Goal: Transaction & Acquisition: Purchase product/service

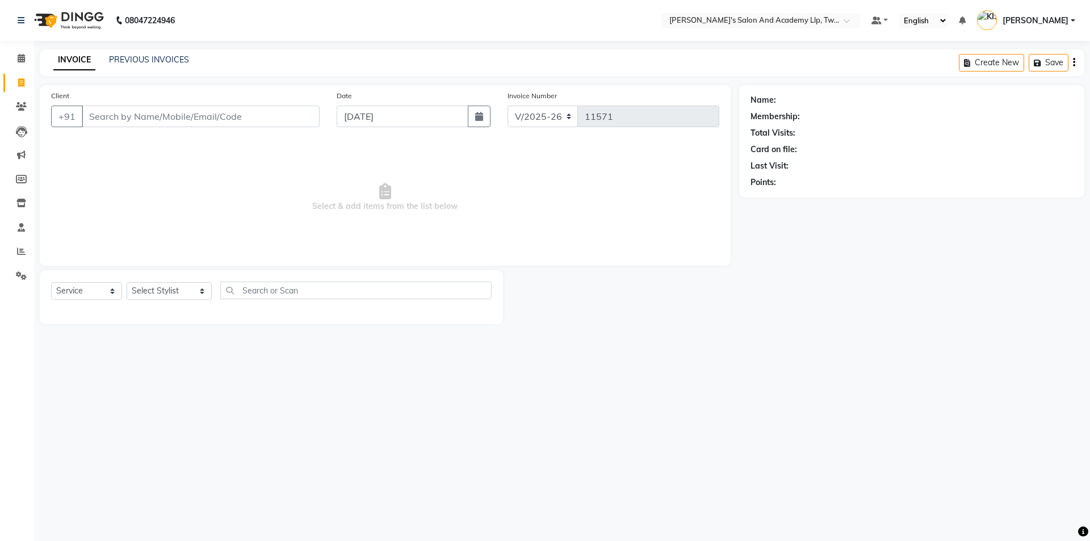
select select "6985"
select select "service"
type input "9998683877"
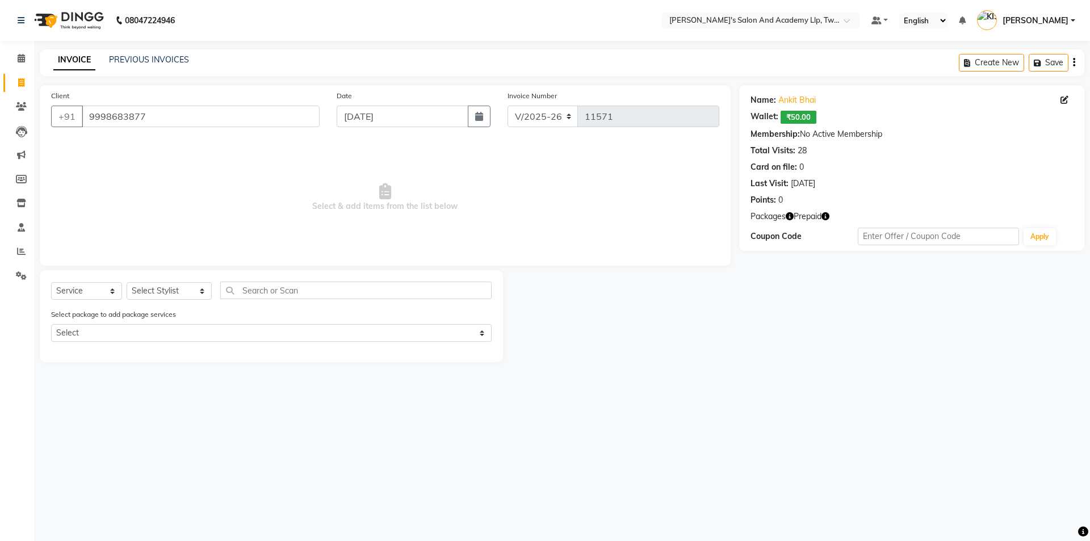
click at [829, 218] on icon "button" at bounding box center [825, 216] width 8 height 8
click at [75, 293] on select "Select Service Product Membership Package Voucher Prepaid Gift Card" at bounding box center [86, 291] width 71 height 18
select select "P"
click at [51, 282] on select "Select Service Product Membership Package Voucher Prepaid Gift Card" at bounding box center [86, 291] width 71 height 18
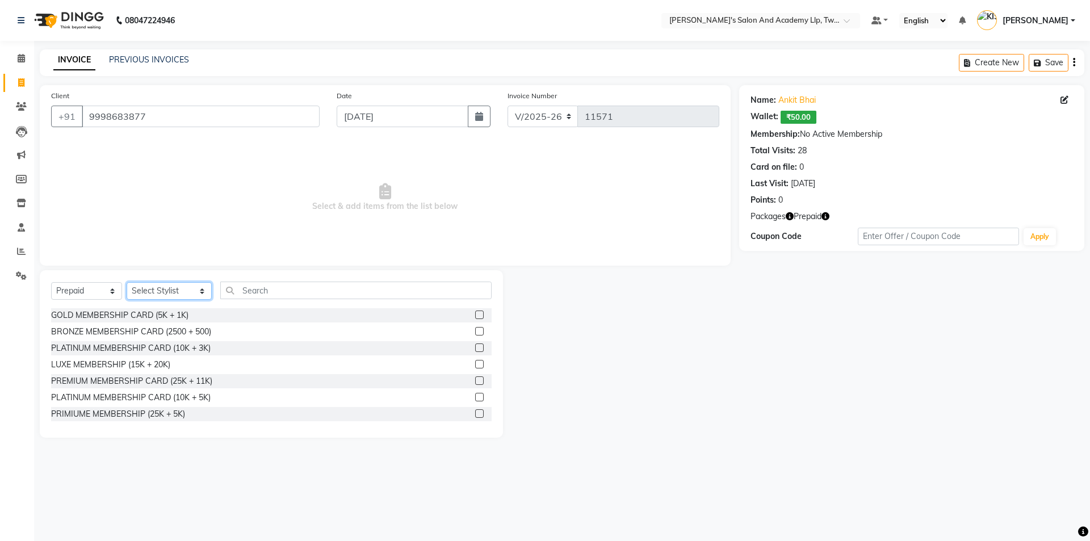
click at [160, 291] on select "Select Stylist AADARSH AAKASH SOLANKI ABHISHEK CHAUHAN AMIT BAGTHARIYA ANKUSH S…" at bounding box center [169, 291] width 85 height 18
select select "65231"
click at [127, 282] on select "Select Stylist AADARSH AAKASH SOLANKI ABHISHEK CHAUHAN AMIT BAGTHARIYA ANKUSH S…" at bounding box center [169, 291] width 85 height 18
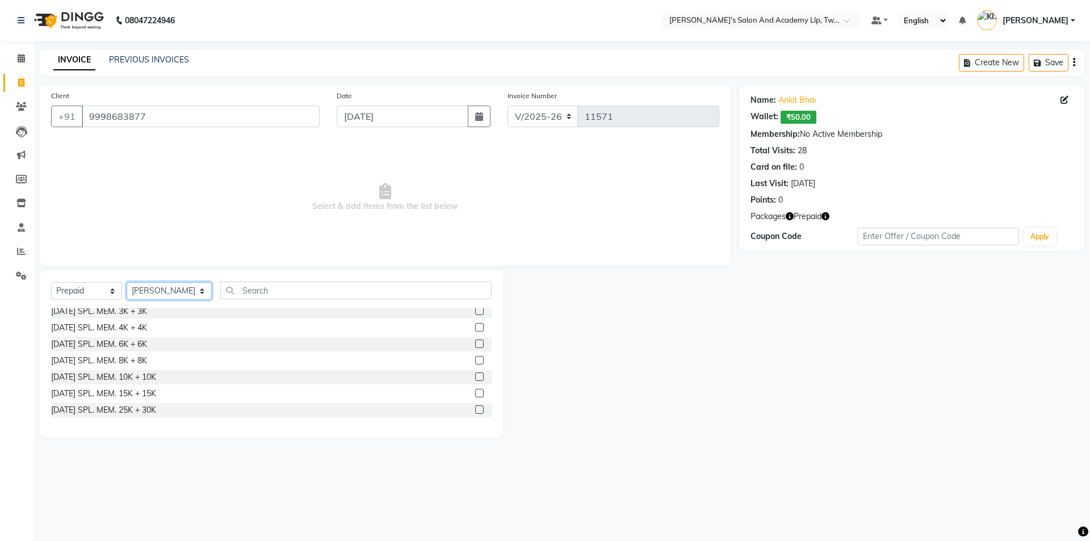
scroll to position [568, 0]
click at [475, 323] on label at bounding box center [479, 323] width 9 height 9
click at [475, 323] on input "checkbox" at bounding box center [478, 323] width 7 height 7
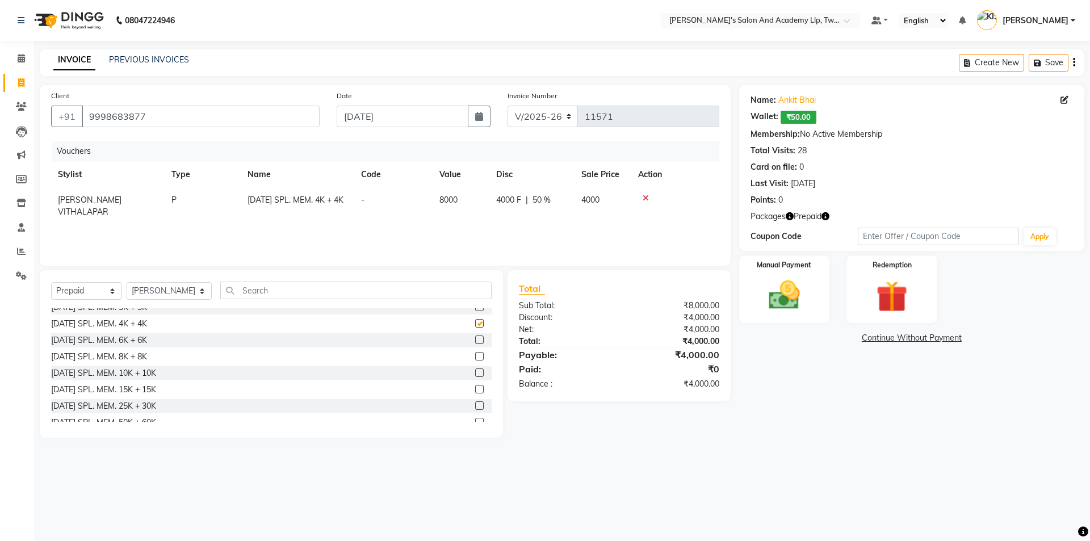
checkbox input "false"
click at [823, 296] on div "Manual Payment" at bounding box center [784, 289] width 94 height 70
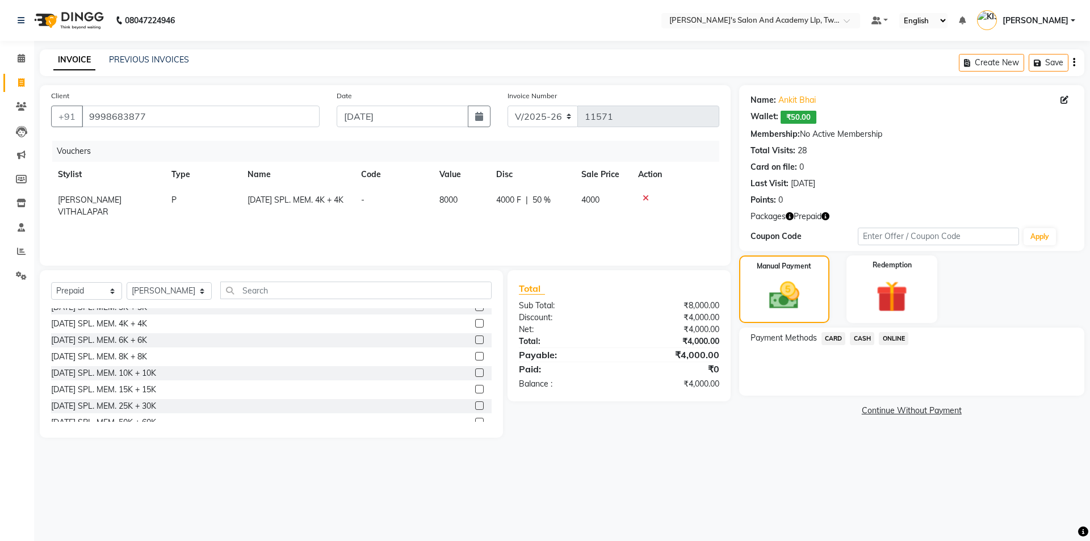
click at [836, 337] on span "CARD" at bounding box center [833, 338] width 24 height 13
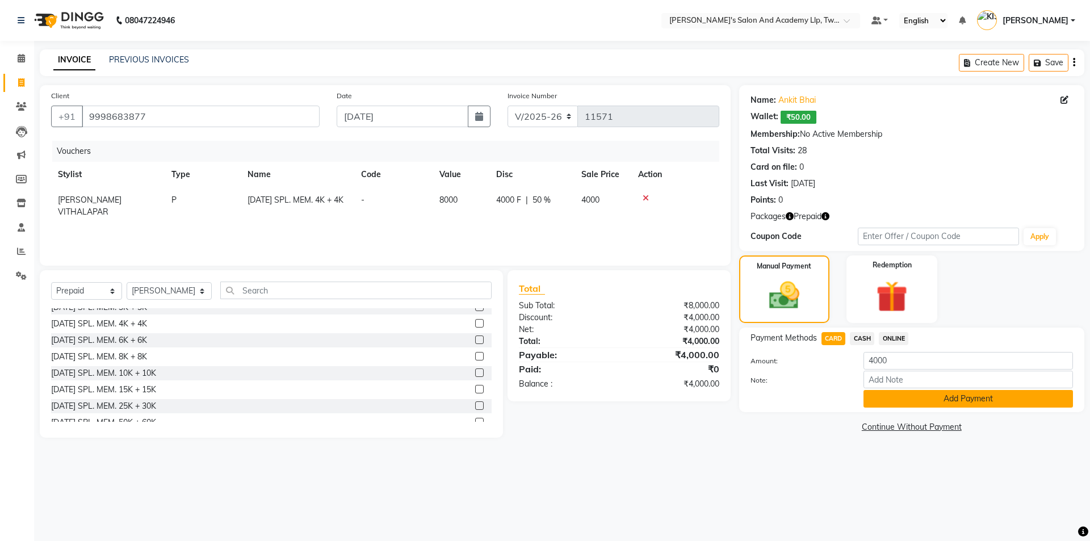
click at [874, 395] on button "Add Payment" at bounding box center [967, 399] width 209 height 18
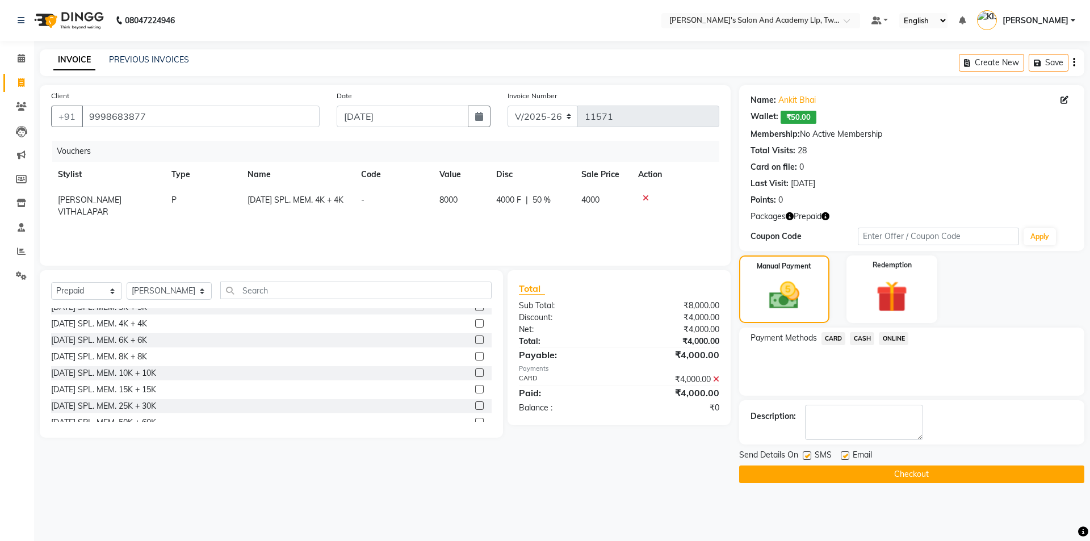
drag, startPoint x: 845, startPoint y: 456, endPoint x: 825, endPoint y: 458, distance: 19.9
click at [844, 456] on label at bounding box center [844, 455] width 9 height 9
click at [844, 456] on input "checkbox" at bounding box center [843, 455] width 7 height 7
checkbox input "false"
click at [804, 455] on label at bounding box center [806, 455] width 9 height 9
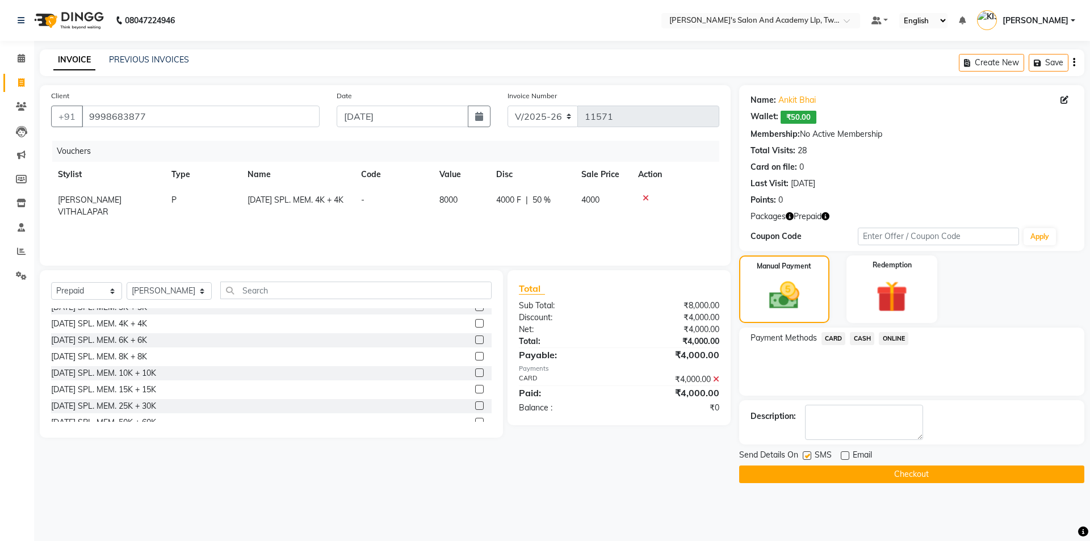
click at [804, 455] on input "checkbox" at bounding box center [805, 455] width 7 height 7
checkbox input "false"
click at [812, 474] on button "Checkout" at bounding box center [911, 474] width 345 height 18
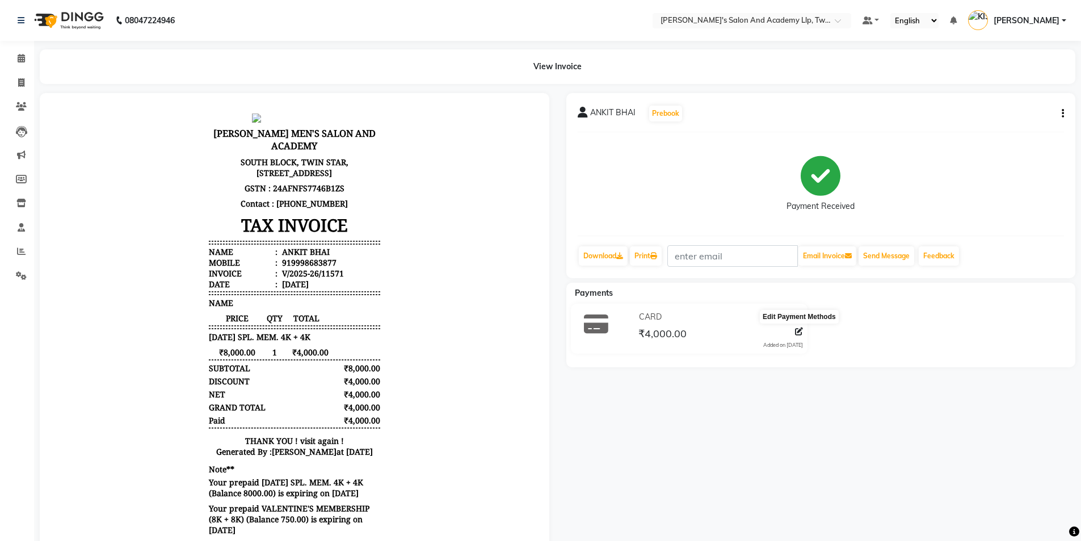
click at [797, 331] on icon at bounding box center [799, 331] width 8 height 8
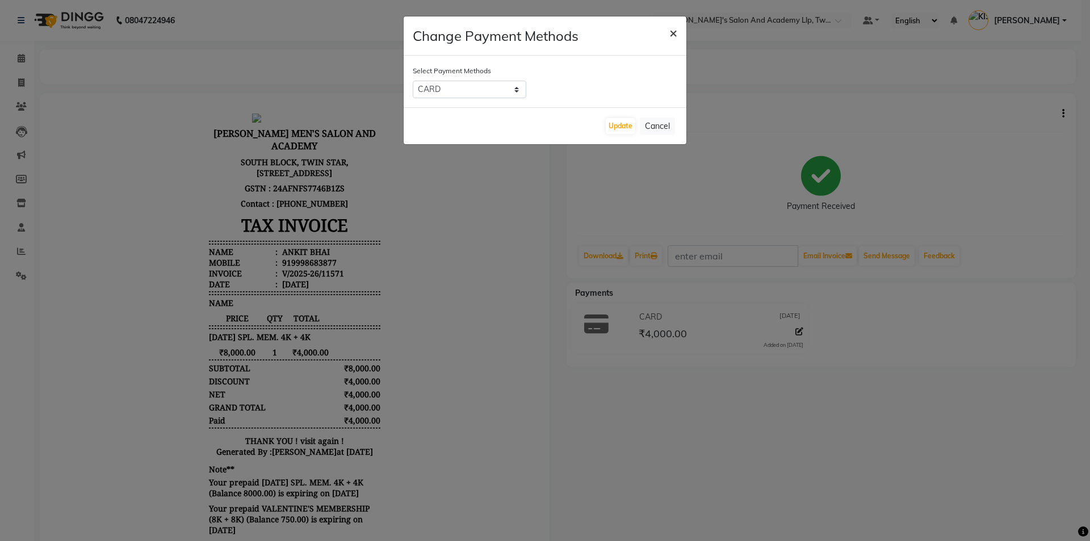
click at [671, 31] on span "×" at bounding box center [673, 32] width 8 height 17
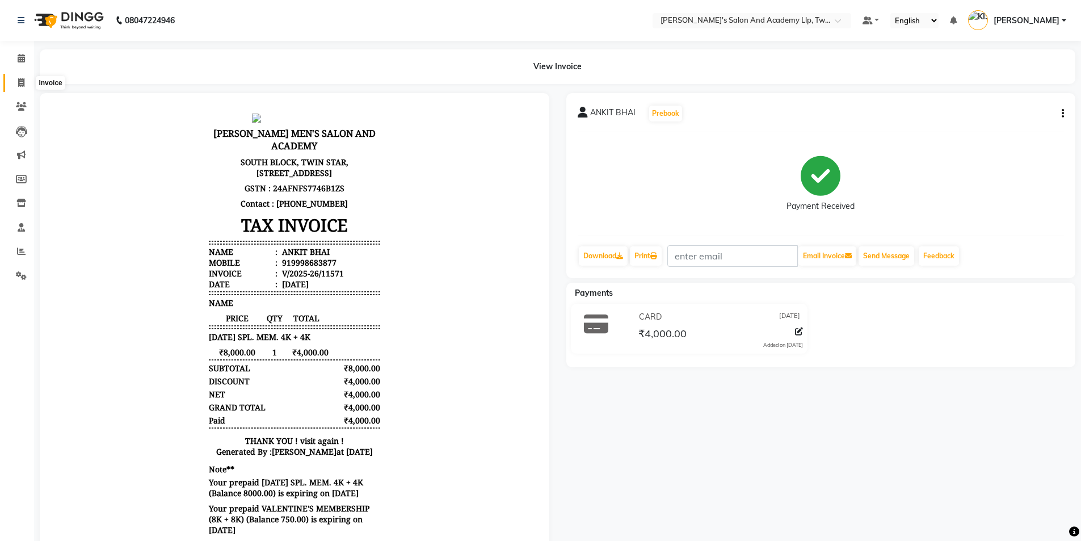
click at [19, 82] on icon at bounding box center [21, 82] width 6 height 9
select select "service"
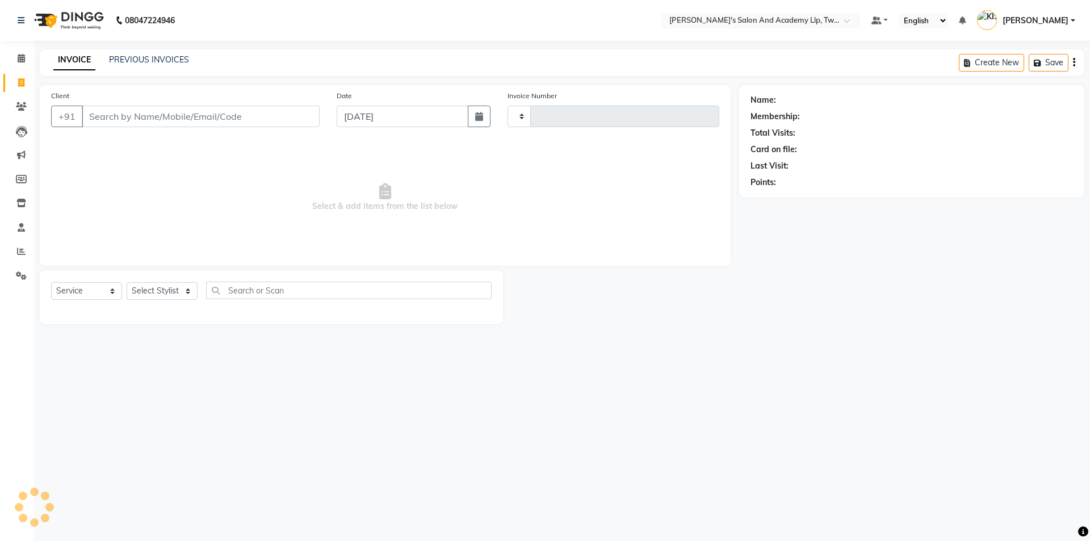
type input "11572"
select select "6985"
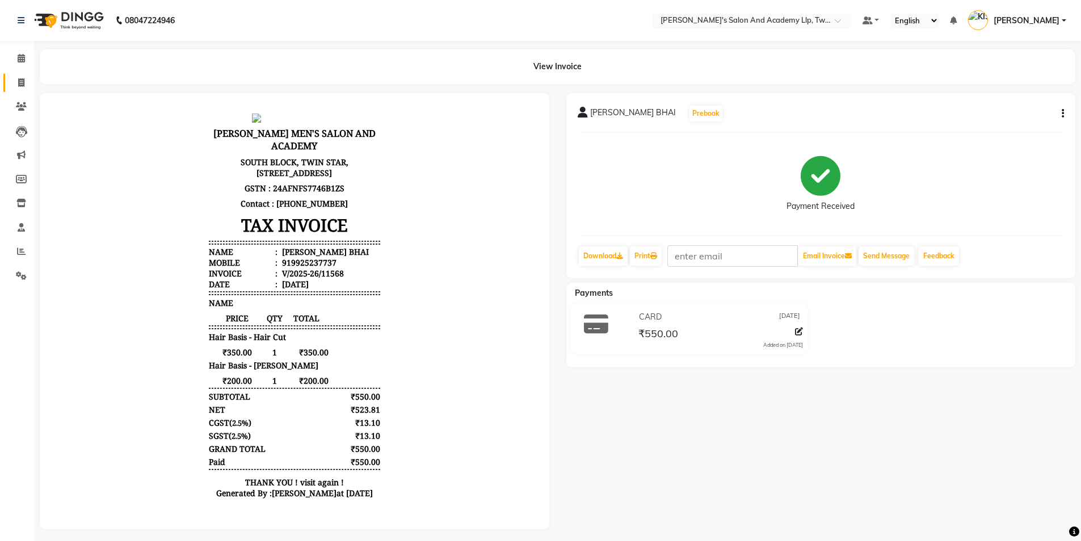
click at [20, 75] on link "Invoice" at bounding box center [16, 83] width 27 height 19
select select "service"
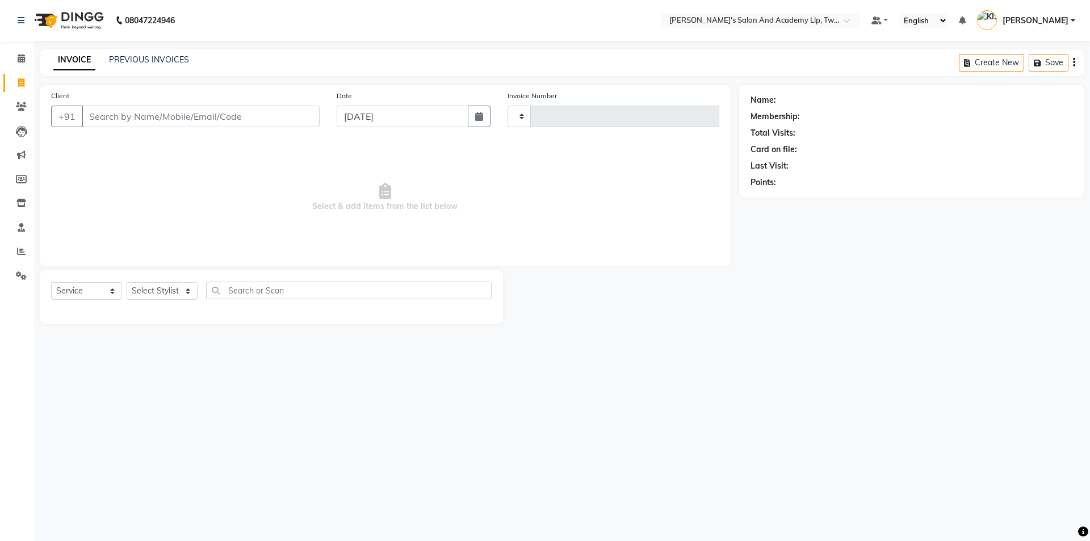
type input "11572"
select select "6985"
click at [142, 59] on link "PREVIOUS INVOICES" at bounding box center [149, 59] width 80 height 10
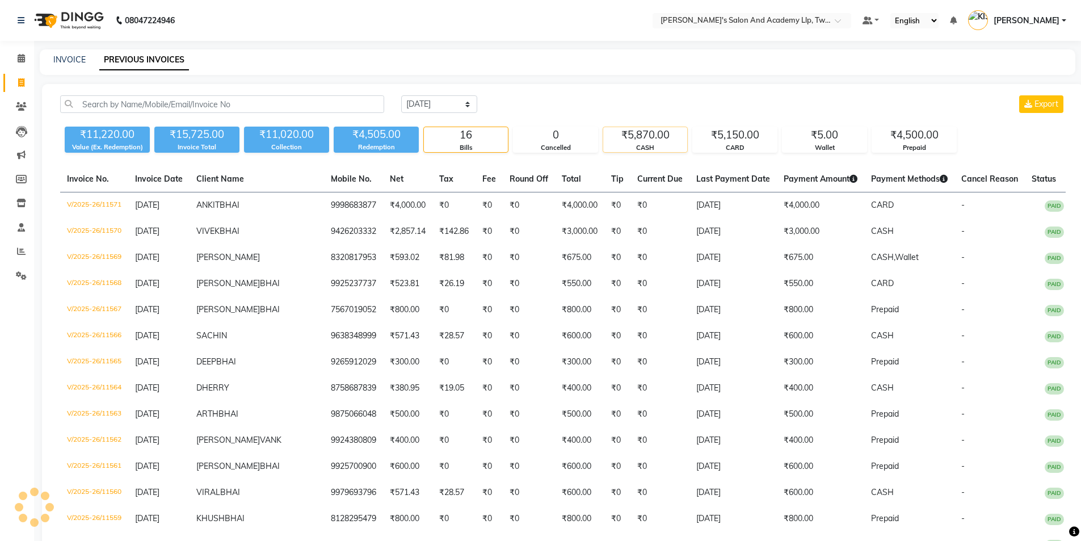
click at [647, 142] on div "₹5,870.00" at bounding box center [645, 135] width 84 height 16
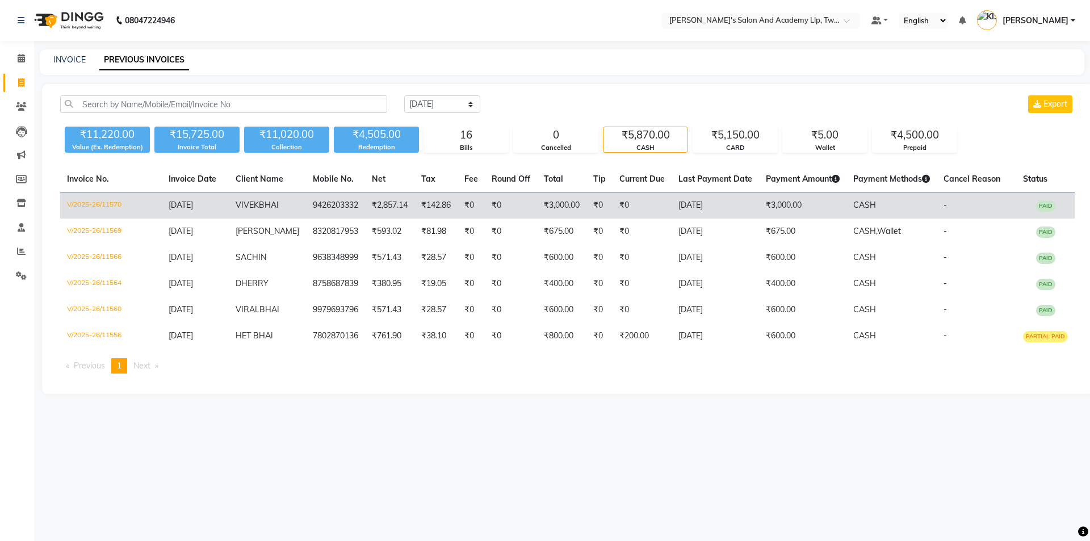
click at [645, 202] on td "₹0" at bounding box center [641, 205] width 59 height 27
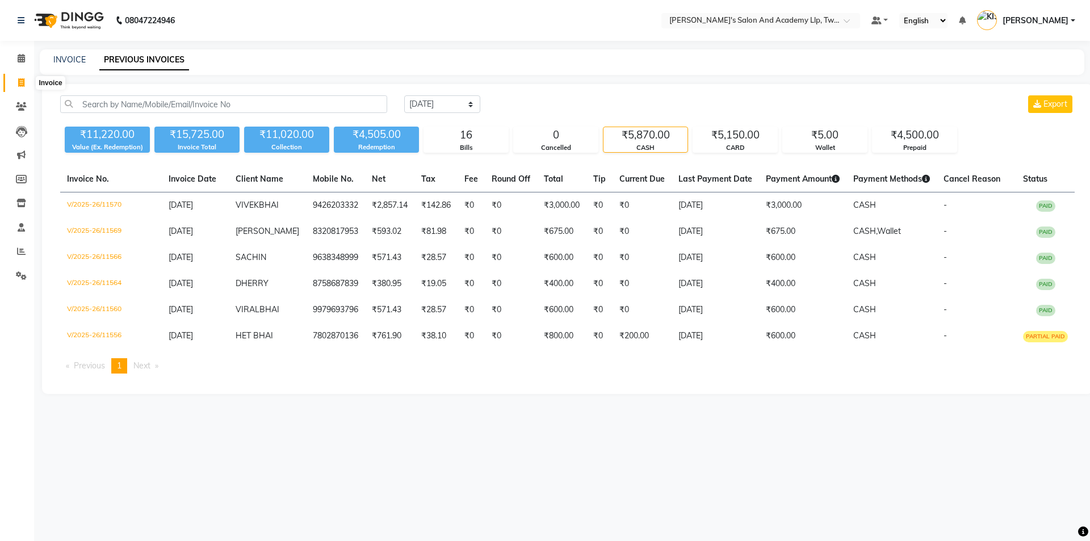
click at [15, 82] on span at bounding box center [21, 83] width 20 height 13
select select "service"
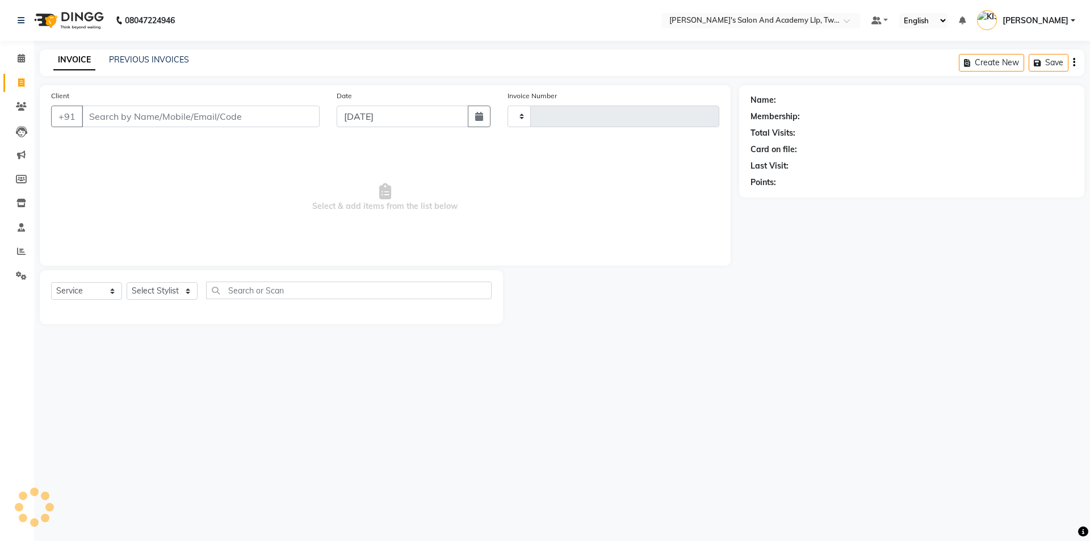
type input "11573"
select select "6985"
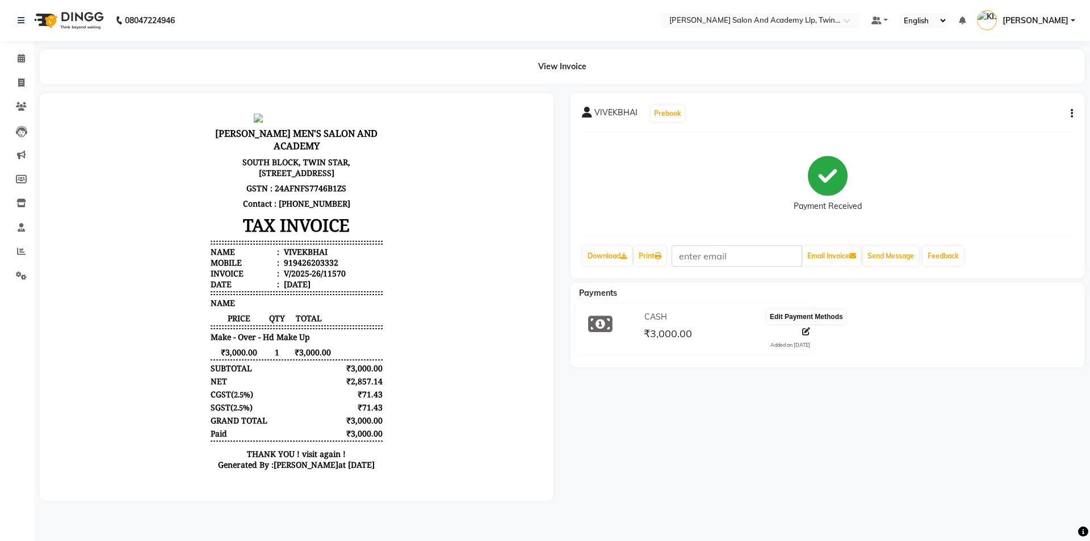
click at [805, 333] on icon at bounding box center [806, 331] width 8 height 8
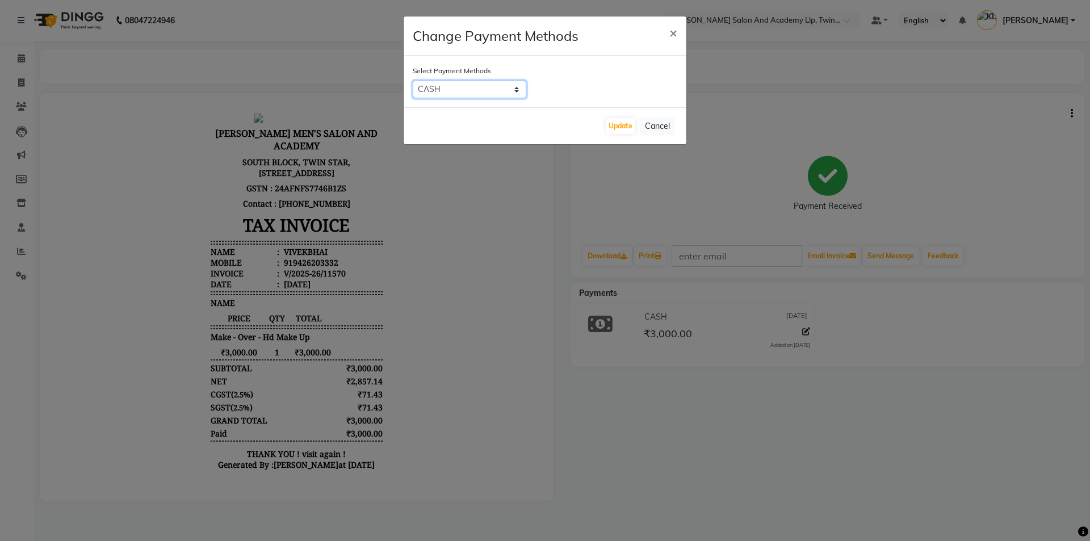
click at [472, 91] on select "CARD CASH ONLINE" at bounding box center [470, 90] width 114 height 18
select select "2"
click at [413, 81] on select "CARD CASH ONLINE" at bounding box center [470, 90] width 114 height 18
click at [612, 125] on button "Update" at bounding box center [621, 126] width 30 height 16
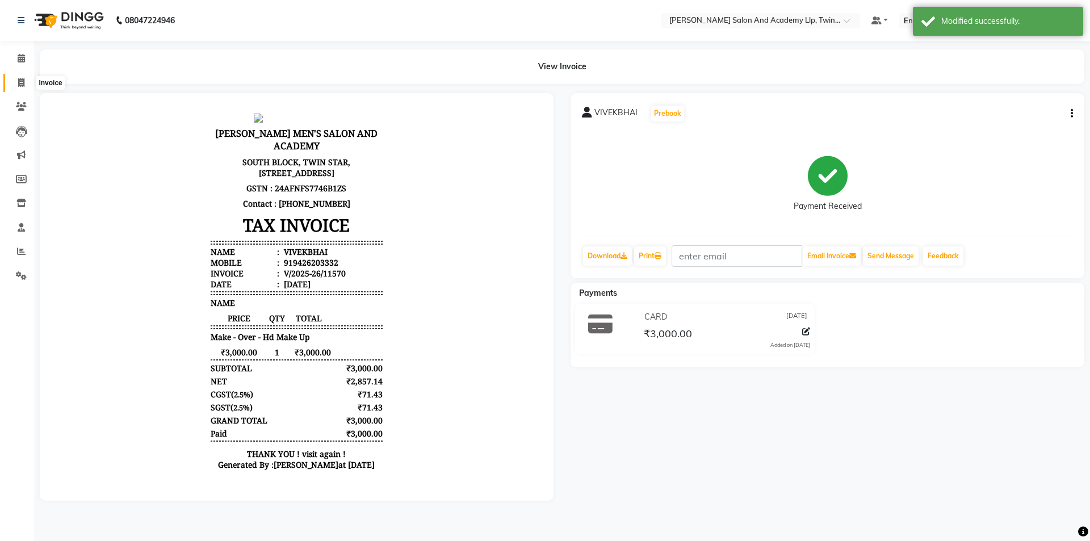
click at [22, 83] on icon at bounding box center [21, 82] width 6 height 9
select select "service"
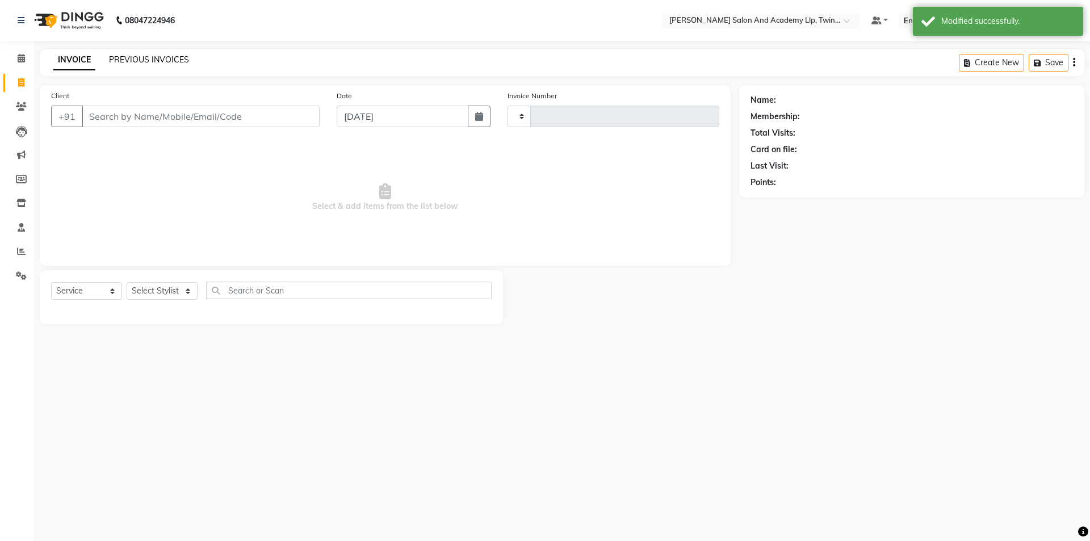
type input "11572"
select select "6985"
click at [115, 57] on link "PREVIOUS INVOICES" at bounding box center [149, 59] width 80 height 10
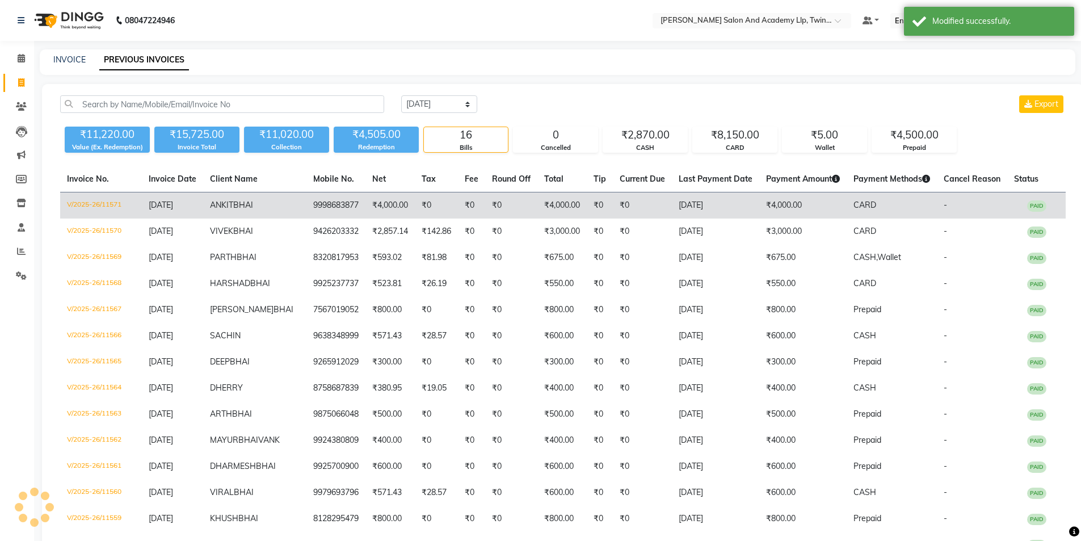
click at [379, 207] on td "₹4,000.00" at bounding box center [389, 205] width 49 height 27
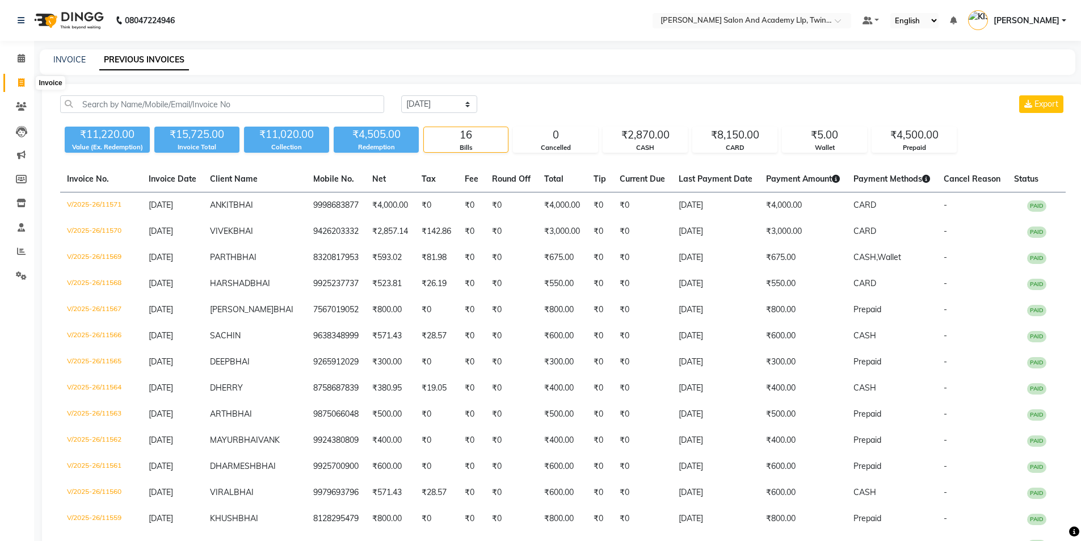
click at [16, 82] on span at bounding box center [21, 83] width 20 height 13
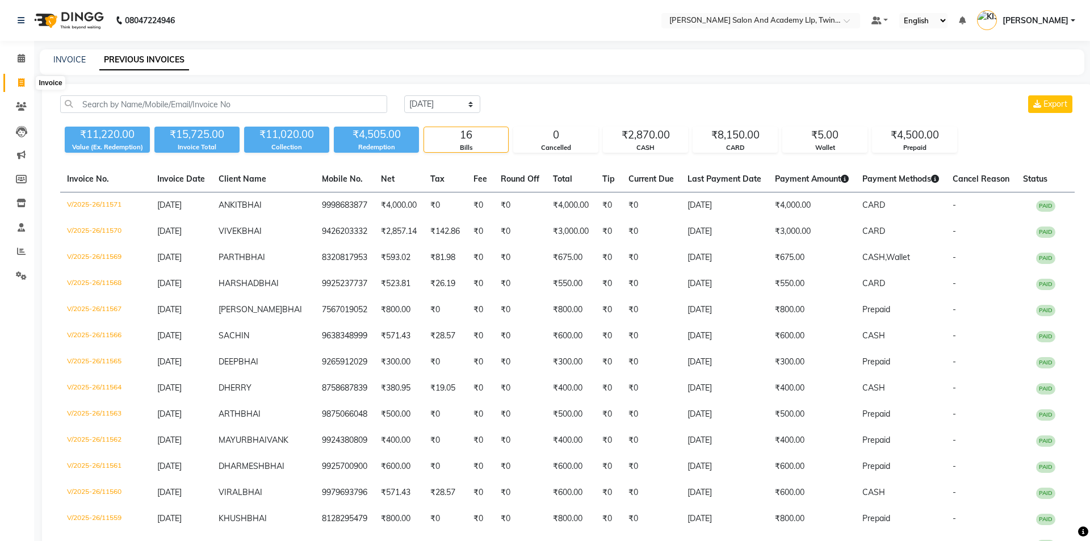
select select "service"
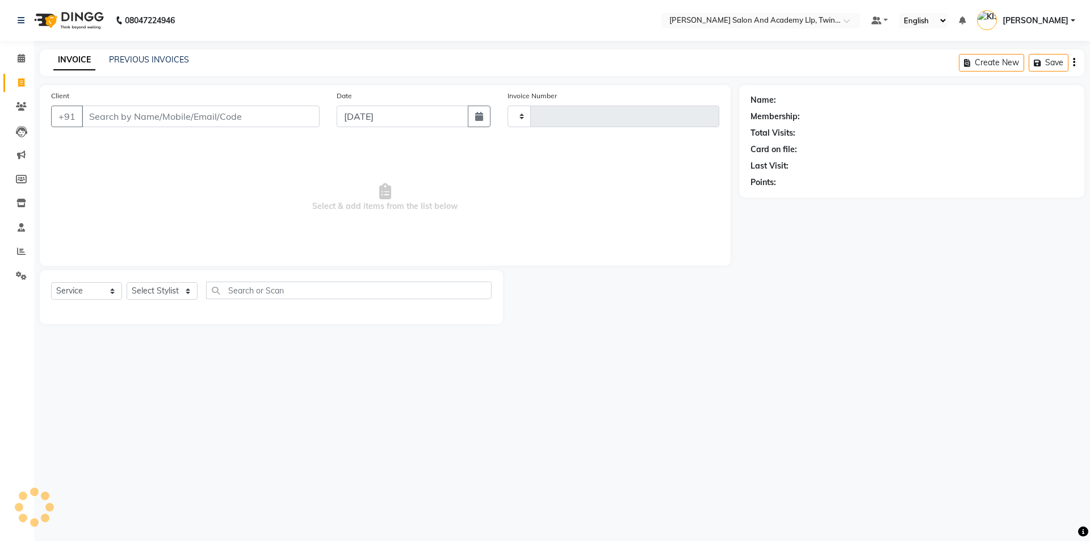
type input "11572"
select select "6985"
type input "7405457622"
click at [299, 114] on span "Add Client" at bounding box center [290, 116] width 45 height 11
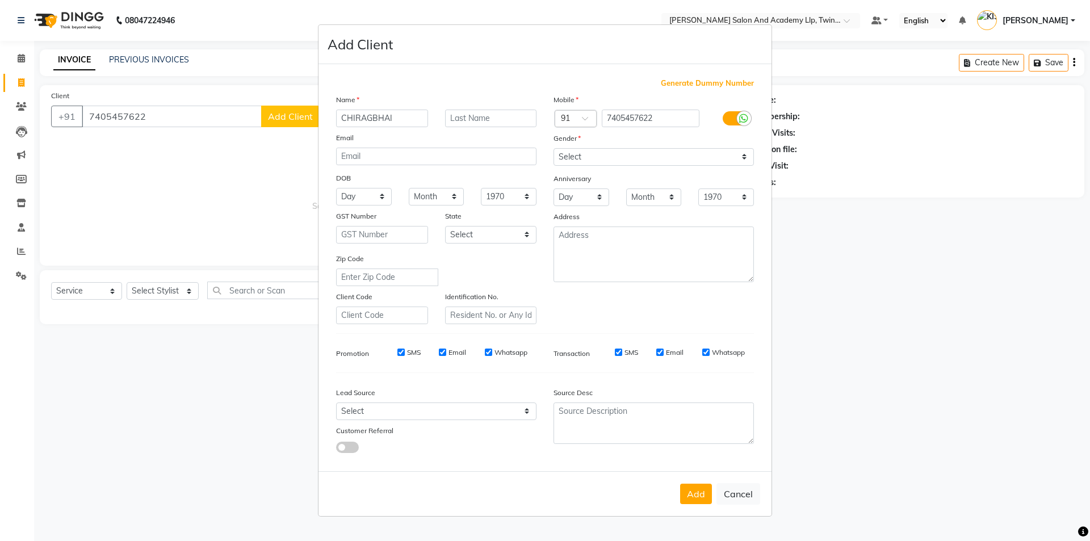
type input "CHIRAGBHAI"
click at [558, 154] on select "Select Male Female Other Prefer Not To Say" at bounding box center [653, 157] width 200 height 18
select select "male"
click at [553, 148] on select "Select Male Female Other Prefer Not To Say" at bounding box center [653, 157] width 200 height 18
click at [702, 499] on button "Add" at bounding box center [696, 494] width 32 height 20
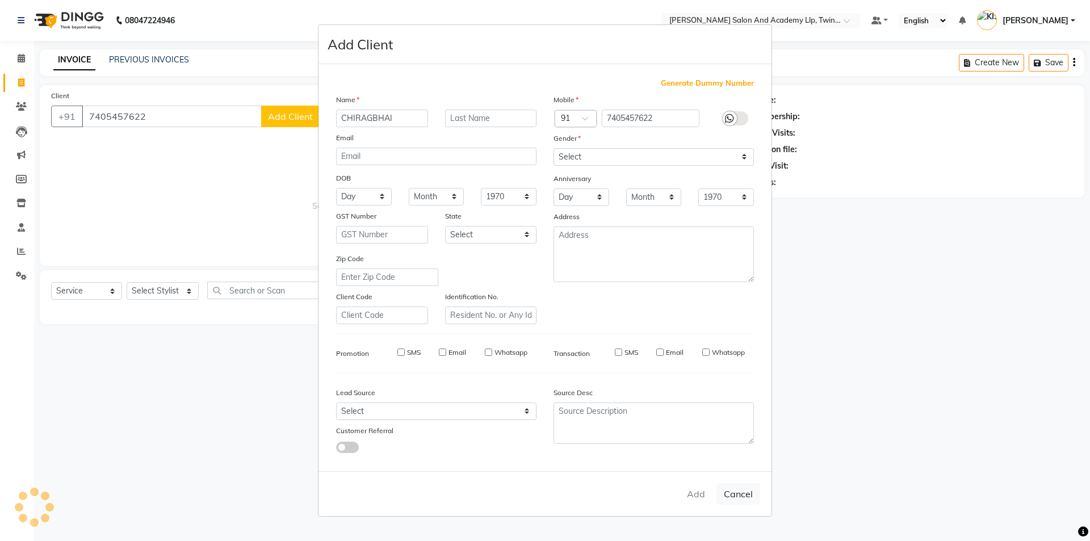
select select
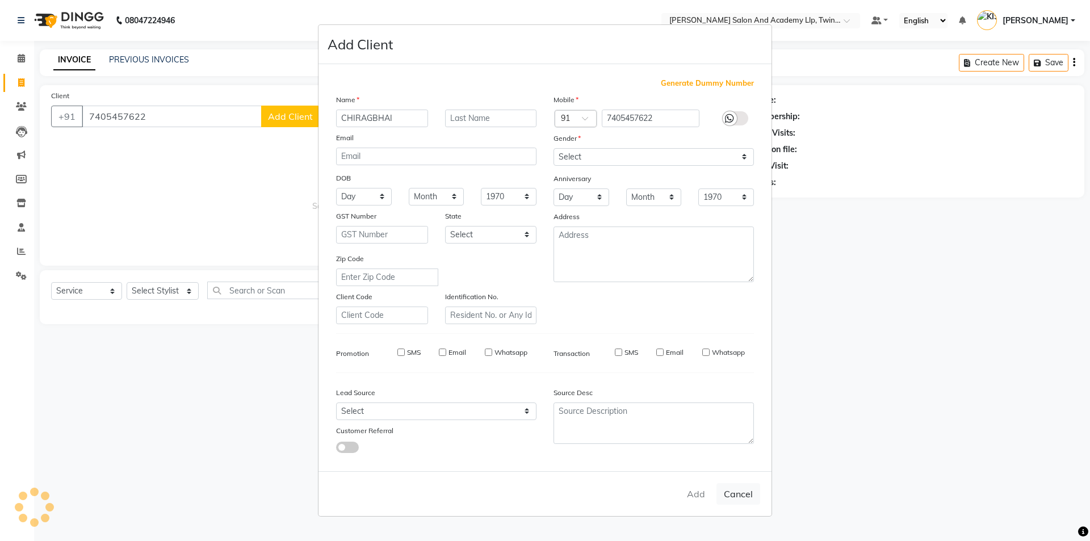
select select
checkbox input "false"
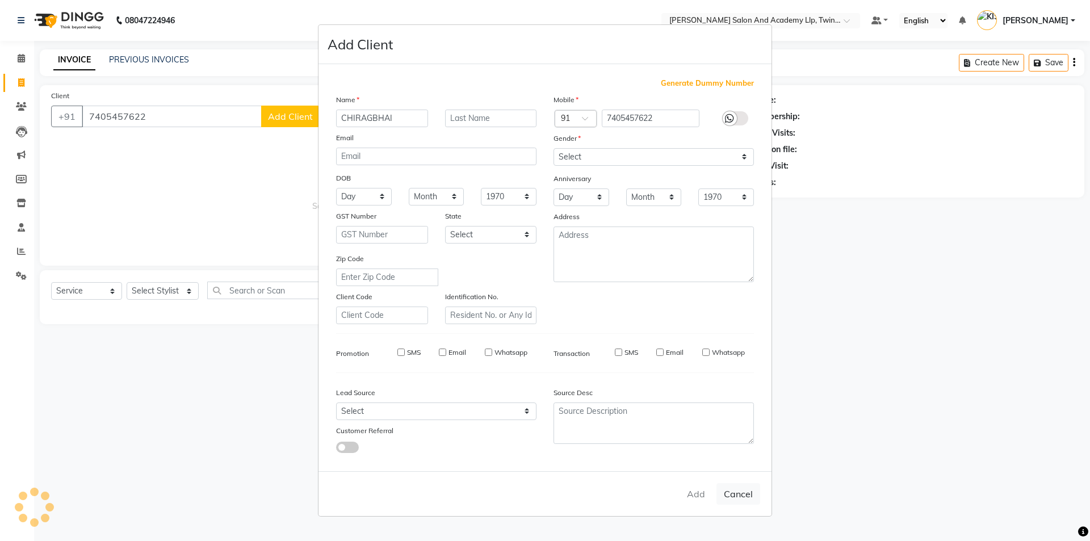
checkbox input "false"
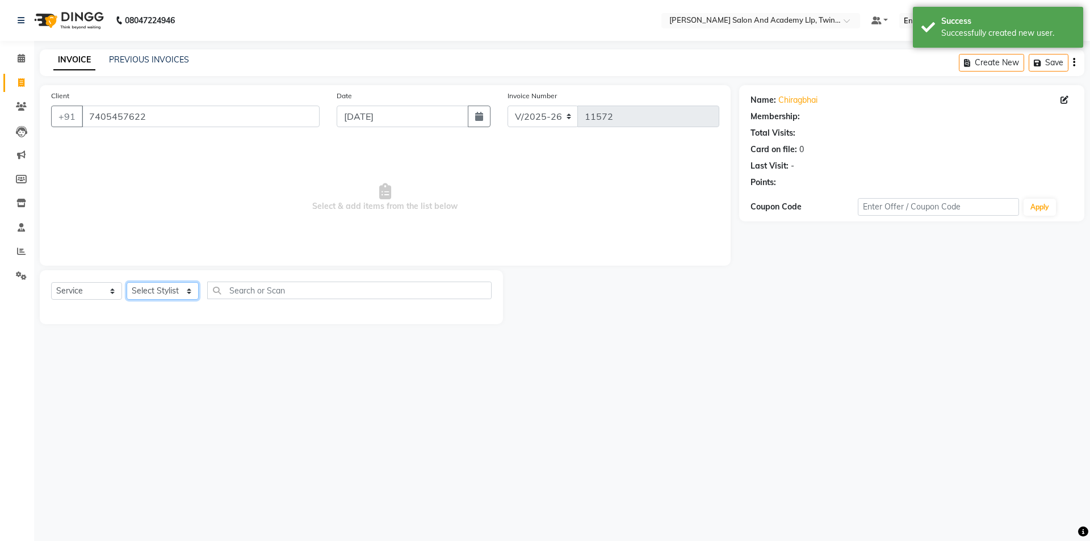
click at [144, 295] on select "Select Stylist AADARSH AAKASH SOLANKI ABHISHEK CHAUHAN AMIT BAGTHARIYA ANKUSH S…" at bounding box center [163, 291] width 72 height 18
select select "62563"
click at [127, 282] on select "Select Stylist AADARSH AAKASH SOLANKI ABHISHEK CHAUHAN AMIT BAGTHARIYA ANKUSH S…" at bounding box center [163, 291] width 72 height 18
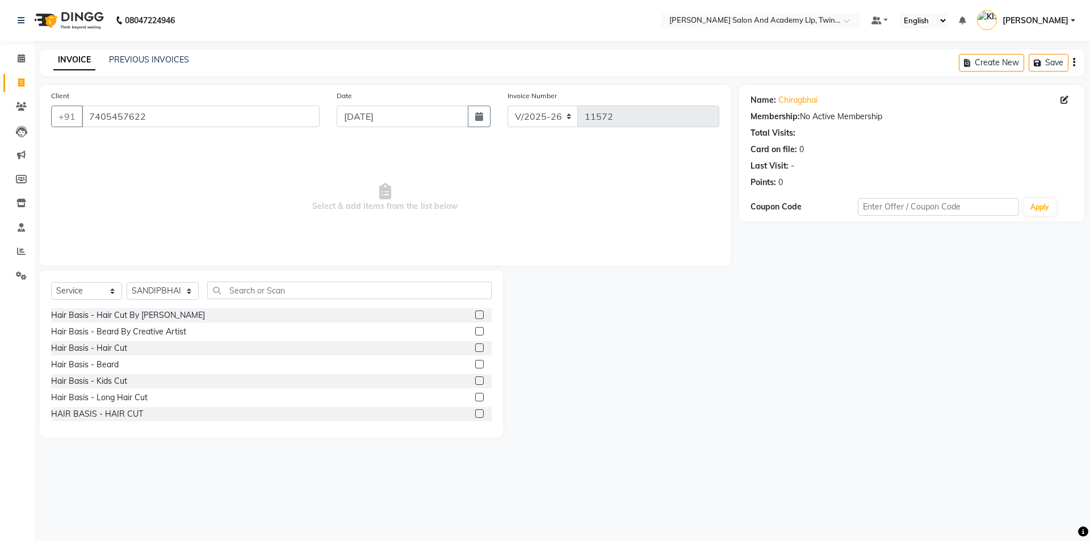
click at [475, 313] on label at bounding box center [479, 314] width 9 height 9
click at [475, 313] on input "checkbox" at bounding box center [478, 315] width 7 height 7
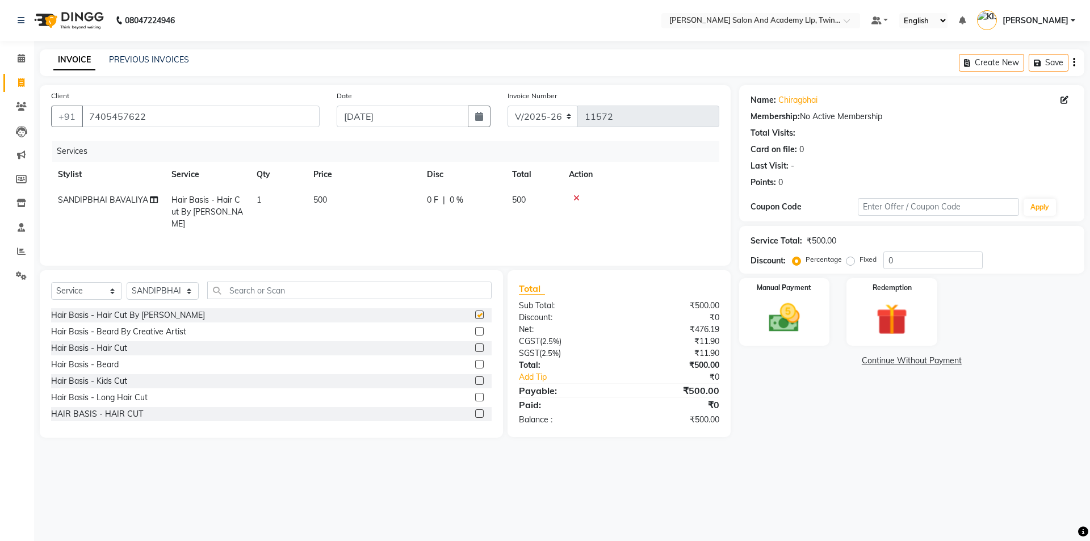
checkbox input "false"
drag, startPoint x: 469, startPoint y: 334, endPoint x: 451, endPoint y: 305, distance: 34.5
click at [475, 334] on label at bounding box center [479, 331] width 9 height 9
click at [475, 334] on input "checkbox" at bounding box center [478, 331] width 7 height 7
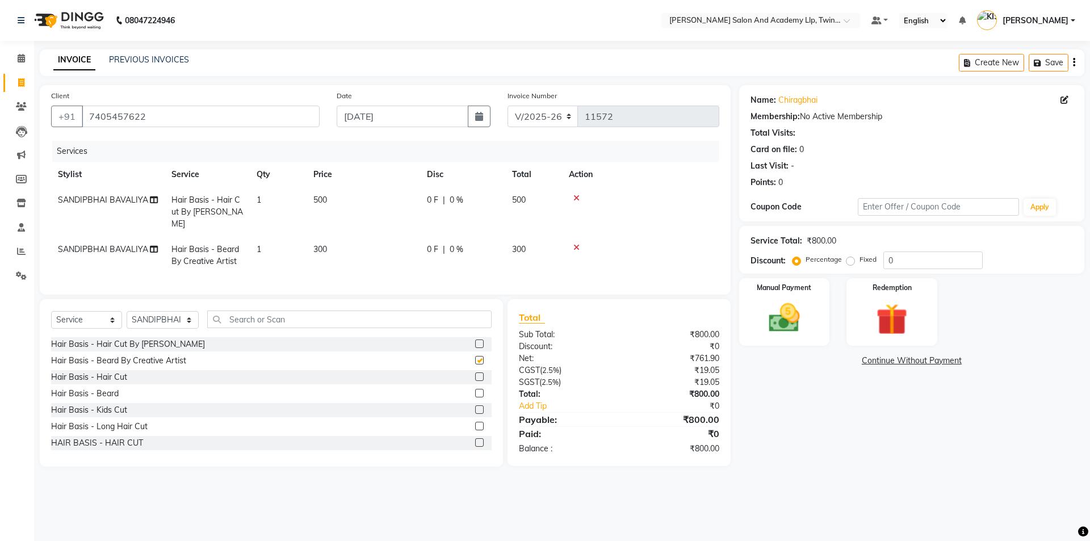
click at [401, 195] on td "500" at bounding box center [363, 211] width 114 height 49
checkbox input "false"
select select "62563"
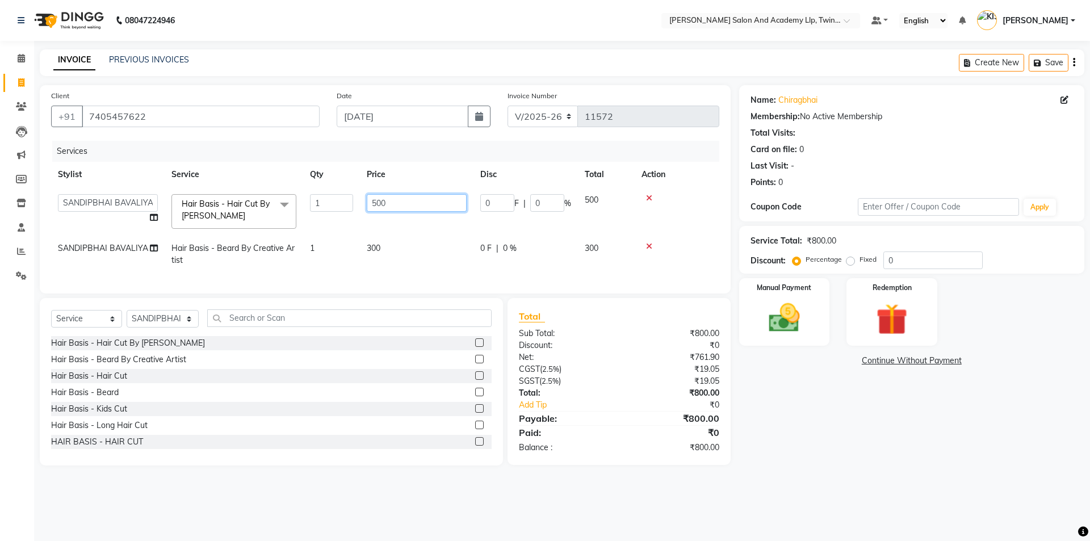
click at [411, 203] on input "500" at bounding box center [417, 203] width 100 height 18
type input "5"
type input "700"
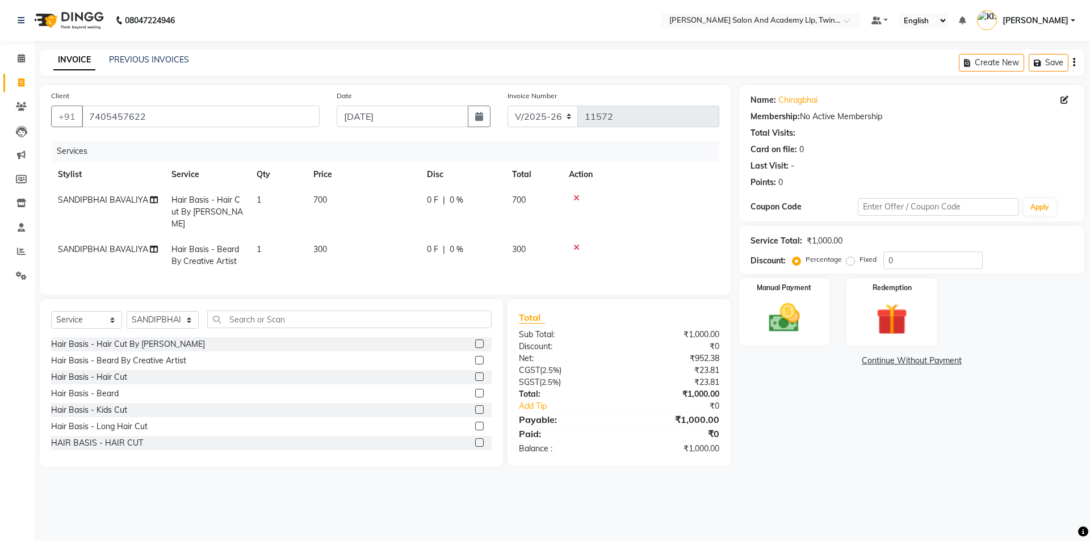
click at [129, 249] on span "SANDIPBHAI BAVALIYA" at bounding box center [103, 249] width 90 height 10
select select "62563"
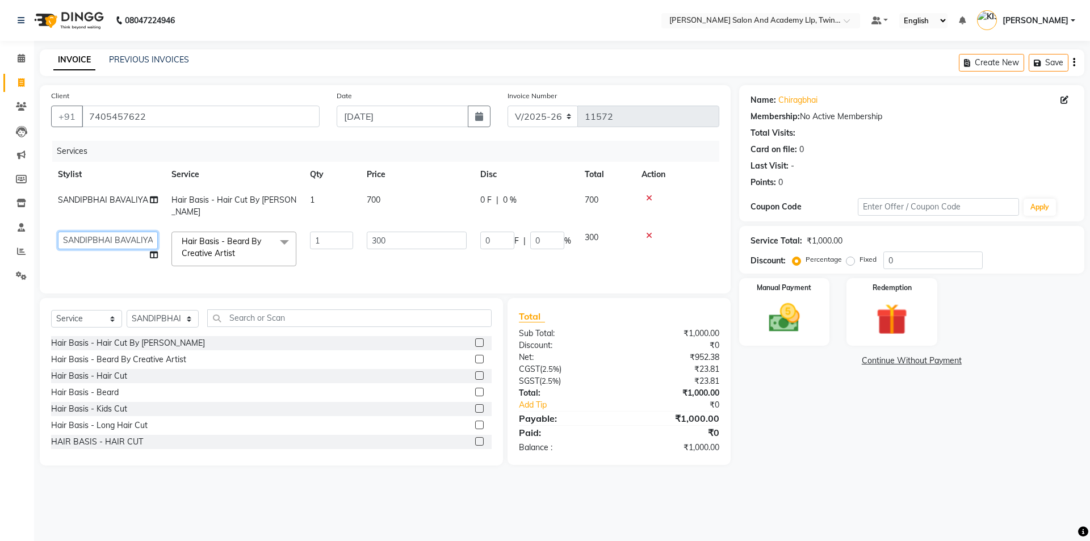
click at [127, 246] on select "AADARSH AAKASH SOLANKI ABHISHEK CHAUHAN AMIT BAGTHARIYA ANKUSH SEN BHUSHAN PADH…" at bounding box center [108, 241] width 100 height 18
select select "65231"
click at [906, 314] on img at bounding box center [891, 319] width 53 height 40
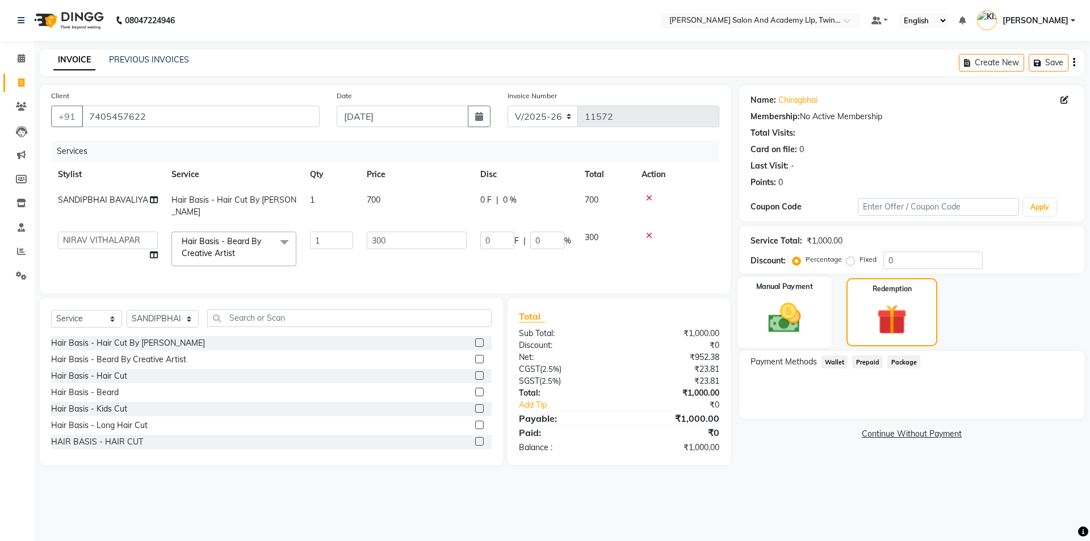
click at [805, 321] on img at bounding box center [784, 317] width 53 height 37
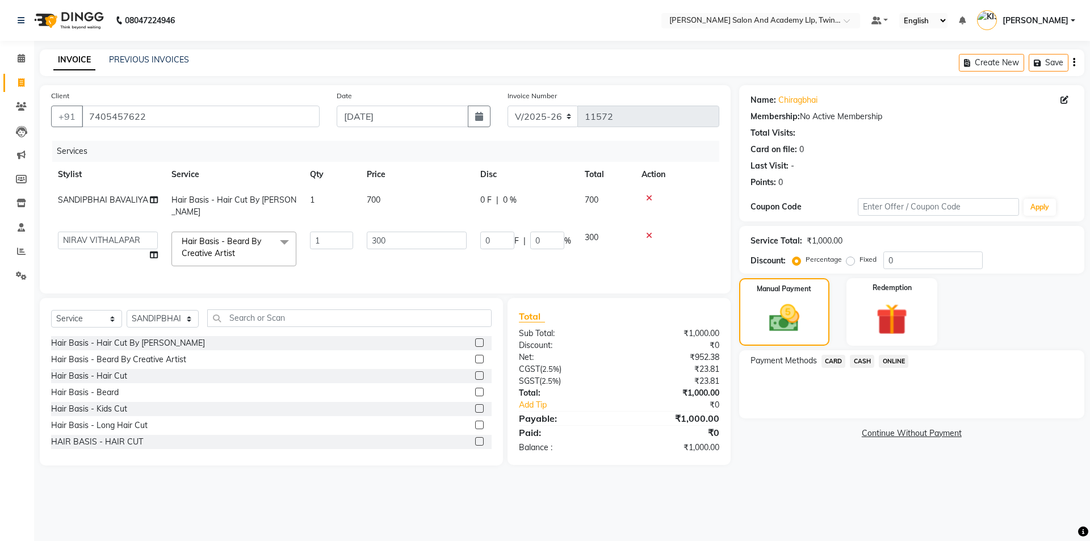
click at [834, 360] on span "CARD" at bounding box center [833, 361] width 24 height 13
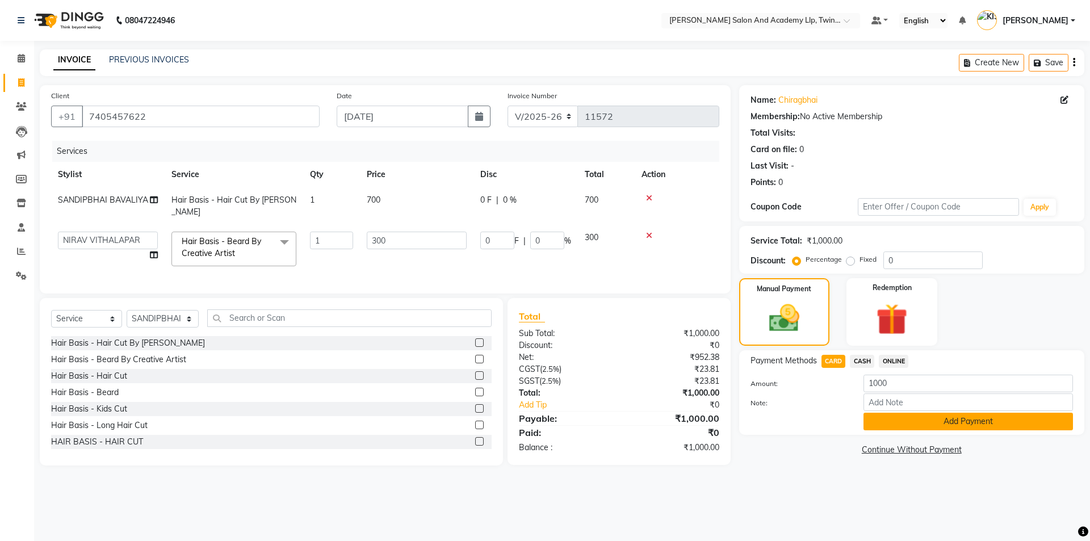
click at [909, 421] on button "Add Payment" at bounding box center [967, 422] width 209 height 18
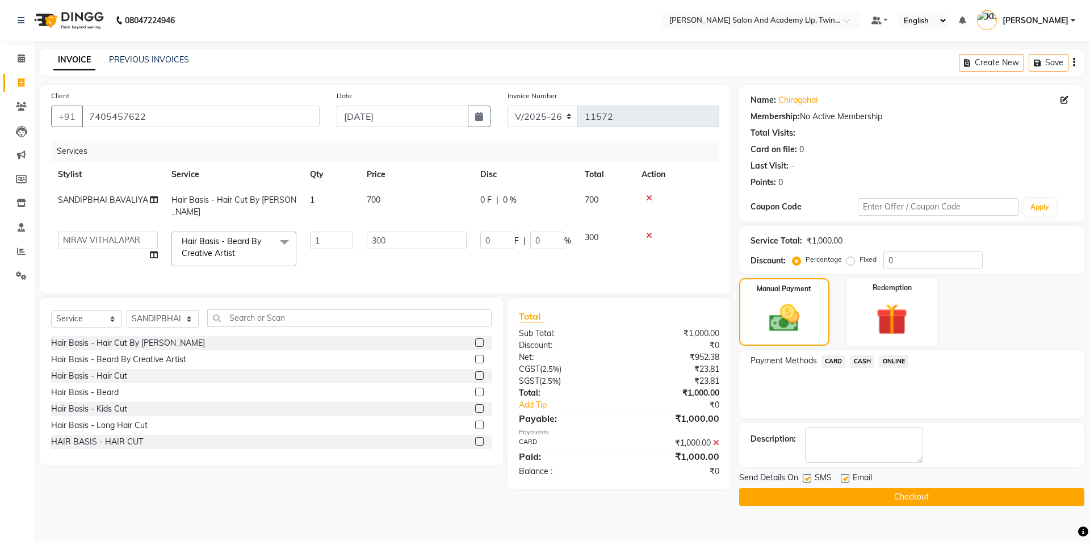
drag, startPoint x: 843, startPoint y: 476, endPoint x: 809, endPoint y: 486, distance: 35.5
click at [843, 477] on label at bounding box center [844, 478] width 9 height 9
click at [843, 477] on input "checkbox" at bounding box center [843, 478] width 7 height 7
checkbox input "false"
drag, startPoint x: 806, startPoint y: 478, endPoint x: 810, endPoint y: 496, distance: 18.2
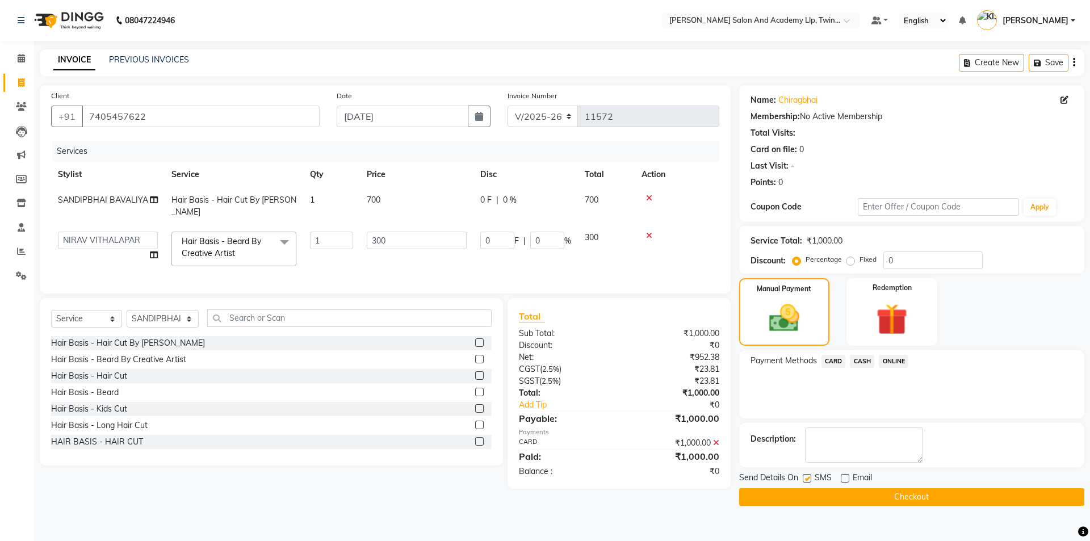
click at [808, 481] on label at bounding box center [806, 478] width 9 height 9
click at [808, 481] on input "checkbox" at bounding box center [805, 478] width 7 height 7
checkbox input "false"
click at [813, 501] on button "Checkout" at bounding box center [911, 497] width 345 height 18
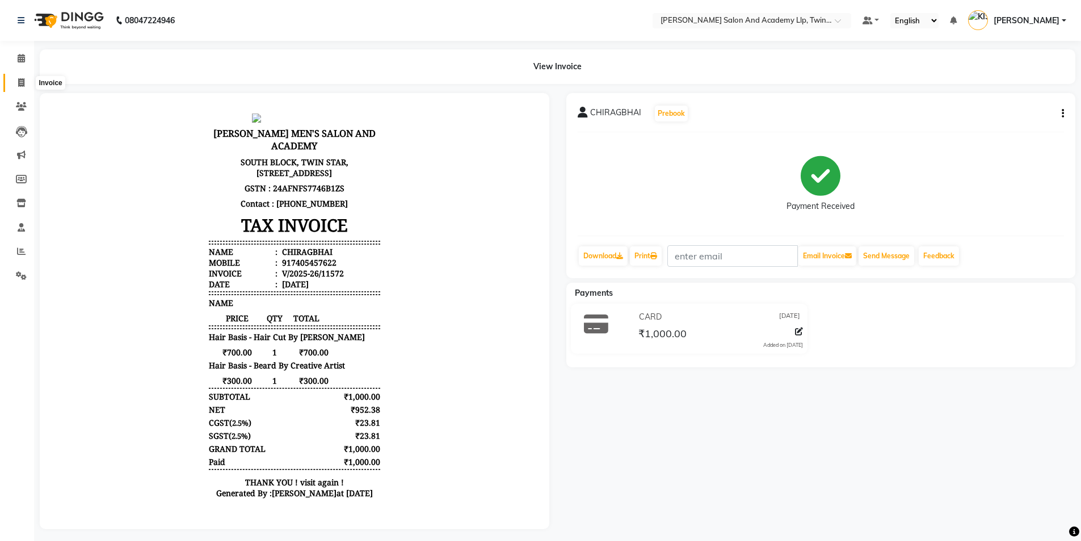
click at [21, 81] on icon at bounding box center [21, 82] width 6 height 9
select select "service"
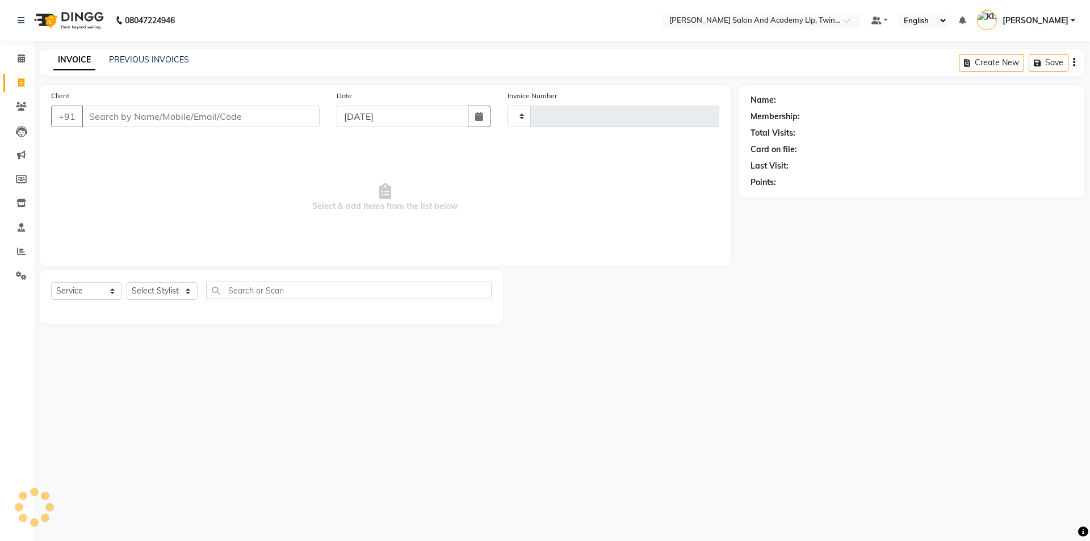
type input "11573"
select select "6985"
click at [230, 111] on input "Client" at bounding box center [201, 117] width 238 height 22
type input "6352652765"
click at [808, 95] on link "Samrthbhai" at bounding box center [799, 100] width 43 height 12
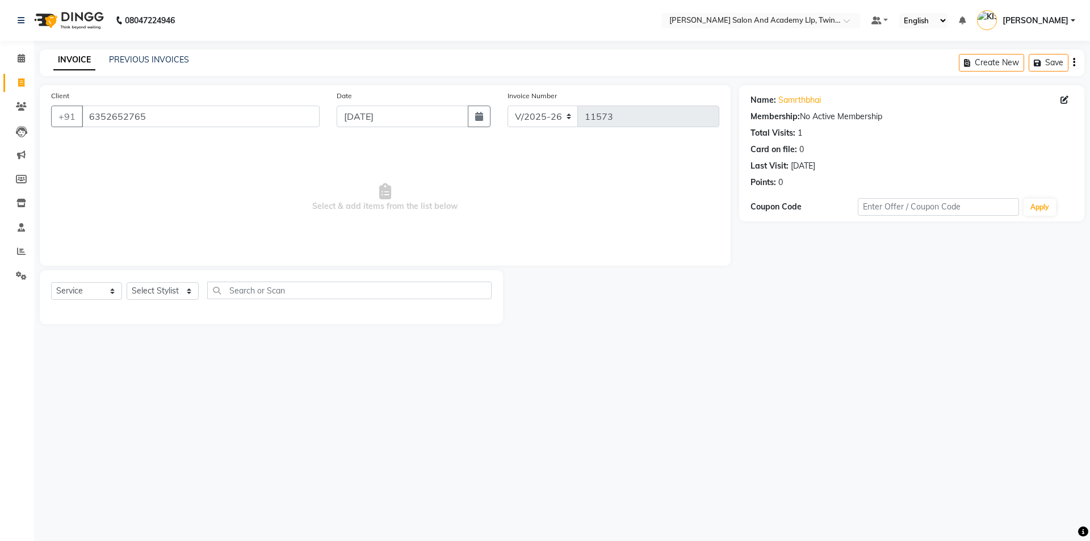
click at [158, 280] on div "Select Service Product Membership Package Voucher Prepaid Gift Card Select Styl…" at bounding box center [271, 297] width 463 height 54
click at [158, 284] on select "Select Stylist AADARSH AAKASH SOLANKI ABHISHEK CHAUHAN AMIT BAGTHARIYA ANKUSH S…" at bounding box center [163, 291] width 72 height 18
select select "52741"
click at [127, 282] on select "Select Stylist AADARSH AAKASH SOLANKI ABHISHEK CHAUHAN AMIT BAGTHARIYA ANKUSH S…" at bounding box center [163, 291] width 72 height 18
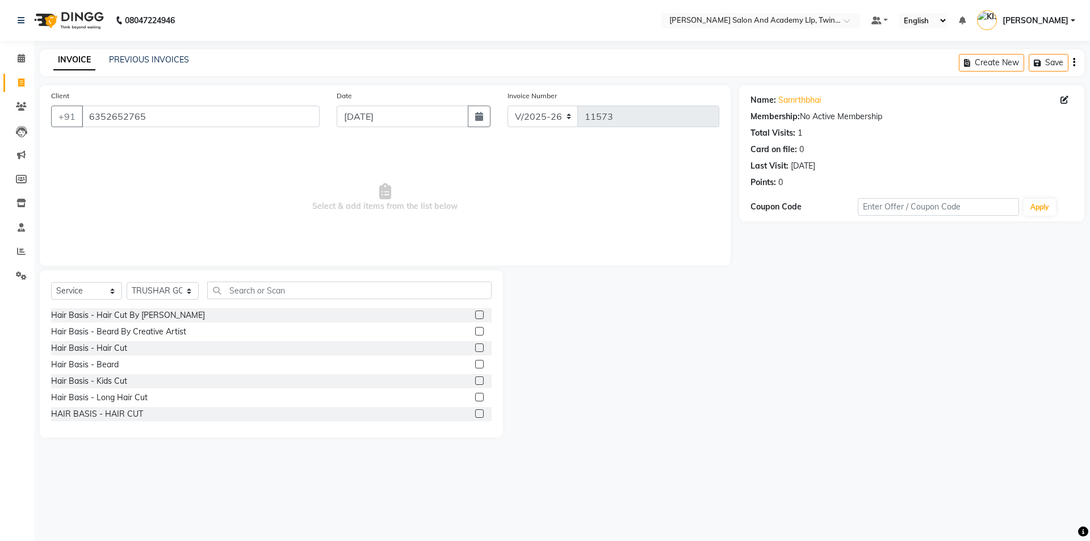
click at [475, 348] on label at bounding box center [479, 347] width 9 height 9
click at [475, 348] on input "checkbox" at bounding box center [478, 347] width 7 height 7
checkbox input "true"
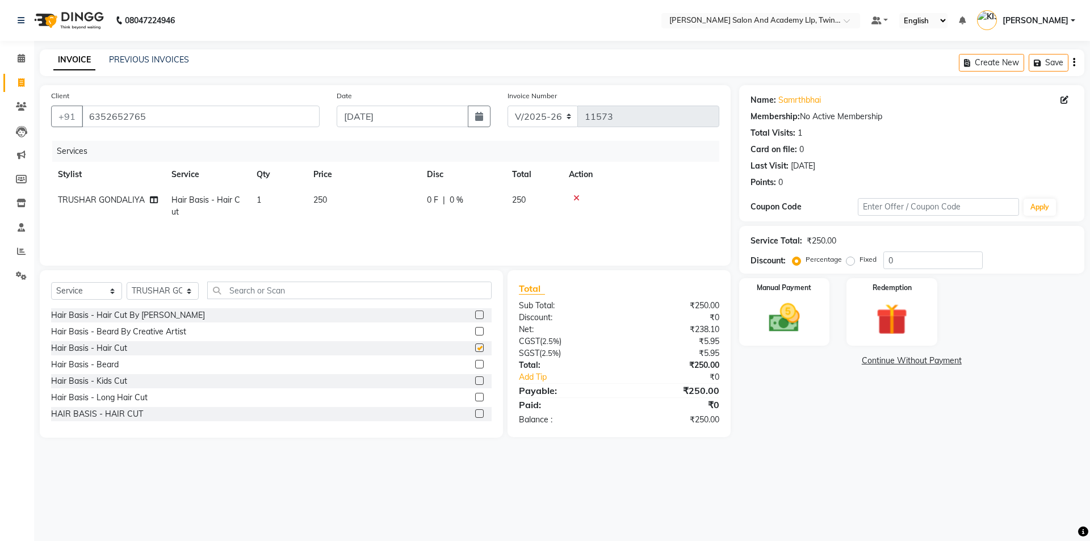
click at [475, 364] on label at bounding box center [479, 364] width 9 height 9
click at [475, 364] on input "checkbox" at bounding box center [478, 364] width 7 height 7
checkbox input "true"
checkbox input "false"
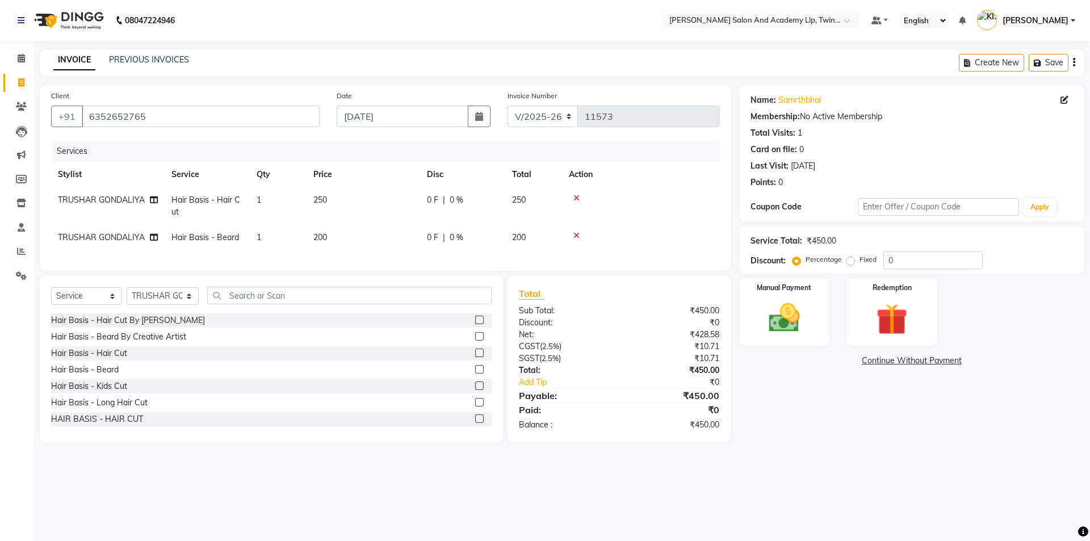
checkbox input "false"
click at [390, 205] on td "250" at bounding box center [363, 205] width 114 height 37
select select "52741"
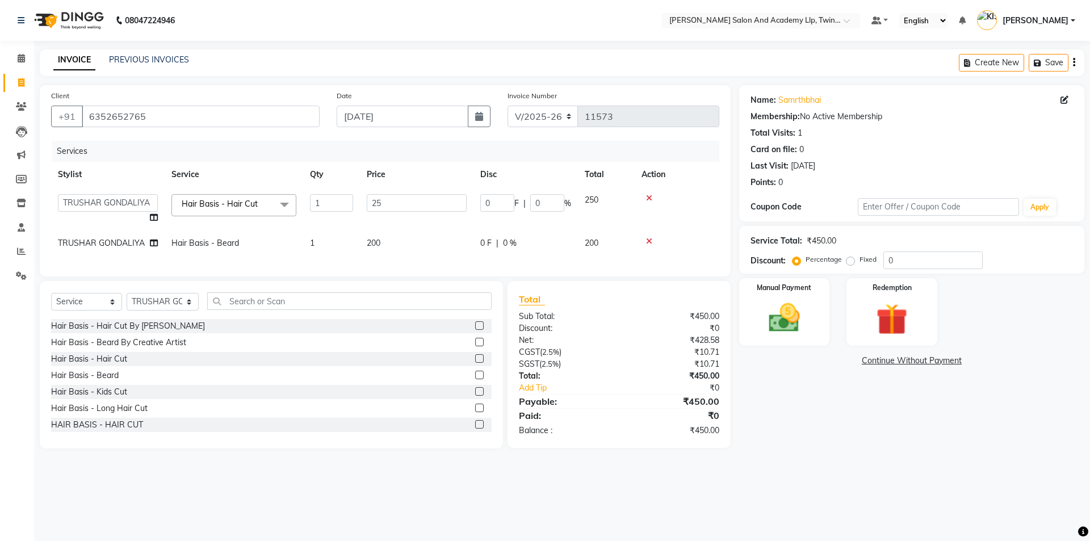
type input "2"
type input "400"
click at [646, 240] on td at bounding box center [676, 243] width 85 height 26
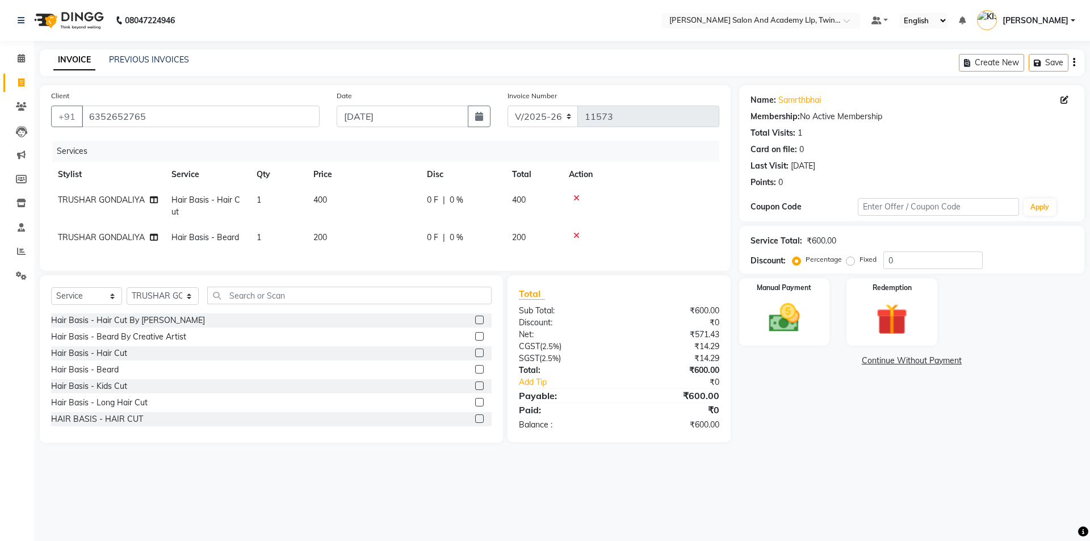
click at [581, 236] on div at bounding box center [641, 236] width 144 height 8
click at [578, 235] on icon at bounding box center [576, 236] width 6 height 8
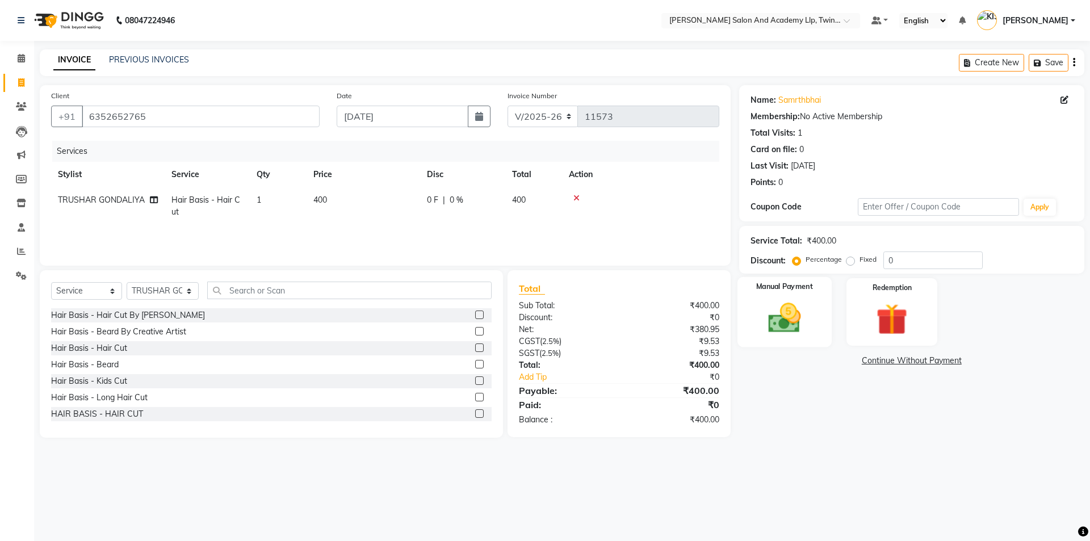
click at [791, 310] on img at bounding box center [784, 317] width 53 height 37
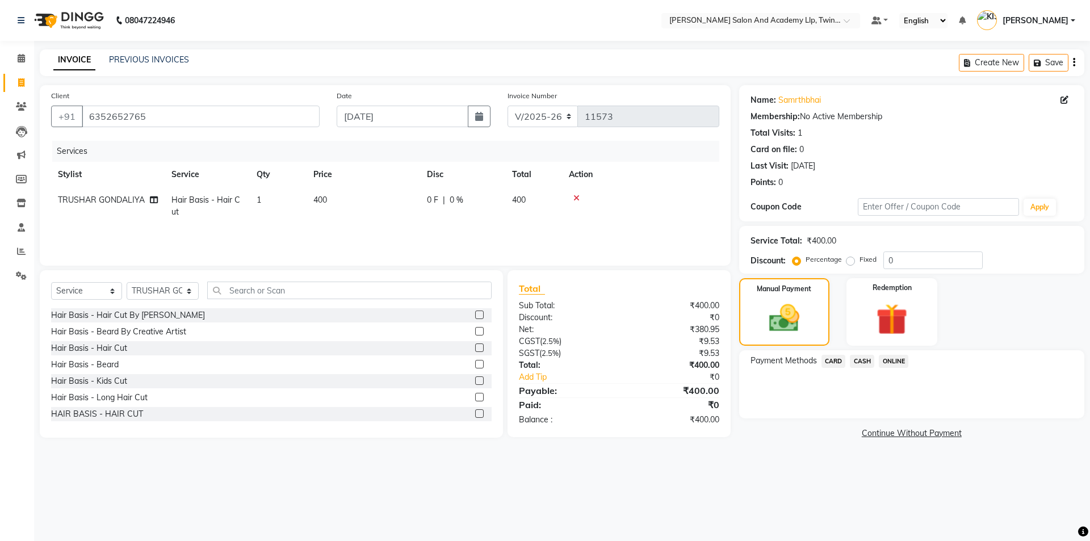
click at [865, 365] on span "CASH" at bounding box center [862, 361] width 24 height 13
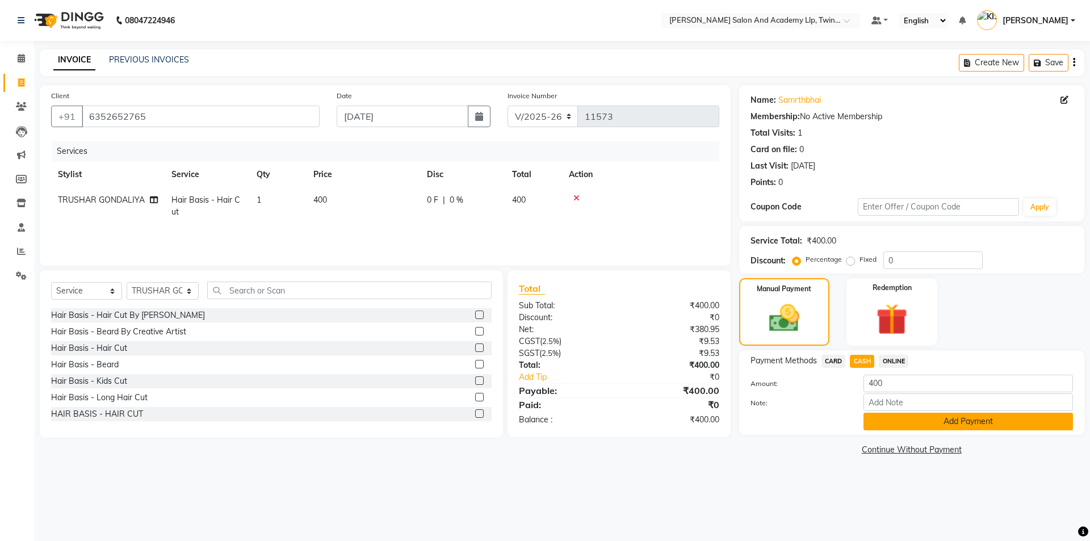
click at [888, 422] on button "Add Payment" at bounding box center [967, 422] width 209 height 18
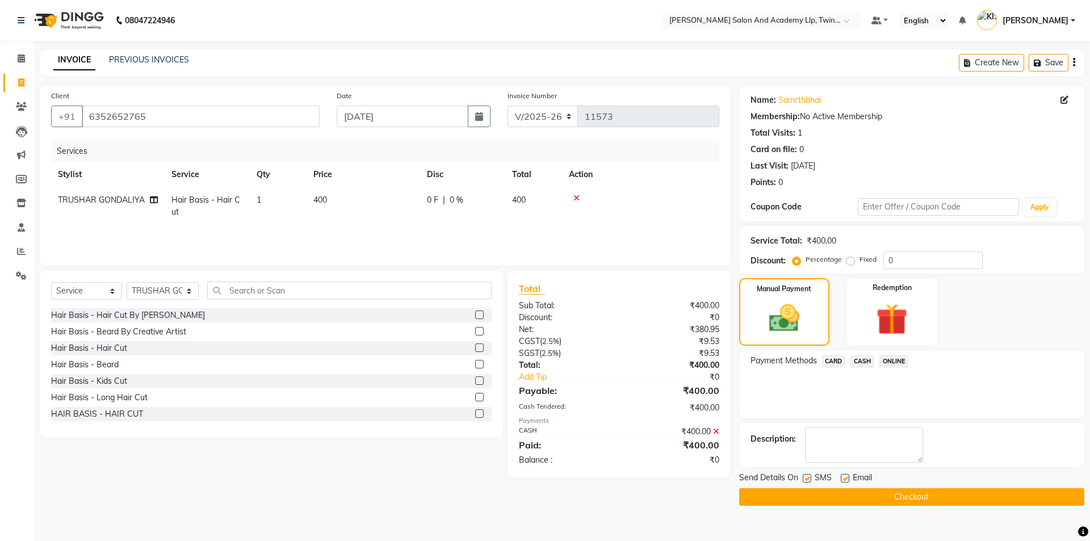
drag, startPoint x: 847, startPoint y: 478, endPoint x: 818, endPoint y: 478, distance: 29.5
click at [846, 478] on label at bounding box center [844, 478] width 9 height 9
click at [846, 478] on input "checkbox" at bounding box center [843, 478] width 7 height 7
checkbox input "false"
drag, startPoint x: 806, startPoint y: 480, endPoint x: 809, endPoint y: 489, distance: 9.4
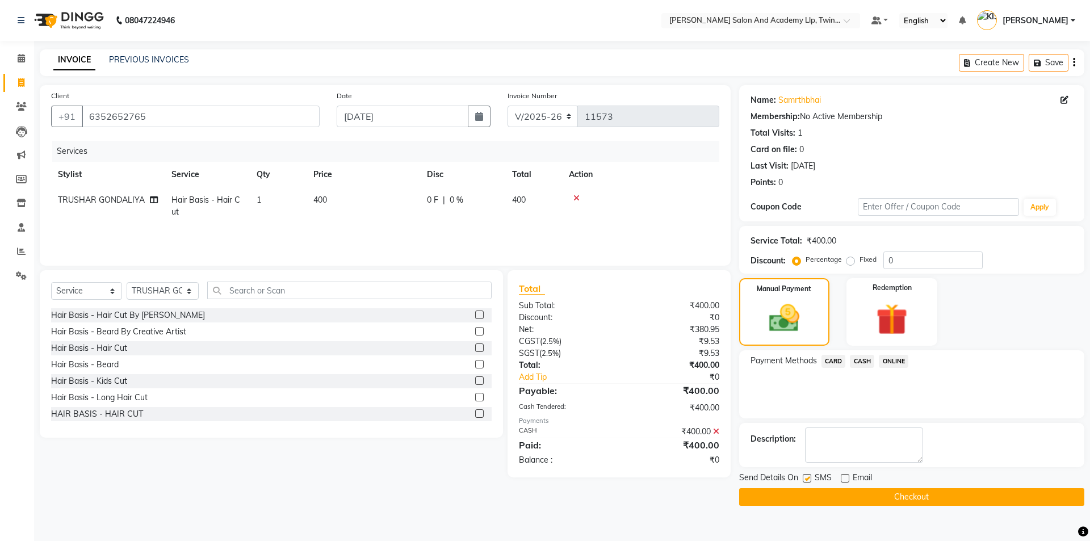
click at [806, 481] on label at bounding box center [806, 478] width 9 height 9
click at [806, 481] on input "checkbox" at bounding box center [805, 478] width 7 height 7
checkbox input "false"
click at [813, 494] on button "Checkout" at bounding box center [911, 497] width 345 height 18
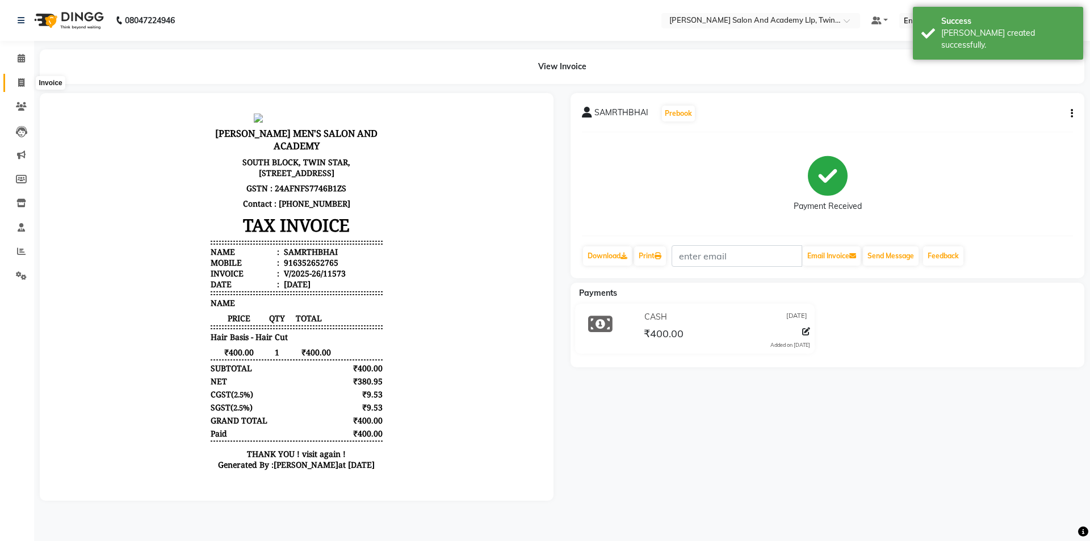
click at [21, 84] on icon at bounding box center [21, 82] width 6 height 9
select select "service"
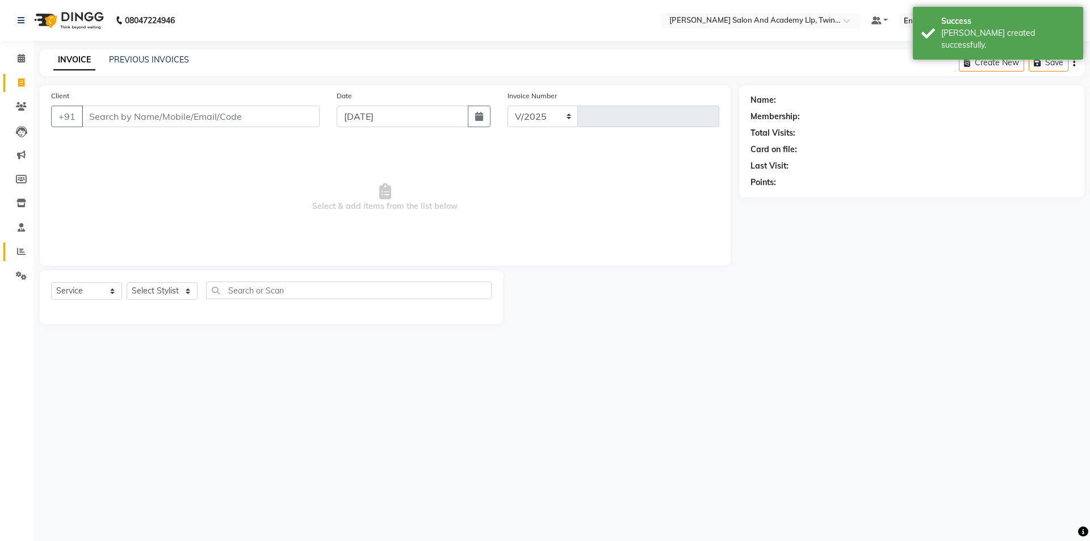
select select "6985"
type input "11574"
click at [22, 258] on link "Reports" at bounding box center [16, 251] width 27 height 19
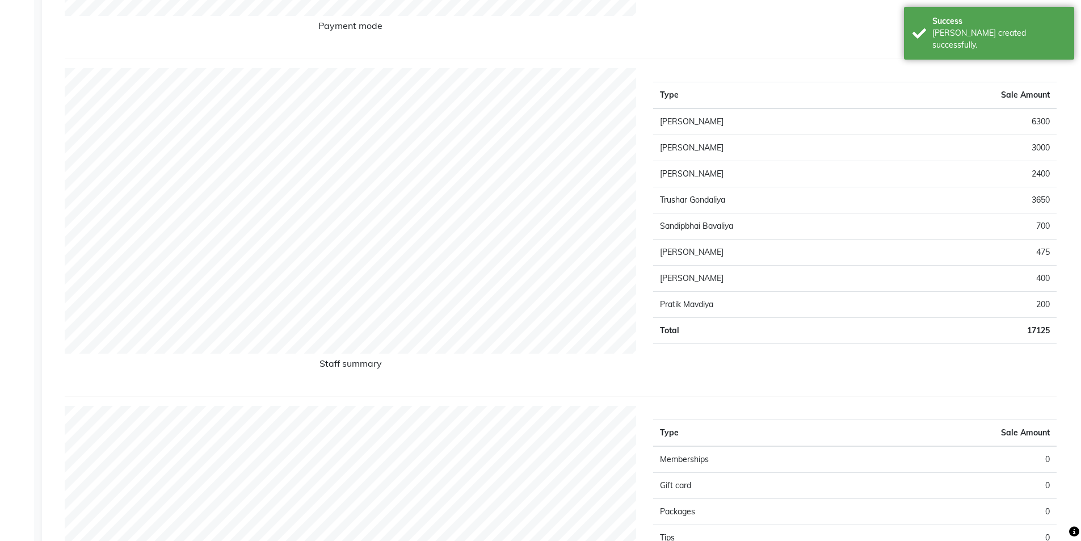
scroll to position [511, 0]
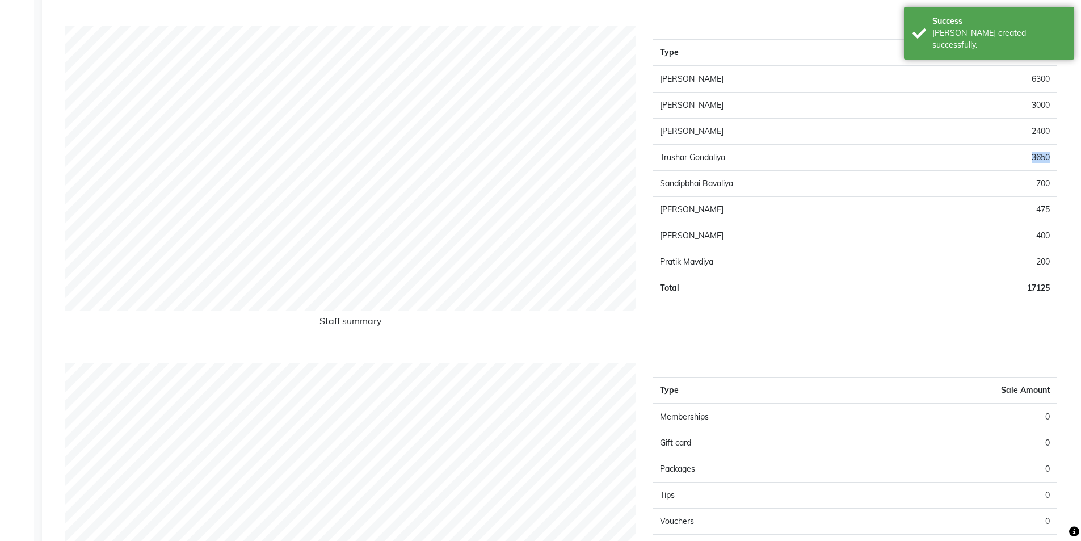
drag, startPoint x: 1033, startPoint y: 155, endPoint x: 1053, endPoint y: 156, distance: 20.4
click at [1053, 156] on td "3650" at bounding box center [972, 158] width 169 height 26
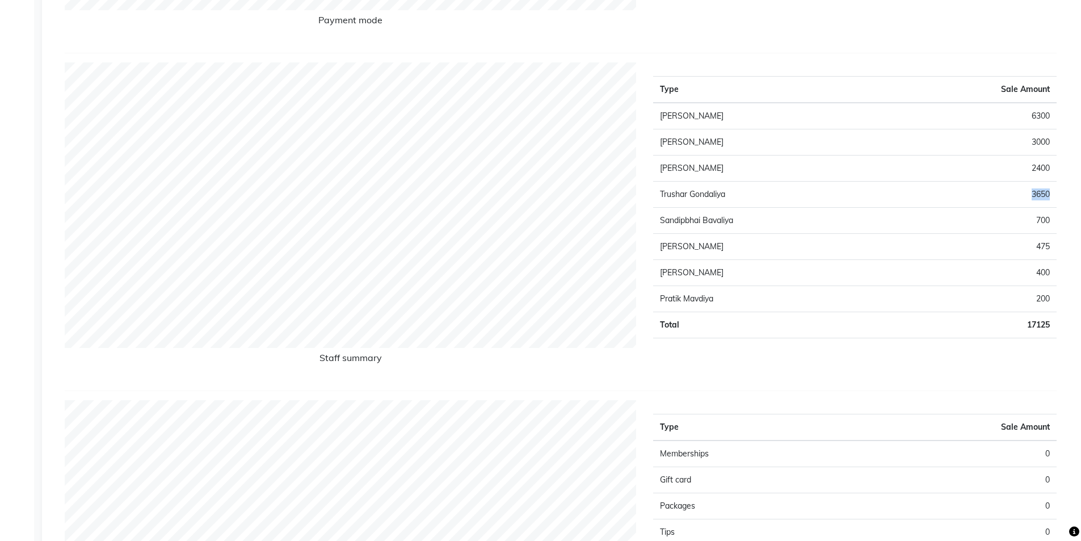
scroll to position [454, 0]
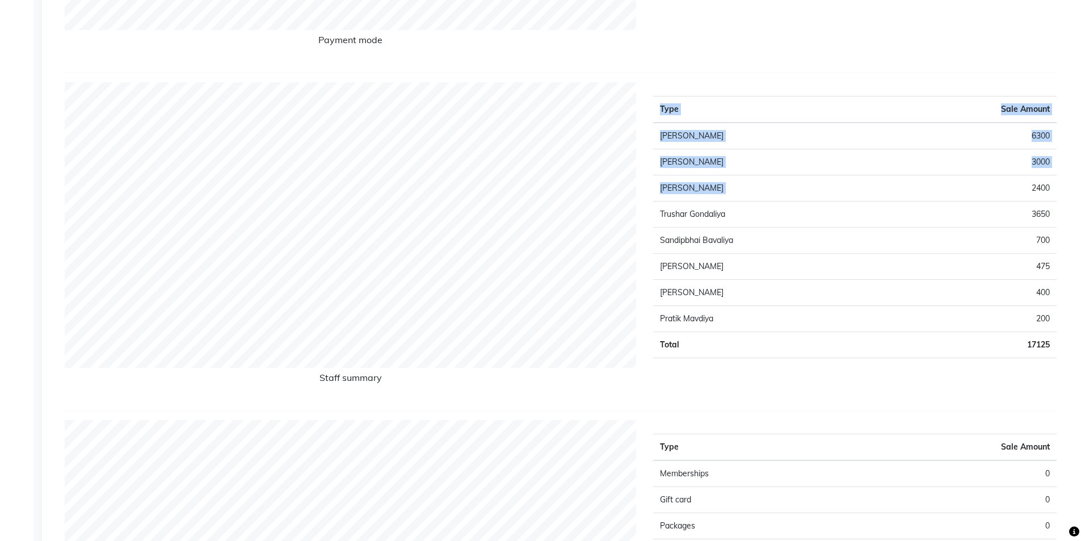
drag, startPoint x: 1030, startPoint y: 187, endPoint x: 1060, endPoint y: 191, distance: 30.3
click at [1060, 191] on div "Type Sale Amount Nirav Vithalapar 6300 Raj Dasadiya 3000 Aakash Solanki 2400 Tr…" at bounding box center [855, 241] width 421 height 319
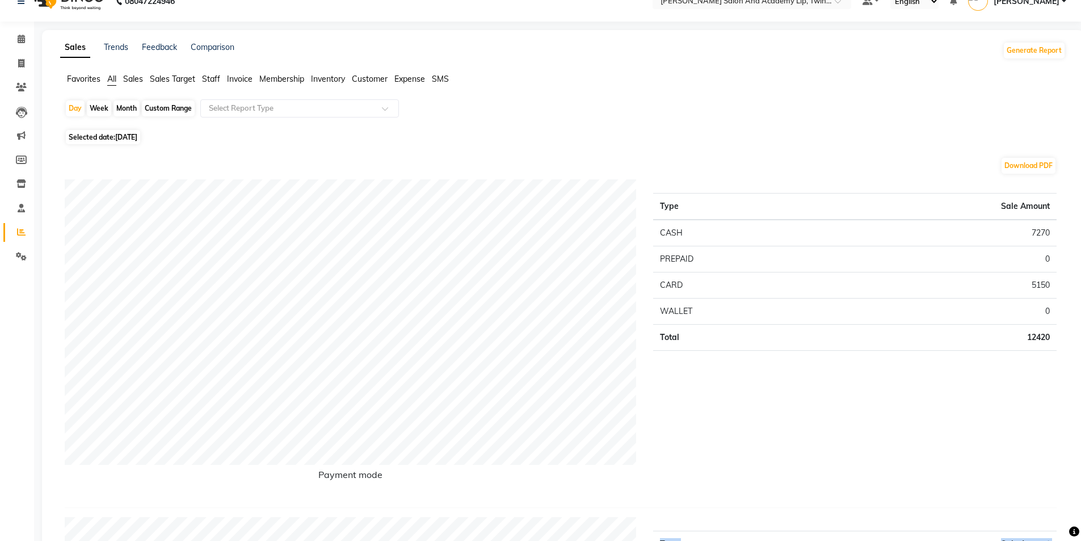
scroll to position [0, 0]
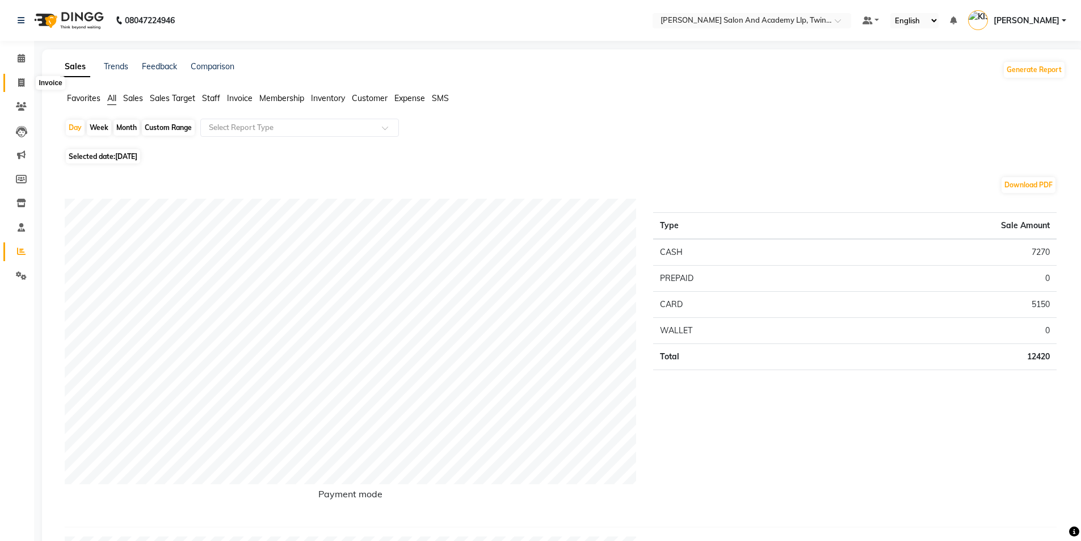
click at [26, 77] on span at bounding box center [21, 83] width 20 height 13
select select "service"
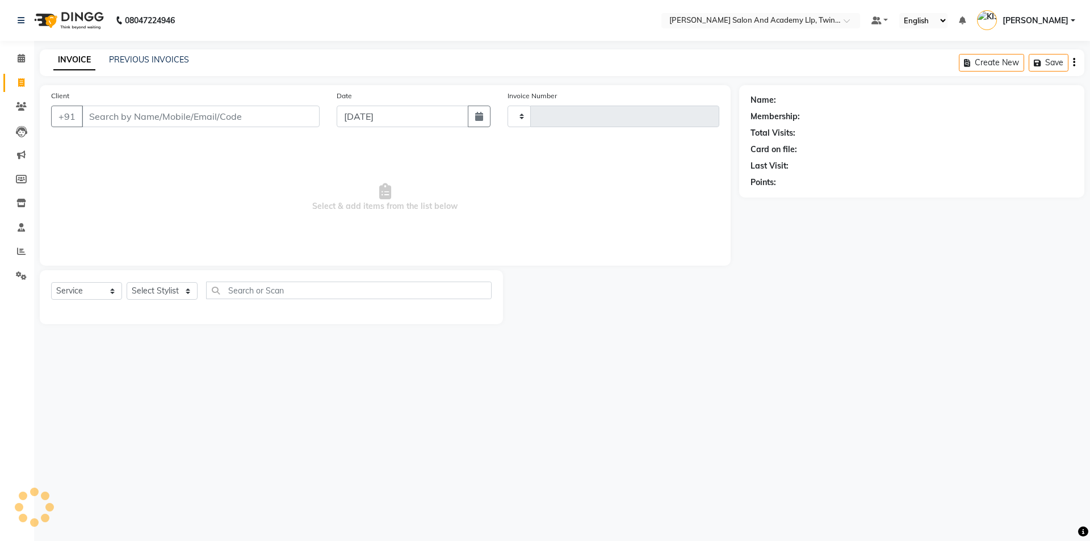
type input "11574"
select select "6985"
drag, startPoint x: 228, startPoint y: 113, endPoint x: 216, endPoint y: 103, distance: 14.9
click at [227, 112] on input "Client" at bounding box center [201, 117] width 238 height 22
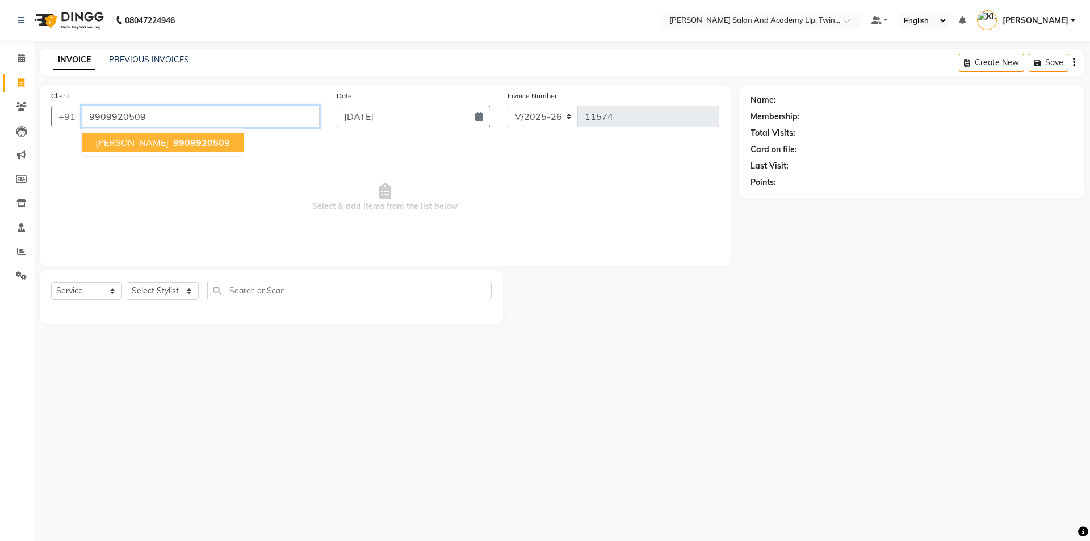
type input "9909920509"
click at [780, 196] on icon "button" at bounding box center [782, 199] width 8 height 8
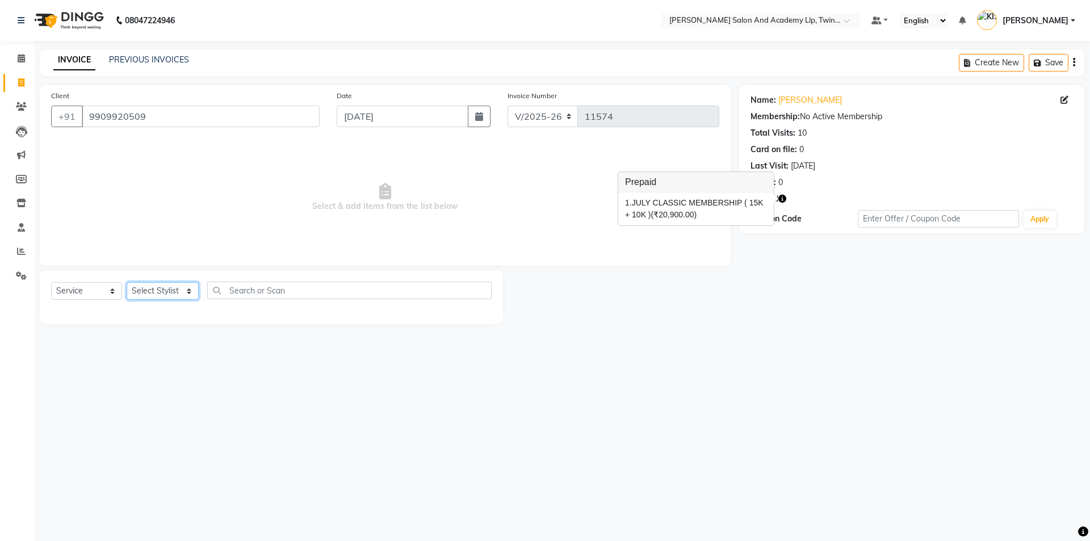
click at [154, 291] on select "Select Stylist AADARSH AAKASH SOLANKI ABHISHEK CHAUHAN AMIT BAGTHARIYA ANKUSH S…" at bounding box center [163, 291] width 72 height 18
click at [127, 282] on select "Select Stylist AADARSH AAKASH SOLANKI ABHISHEK CHAUHAN AMIT BAGTHARIYA ANKUSH S…" at bounding box center [163, 291] width 72 height 18
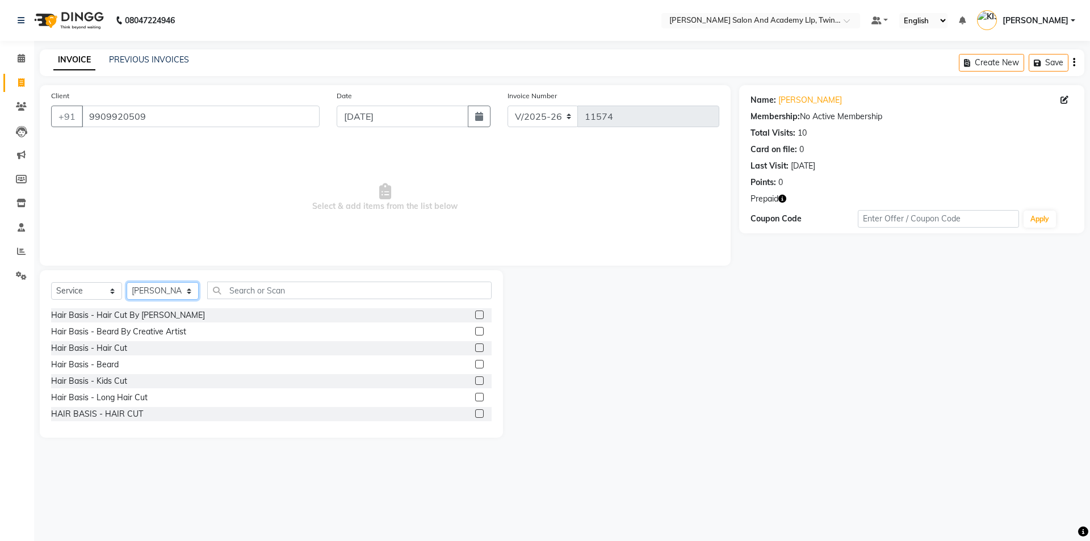
select select "52734"
click at [475, 332] on label at bounding box center [479, 331] width 9 height 9
click at [475, 332] on input "checkbox" at bounding box center [478, 331] width 7 height 7
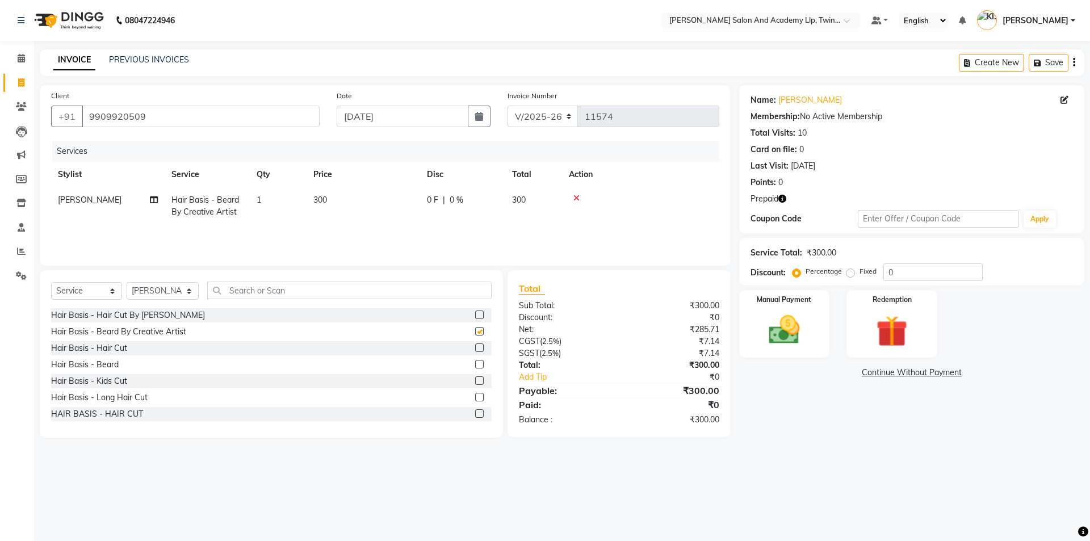
checkbox input "false"
click at [872, 329] on img at bounding box center [891, 331] width 53 height 40
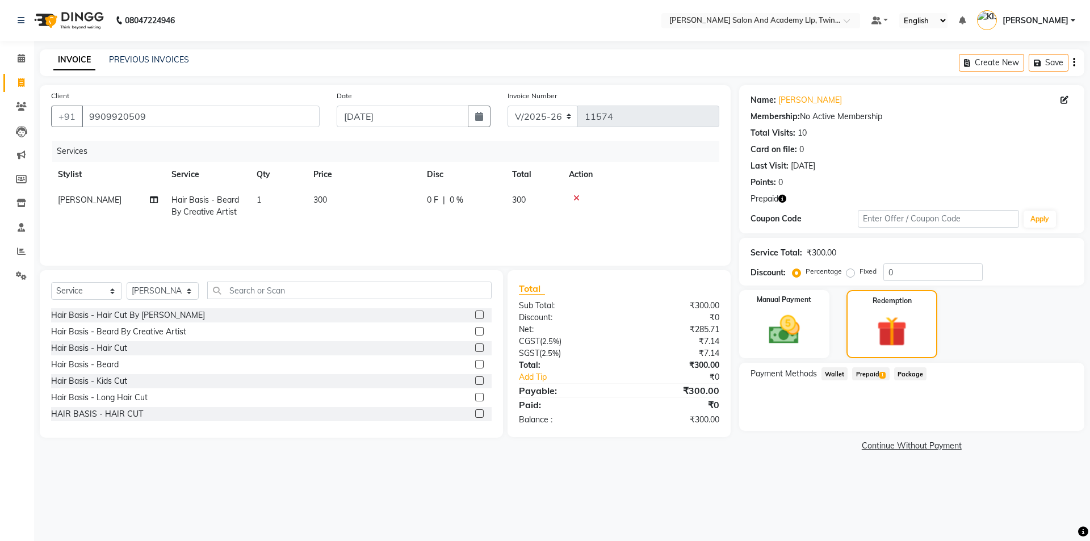
click at [870, 372] on span "Prepaid 1" at bounding box center [870, 373] width 37 height 13
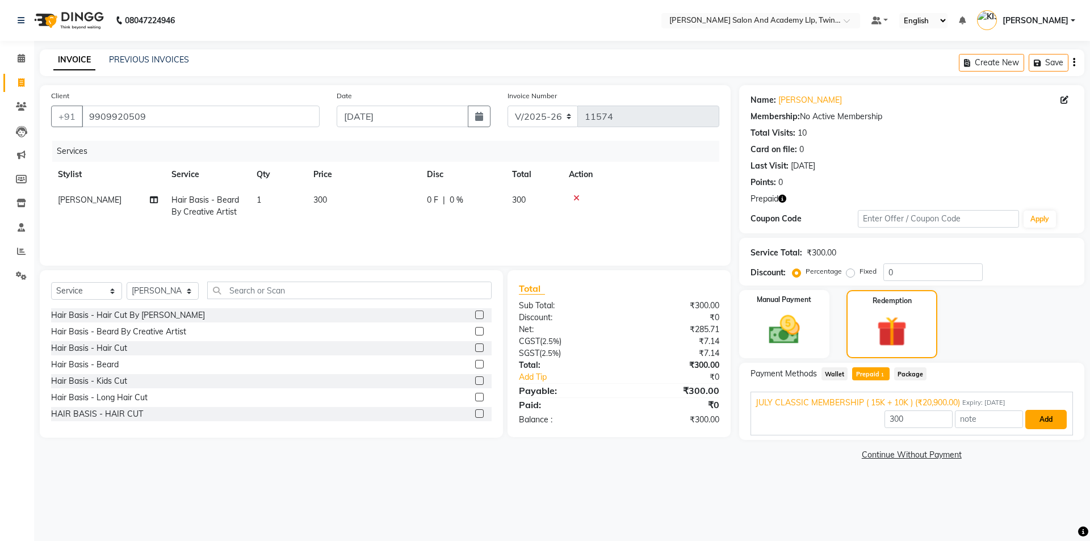
click at [1045, 418] on button "Add" at bounding box center [1045, 419] width 41 height 19
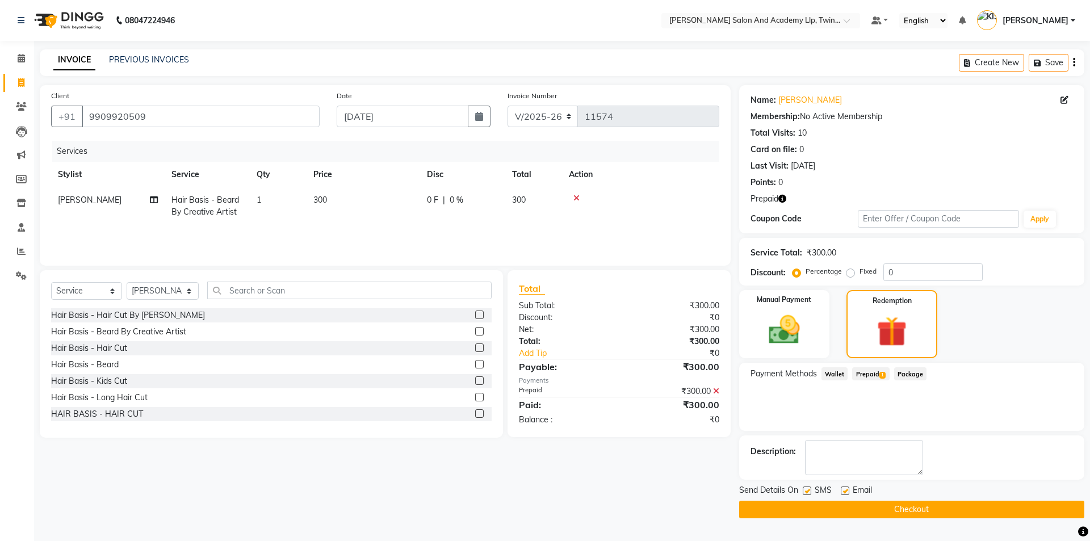
drag, startPoint x: 844, startPoint y: 491, endPoint x: 846, endPoint y: 509, distance: 18.2
click at [844, 491] on label at bounding box center [844, 490] width 9 height 9
click at [844, 491] on input "checkbox" at bounding box center [843, 490] width 7 height 7
checkbox input "false"
click at [846, 510] on button "Checkout" at bounding box center [911, 510] width 345 height 18
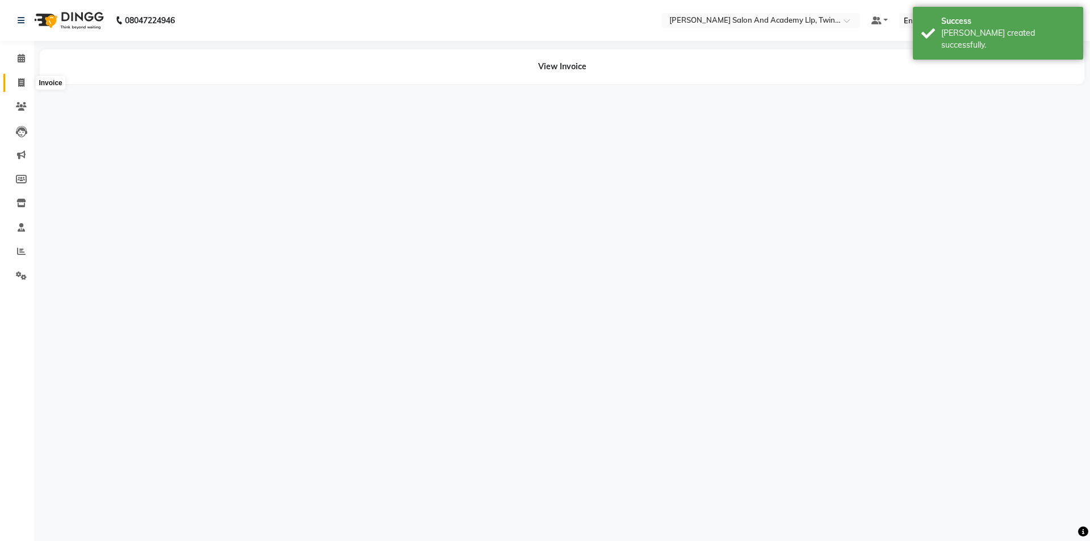
click at [17, 83] on span at bounding box center [21, 83] width 20 height 13
select select "service"
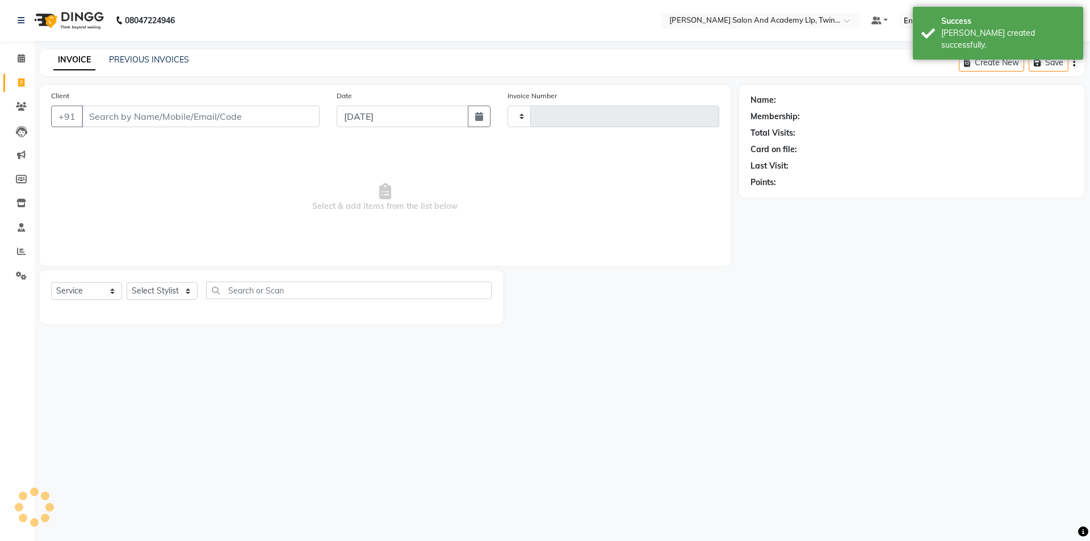
type input "11575"
select select "6985"
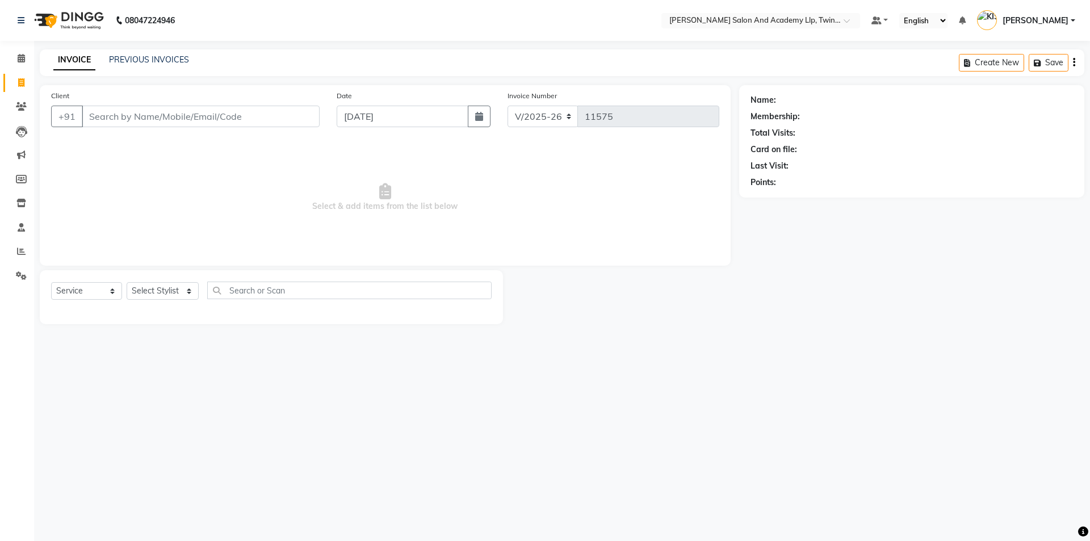
click at [178, 118] on input "Client" at bounding box center [201, 117] width 238 height 22
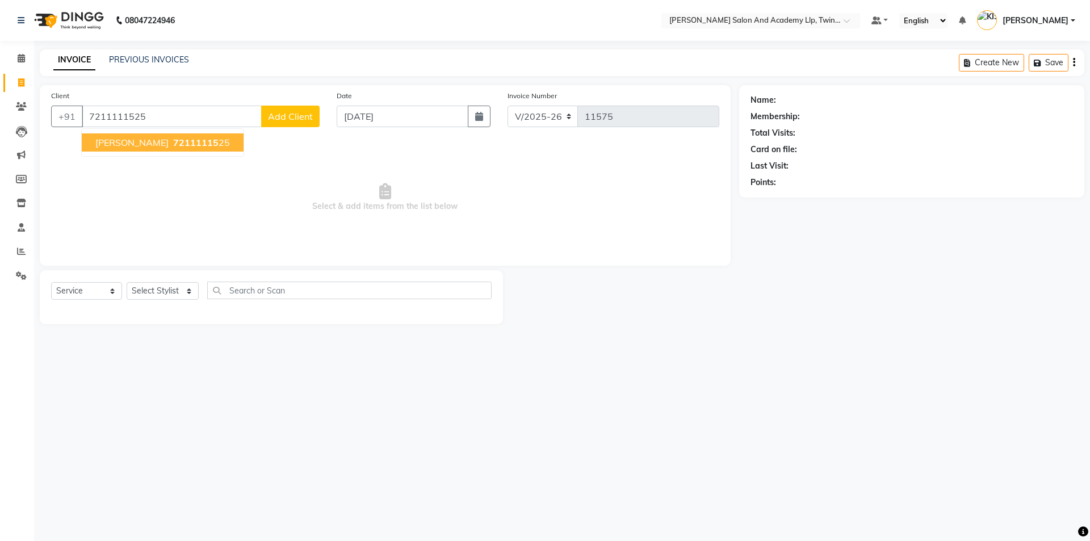
type input "7211111525"
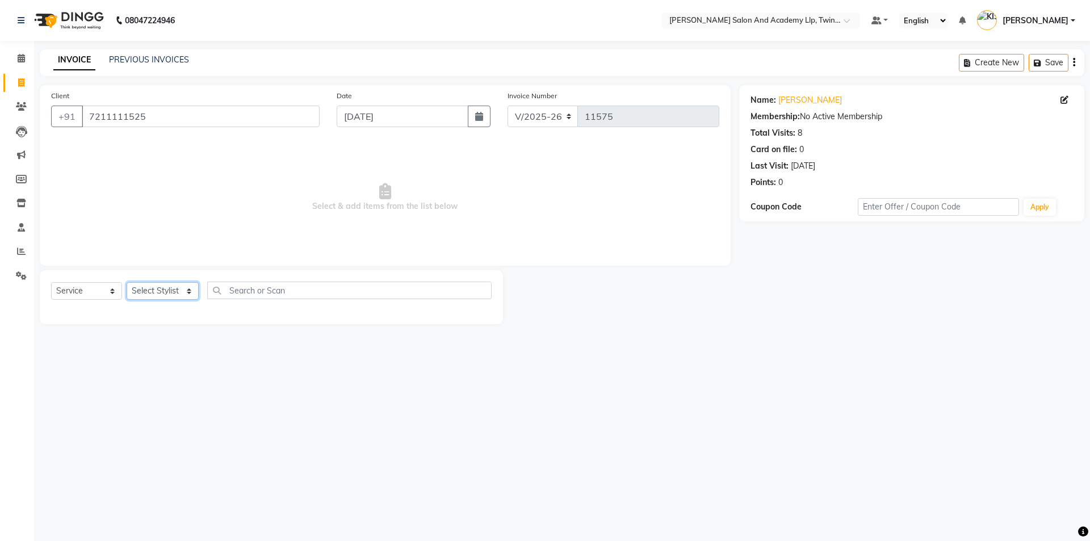
click at [169, 288] on select "Select Stylist AADARSH AAKASH SOLANKI ABHISHEK CHAUHAN AMIT BAGTHARIYA ANKUSH S…" at bounding box center [163, 291] width 72 height 18
select select "50076"
click at [127, 282] on select "Select Stylist AADARSH AAKASH SOLANKI ABHISHEK CHAUHAN AMIT BAGTHARIYA ANKUSH S…" at bounding box center [163, 291] width 72 height 18
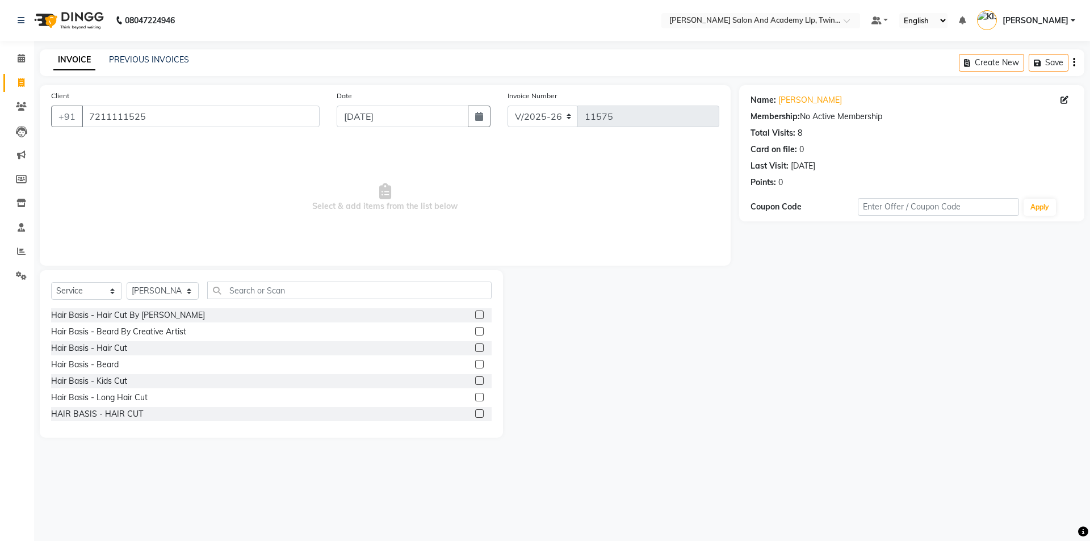
click at [464, 310] on div "Hair Basis - Hair Cut By Sandy Bavaliya" at bounding box center [271, 315] width 440 height 14
click at [475, 312] on label at bounding box center [479, 314] width 9 height 9
click at [475, 312] on input "checkbox" at bounding box center [478, 315] width 7 height 7
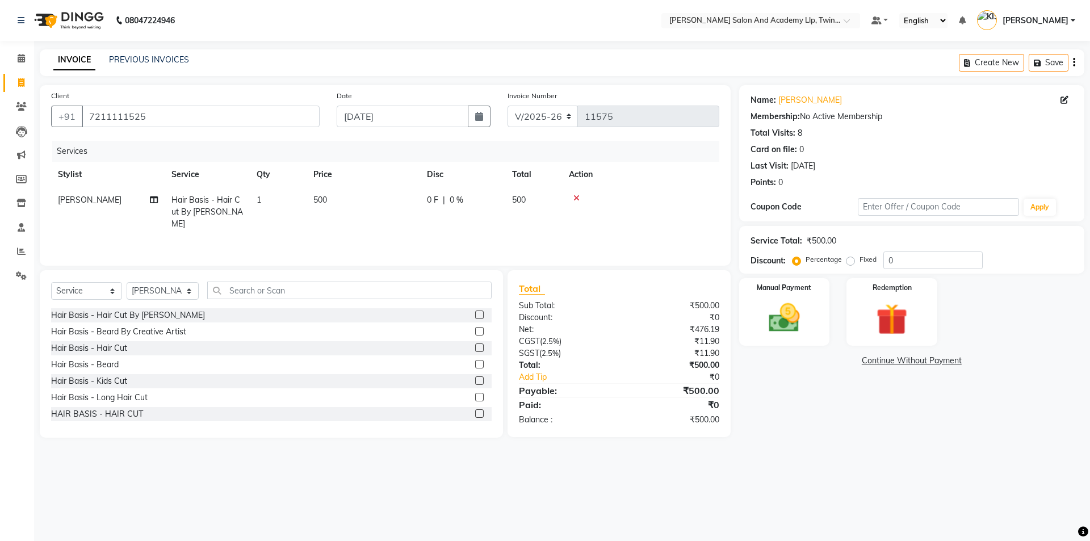
checkbox input "false"
click at [475, 330] on label at bounding box center [479, 331] width 9 height 9
click at [475, 330] on input "checkbox" at bounding box center [478, 331] width 7 height 7
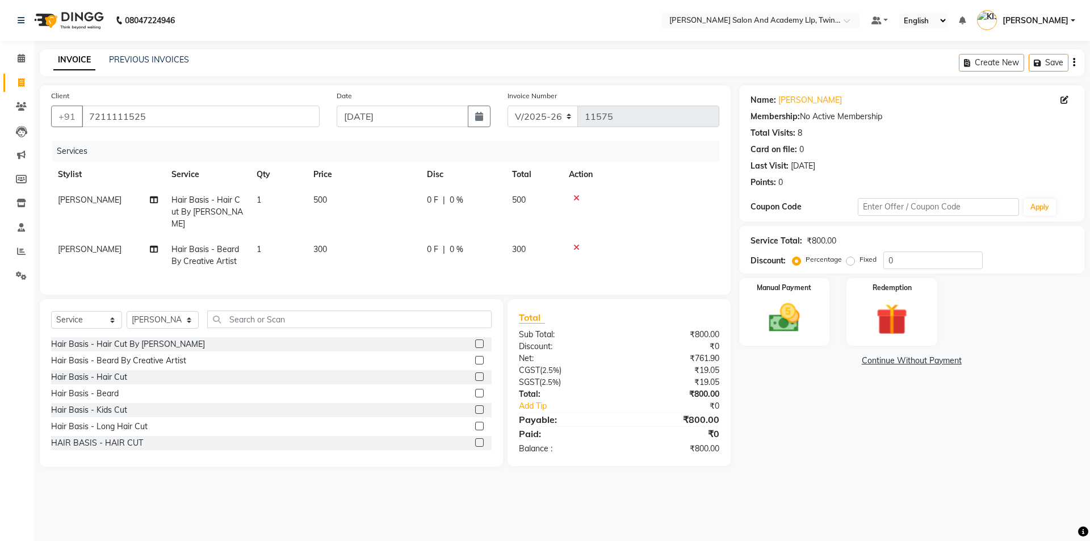
click at [406, 203] on td "500" at bounding box center [363, 211] width 114 height 49
checkbox input "false"
select select "50076"
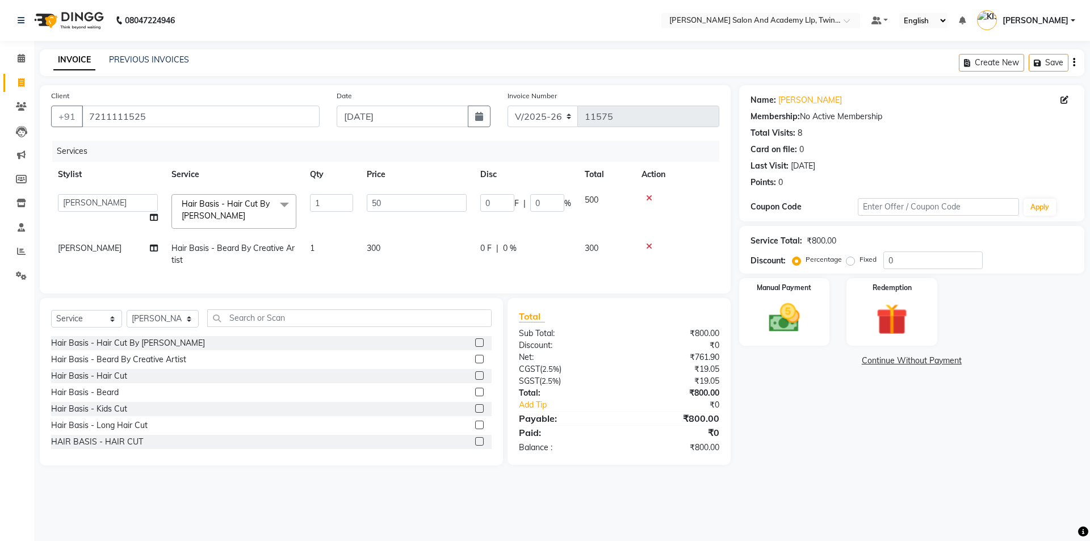
type input "5"
type input "700"
click at [363, 318] on div "Select Service Product Membership Package Voucher Prepaid Gift Card Select Styl…" at bounding box center [271, 381] width 463 height 167
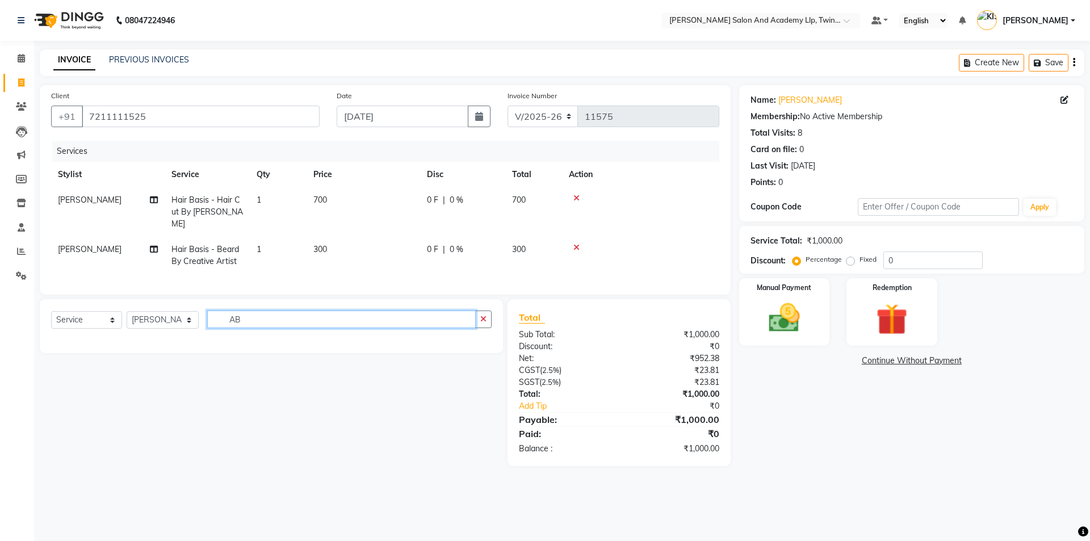
type input "A"
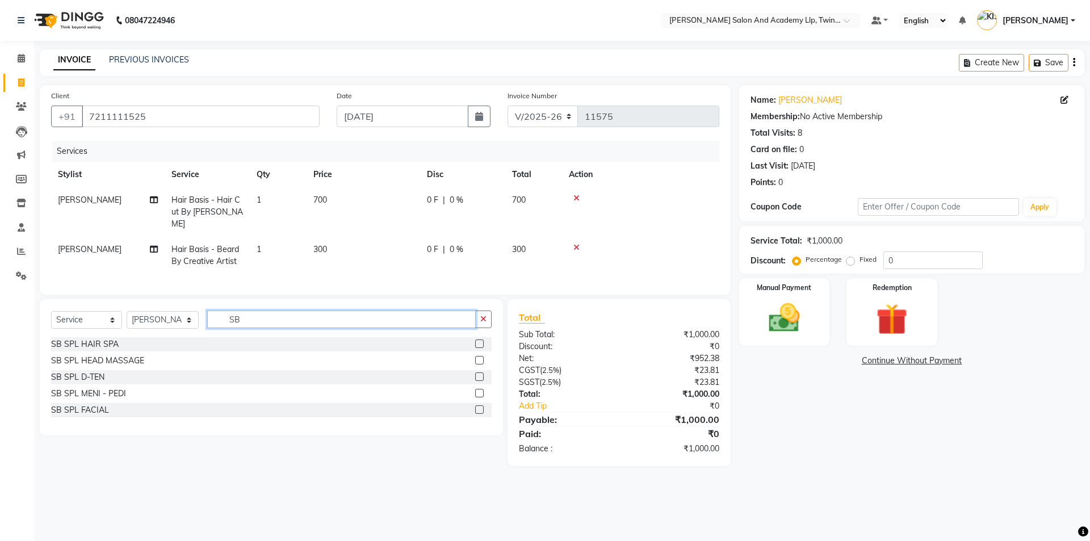
type input "S"
type input "SB"
click at [477, 364] on label at bounding box center [479, 360] width 9 height 9
click at [477, 364] on input "checkbox" at bounding box center [478, 360] width 7 height 7
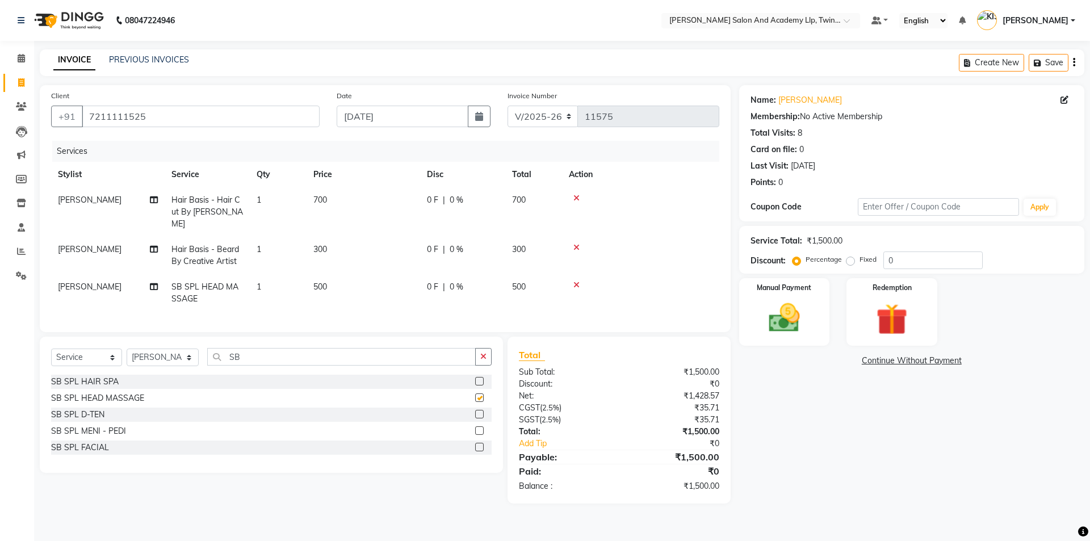
checkbox input "false"
click at [794, 322] on img at bounding box center [784, 317] width 53 height 37
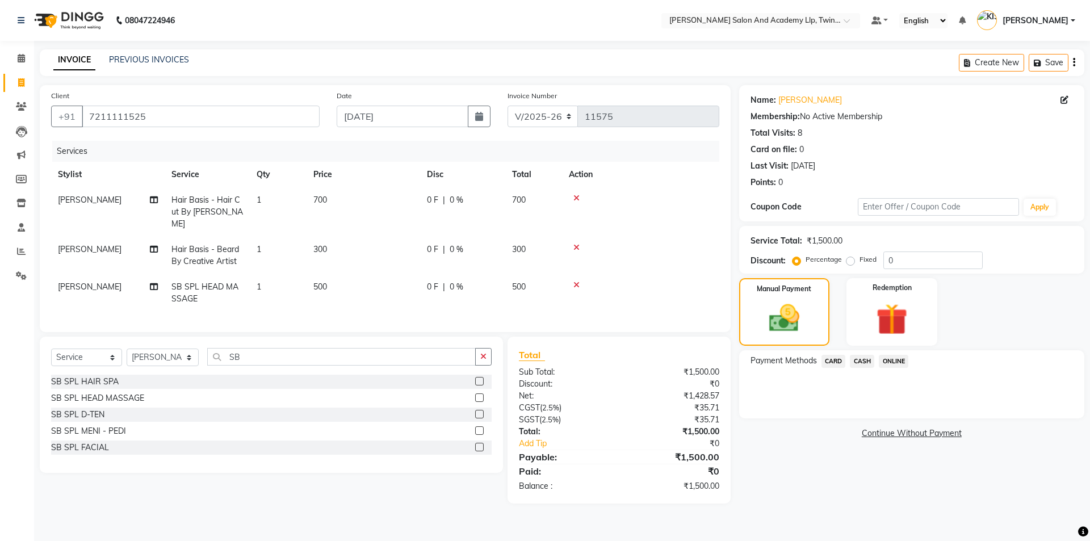
click at [86, 285] on span "RONAK RAJPARA" at bounding box center [90, 286] width 64 height 10
select select "50076"
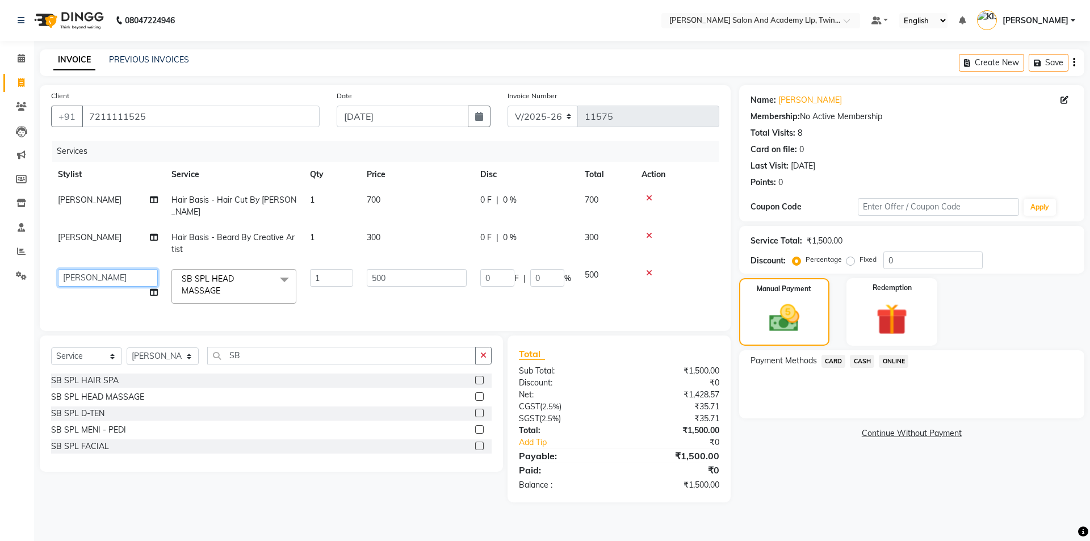
click at [98, 276] on select "AADARSH AAKASH SOLANKI ABHISHEK CHAUHAN AMIT BAGTHARIYA ANKUSH SEN BHUSHAN PADH…" at bounding box center [108, 278] width 100 height 18
drag, startPoint x: 117, startPoint y: 178, endPoint x: 114, endPoint y: 197, distance: 19.7
click at [117, 179] on th "Stylist" at bounding box center [108, 175] width 114 height 26
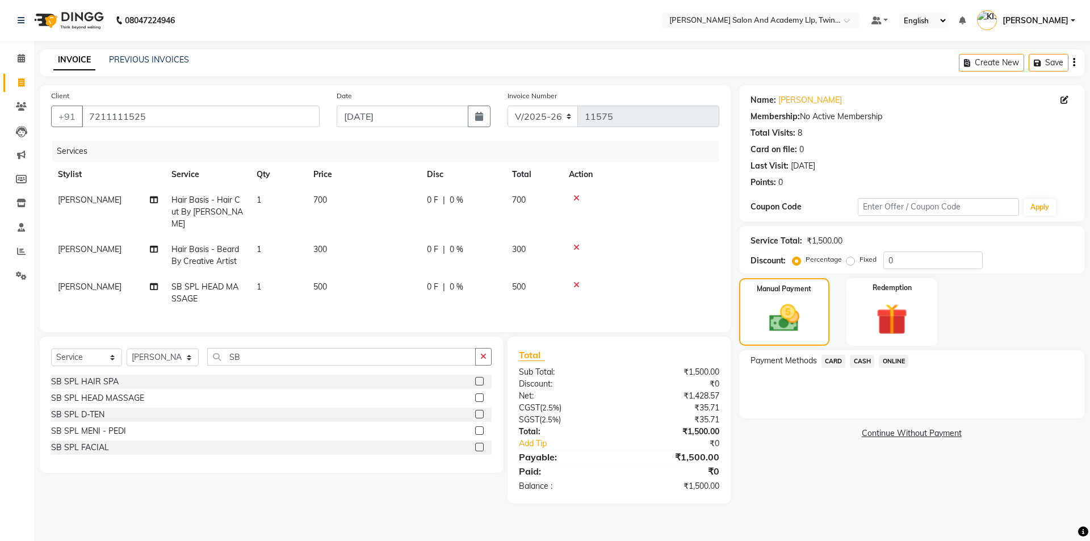
click at [114, 196] on span "RONAK RAJPARA" at bounding box center [90, 200] width 64 height 10
select select "50076"
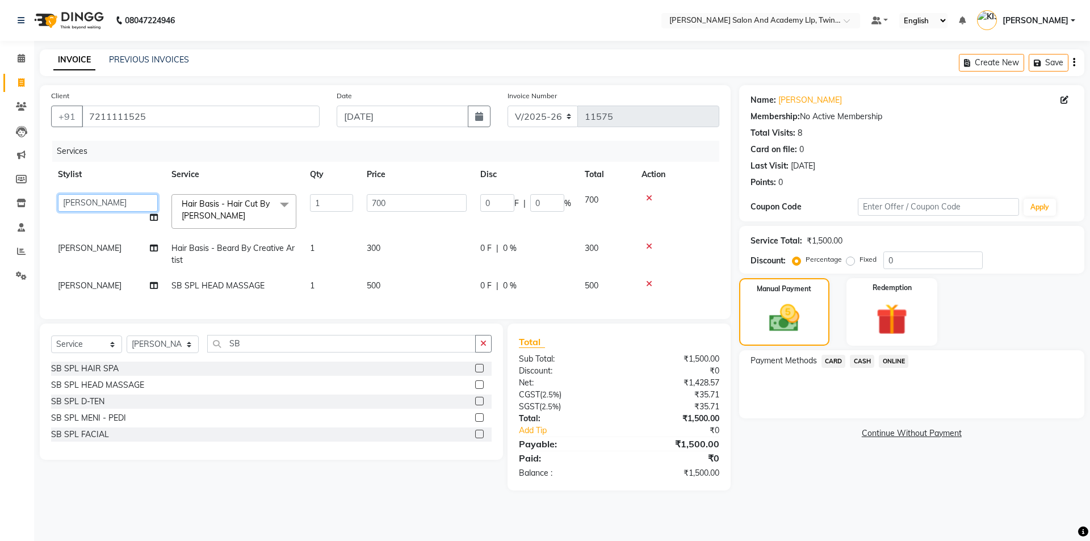
click at [114, 196] on select "AADARSH AAKASH SOLANKI ABHISHEK CHAUHAN AMIT BAGTHARIYA ANKUSH SEN BHUSHAN PADH…" at bounding box center [108, 203] width 100 height 18
select select "85919"
click at [114, 196] on select "AADARSH AAKASH SOLANKI ABHISHEK CHAUHAN AMIT BAGTHARIYA ANKUSH SEN BHUSHAN PADH…" at bounding box center [108, 203] width 100 height 18
select select "62563"
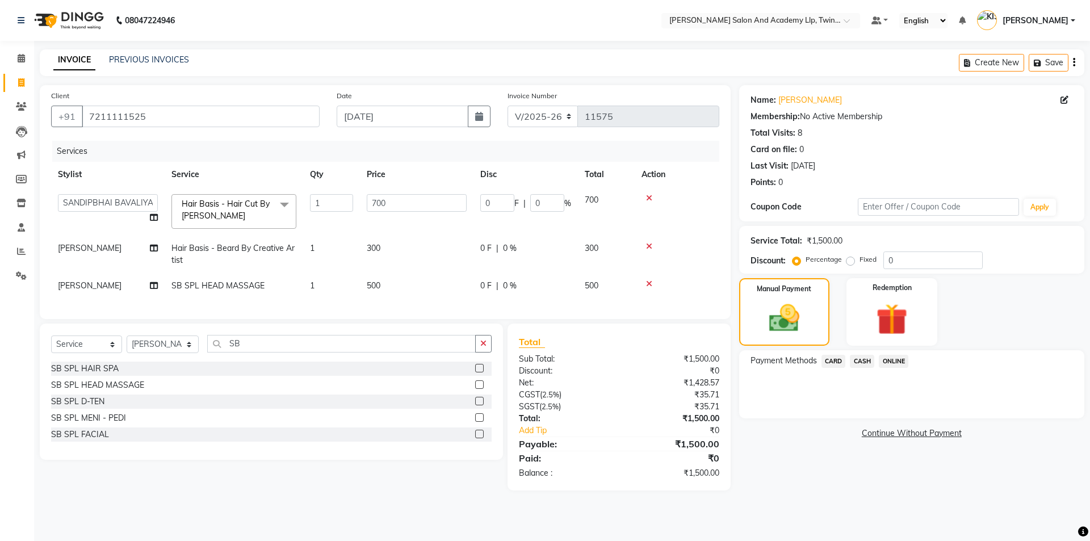
click at [113, 239] on td "RONAK RAJPARA" at bounding box center [108, 254] width 114 height 37
select select "50076"
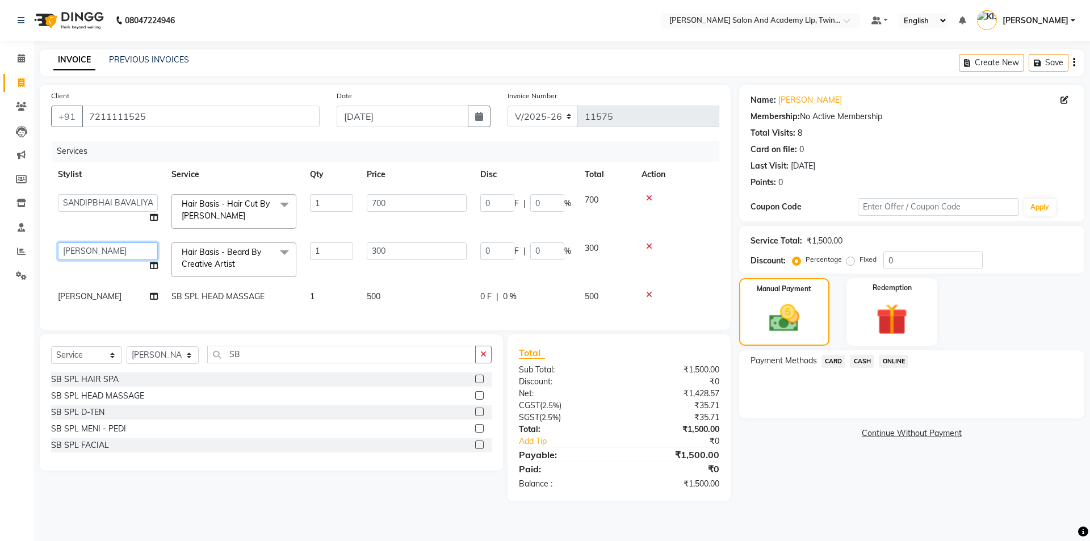
click at [113, 242] on select "AADARSH AAKASH SOLANKI ABHISHEK CHAUHAN AMIT BAGTHARIYA ANKUSH SEN BHUSHAN PADH…" at bounding box center [108, 251] width 100 height 18
select select "65231"
click at [861, 364] on span "CASH" at bounding box center [862, 361] width 24 height 13
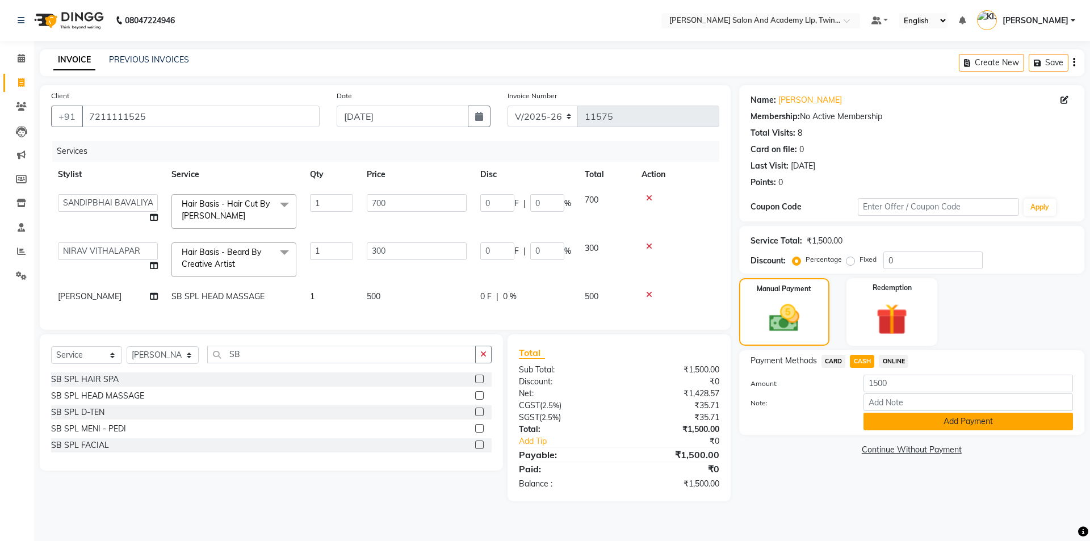
click at [893, 418] on button "Add Payment" at bounding box center [967, 422] width 209 height 18
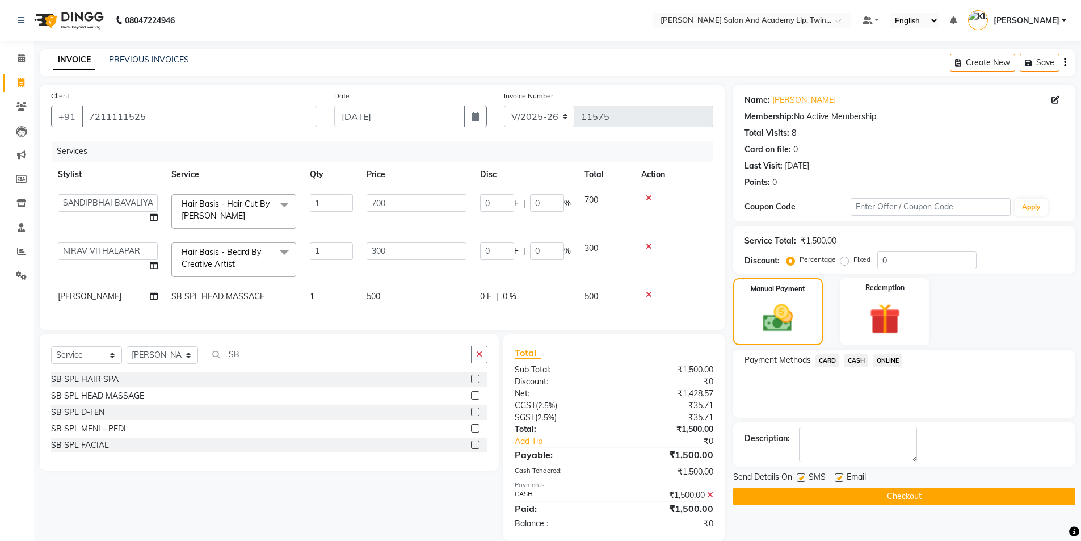
click at [837, 478] on label at bounding box center [839, 477] width 9 height 9
click at [837, 478] on input "checkbox" at bounding box center [838, 477] width 7 height 7
checkbox input "false"
click at [799, 475] on label at bounding box center [801, 477] width 9 height 9
click at [799, 475] on input "checkbox" at bounding box center [800, 477] width 7 height 7
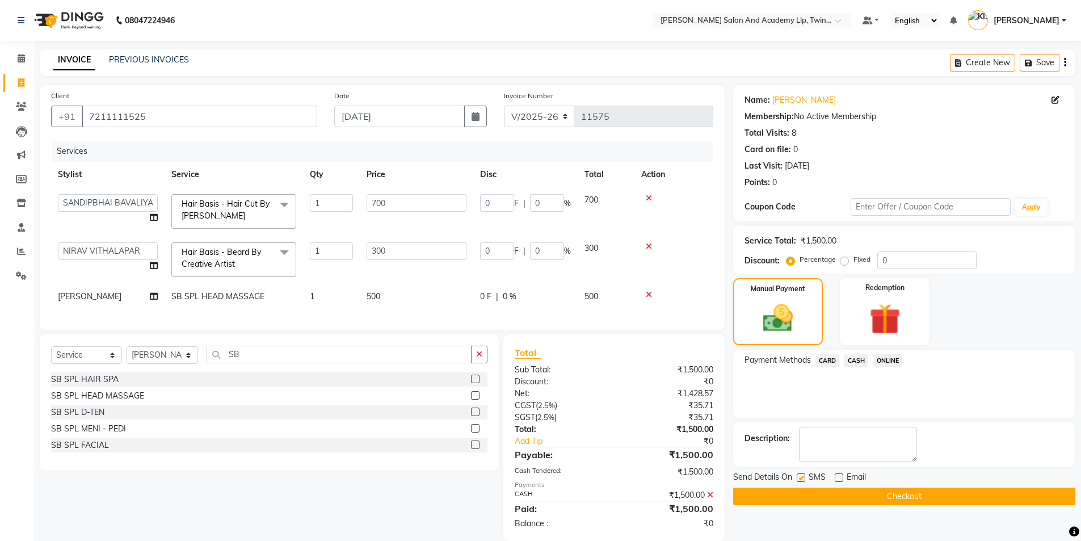
checkbox input "false"
click at [812, 493] on button "Checkout" at bounding box center [904, 496] width 342 height 18
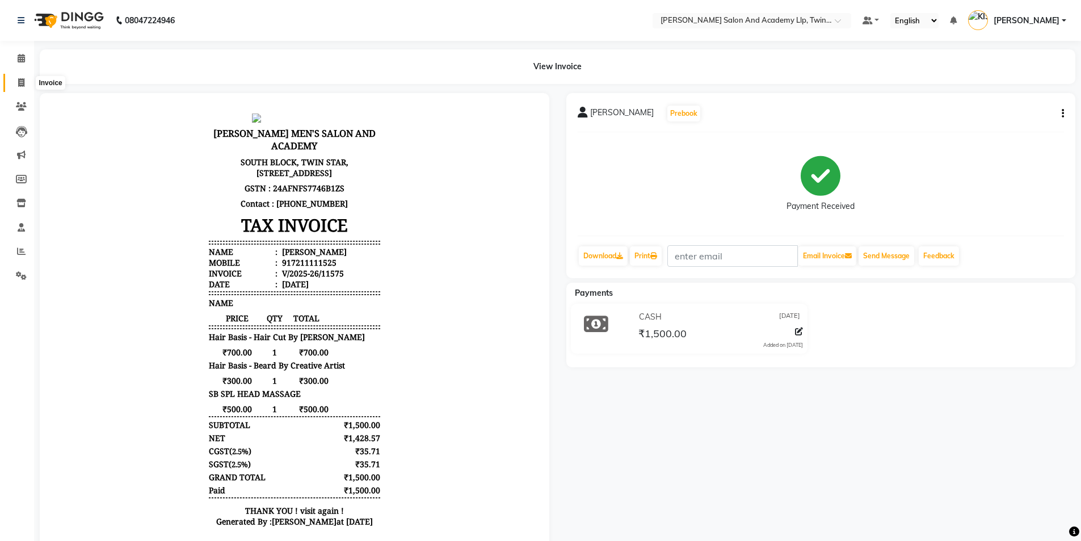
click at [31, 81] on span at bounding box center [21, 83] width 20 height 13
select select "service"
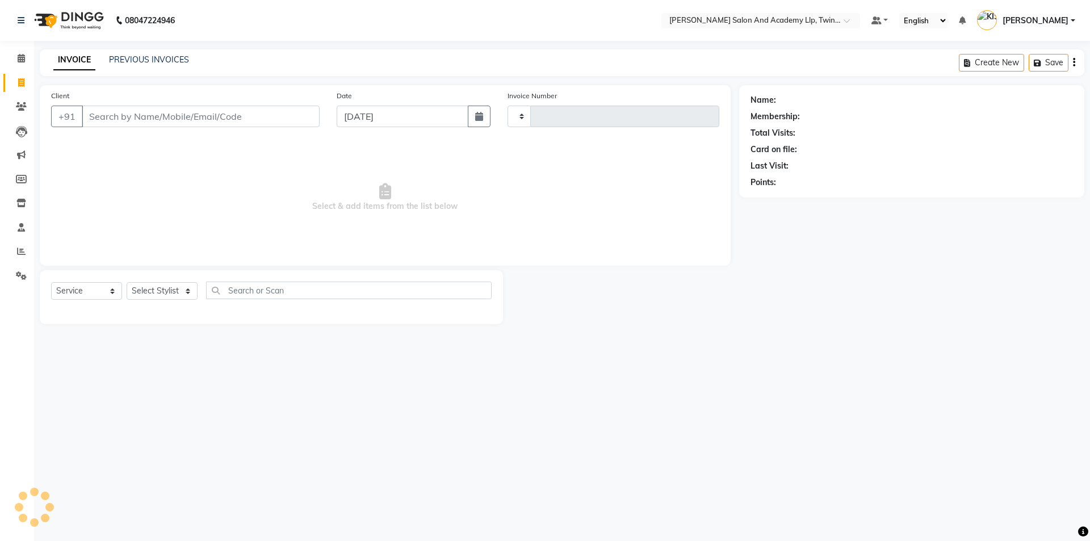
click at [165, 102] on div "Client +91" at bounding box center [185, 113] width 285 height 47
click at [165, 103] on div "Client +91" at bounding box center [185, 113] width 285 height 47
click at [162, 114] on input "Client" at bounding box center [201, 117] width 238 height 22
click at [165, 114] on input "Client" at bounding box center [201, 117] width 238 height 22
type input "972"
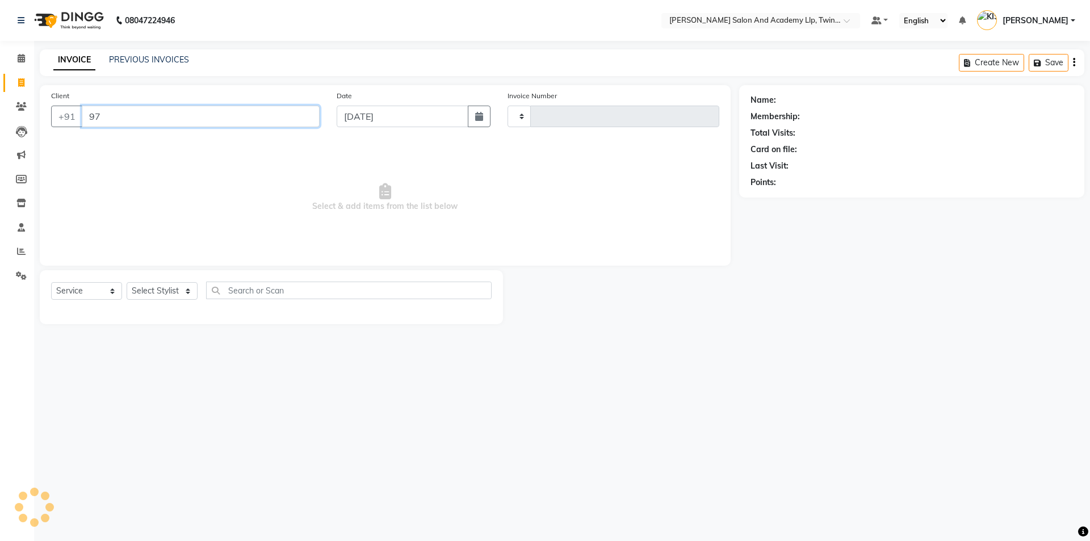
type input "11576"
select select "6985"
type input "9725923030"
drag, startPoint x: 170, startPoint y: 119, endPoint x: 67, endPoint y: 130, distance: 103.3
click at [67, 130] on div "Client +91 9725923030 searching..." at bounding box center [185, 115] width 285 height 50
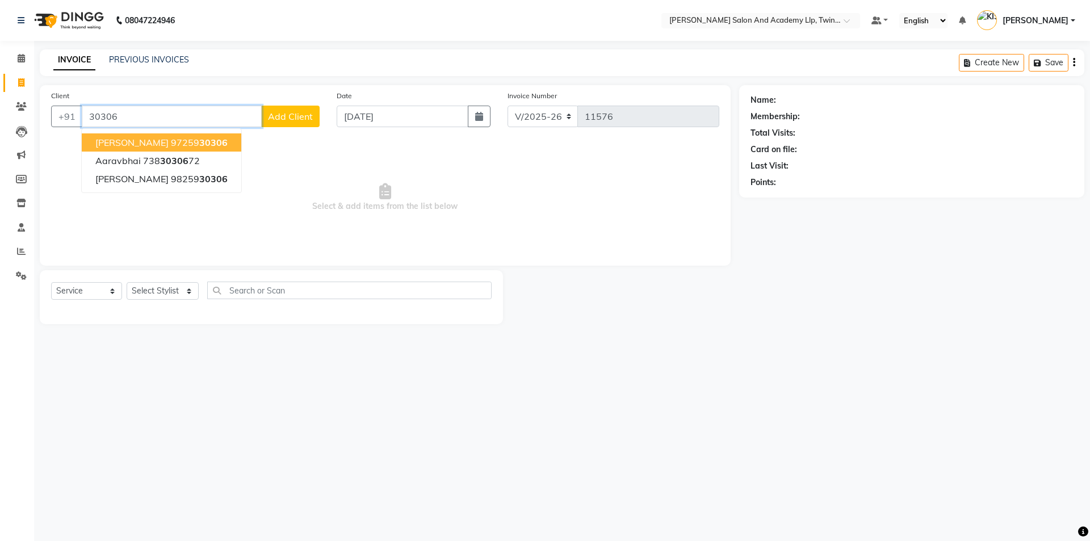
click at [171, 141] on ngb-highlight "97259 30306" at bounding box center [199, 142] width 57 height 11
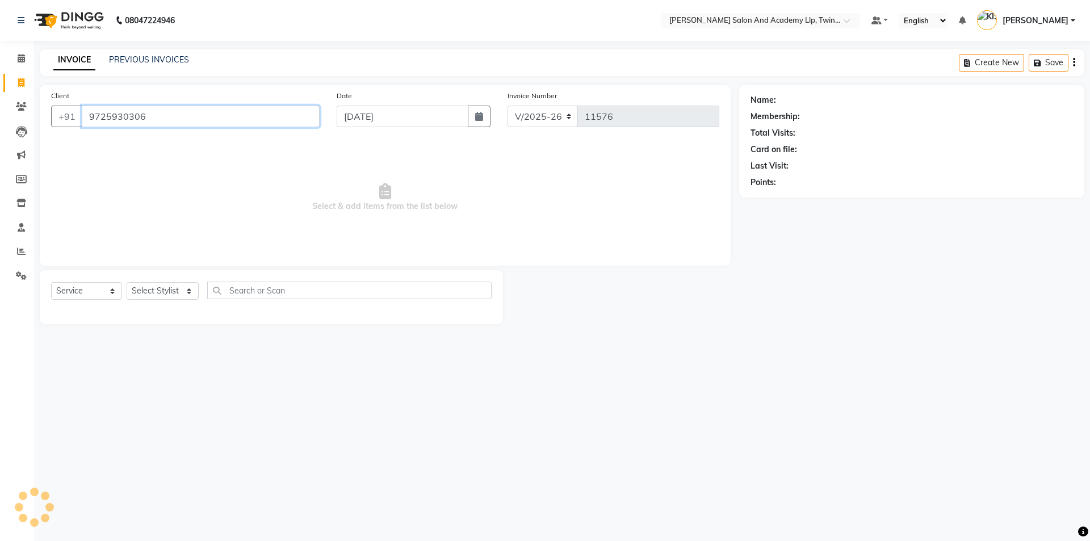
type input "9725930306"
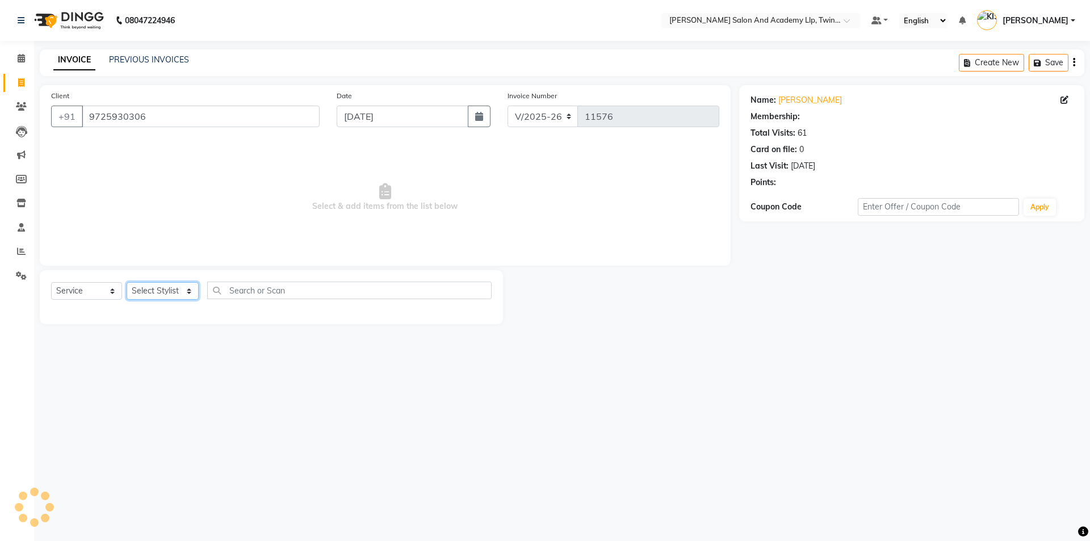
click at [177, 289] on select "Select Stylist AADARSH AAKASH SOLANKI ABHISHEK CHAUHAN AMIT BAGTHARIYA ANKUSH S…" at bounding box center [163, 291] width 72 height 18
select select "65231"
click at [127, 282] on select "Select Stylist AADARSH AAKASH SOLANKI ABHISHEK CHAUHAN AMIT BAGTHARIYA ANKUSH S…" at bounding box center [163, 291] width 72 height 18
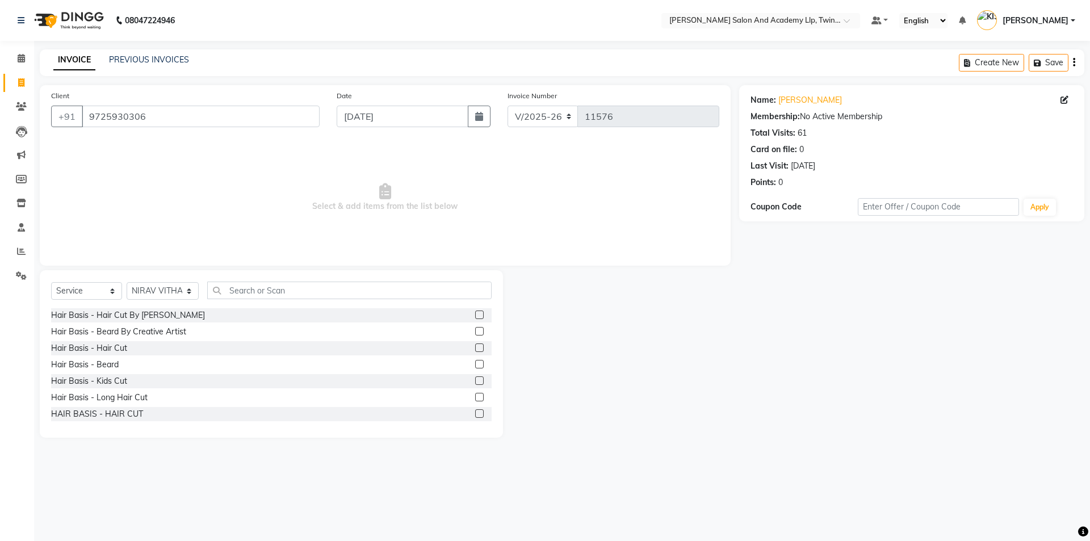
click at [476, 365] on div at bounding box center [483, 365] width 16 height 14
click at [475, 364] on label at bounding box center [479, 364] width 9 height 9
click at [475, 364] on input "checkbox" at bounding box center [478, 364] width 7 height 7
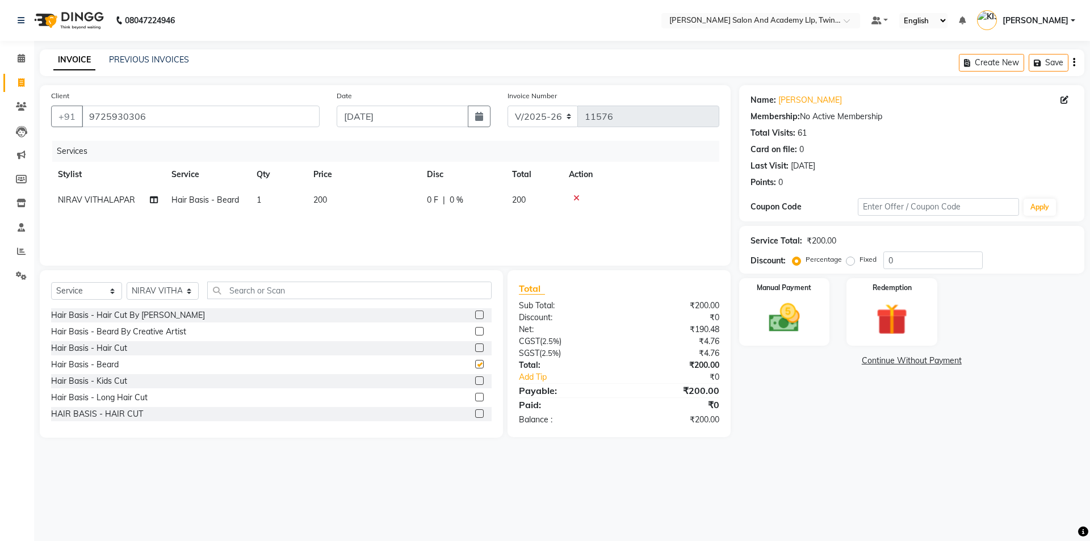
checkbox input "false"
click at [890, 310] on img at bounding box center [891, 319] width 53 height 40
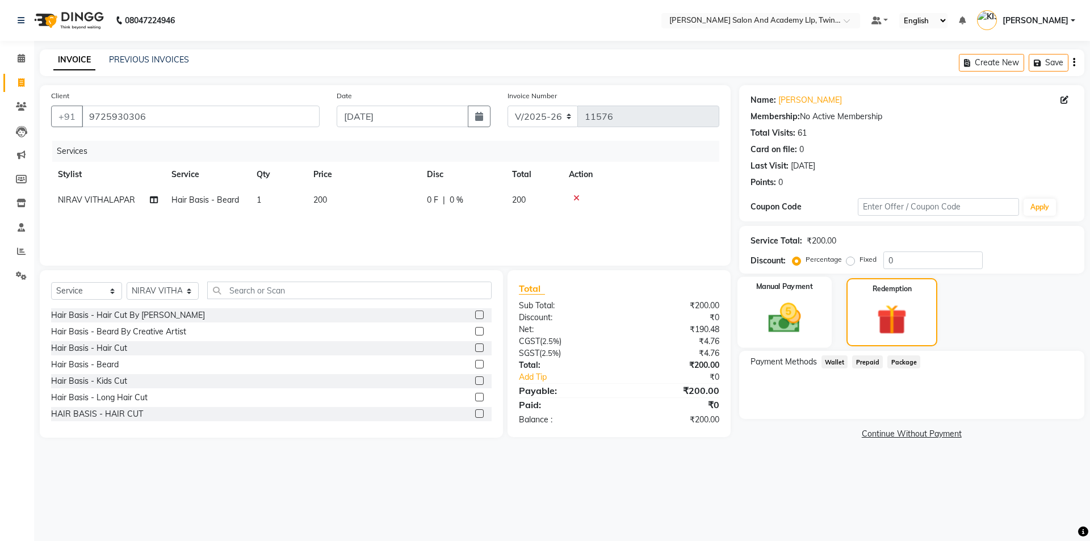
click at [791, 331] on img at bounding box center [784, 317] width 53 height 37
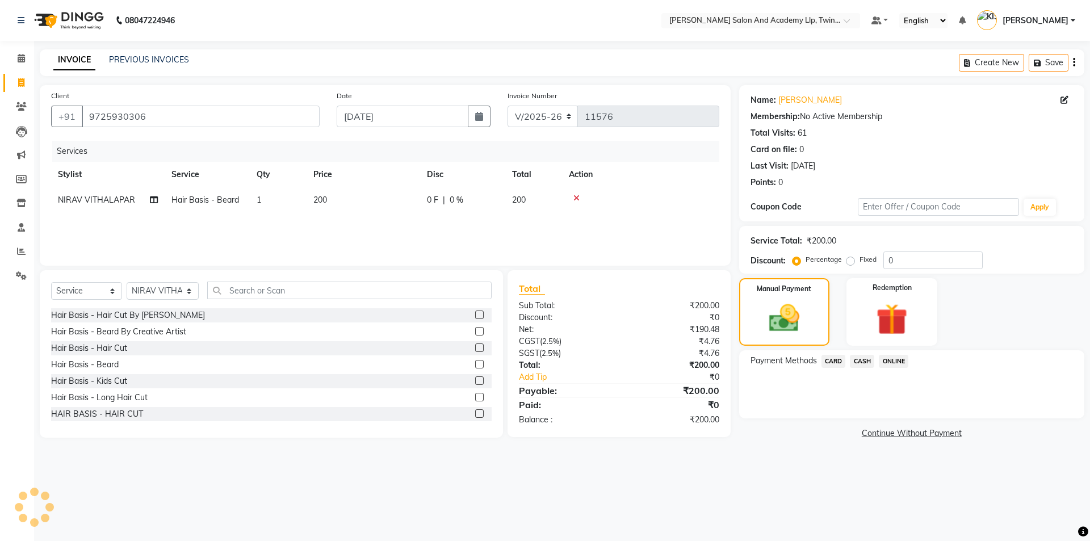
click at [865, 362] on span "CASH" at bounding box center [862, 361] width 24 height 13
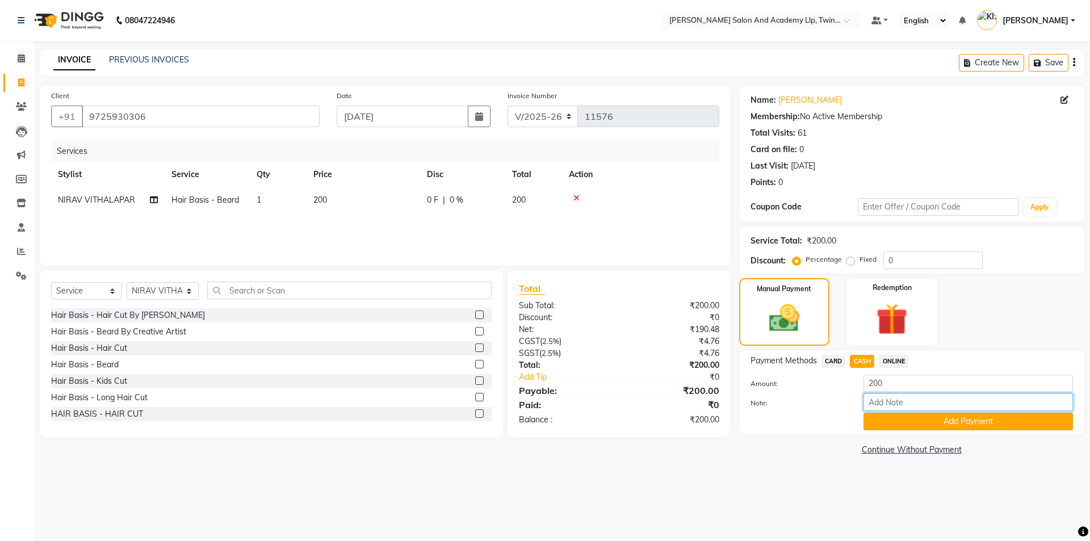
drag, startPoint x: 958, startPoint y: 404, endPoint x: 955, endPoint y: 411, distance: 8.1
click at [956, 409] on input "Note:" at bounding box center [967, 402] width 209 height 18
click at [944, 429] on button "Add Payment" at bounding box center [967, 422] width 209 height 18
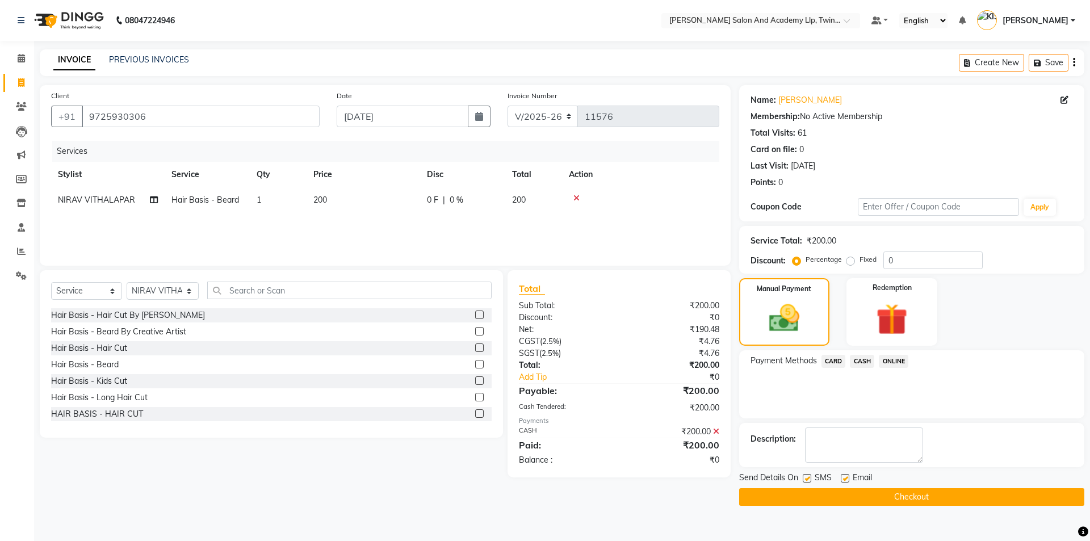
click at [923, 501] on button "Checkout" at bounding box center [911, 497] width 345 height 18
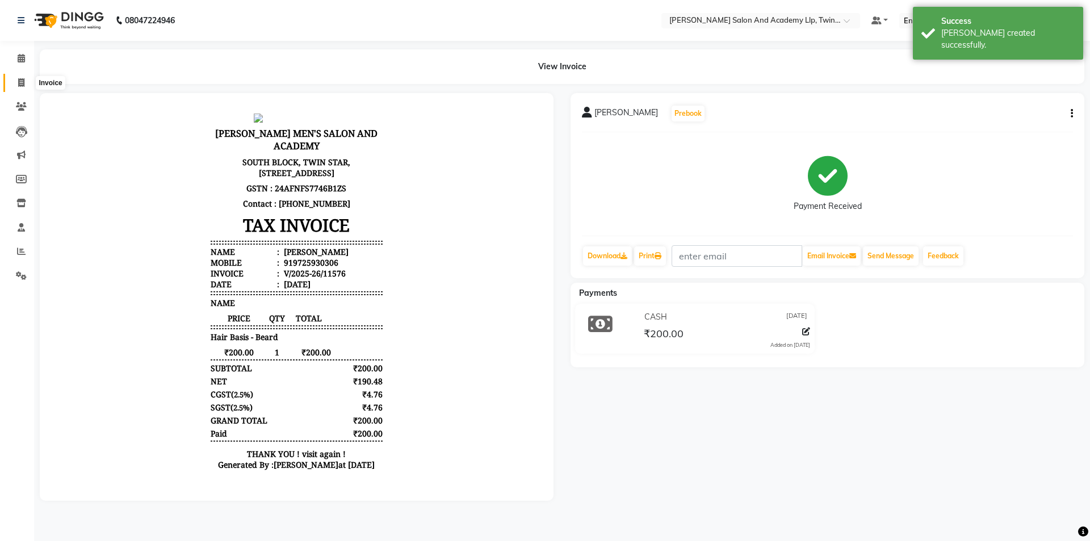
click at [24, 87] on span at bounding box center [21, 83] width 20 height 13
select select "service"
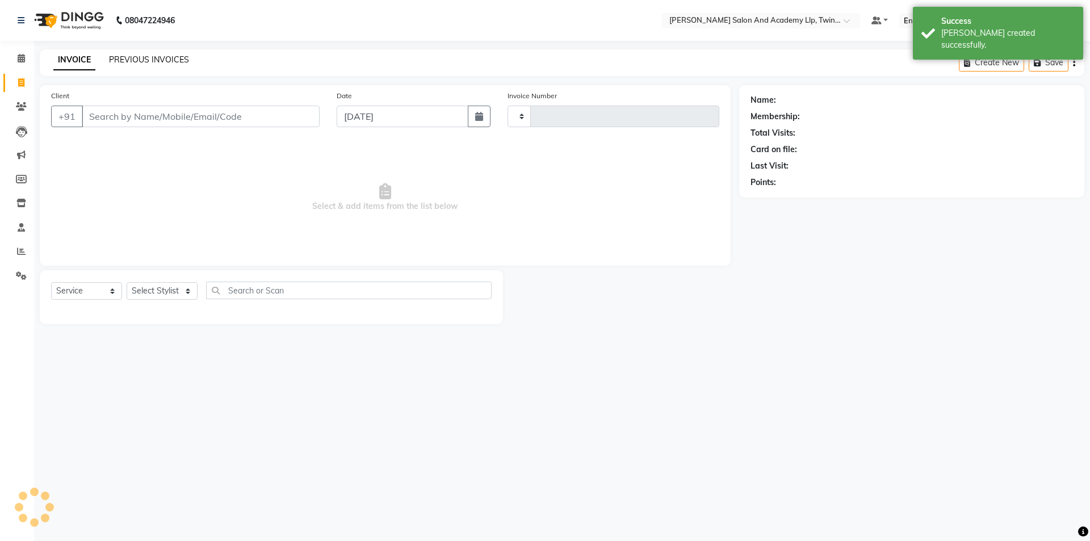
type input "11577"
select select "6985"
click at [148, 57] on link "PREVIOUS INVOICES" at bounding box center [149, 59] width 80 height 10
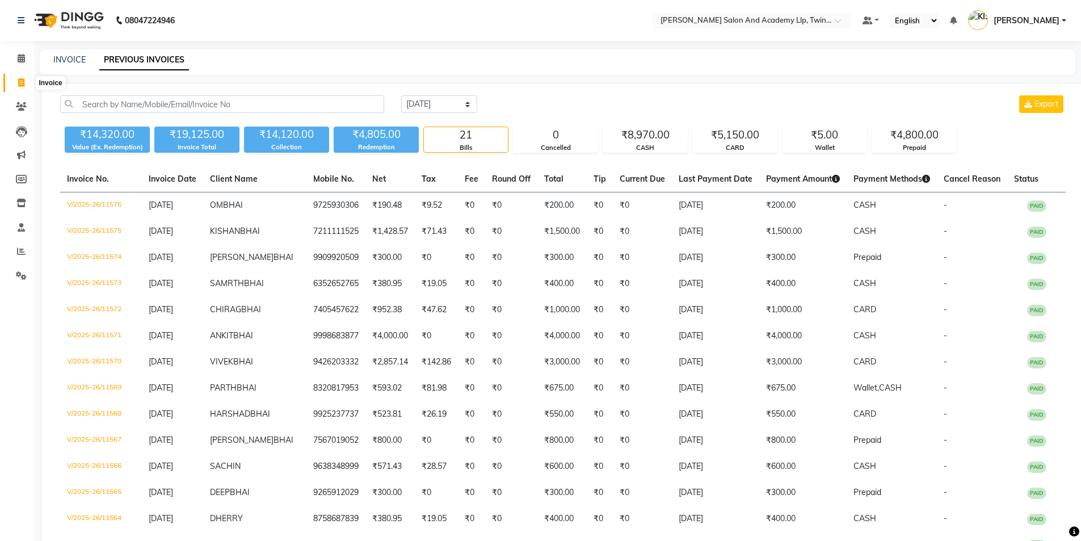
click at [17, 81] on span at bounding box center [21, 83] width 20 height 13
select select "service"
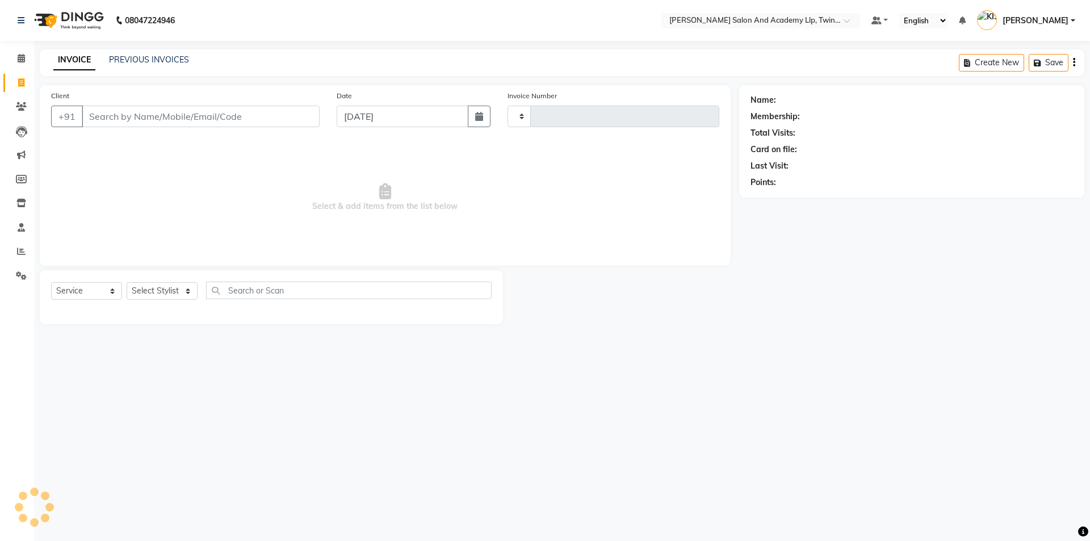
type input "11577"
select select "6985"
click at [147, 124] on input "Client" at bounding box center [201, 117] width 238 height 22
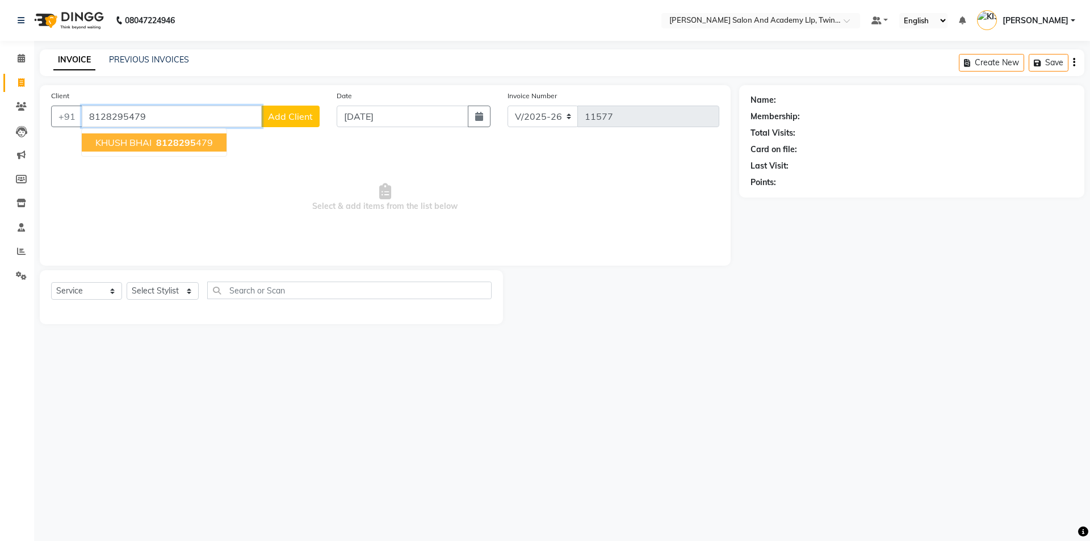
type input "8128295479"
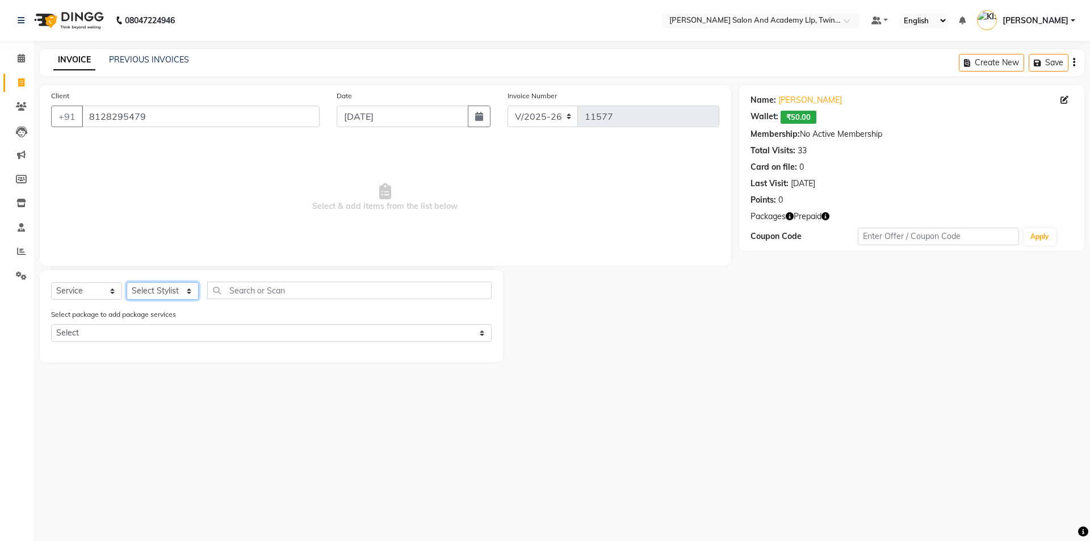
click at [153, 288] on select "Select Stylist AADARSH AAKASH SOLANKI ABHISHEK CHAUHAN AMIT BAGTHARIYA ANKUSH S…" at bounding box center [163, 291] width 72 height 18
select select "65231"
click at [127, 282] on select "Select Stylist AADARSH AAKASH SOLANKI ABHISHEK CHAUHAN AMIT BAGTHARIYA ANKUSH S…" at bounding box center [163, 291] width 72 height 18
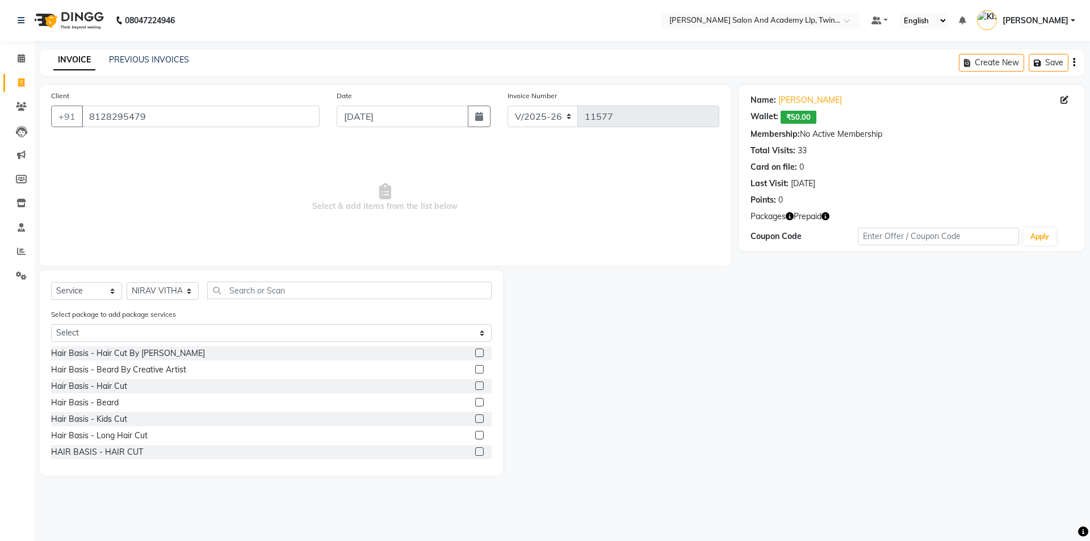
click at [475, 384] on label at bounding box center [479, 385] width 9 height 9
click at [475, 384] on input "checkbox" at bounding box center [478, 386] width 7 height 7
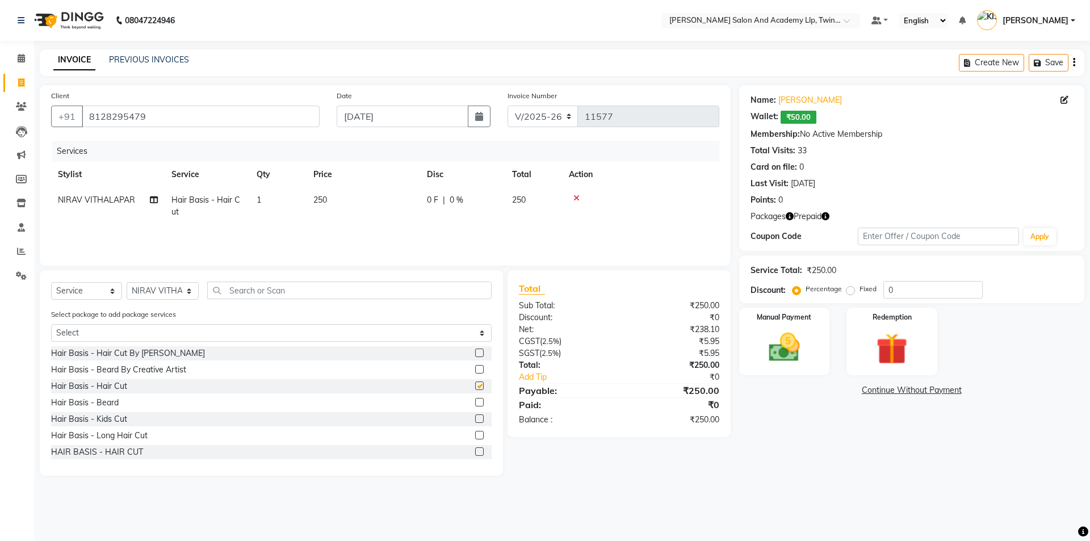
checkbox input "false"
click at [383, 198] on td "250" at bounding box center [363, 205] width 114 height 37
select select "65231"
click at [646, 195] on div at bounding box center [676, 198] width 71 height 8
click at [577, 198] on icon at bounding box center [576, 198] width 6 height 8
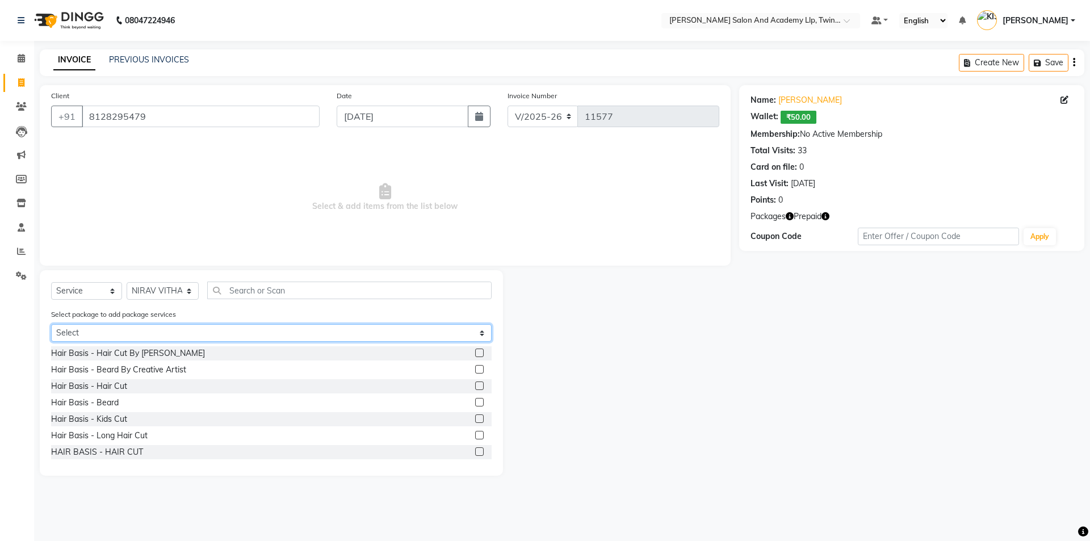
click at [145, 334] on select "Select BEARD BY SB PAY 5 & GET 1 FREE HAIR CUT BY SB PAY 5 & GET 1 FREE SPEED W…" at bounding box center [271, 333] width 440 height 18
select select "2: Object"
click at [51, 324] on select "Select BEARD BY SB PAY 5 & GET 1 FREE HAIR CUT BY SB PAY 5 & GET 1 FREE SPEED W…" at bounding box center [271, 333] width 440 height 18
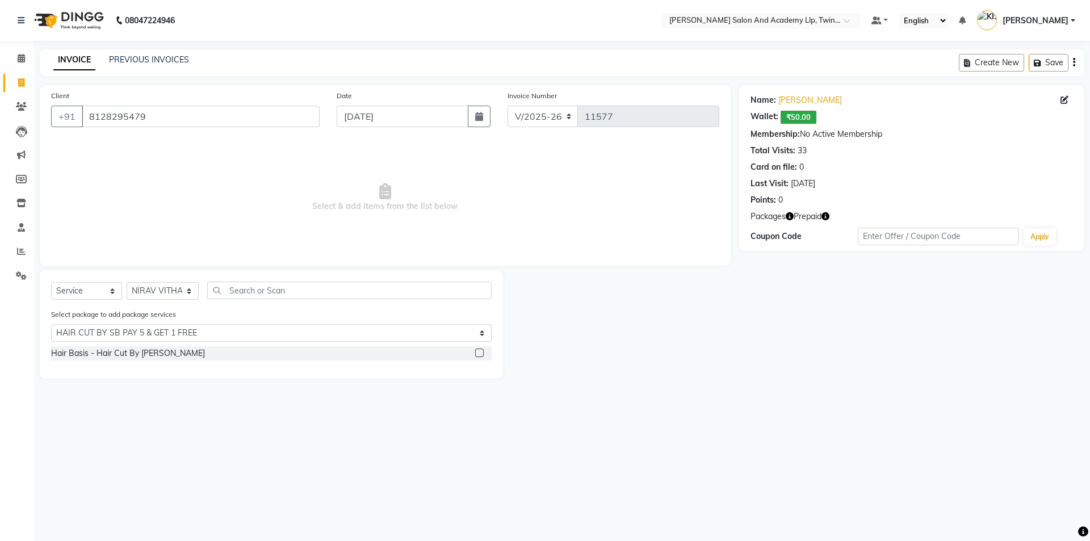
drag, startPoint x: 478, startPoint y: 351, endPoint x: 464, endPoint y: 357, distance: 16.0
click at [478, 351] on label at bounding box center [479, 352] width 9 height 9
click at [478, 351] on input "checkbox" at bounding box center [478, 353] width 7 height 7
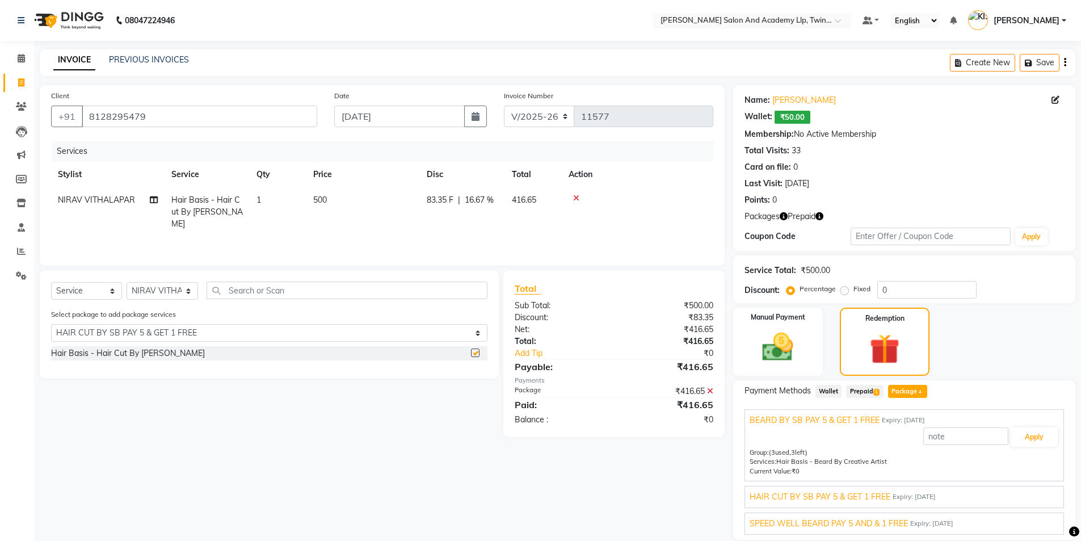
checkbox input "false"
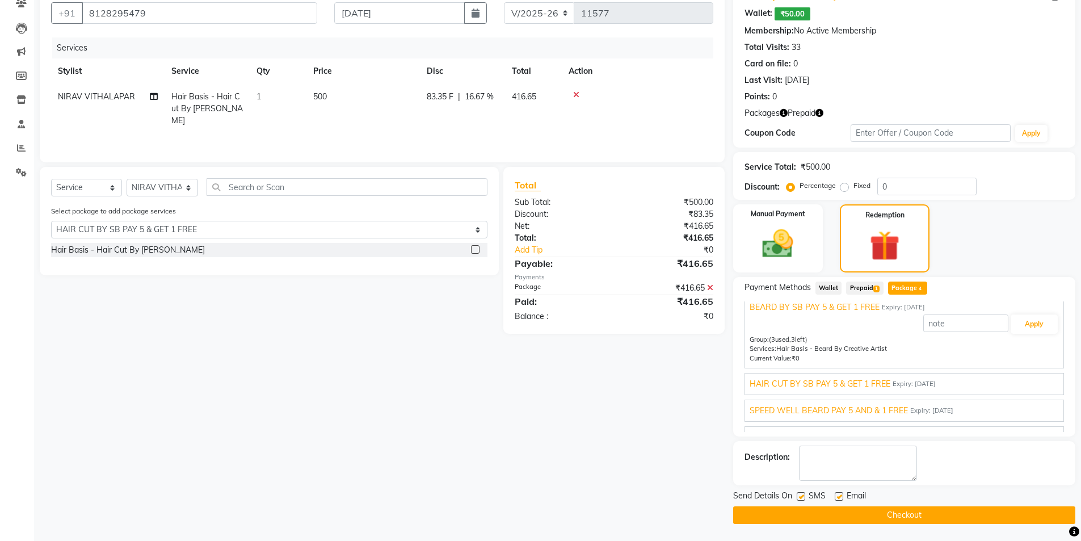
scroll to position [26, 0]
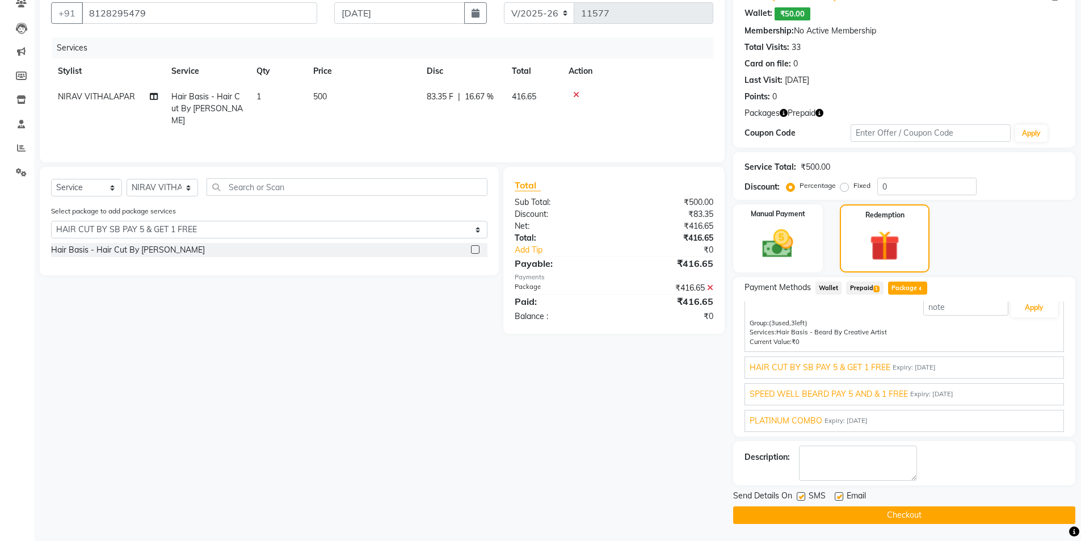
click at [837, 496] on label at bounding box center [839, 496] width 9 height 9
click at [837, 496] on input "checkbox" at bounding box center [838, 496] width 7 height 7
checkbox input "false"
drag, startPoint x: 804, startPoint y: 495, endPoint x: 812, endPoint y: 510, distance: 16.5
click at [804, 495] on label at bounding box center [801, 496] width 9 height 9
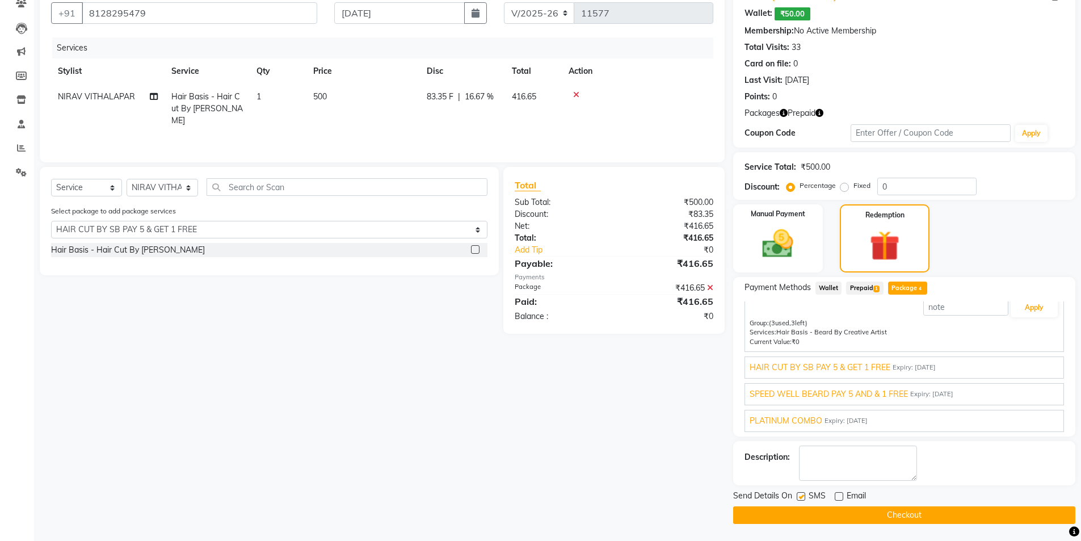
click at [804, 495] on input "checkbox" at bounding box center [800, 496] width 7 height 7
checkbox input "false"
drag, startPoint x: 817, startPoint y: 511, endPoint x: 832, endPoint y: 507, distance: 15.4
click at [818, 511] on button "Checkout" at bounding box center [904, 515] width 342 height 18
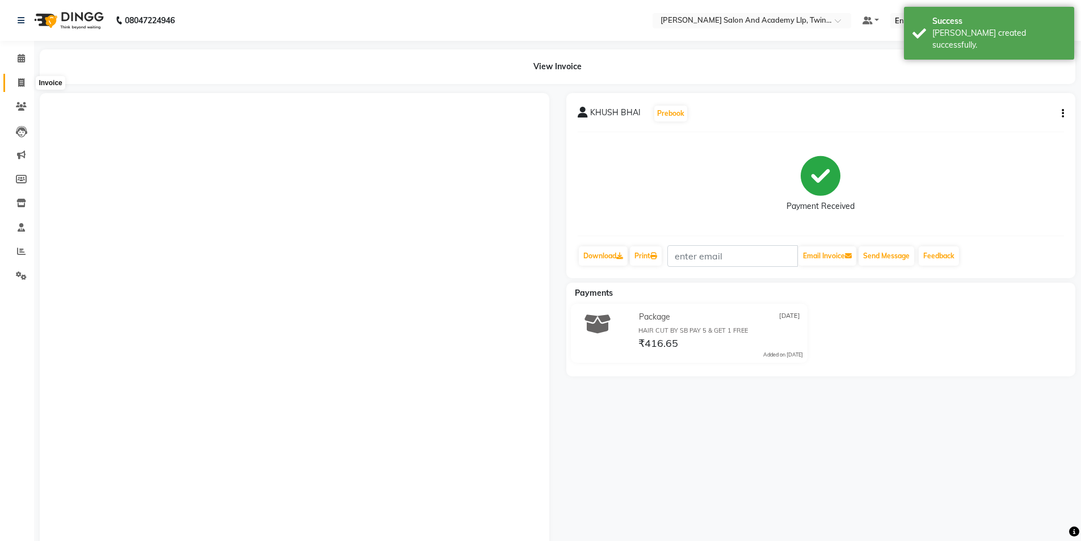
click at [22, 81] on icon at bounding box center [21, 82] width 6 height 9
select select "service"
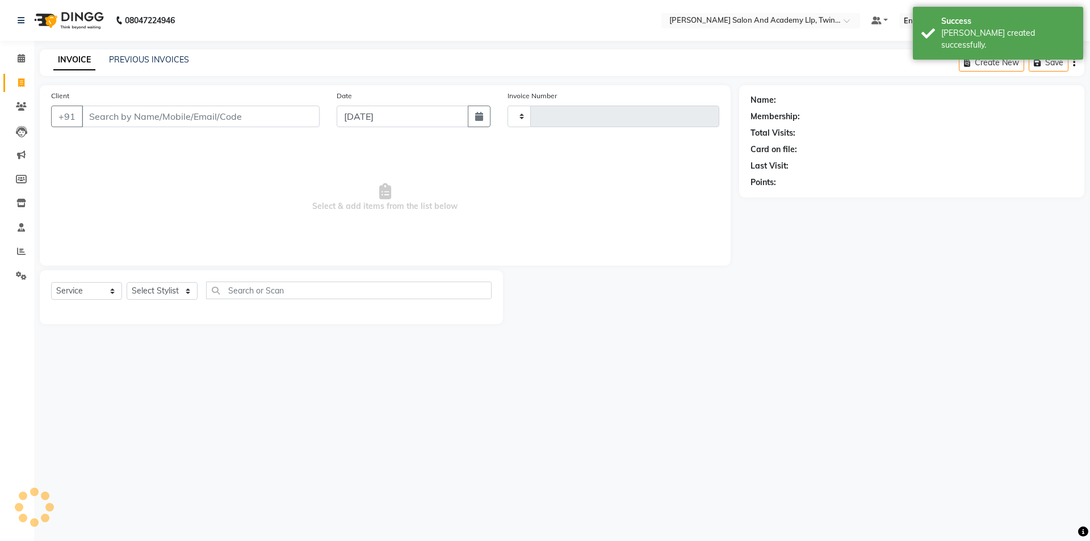
type input "11578"
select select "6985"
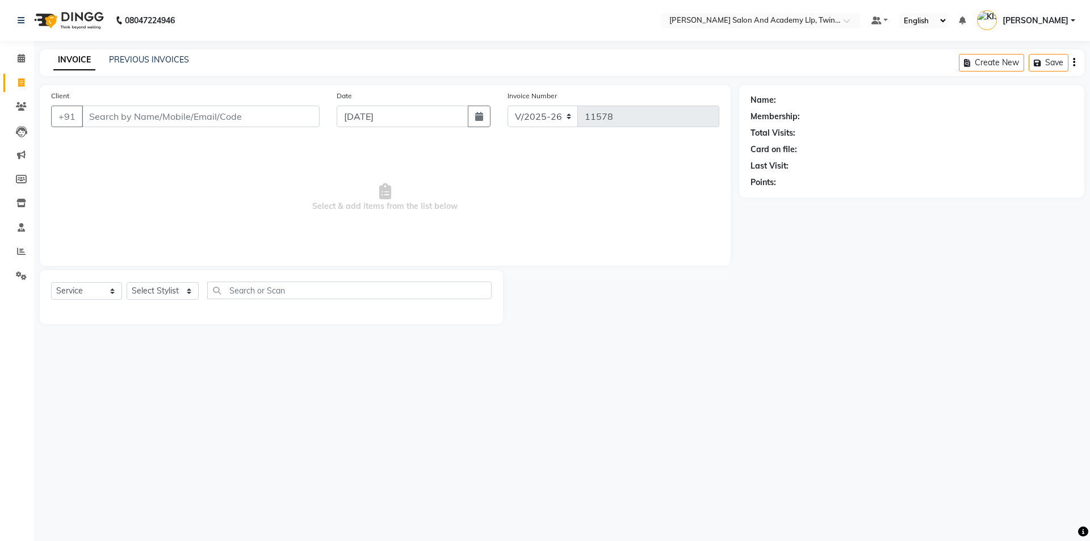
click at [23, 85] on icon at bounding box center [21, 82] width 6 height 9
select select "service"
type input "11578"
select select "6985"
click at [229, 110] on input "Client" at bounding box center [201, 117] width 238 height 22
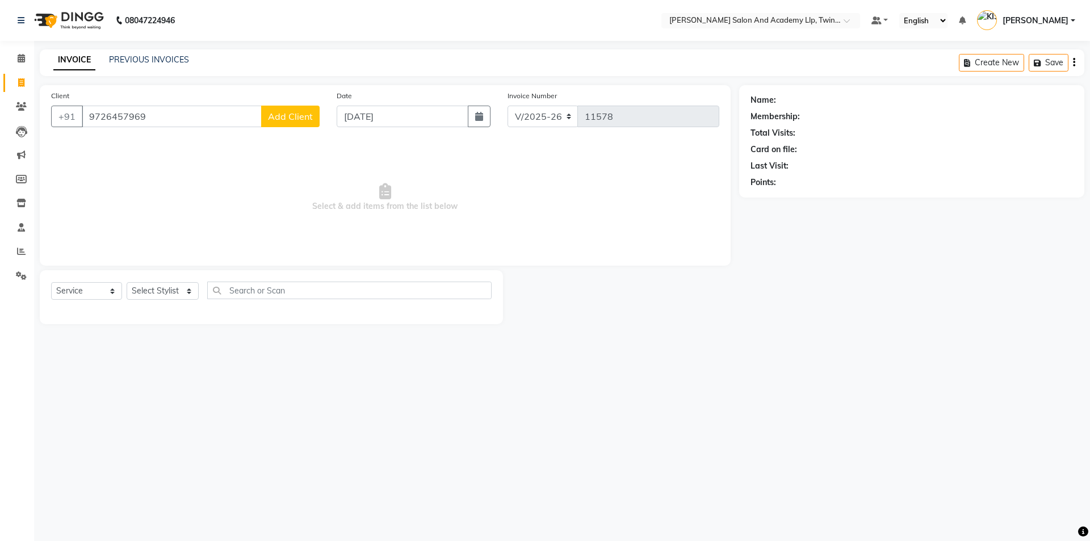
type input "9726457969"
click at [283, 111] on span "Add Client" at bounding box center [290, 116] width 45 height 11
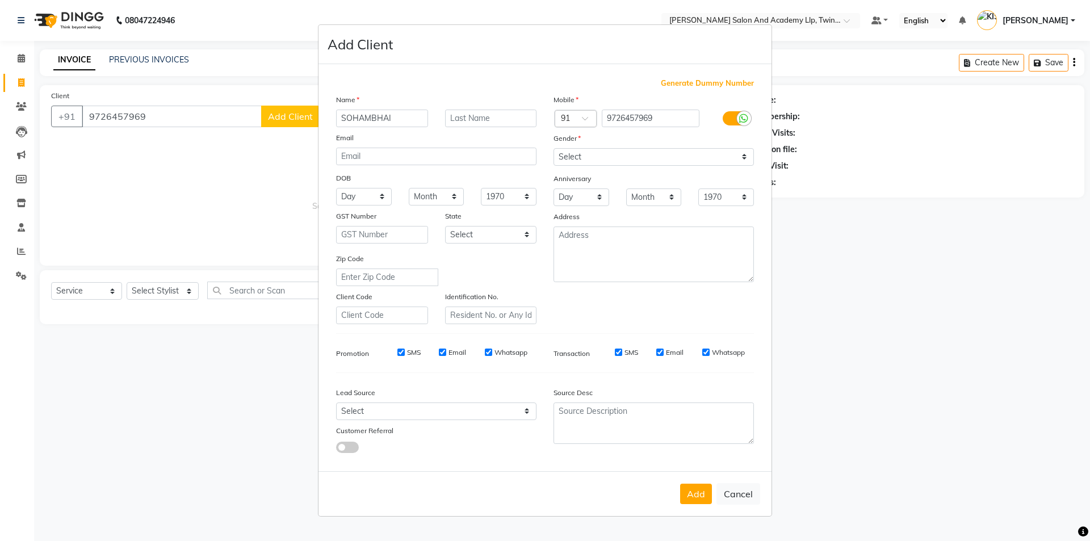
type input "SOHAMBHAI"
drag, startPoint x: 578, startPoint y: 157, endPoint x: 577, endPoint y: 164, distance: 6.9
click at [578, 157] on select "Select Male Female Other Prefer Not To Say" at bounding box center [653, 157] width 200 height 18
select select "[DEMOGRAPHIC_DATA]"
click at [553, 148] on select "Select Male Female Other Prefer Not To Say" at bounding box center [653, 157] width 200 height 18
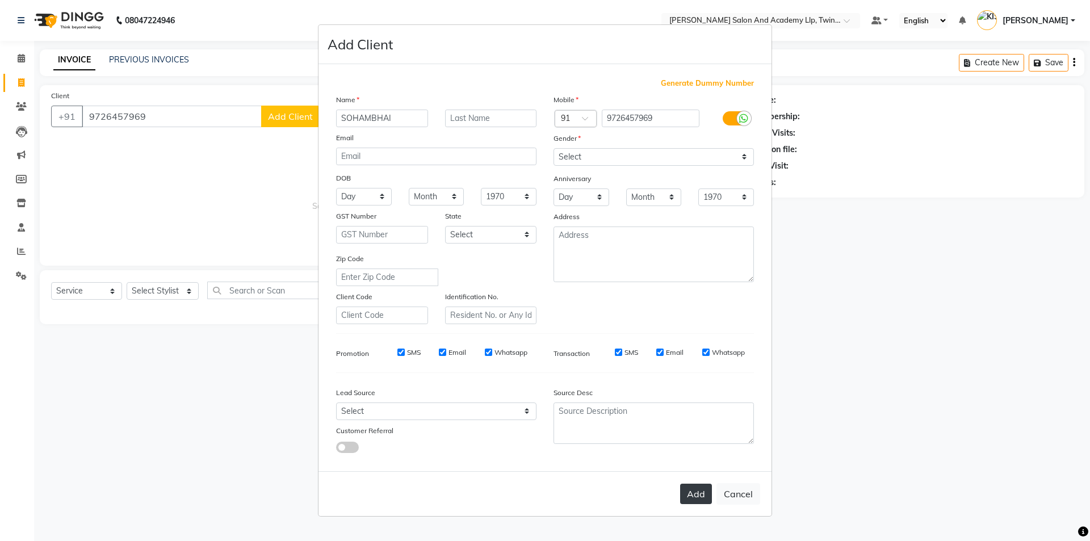
click at [710, 494] on button "Add" at bounding box center [696, 494] width 32 height 20
select select
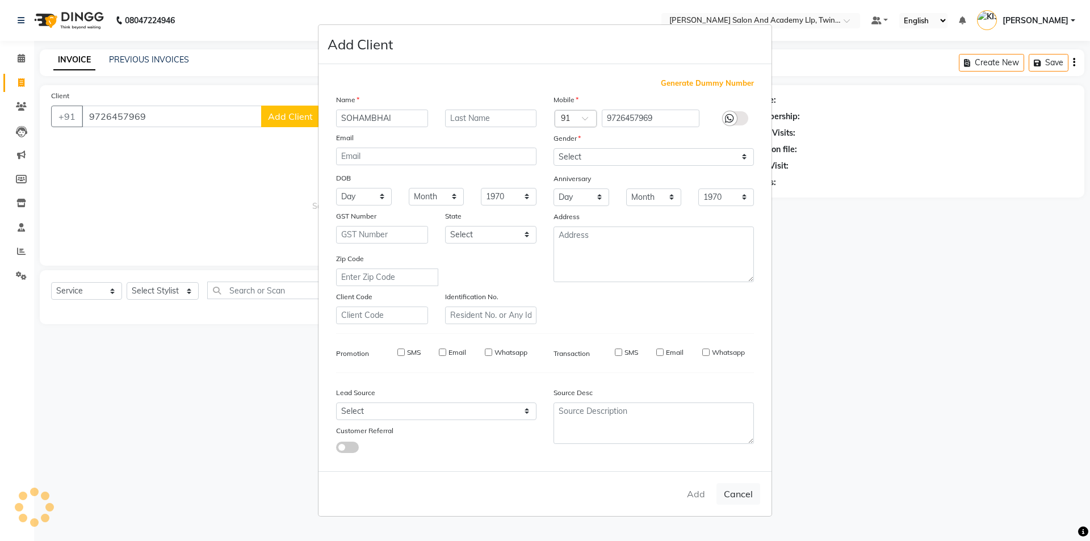
select select
checkbox input "false"
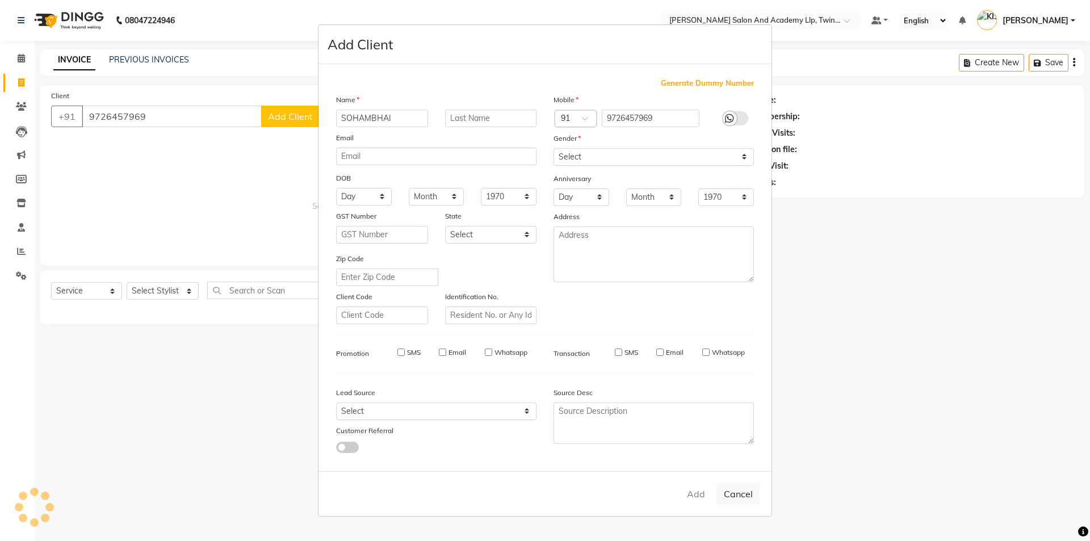
checkbox input "false"
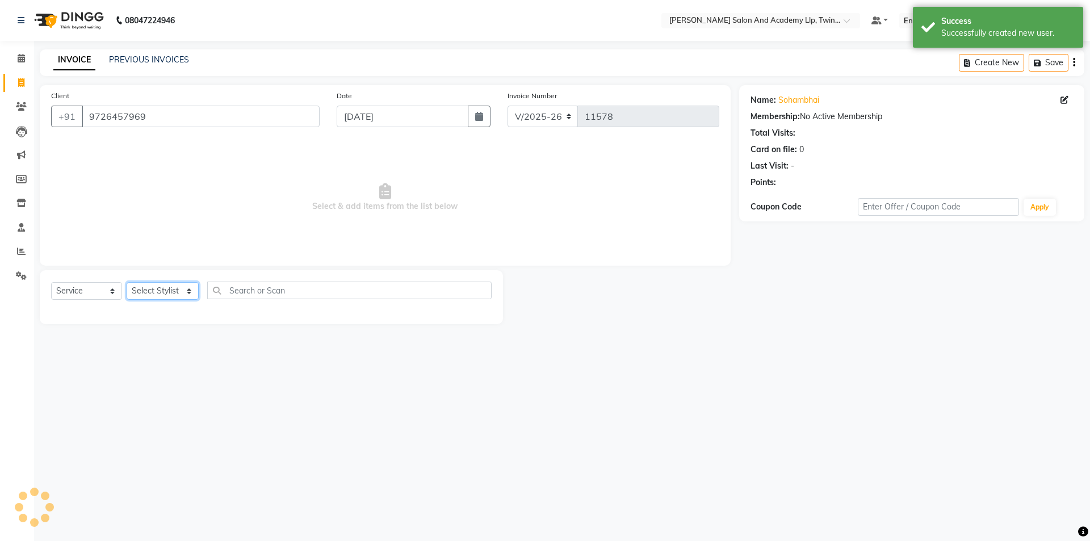
click at [163, 288] on select "Select Stylist AADARSH AAKASH SOLANKI ABHISHEK CHAUHAN AMIT BAGTHARIYA ANKUSH S…" at bounding box center [163, 291] width 72 height 18
select select "52996"
click at [127, 282] on select "Select Stylist AADARSH AAKASH SOLANKI ABHISHEK CHAUHAN AMIT BAGTHARIYA ANKUSH S…" at bounding box center [163, 291] width 72 height 18
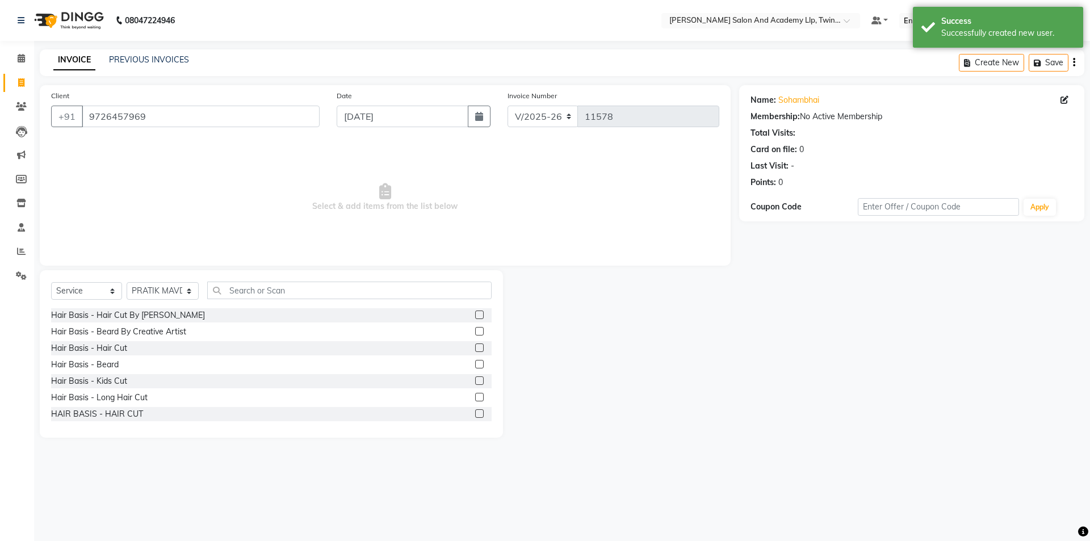
click at [475, 346] on label at bounding box center [479, 347] width 9 height 9
click at [475, 346] on input "checkbox" at bounding box center [478, 347] width 7 height 7
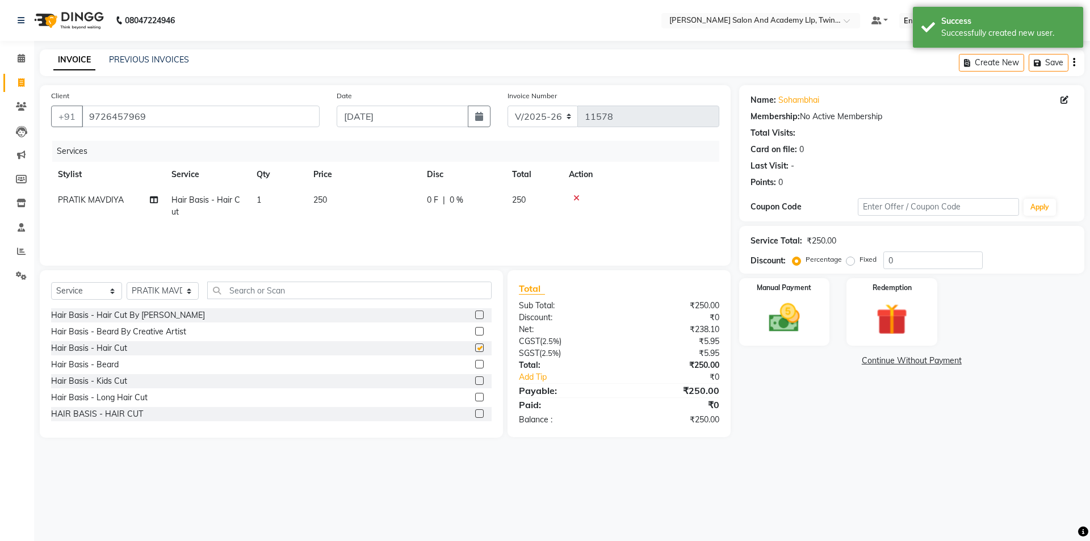
checkbox input "false"
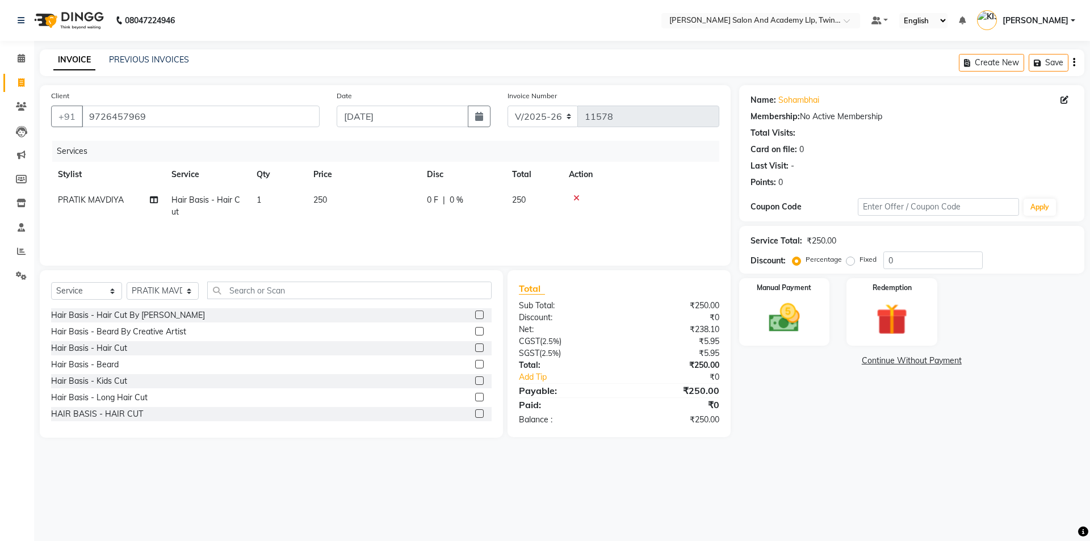
click at [577, 198] on icon at bounding box center [576, 198] width 6 height 8
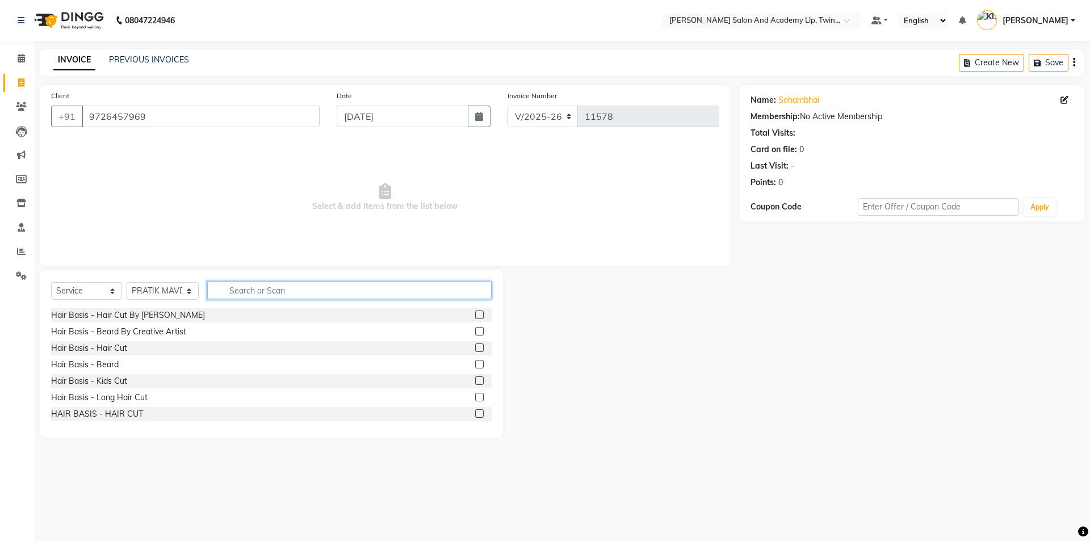
click at [237, 295] on input "text" at bounding box center [349, 290] width 284 height 18
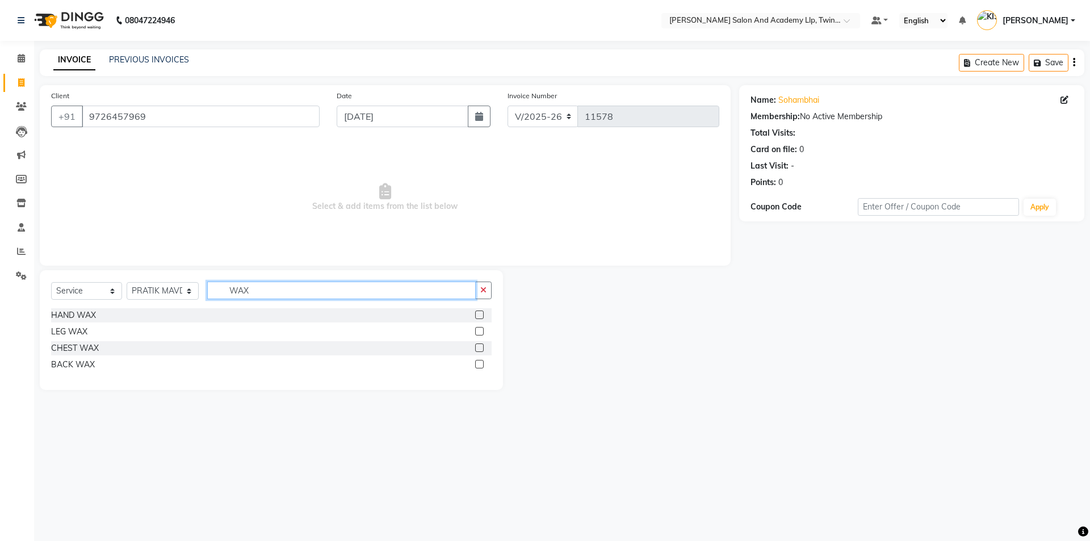
type input "WAX"
click at [481, 346] on label at bounding box center [479, 347] width 9 height 9
click at [481, 346] on input "checkbox" at bounding box center [478, 347] width 7 height 7
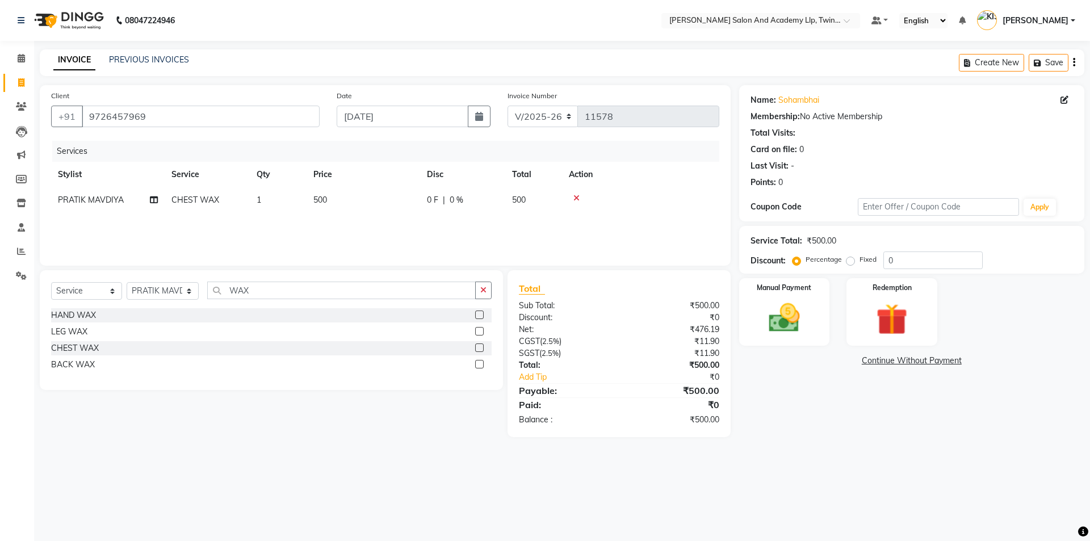
checkbox input "false"
click at [396, 199] on td "500" at bounding box center [363, 200] width 114 height 26
select select "52996"
type input "5"
type input "1000"
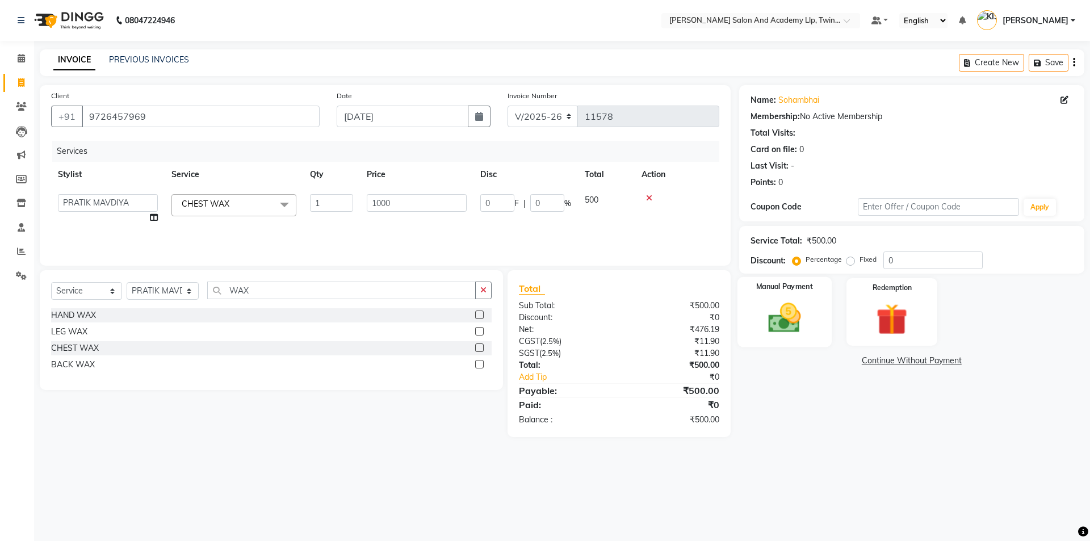
click at [777, 330] on img at bounding box center [784, 317] width 53 height 37
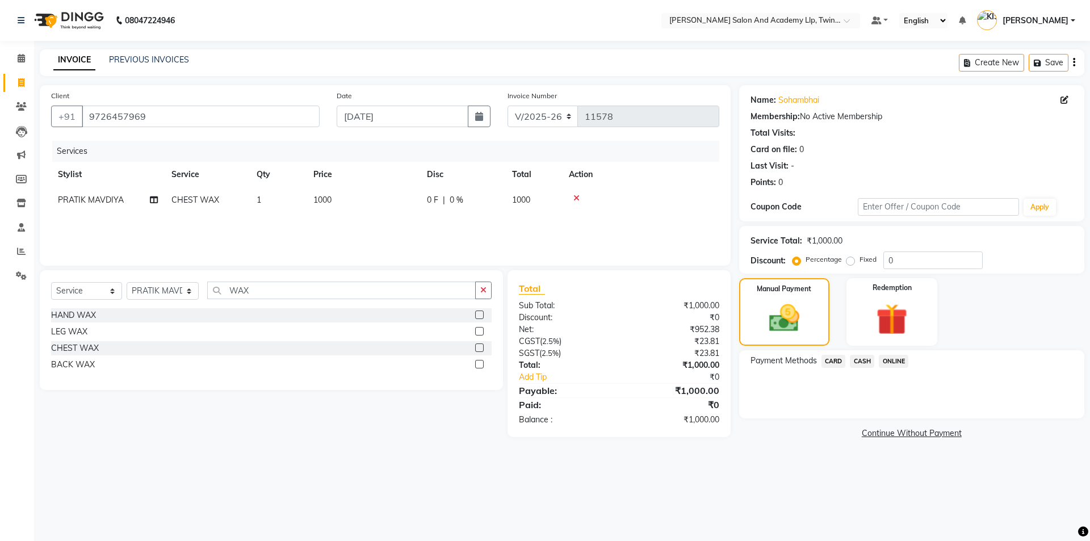
click at [864, 360] on span "CASH" at bounding box center [862, 361] width 24 height 13
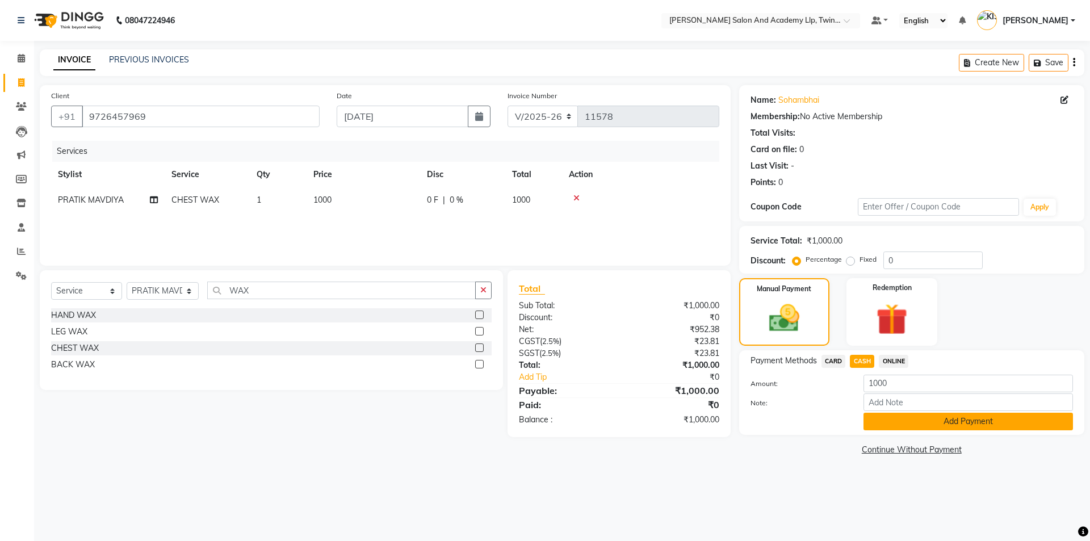
click at [881, 415] on button "Add Payment" at bounding box center [967, 422] width 209 height 18
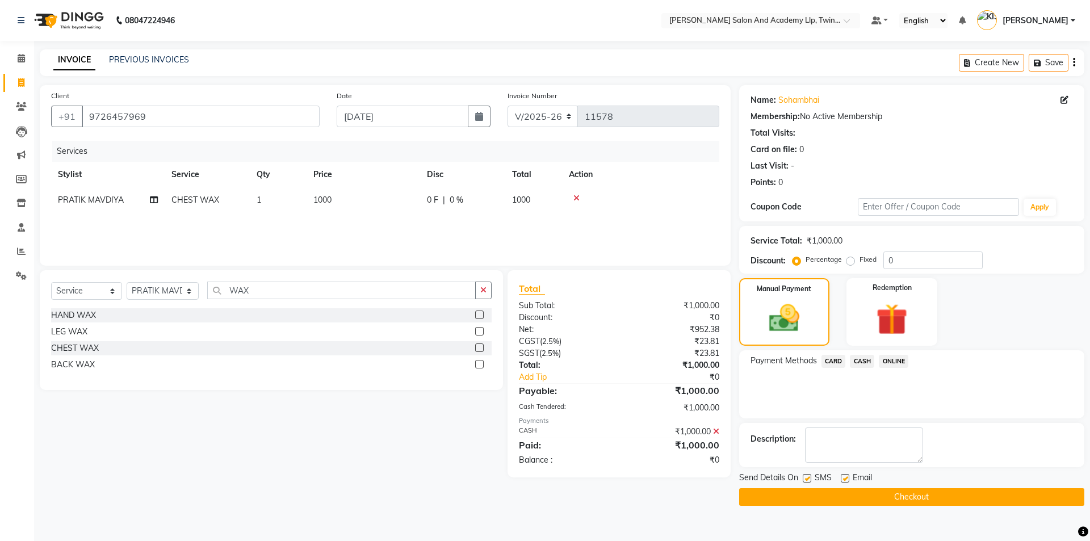
click at [842, 478] on label at bounding box center [844, 478] width 9 height 9
click at [842, 478] on input "checkbox" at bounding box center [843, 478] width 7 height 7
checkbox input "false"
click at [805, 477] on label at bounding box center [806, 478] width 9 height 9
click at [805, 477] on input "checkbox" at bounding box center [805, 478] width 7 height 7
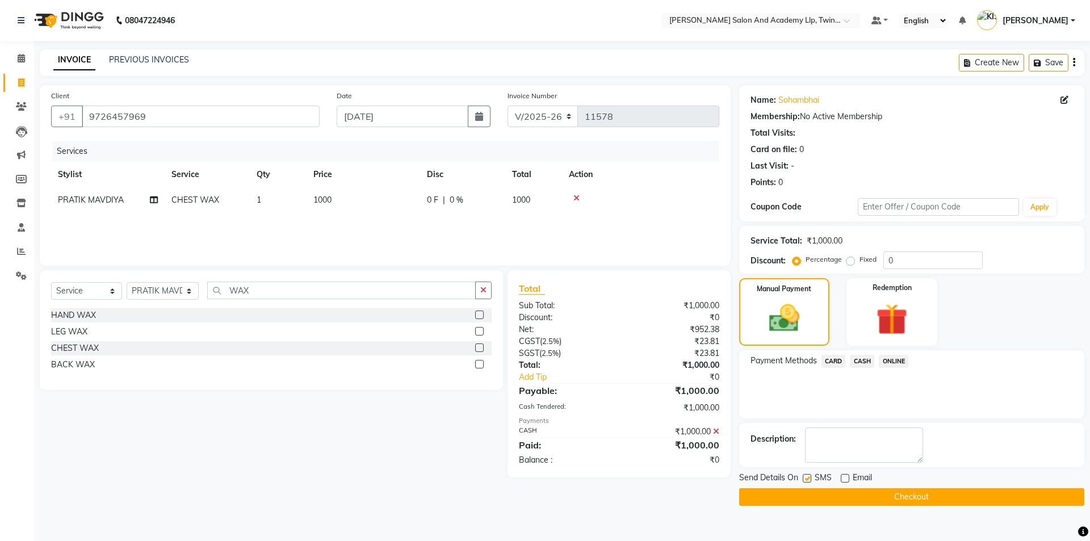
checkbox input "false"
click at [814, 497] on button "Checkout" at bounding box center [911, 497] width 345 height 18
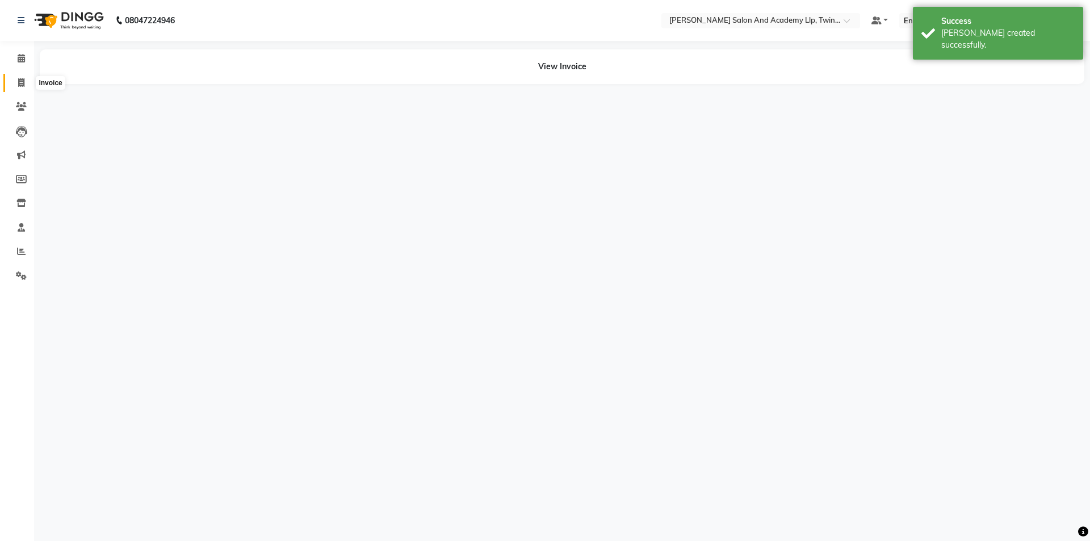
click at [20, 86] on icon at bounding box center [21, 82] width 6 height 9
select select "service"
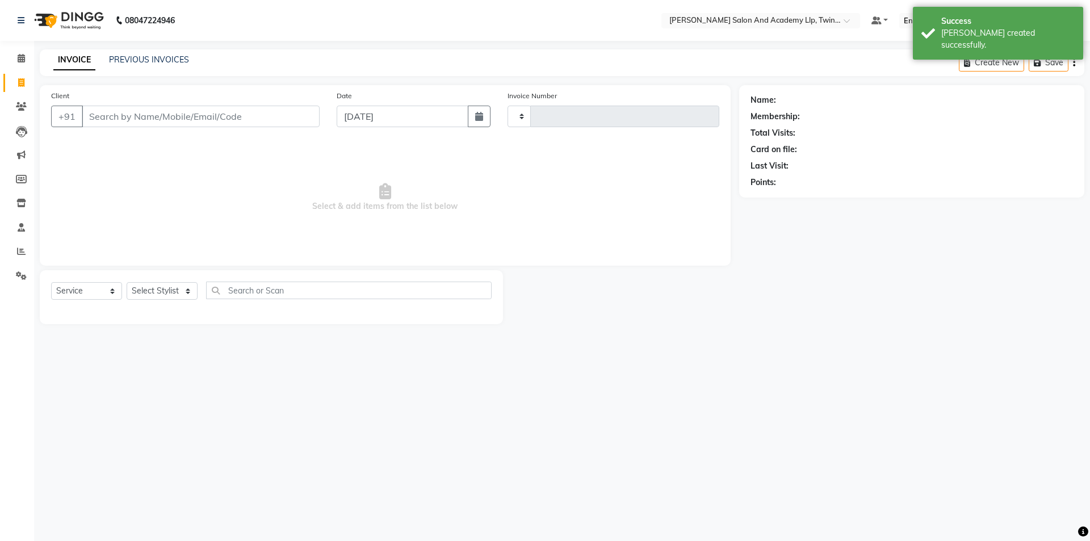
type input "11579"
select select "6985"
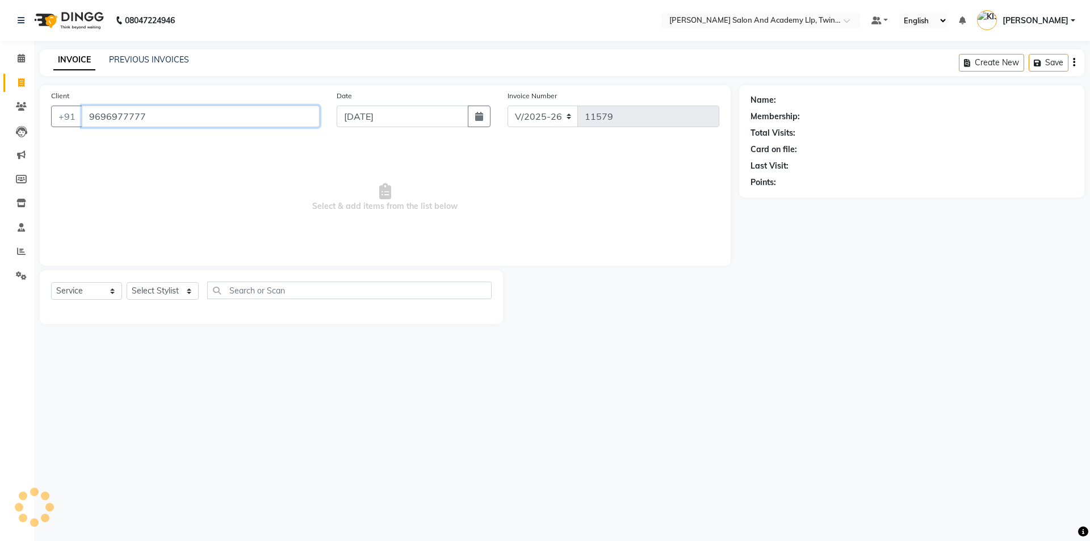
type input "9696977777"
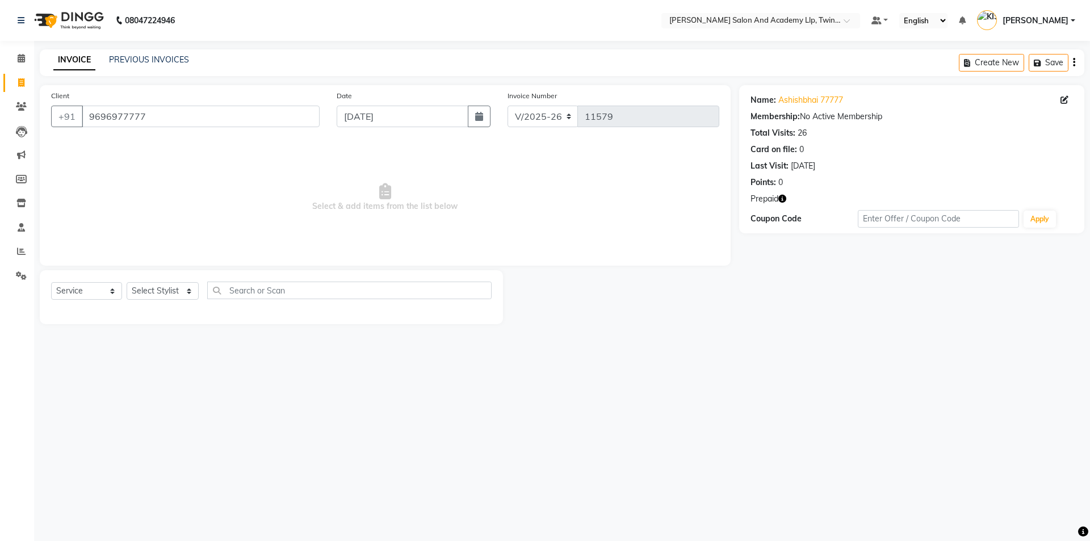
click at [783, 197] on icon "button" at bounding box center [782, 199] width 8 height 8
click at [21, 78] on icon at bounding box center [21, 82] width 6 height 9
select select "service"
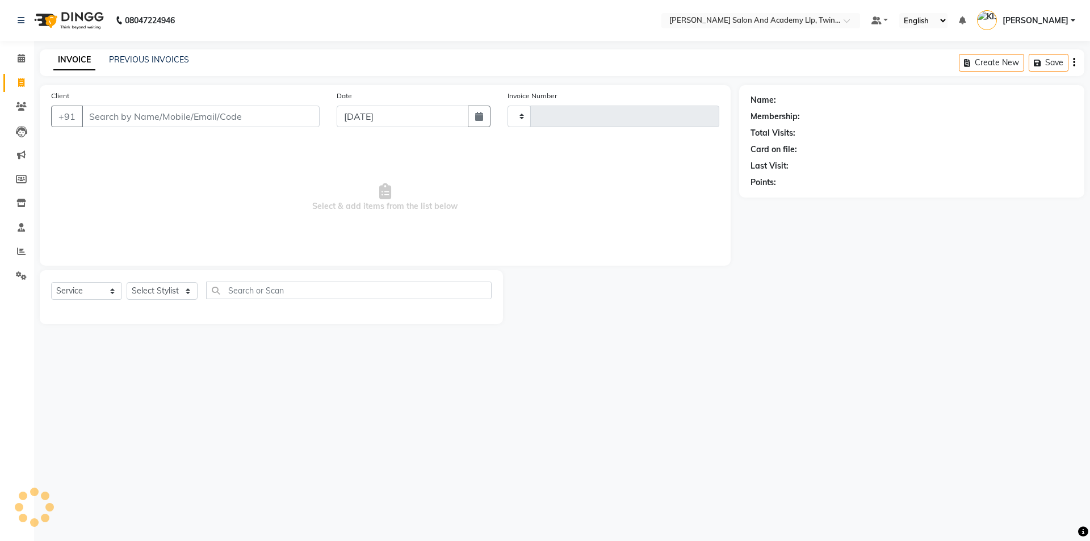
type input "11579"
select select "6985"
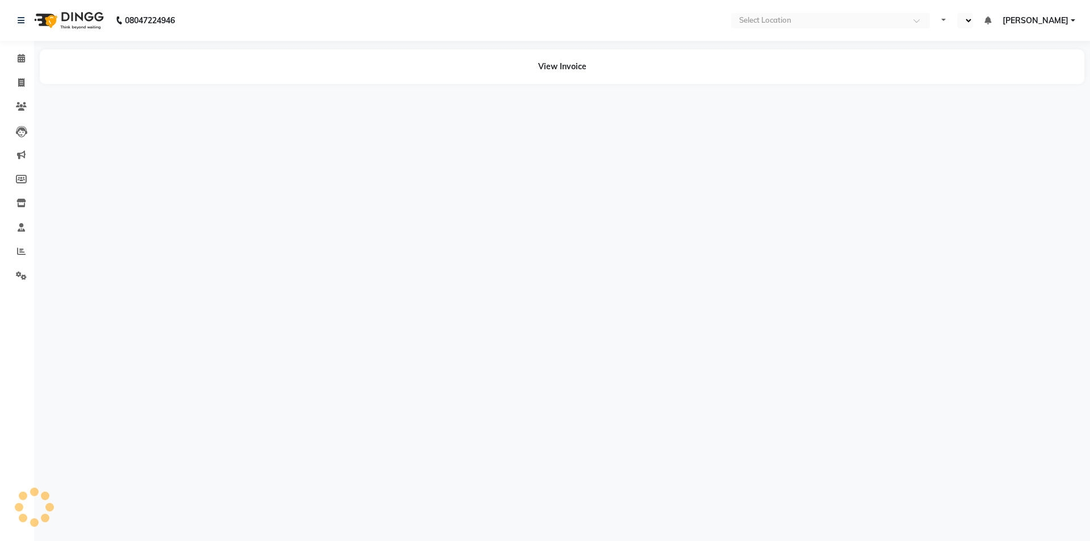
select select "en"
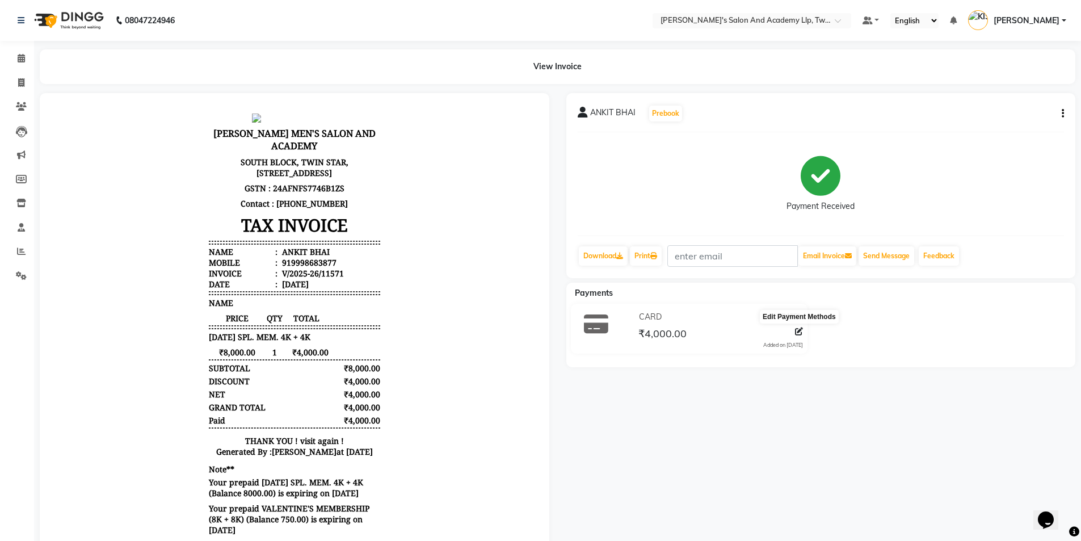
click at [798, 332] on icon at bounding box center [799, 331] width 8 height 8
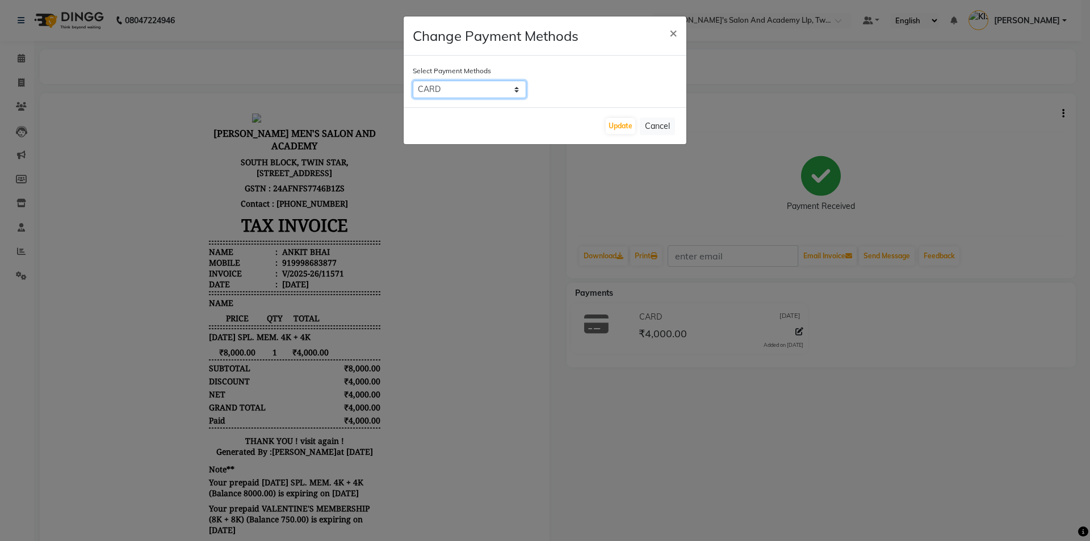
click at [479, 95] on select "CARD CASH ONLINE" at bounding box center [470, 90] width 114 height 18
select select "1"
click at [413, 81] on select "CARD CASH ONLINE" at bounding box center [470, 90] width 114 height 18
click at [624, 124] on button "Update" at bounding box center [621, 126] width 30 height 16
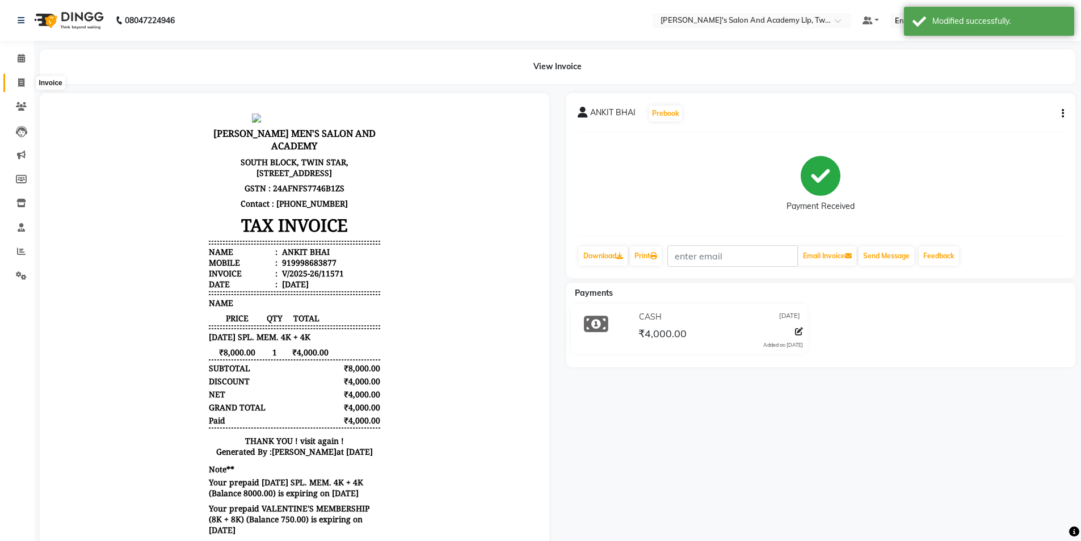
click at [24, 77] on span at bounding box center [21, 83] width 20 height 13
select select "service"
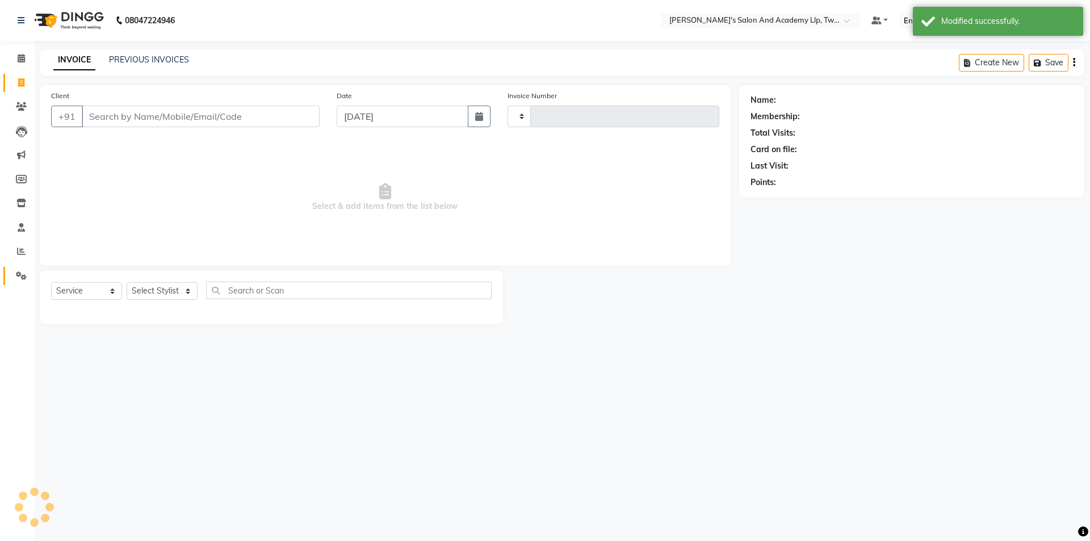
type input "11572"
select select "6985"
click at [20, 278] on icon at bounding box center [21, 275] width 11 height 9
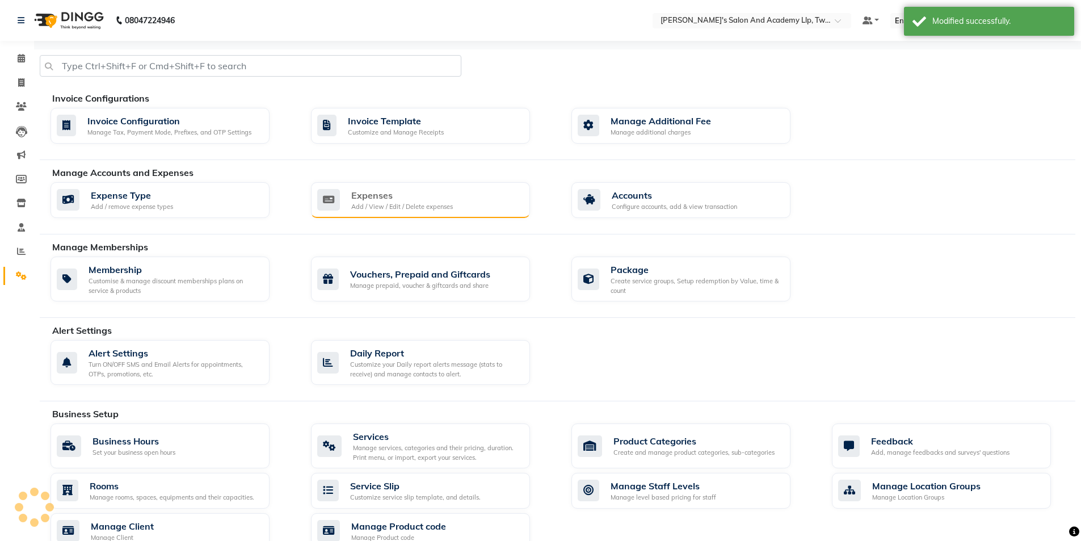
click at [382, 191] on div "Expenses" at bounding box center [402, 195] width 102 height 14
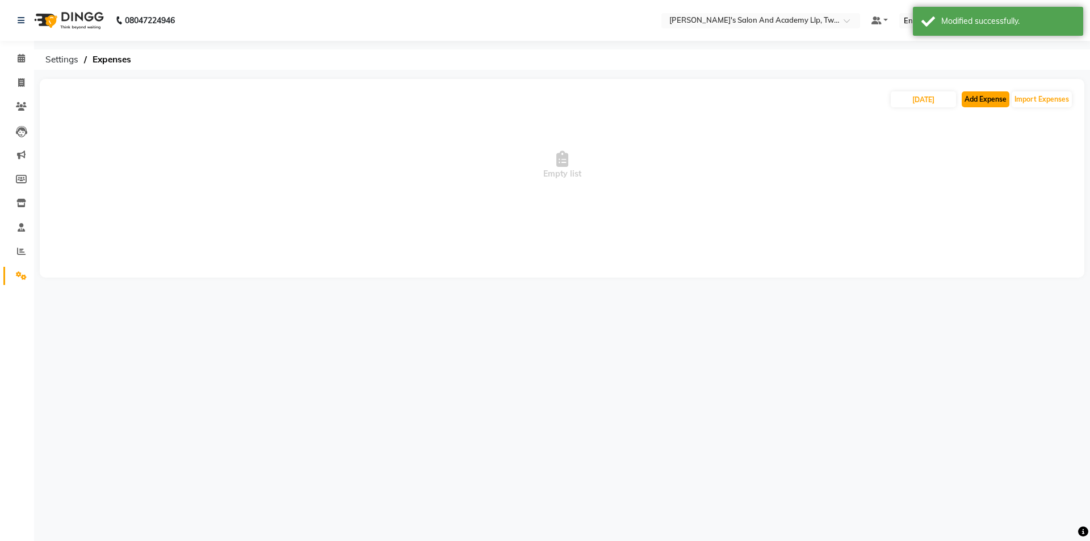
click at [981, 96] on button "Add Expense" at bounding box center [985, 99] width 48 height 16
select select "1"
select select "6046"
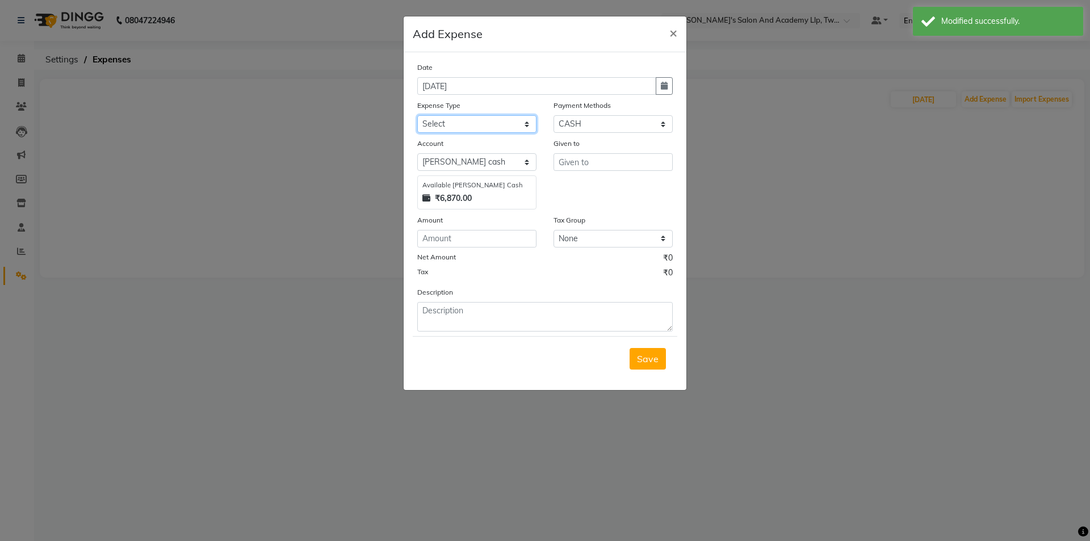
click at [434, 123] on select "Select ADVANCE RUPEES FOR STAFF CLEANING GROSSERY CLENING ITEM HOUSEKEEPIN clie…" at bounding box center [476, 124] width 119 height 18
select select "15466"
click at [417, 115] on select "Select ADVANCE RUPEES FOR STAFF CLEANING GROSSERY CLENING ITEM HOUSEKEEPIN clie…" at bounding box center [476, 124] width 119 height 18
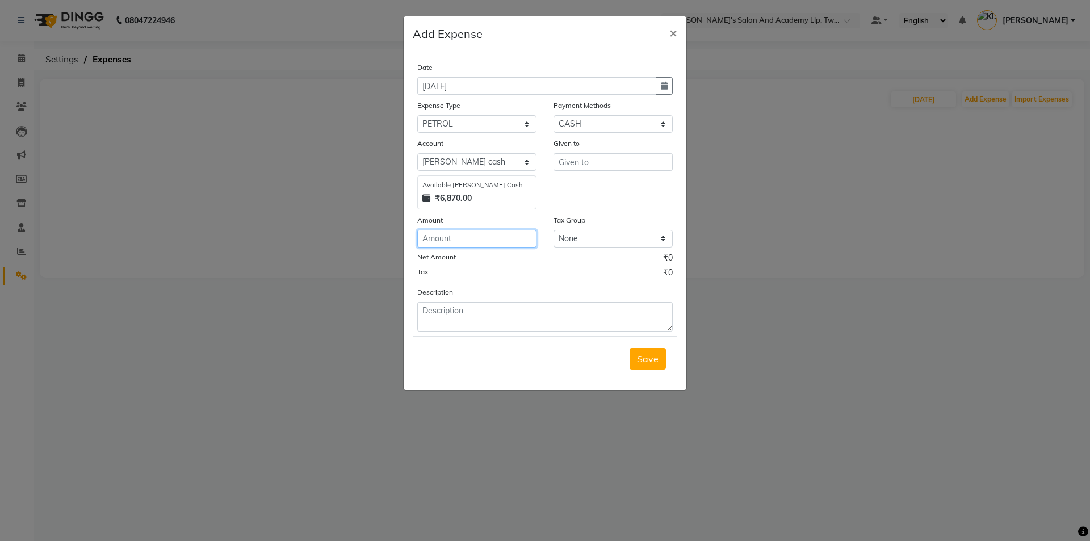
click at [498, 239] on input "number" at bounding box center [476, 239] width 119 height 18
type input "1000"
click at [577, 165] on input "text" at bounding box center [612, 162] width 119 height 18
type input "NIRAV VITHALAPAR"
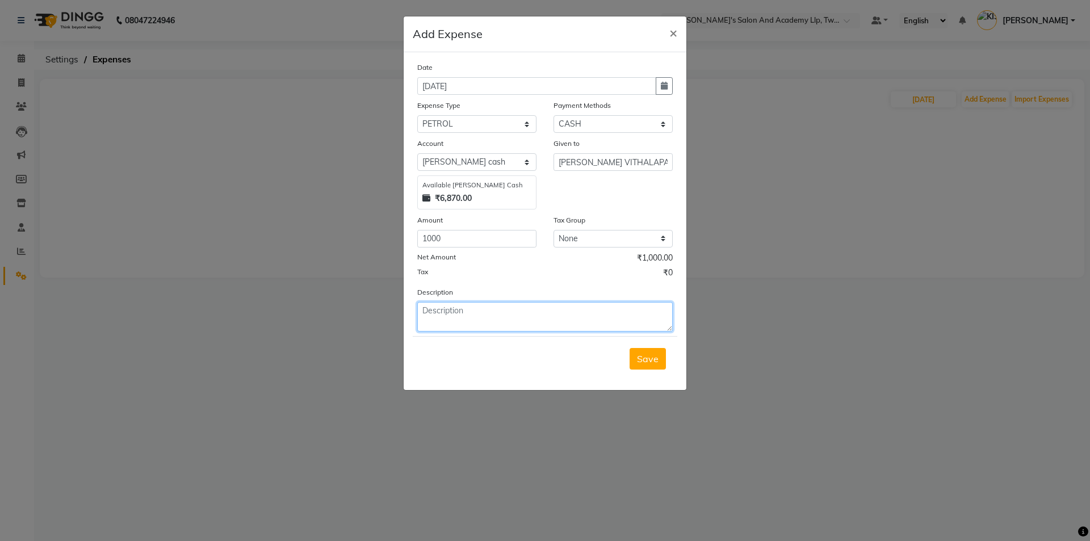
click at [510, 327] on textarea at bounding box center [544, 317] width 255 height 30
type textarea "I20 PETROL"
click at [648, 357] on span "Save" at bounding box center [648, 358] width 22 height 11
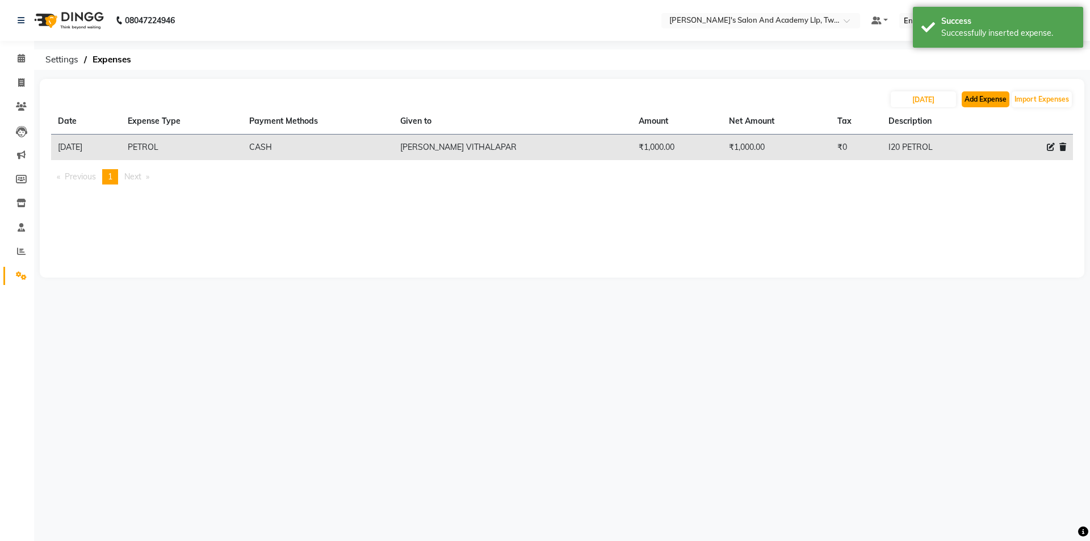
click at [1003, 96] on button "Add Expense" at bounding box center [985, 99] width 48 height 16
select select "1"
select select "6046"
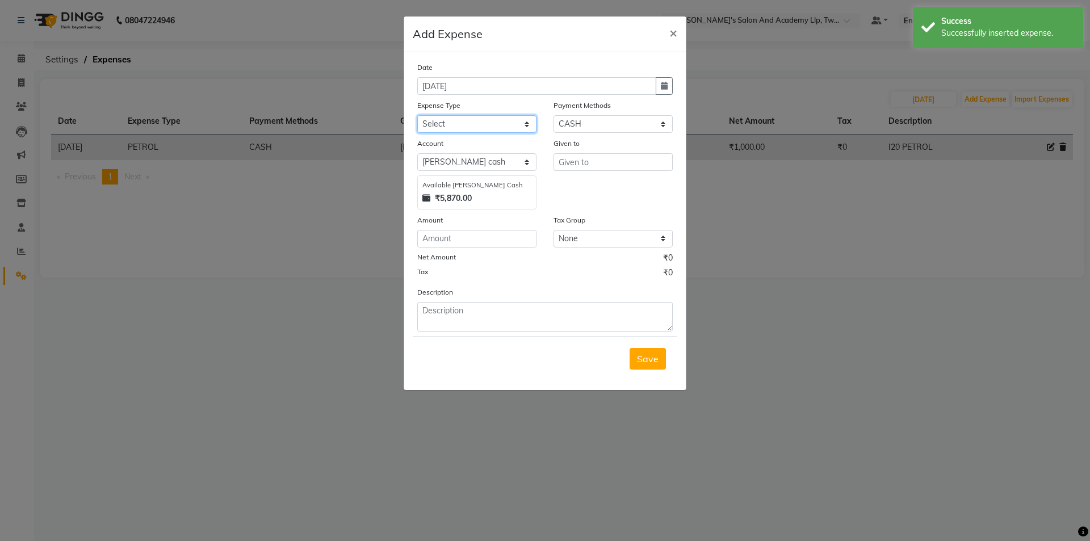
click at [472, 123] on select "Select ADVANCE RUPEES FOR STAFF CLEANING GROSSERY CLENING ITEM HOUSEKEEPIN clie…" at bounding box center [476, 124] width 119 height 18
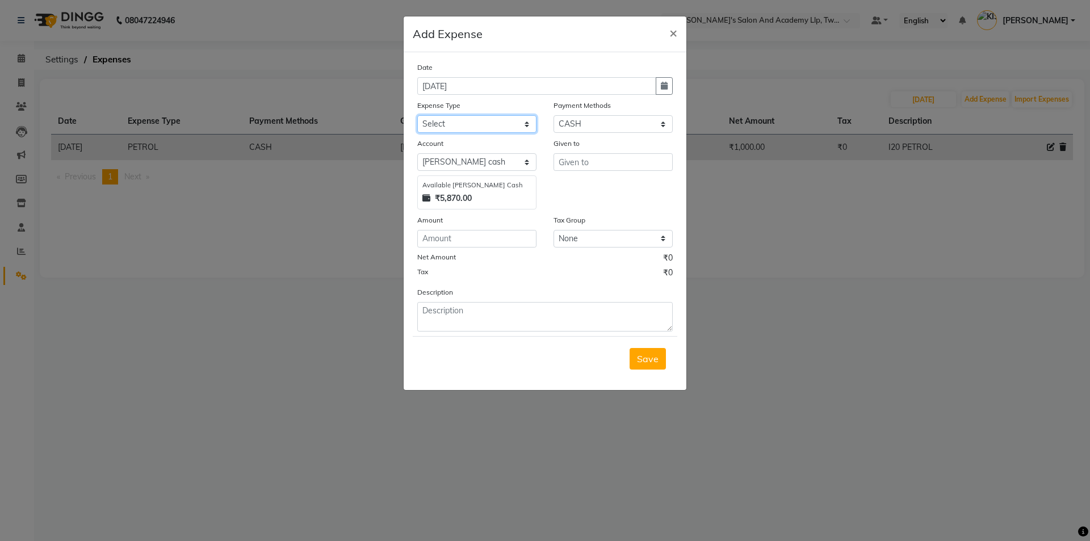
select select "23188"
click at [417, 115] on select "Select ADVANCE RUPEES FOR STAFF CLEANING GROSSERY CLENING ITEM HOUSEKEEPIN clie…" at bounding box center [476, 124] width 119 height 18
click at [599, 159] on input "text" at bounding box center [612, 162] width 119 height 18
type input "NIRAV VITHALAPAR"
drag, startPoint x: 469, startPoint y: 226, endPoint x: 470, endPoint y: 234, distance: 8.6
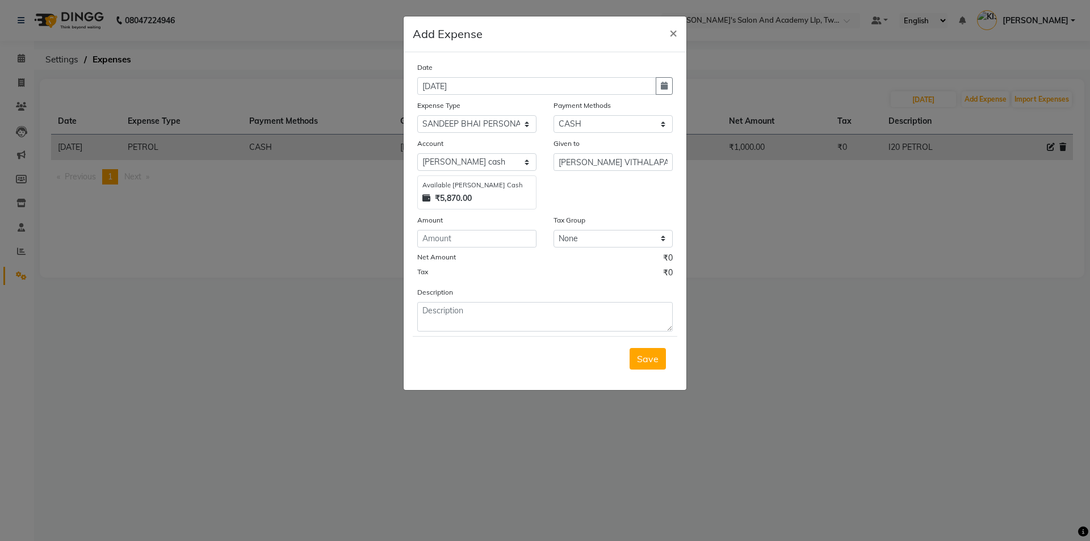
click at [470, 234] on div "Amount" at bounding box center [477, 230] width 136 height 33
click at [471, 234] on input "number" at bounding box center [476, 239] width 119 height 18
type input "2000"
click at [501, 320] on textarea at bounding box center [544, 317] width 255 height 30
type textarea "P"
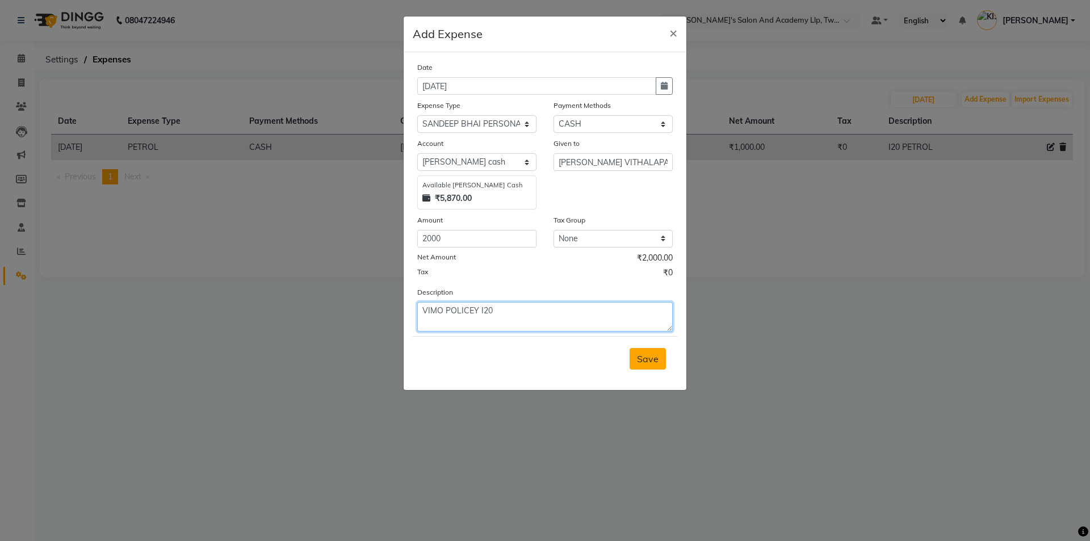
type textarea "VIMO POLICEY I20"
click at [661, 351] on button "Save" at bounding box center [647, 359] width 36 height 22
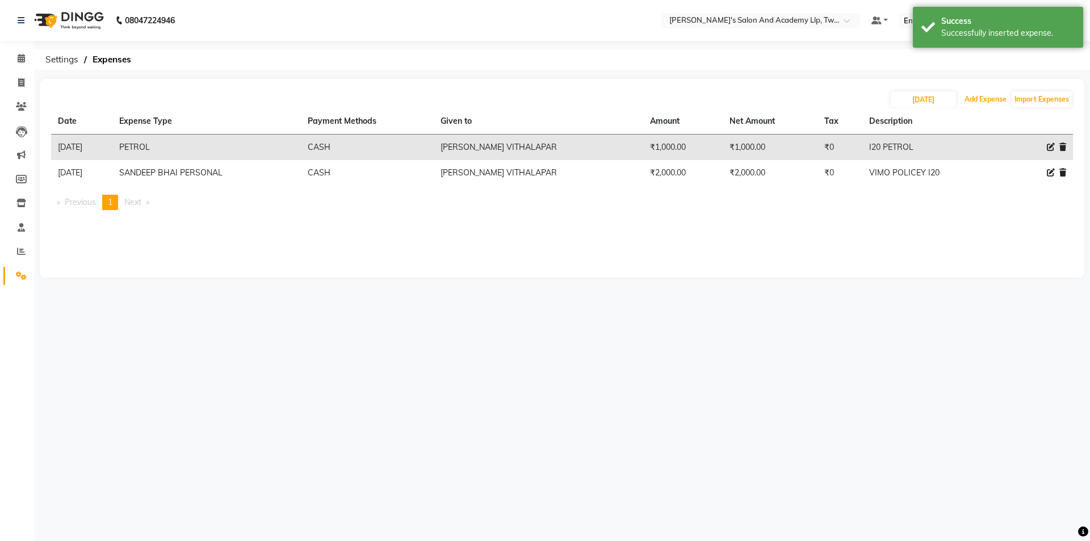
click at [983, 95] on button "Add Expense" at bounding box center [985, 99] width 48 height 16
select select "1"
select select "6046"
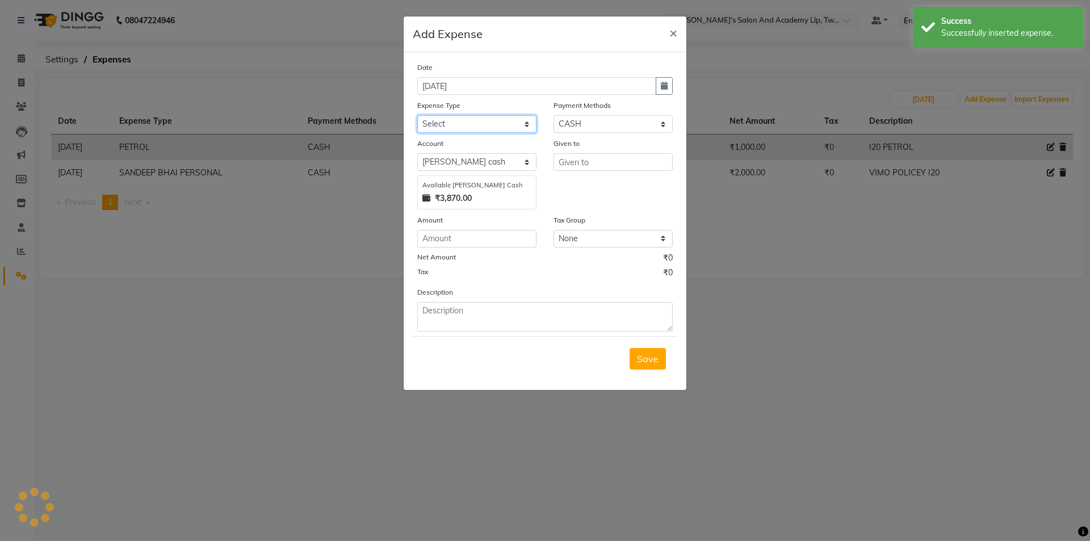
drag, startPoint x: 482, startPoint y: 119, endPoint x: 481, endPoint y: 129, distance: 9.8
click at [482, 119] on select "Select ADVANCE RUPEES FOR STAFF CLEANING GROSSERY CLENING ITEM HOUSEKEEPIN clie…" at bounding box center [476, 124] width 119 height 18
select select "16154"
click at [417, 115] on select "Select ADVANCE RUPEES FOR STAFF CLEANING GROSSERY CLENING ITEM HOUSEKEEPIN clie…" at bounding box center [476, 124] width 119 height 18
click at [486, 232] on input "number" at bounding box center [476, 239] width 119 height 18
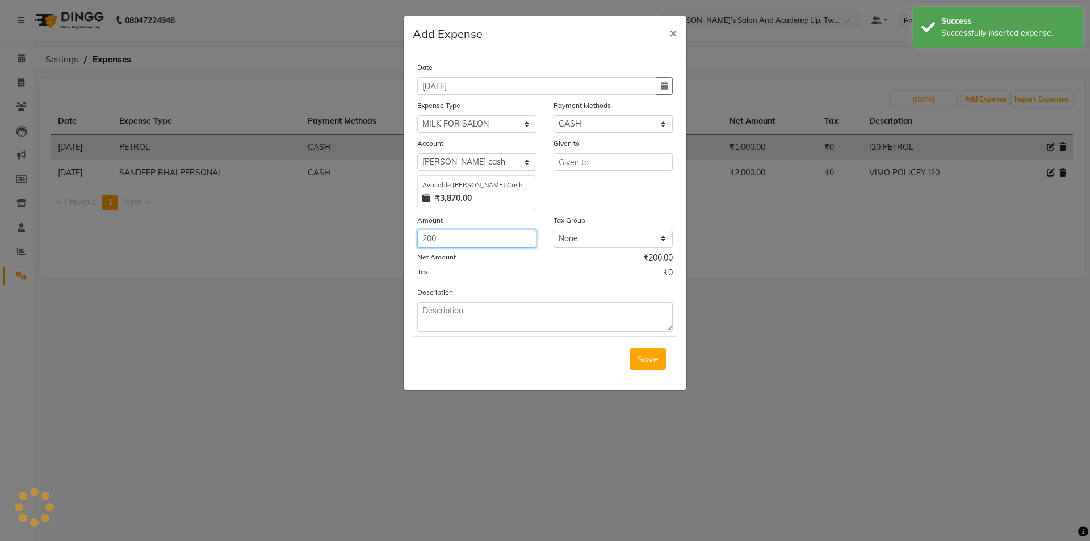
type input "200"
click at [597, 169] on input "text" at bounding box center [612, 162] width 119 height 18
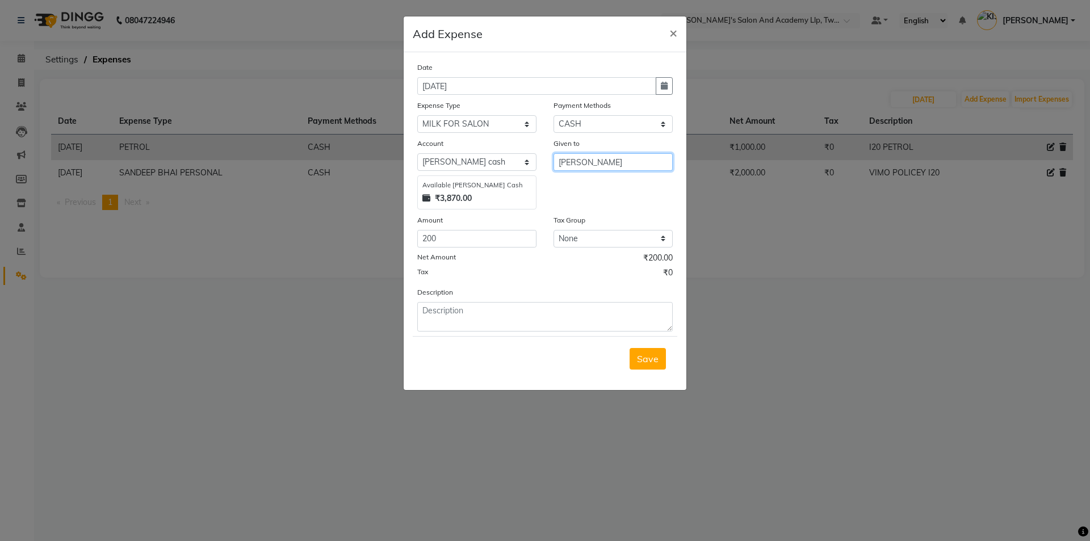
type input "BHUSHAN PADHIYAR"
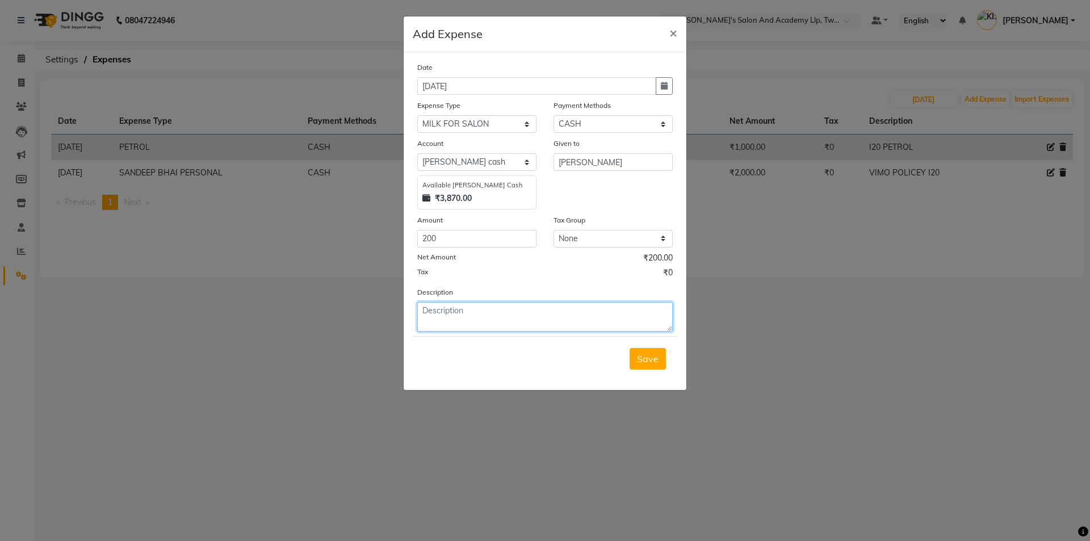
click at [487, 316] on textarea at bounding box center [544, 317] width 255 height 30
type textarea "MILK FOR SALON"
click at [650, 353] on span "Save" at bounding box center [648, 358] width 22 height 11
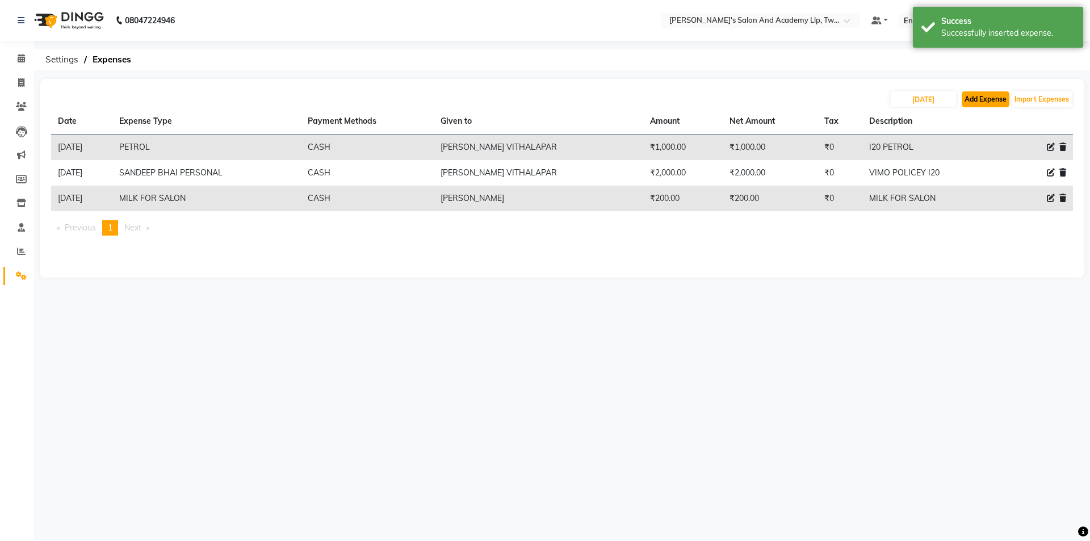
click at [986, 100] on button "Add Expense" at bounding box center [985, 99] width 48 height 16
select select "1"
select select "6046"
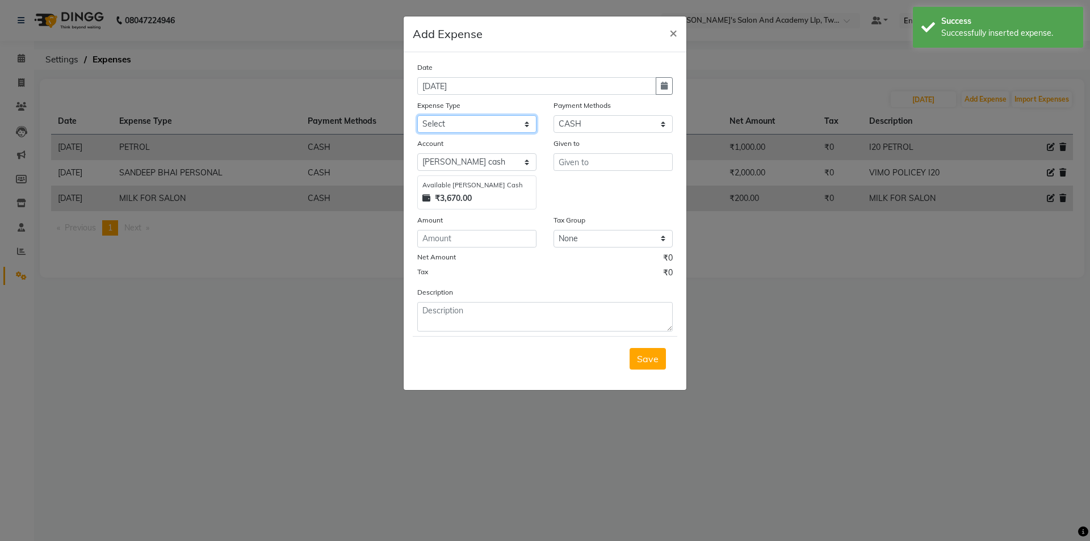
click at [469, 120] on select "Select ADVANCE RUPEES FOR STAFF CLEANING GROSSERY CLENING ITEM HOUSEKEEPIN clie…" at bounding box center [476, 124] width 119 height 18
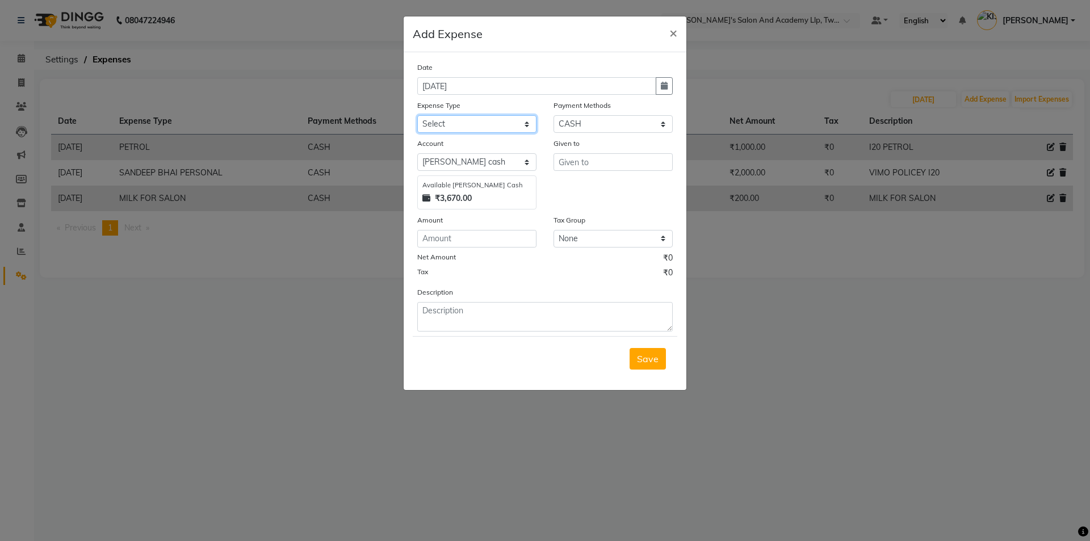
click at [466, 122] on select "Select ADVANCE RUPEES FOR STAFF CLEANING GROSSERY CLENING ITEM HOUSEKEEPIN clie…" at bounding box center [476, 124] width 119 height 18
select select "15450"
click at [417, 115] on select "Select ADVANCE RUPEES FOR STAFF CLEANING GROSSERY CLENING ITEM HOUSEKEEPIN clie…" at bounding box center [476, 124] width 119 height 18
click at [472, 238] on input "number" at bounding box center [476, 239] width 119 height 18
type input "100"
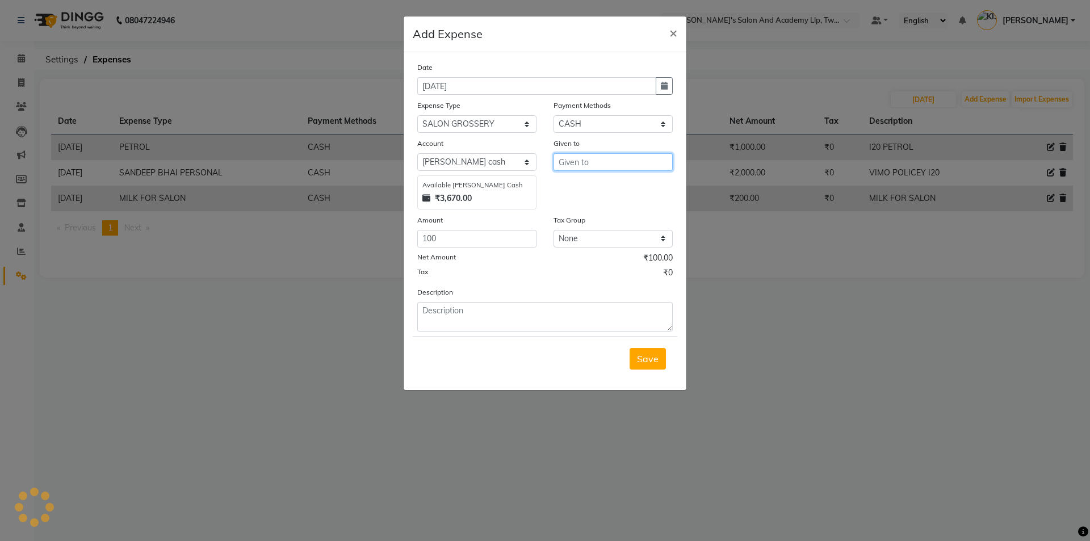
click at [567, 161] on input "text" at bounding box center [612, 162] width 119 height 18
click at [567, 161] on input "BHUSHAN PADHIYAR" at bounding box center [612, 162] width 119 height 18
type input "BHUSHAN PADHIYAR"
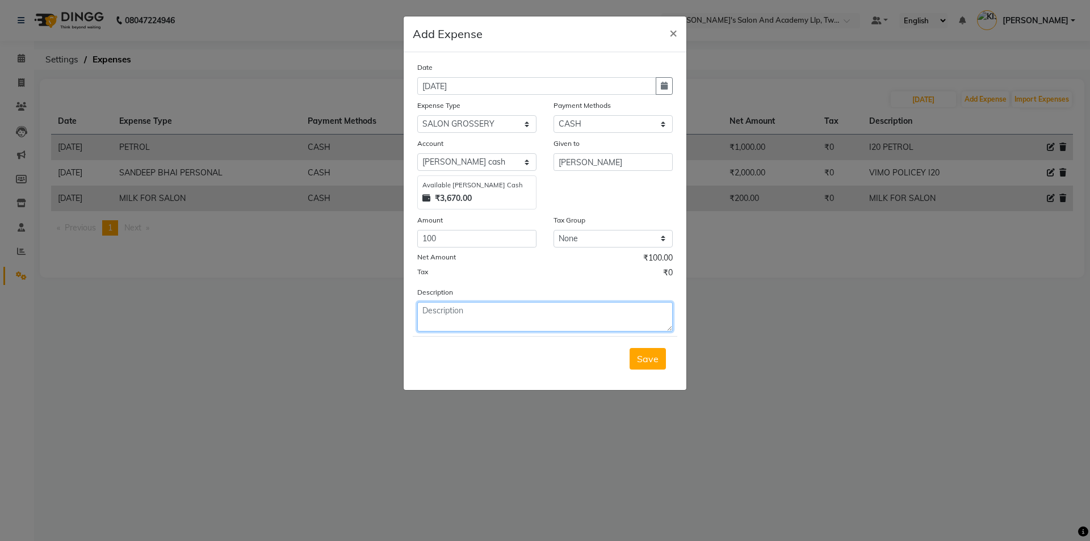
click at [480, 318] on textarea at bounding box center [544, 317] width 255 height 30
type textarea "SUGAR FOR SALON"
click at [657, 365] on button "Save" at bounding box center [647, 359] width 36 height 22
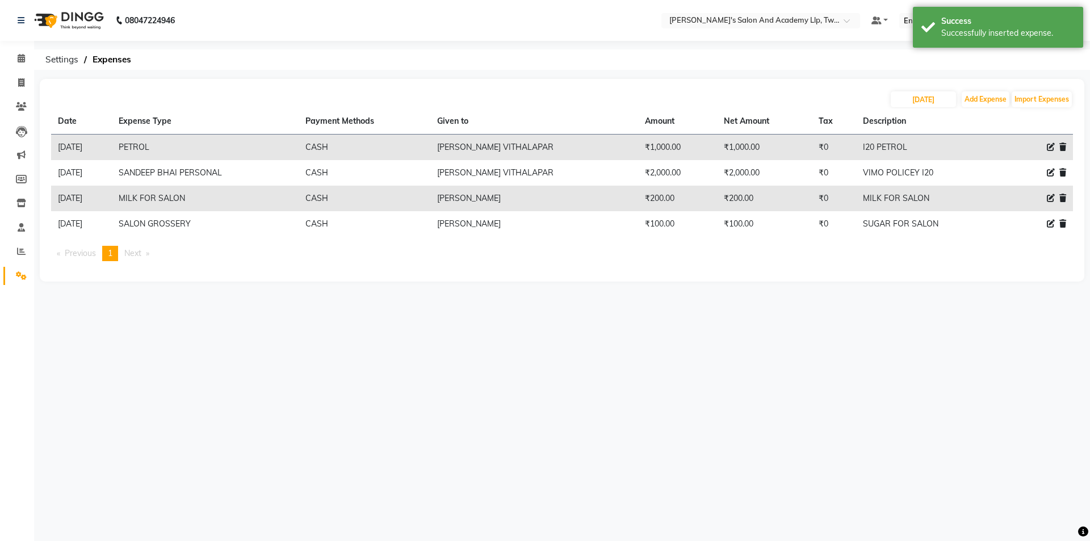
click at [0, 81] on li "Invoice" at bounding box center [17, 83] width 34 height 24
click at [16, 83] on span at bounding box center [21, 83] width 20 height 13
select select "6985"
select select "service"
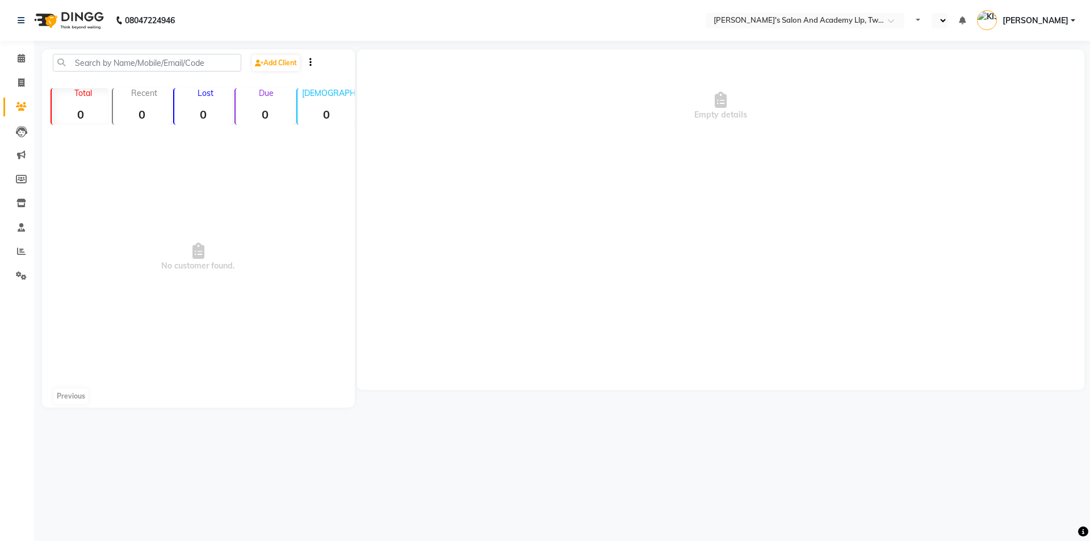
select select "en"
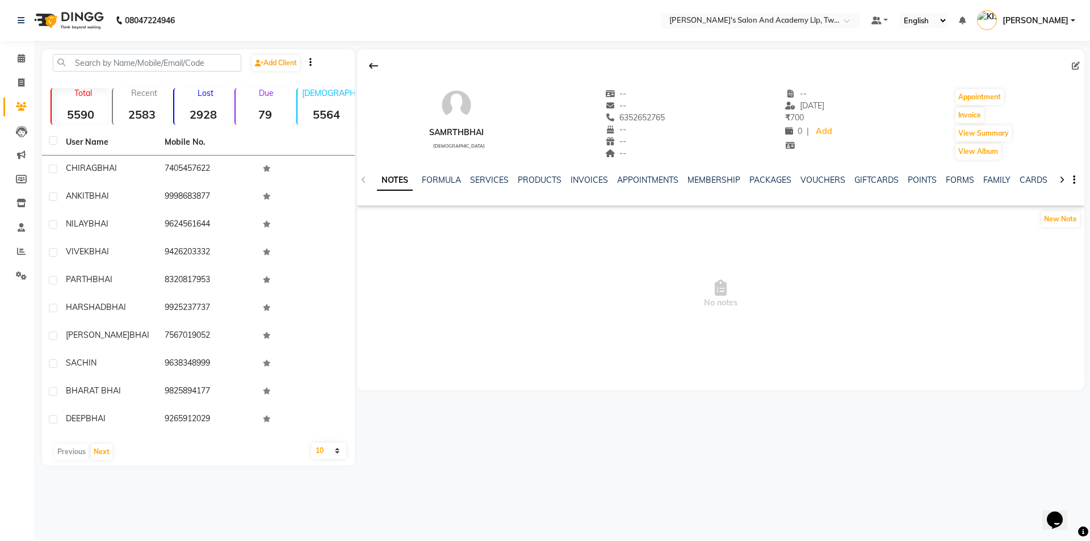
click at [494, 174] on div "SERVICES" at bounding box center [489, 180] width 39 height 12
click at [498, 180] on link "SERVICES" at bounding box center [489, 180] width 39 height 10
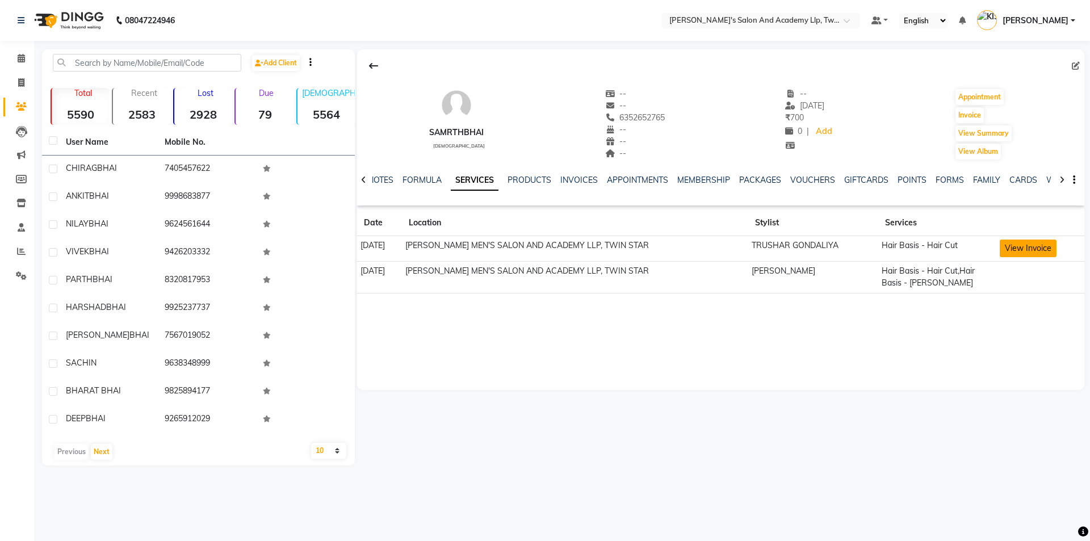
click at [1024, 249] on button "View Invoice" at bounding box center [1027, 248] width 57 height 18
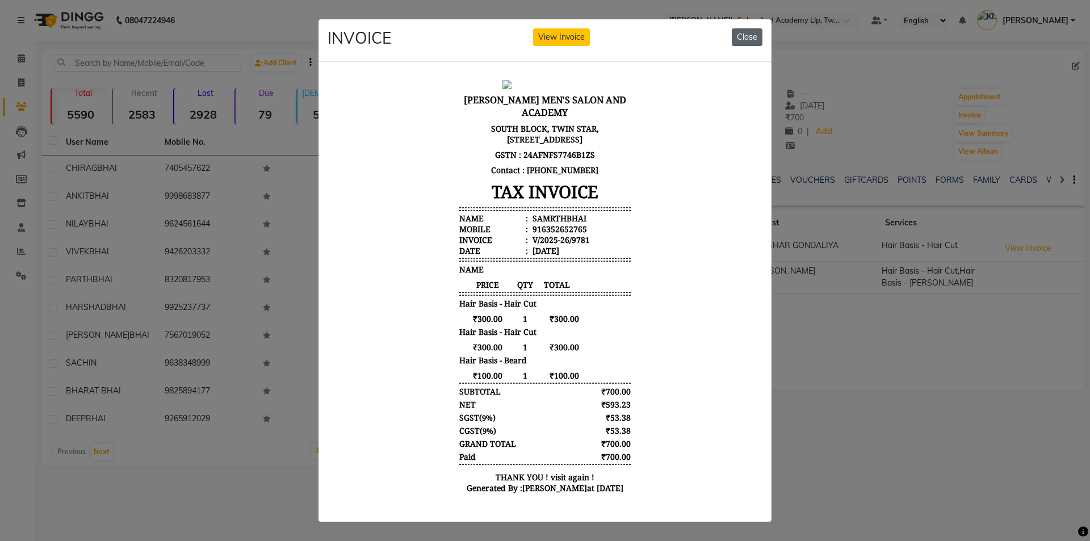
click at [737, 35] on button "Close" at bounding box center [747, 37] width 31 height 18
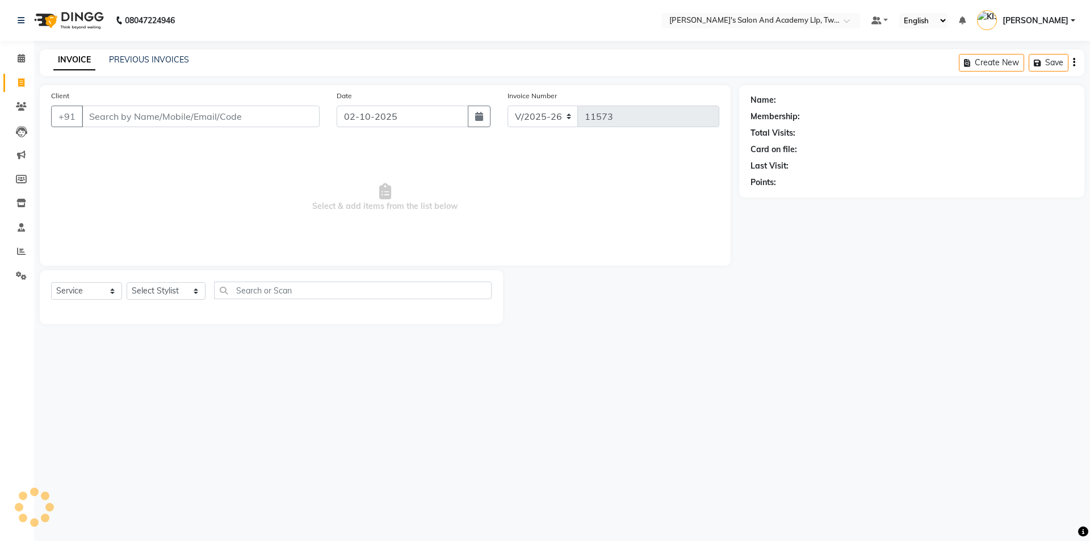
select select "6985"
select select "service"
click at [166, 61] on link "PREVIOUS INVOICES" at bounding box center [149, 59] width 80 height 10
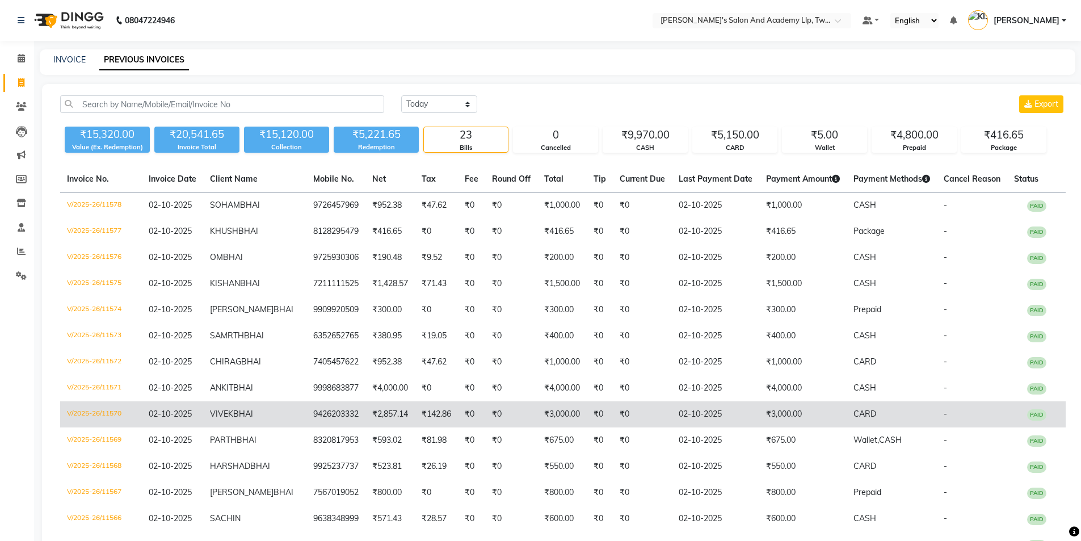
scroll to position [57, 0]
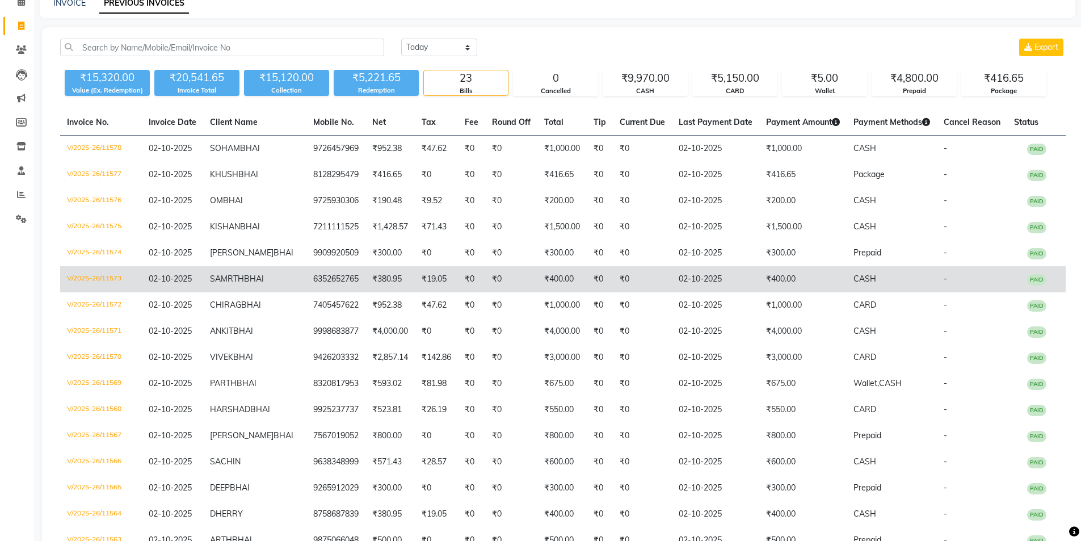
click at [386, 286] on td "₹380.95" at bounding box center [389, 279] width 49 height 26
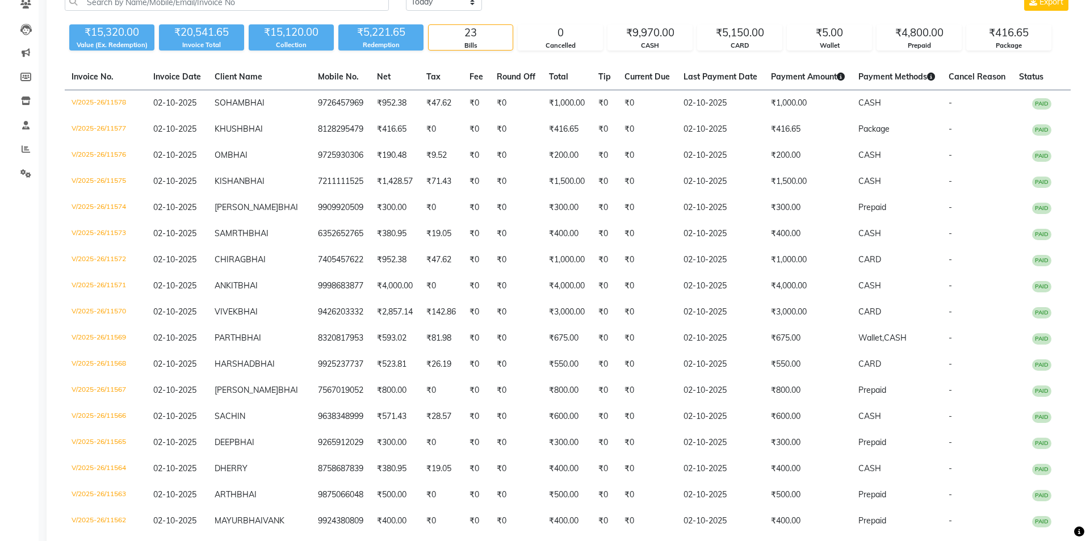
scroll to position [0, 0]
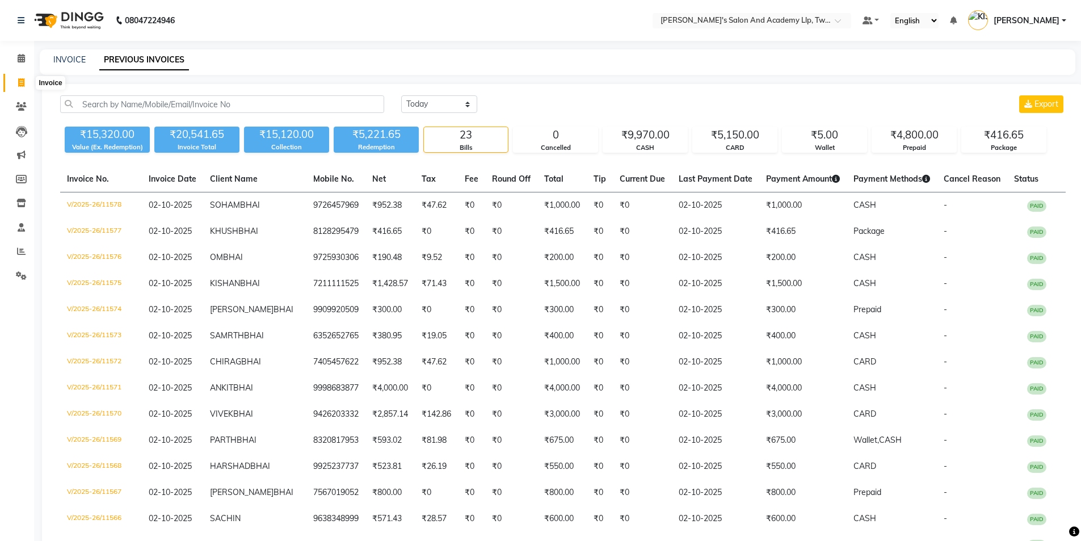
click at [23, 80] on icon at bounding box center [21, 82] width 6 height 9
select select "service"
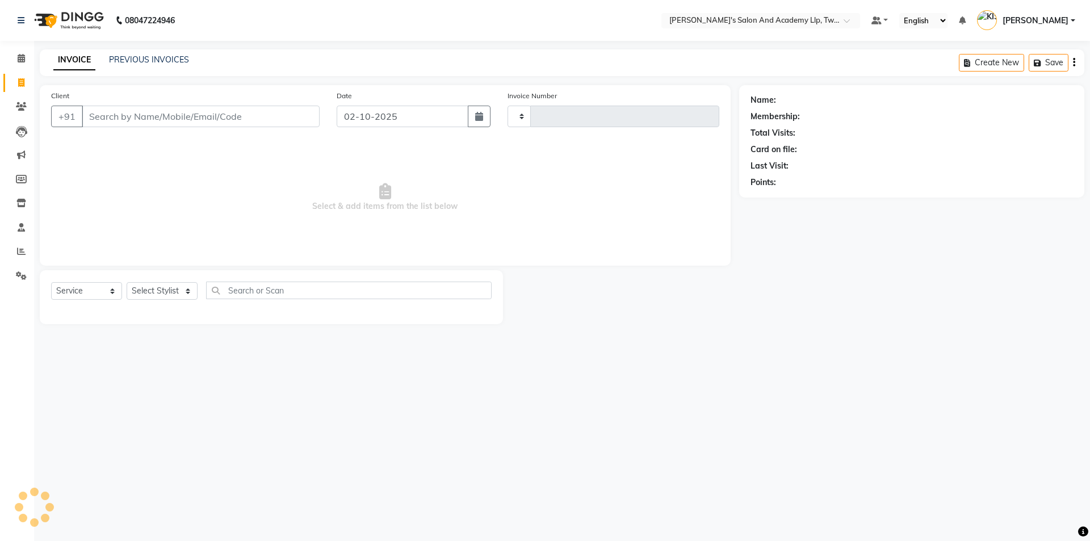
type input "11579"
select select "6985"
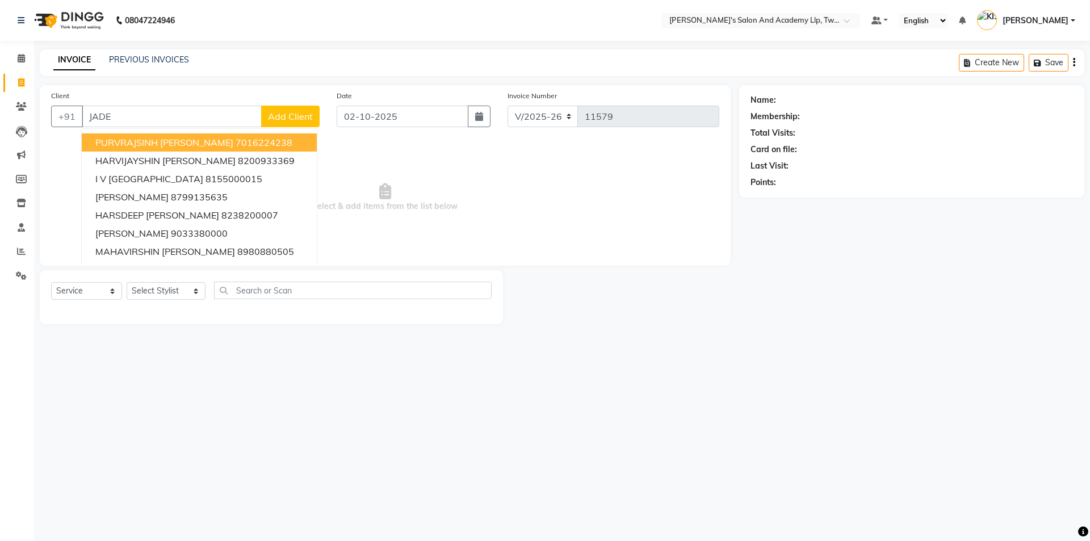
type input "JADEJ"
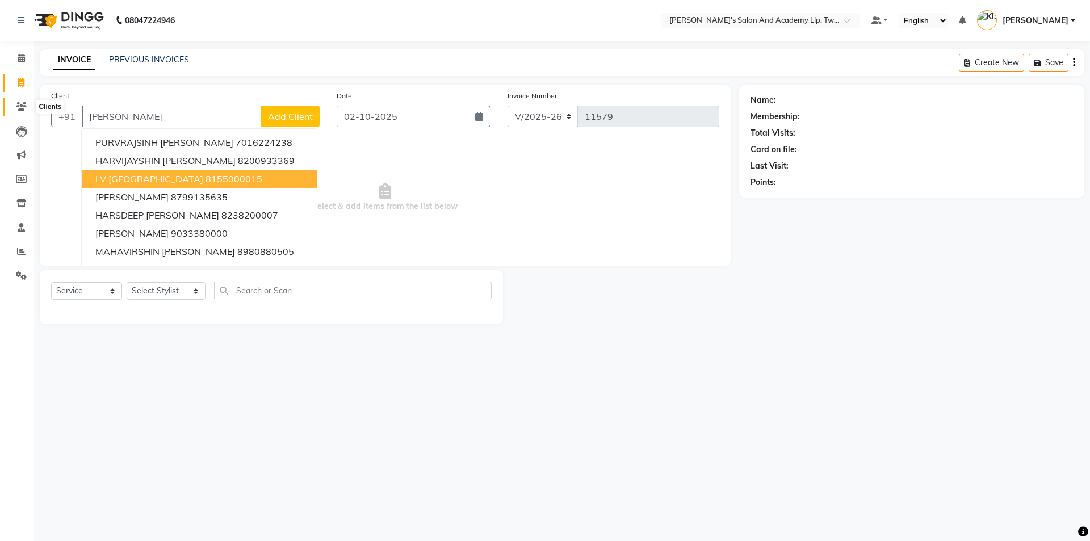
click at [16, 103] on icon at bounding box center [21, 106] width 11 height 9
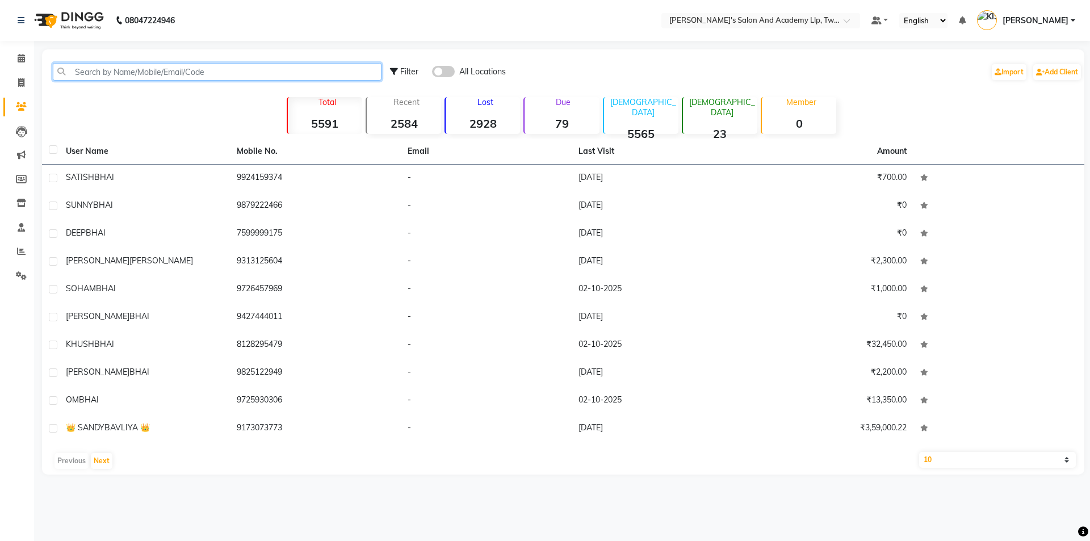
click at [241, 71] on input "text" at bounding box center [217, 72] width 329 height 18
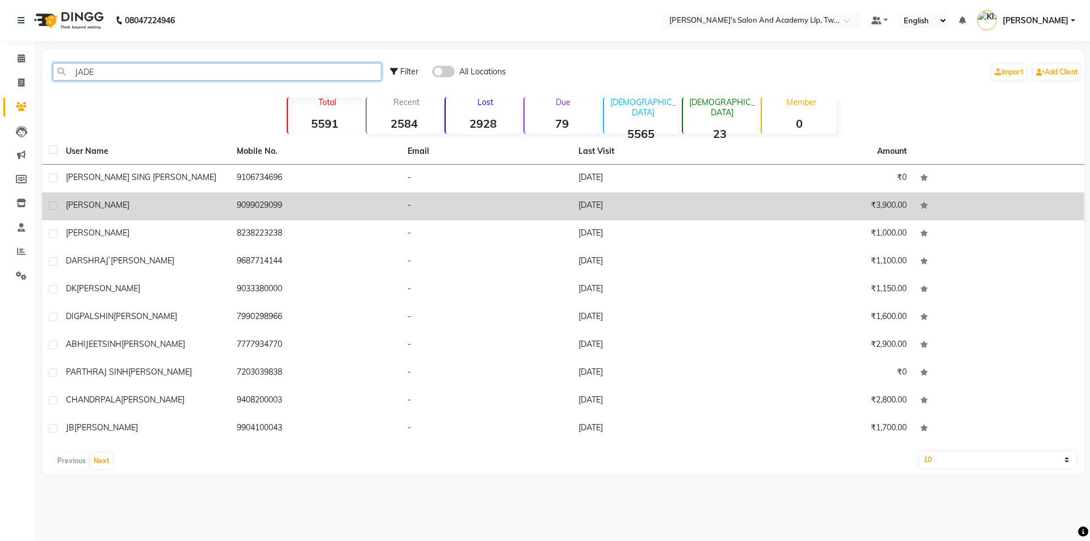
type input "JADE"
click at [155, 214] on td "RB JADEJA" at bounding box center [144, 206] width 171 height 28
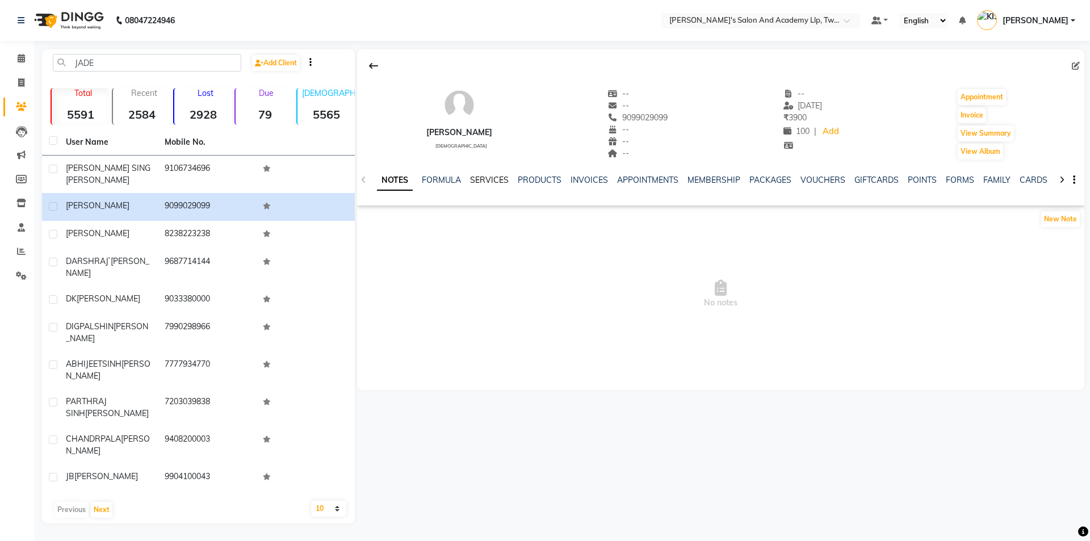
click at [499, 180] on link "SERVICES" at bounding box center [489, 180] width 39 height 10
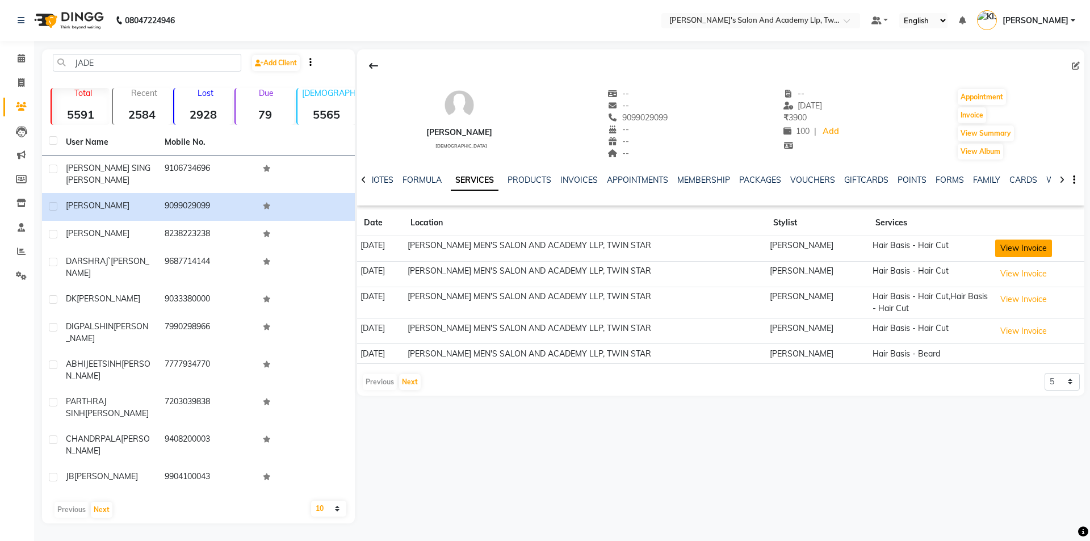
click at [1036, 252] on button "View Invoice" at bounding box center [1023, 248] width 57 height 18
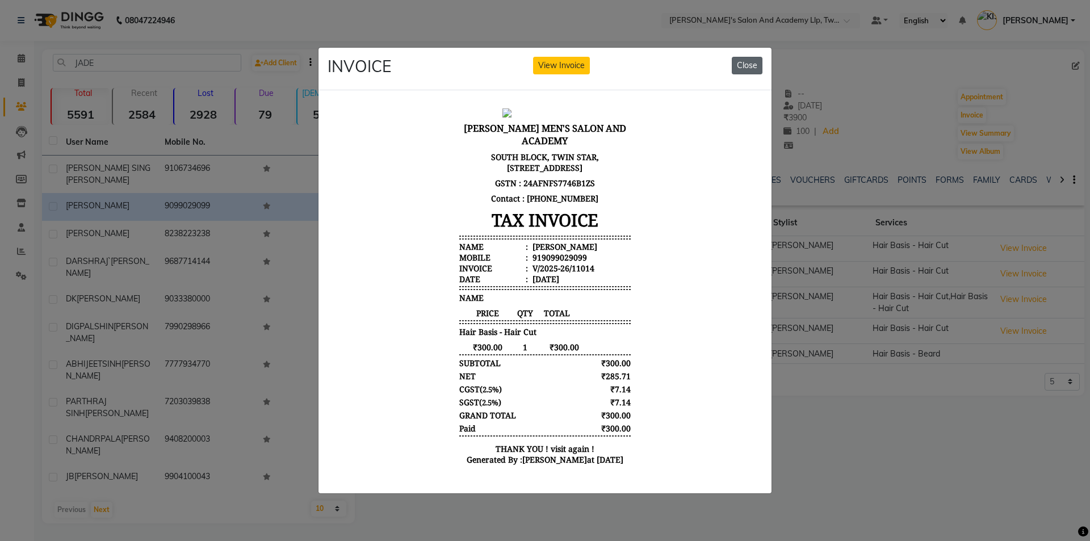
click at [747, 60] on button "Close" at bounding box center [747, 66] width 31 height 18
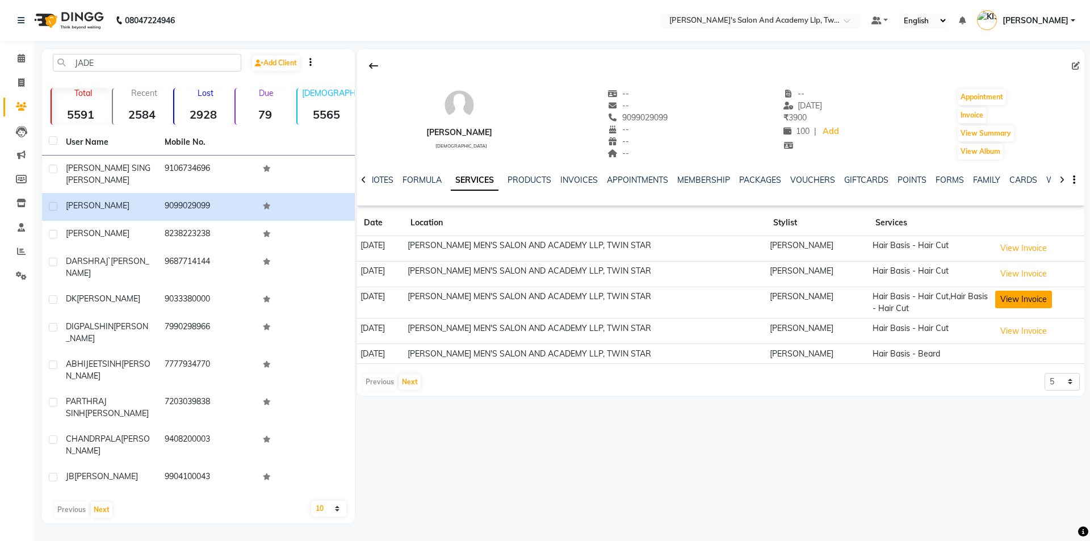
click at [1020, 297] on button "View Invoice" at bounding box center [1023, 300] width 57 height 18
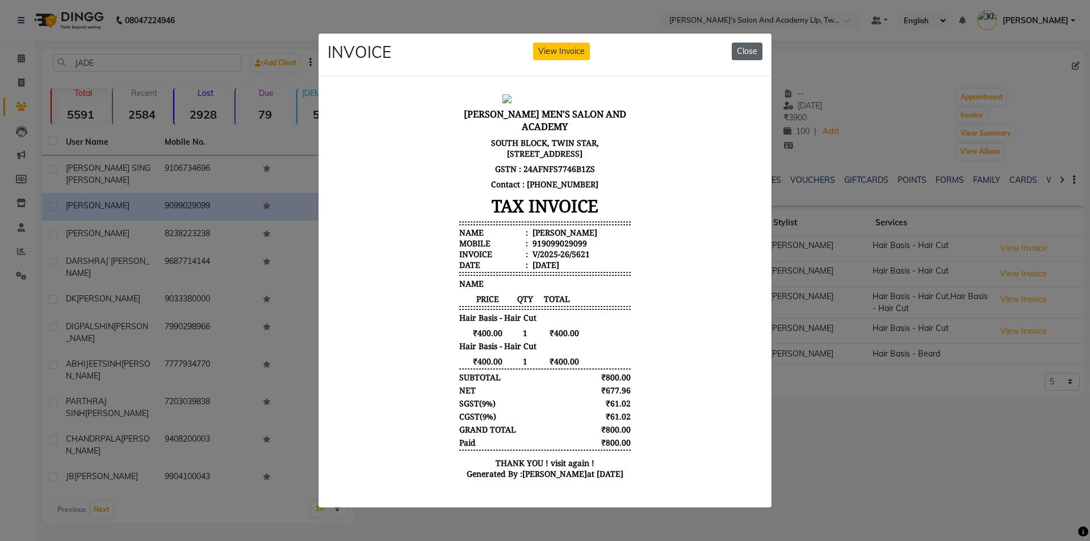
click at [746, 43] on button "Close" at bounding box center [747, 52] width 31 height 18
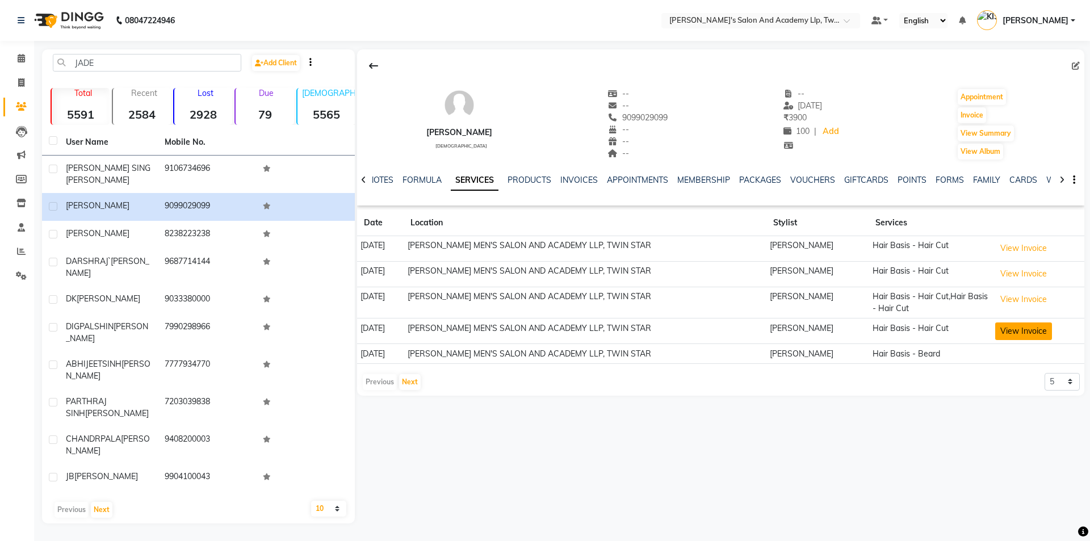
click at [1006, 326] on button "View Invoice" at bounding box center [1023, 331] width 57 height 18
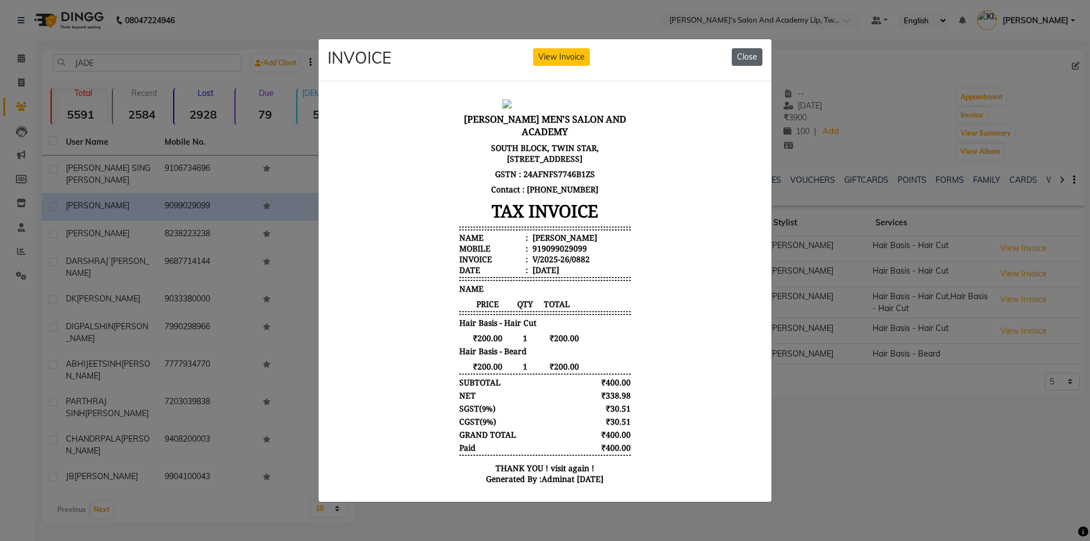
click at [740, 56] on button "Close" at bounding box center [747, 57] width 31 height 18
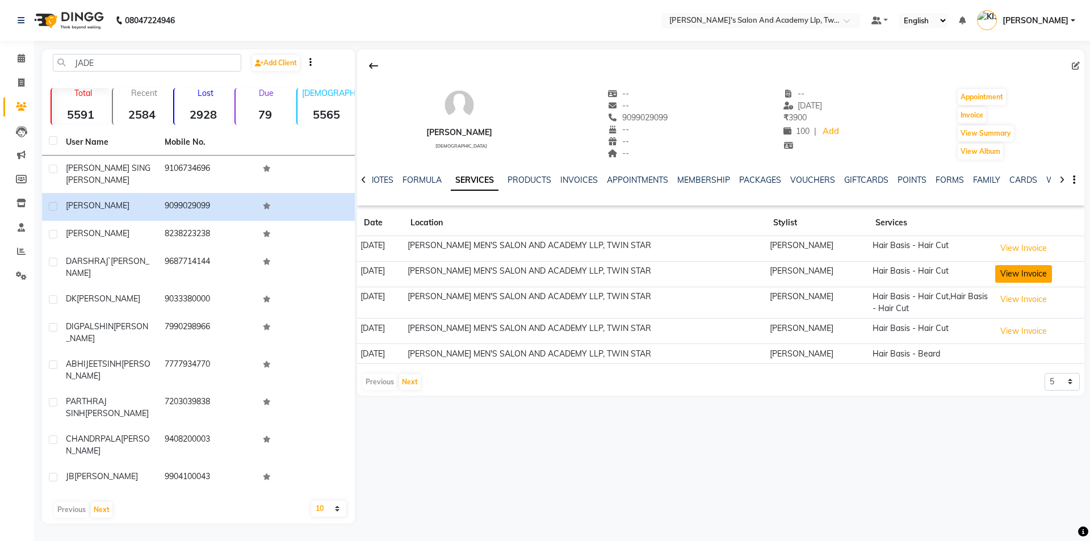
click at [1023, 277] on button "View Invoice" at bounding box center [1023, 274] width 57 height 18
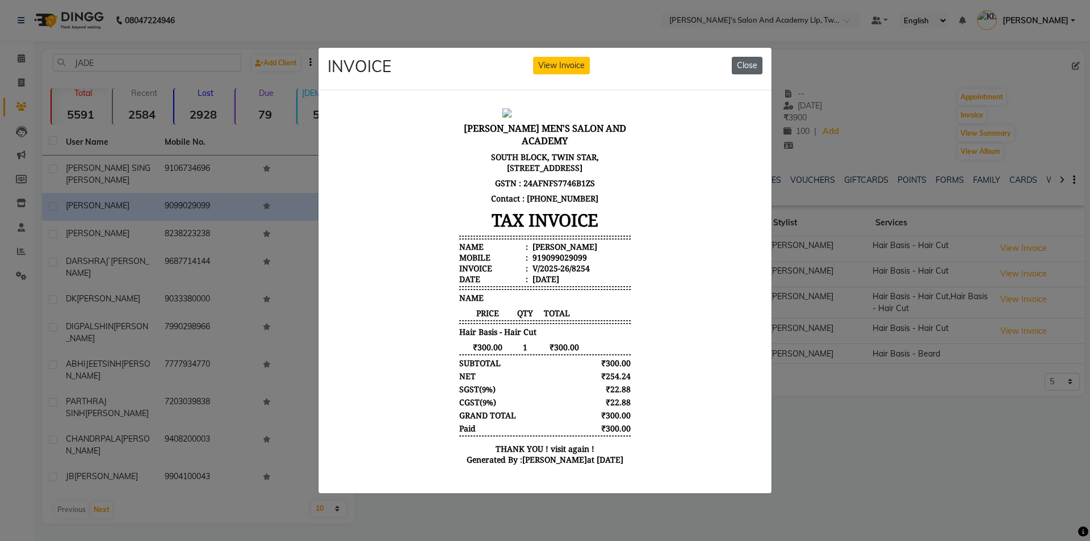
click at [745, 61] on button "Close" at bounding box center [747, 66] width 31 height 18
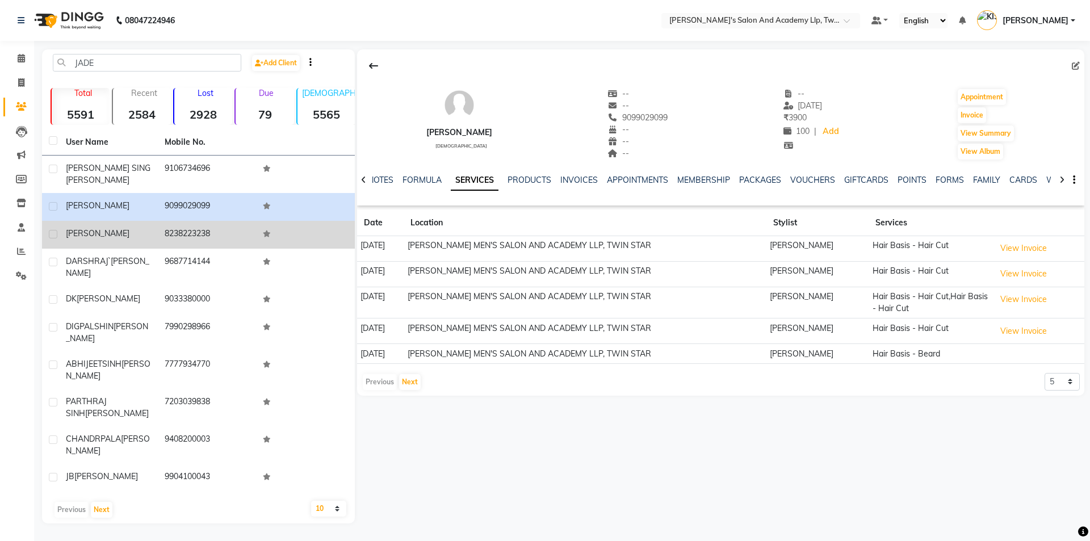
click at [93, 233] on span "R P JADEJA" at bounding box center [98, 233] width 64 height 10
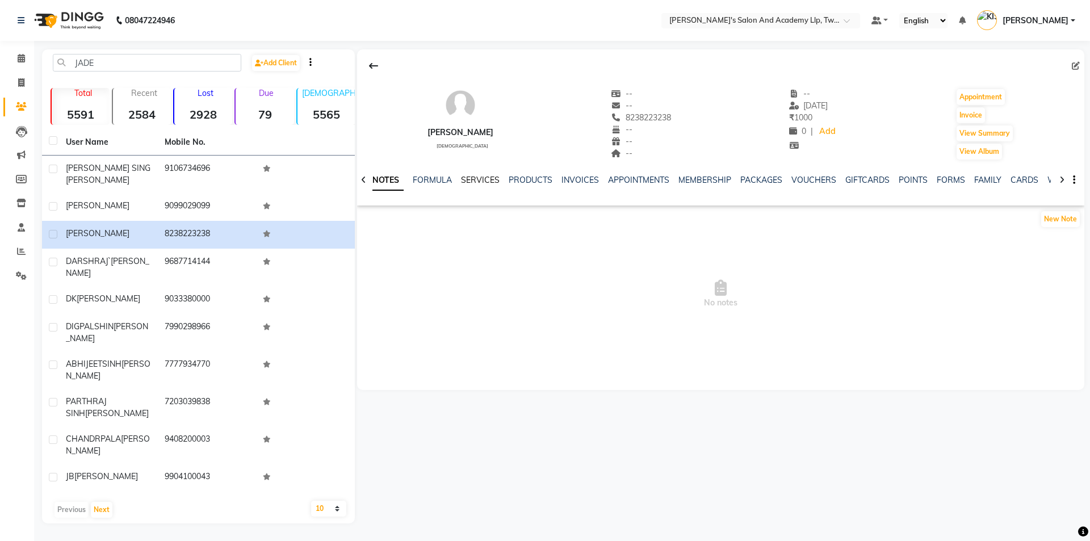
click at [469, 181] on link "SERVICES" at bounding box center [480, 180] width 39 height 10
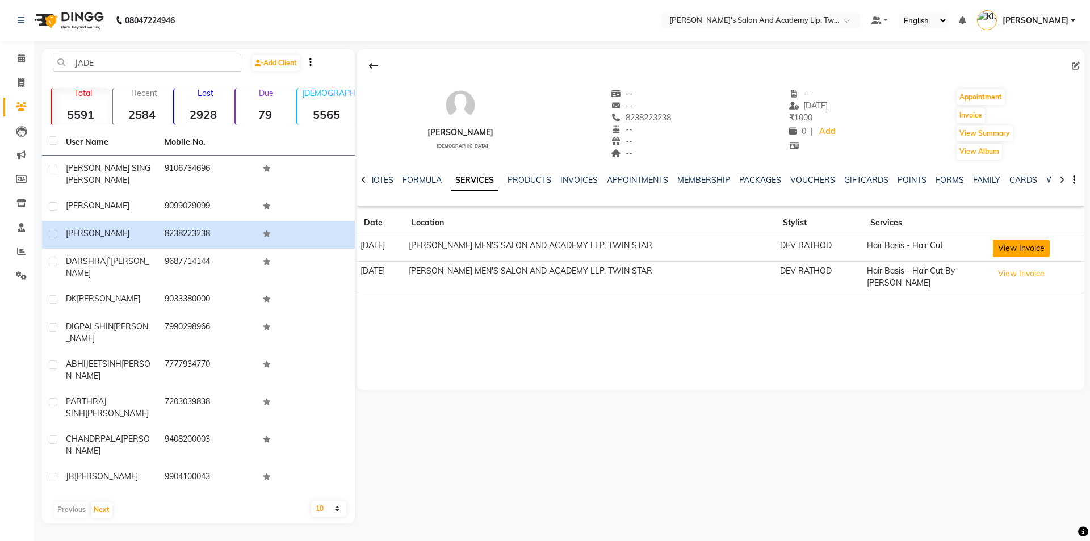
click at [1007, 252] on button "View Invoice" at bounding box center [1021, 248] width 57 height 18
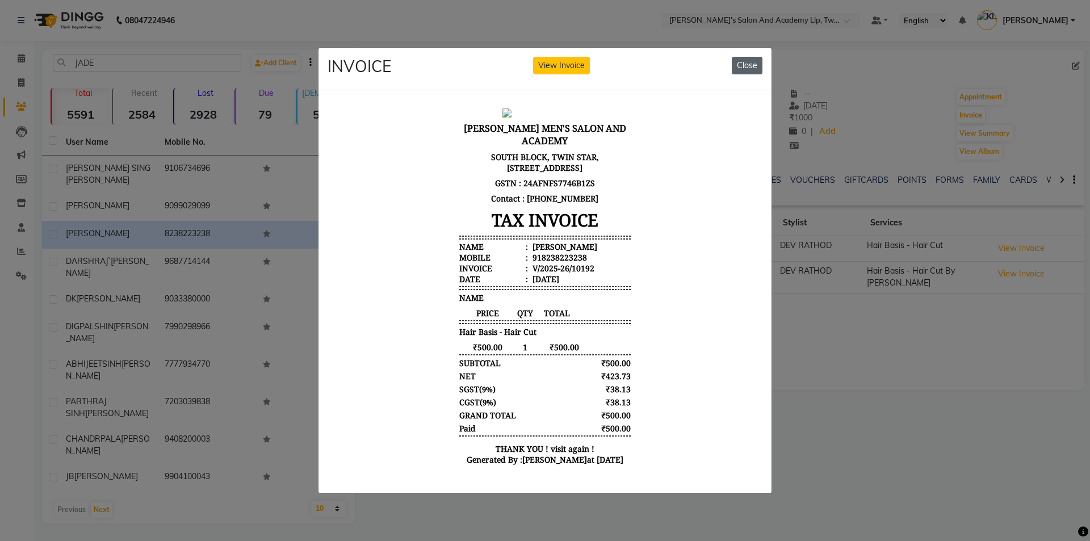
click at [745, 64] on button "Close" at bounding box center [747, 66] width 31 height 18
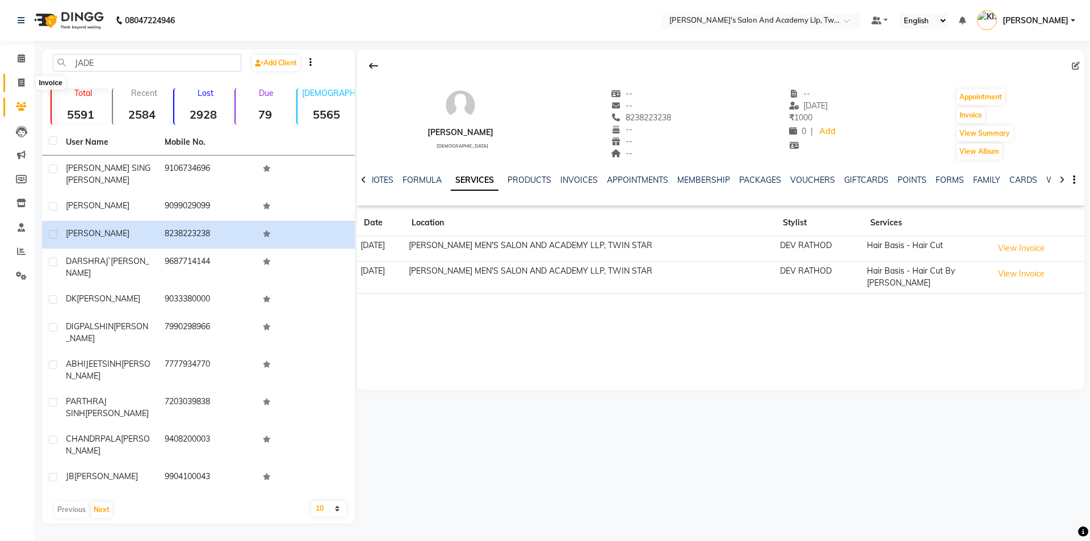
click at [19, 79] on icon at bounding box center [21, 82] width 6 height 9
select select "service"
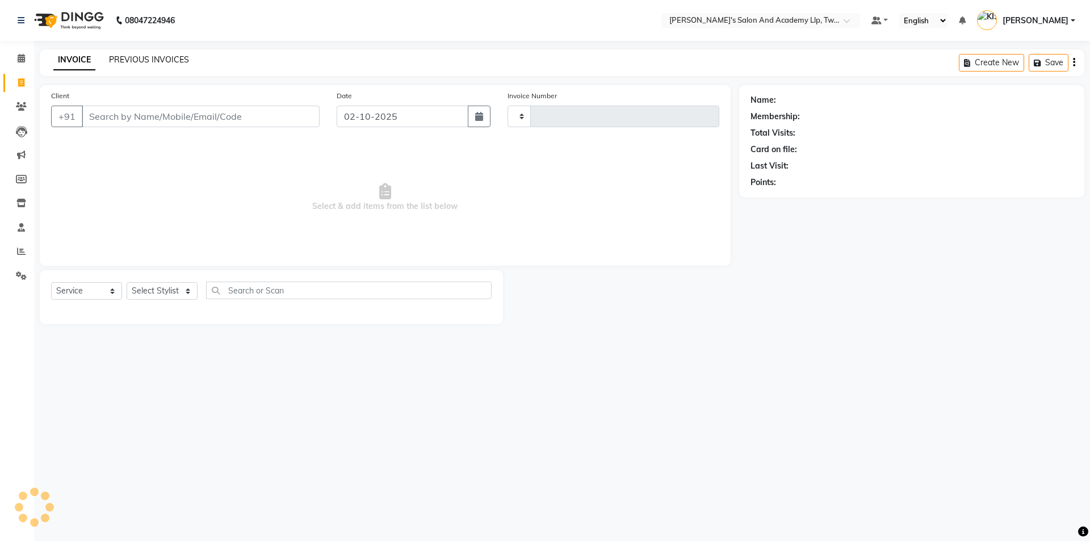
click at [155, 60] on link "PREVIOUS INVOICES" at bounding box center [149, 59] width 80 height 10
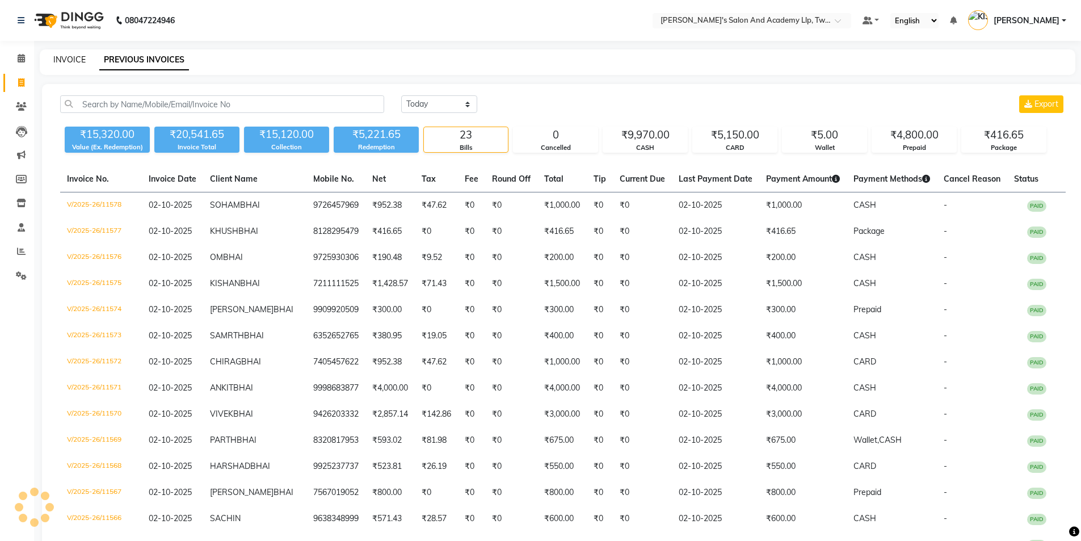
click at [69, 60] on link "INVOICE" at bounding box center [69, 59] width 32 height 10
select select "service"
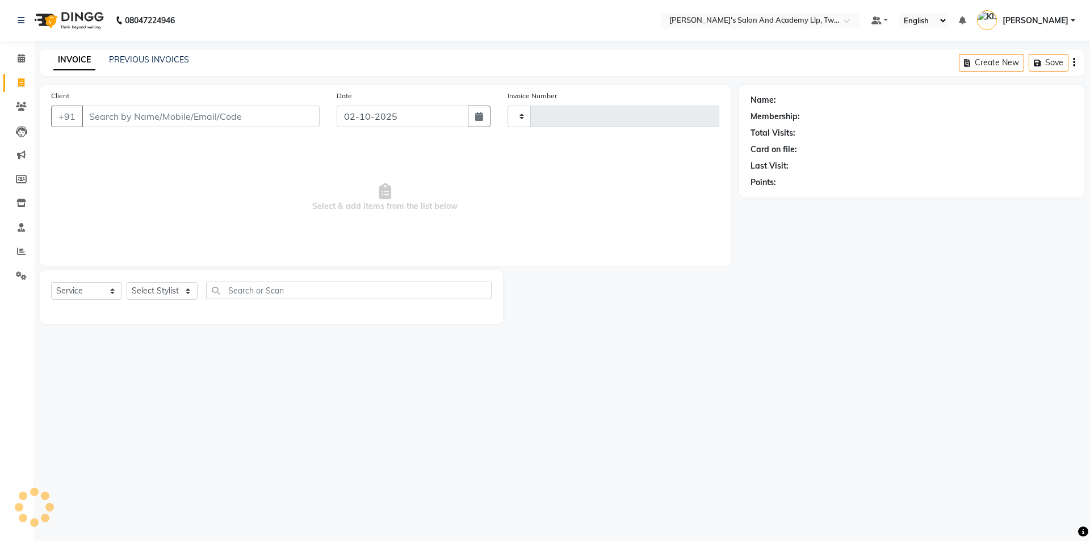
type input "11579"
select select "6985"
type input "8980074072"
click at [792, 100] on link "Sadiq" at bounding box center [788, 100] width 20 height 12
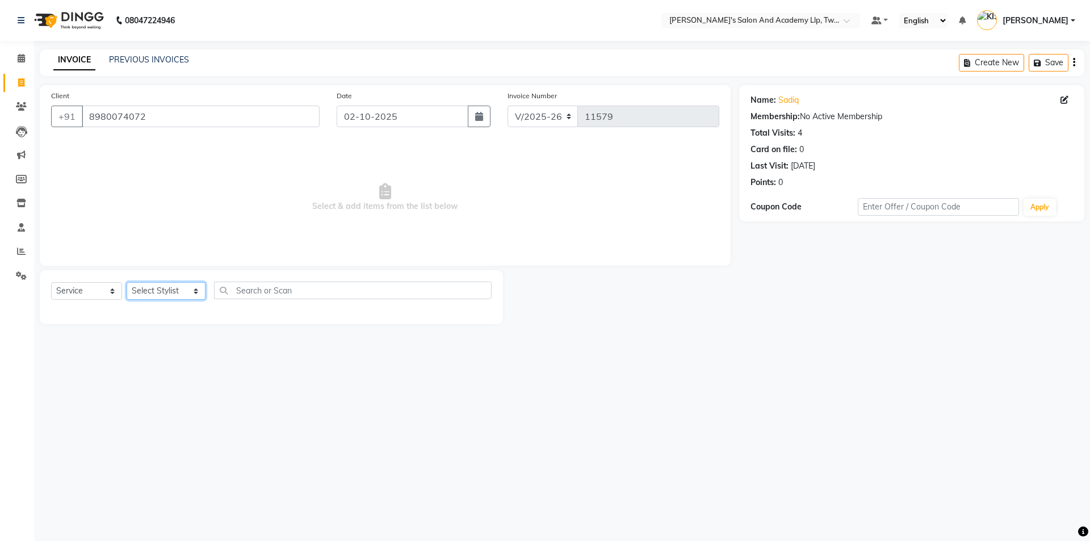
click at [161, 288] on select "Select Stylist AADARSH AAKASH SOLANKI ABHISHEK CHAUHAN AMIT BAGTHARIYA ANKUSH S…" at bounding box center [166, 291] width 79 height 18
select select "65231"
click at [127, 282] on select "Select Stylist AADARSH AAKASH SOLANKI ABHISHEK CHAUHAN AMIT BAGTHARIYA ANKUSH S…" at bounding box center [166, 291] width 79 height 18
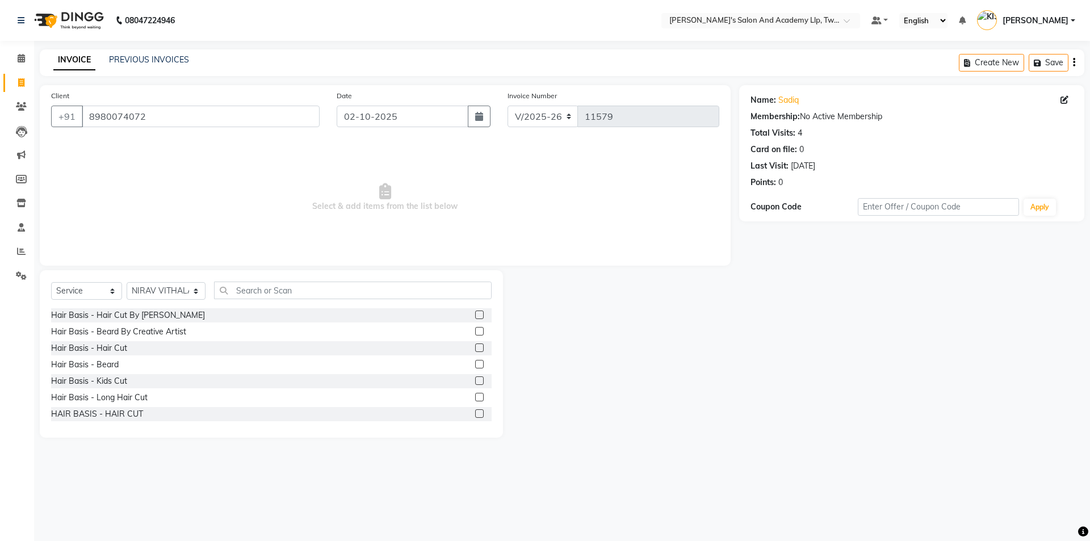
drag, startPoint x: 471, startPoint y: 344, endPoint x: 470, endPoint y: 356, distance: 11.9
click at [475, 346] on label at bounding box center [479, 347] width 9 height 9
click at [475, 346] on input "checkbox" at bounding box center [478, 347] width 7 height 7
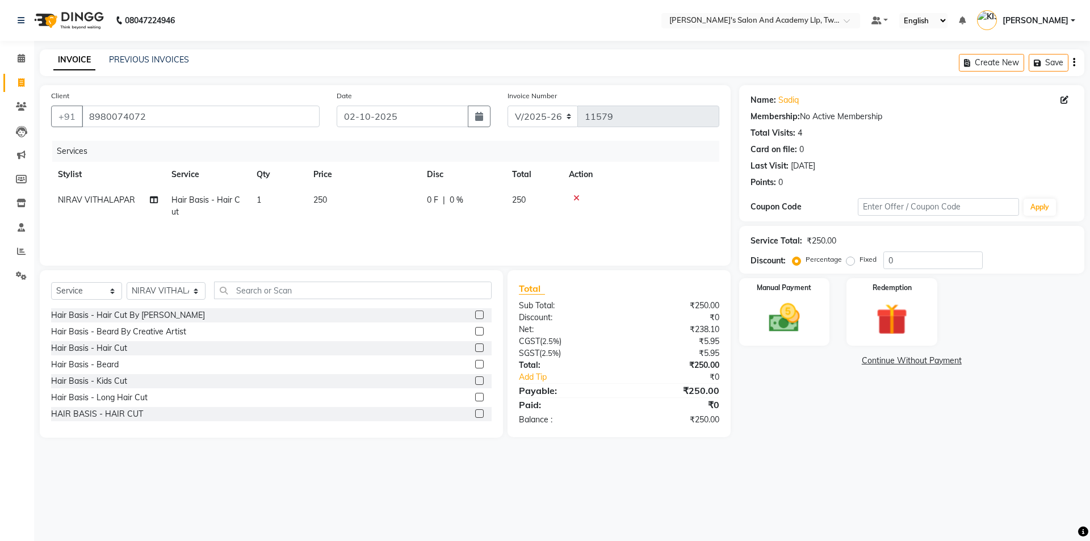
checkbox input "false"
click at [475, 365] on label at bounding box center [479, 364] width 9 height 9
click at [475, 365] on input "checkbox" at bounding box center [478, 364] width 7 height 7
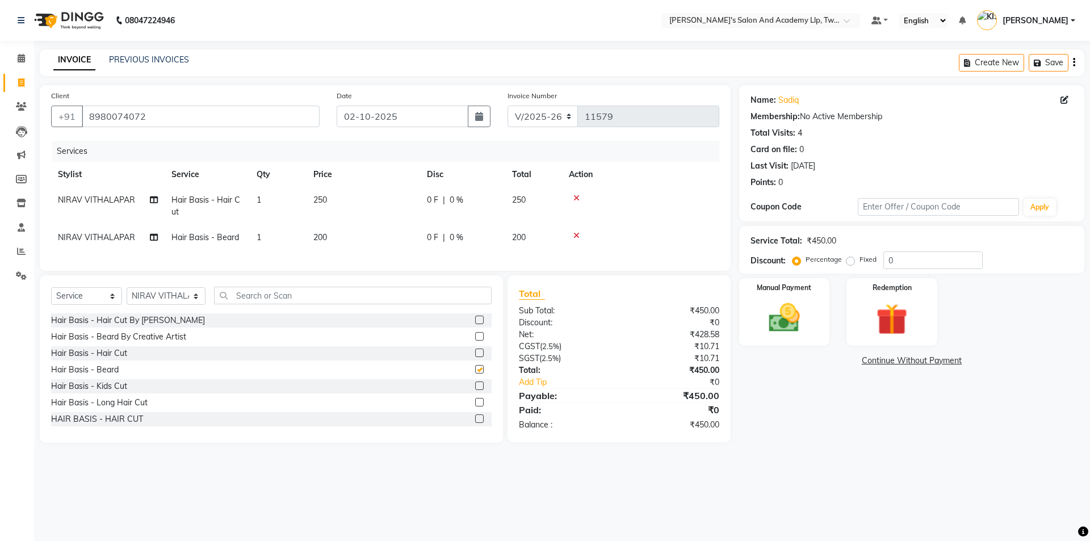
checkbox input "false"
click at [384, 210] on td "250" at bounding box center [363, 205] width 114 height 37
select select "65231"
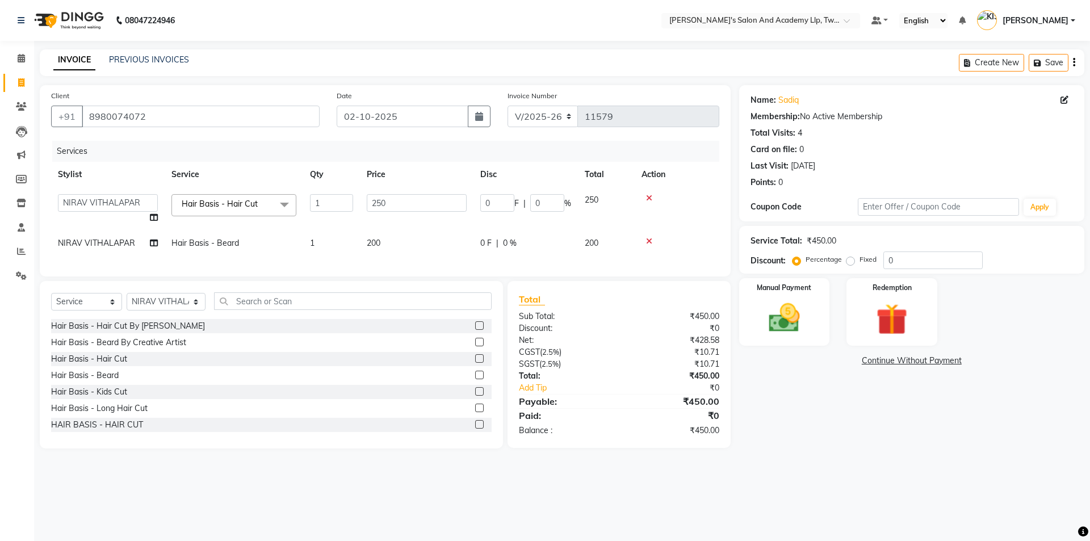
click at [384, 210] on input "250" at bounding box center [417, 203] width 100 height 18
type input "2"
type input "500"
click at [390, 234] on td "200" at bounding box center [417, 243] width 114 height 26
select select "65231"
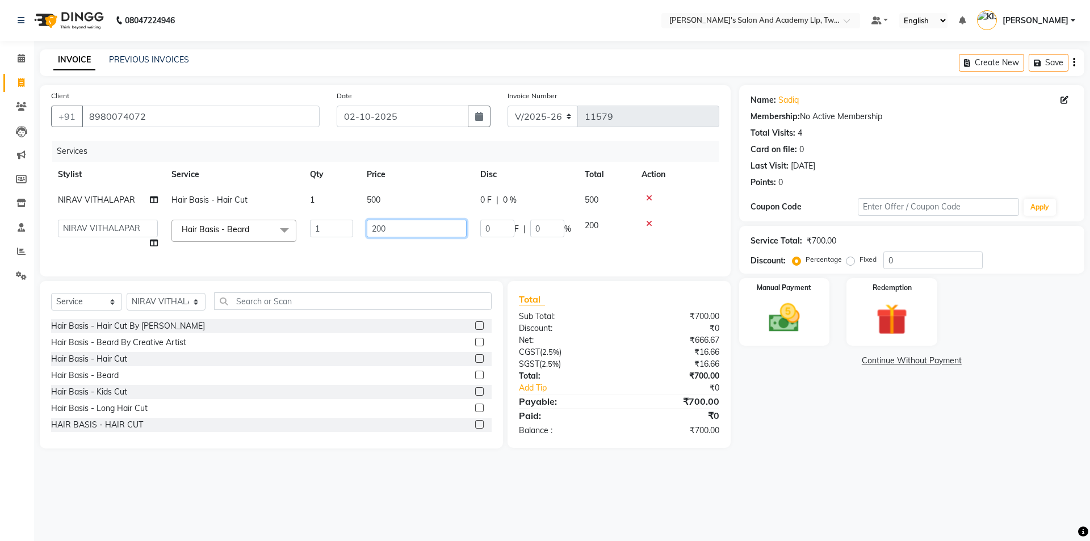
click at [390, 232] on input "200" at bounding box center [417, 229] width 100 height 18
type input "2"
type input "300"
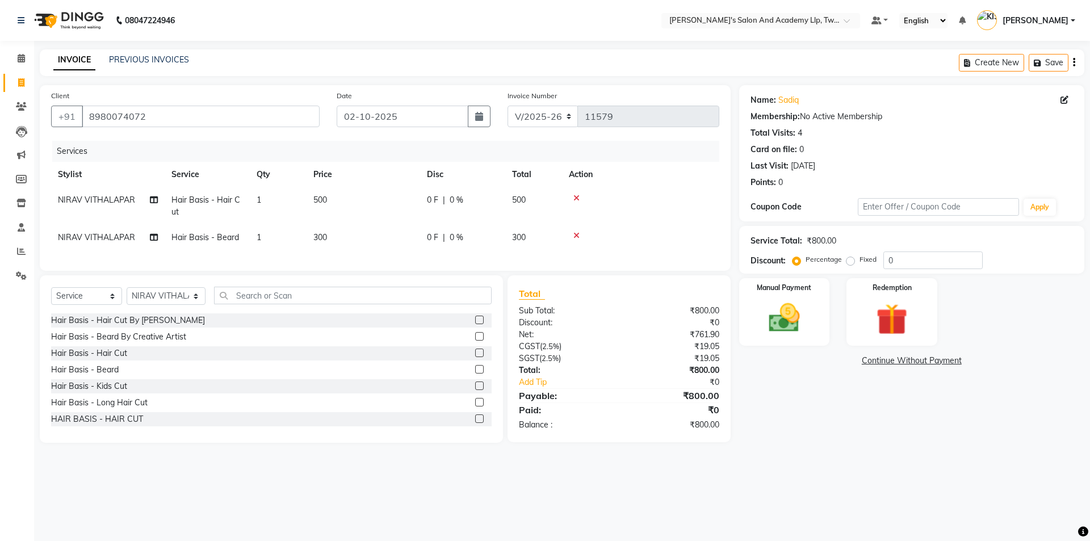
click at [124, 229] on td "NIRAV VITHALAPAR" at bounding box center [108, 238] width 114 height 26
select select "65231"
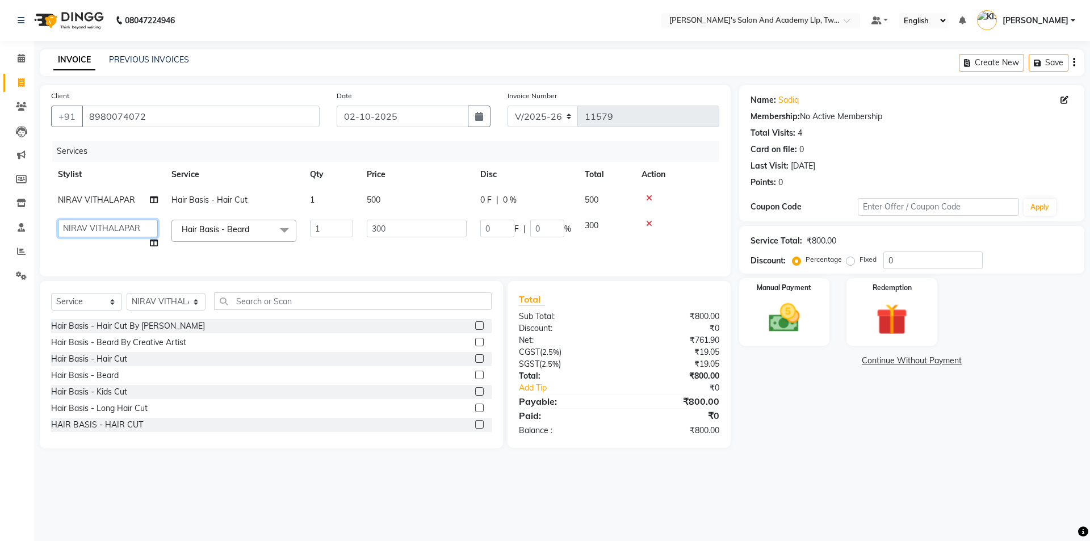
click at [124, 229] on select "AADARSH AAKASH SOLANKI ABHISHEK CHAUHAN AMIT BAGTHARIYA ANKUSH SEN BHUSHAN PADH…" at bounding box center [108, 229] width 100 height 18
select select "91325"
click at [787, 334] on img at bounding box center [784, 317] width 53 height 37
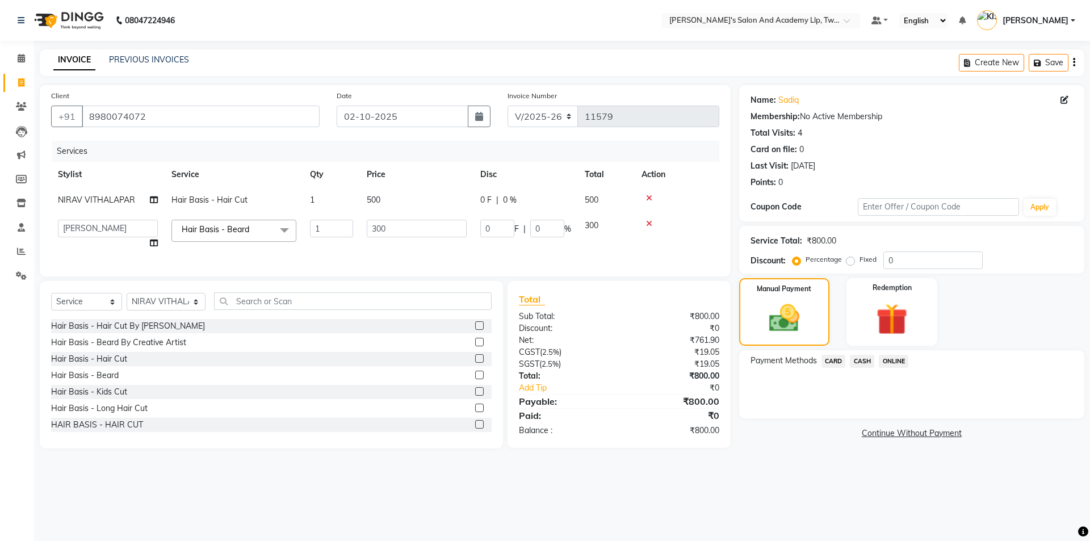
drag, startPoint x: 837, startPoint y: 362, endPoint x: 841, endPoint y: 370, distance: 9.2
click at [837, 363] on span "CARD" at bounding box center [833, 361] width 24 height 13
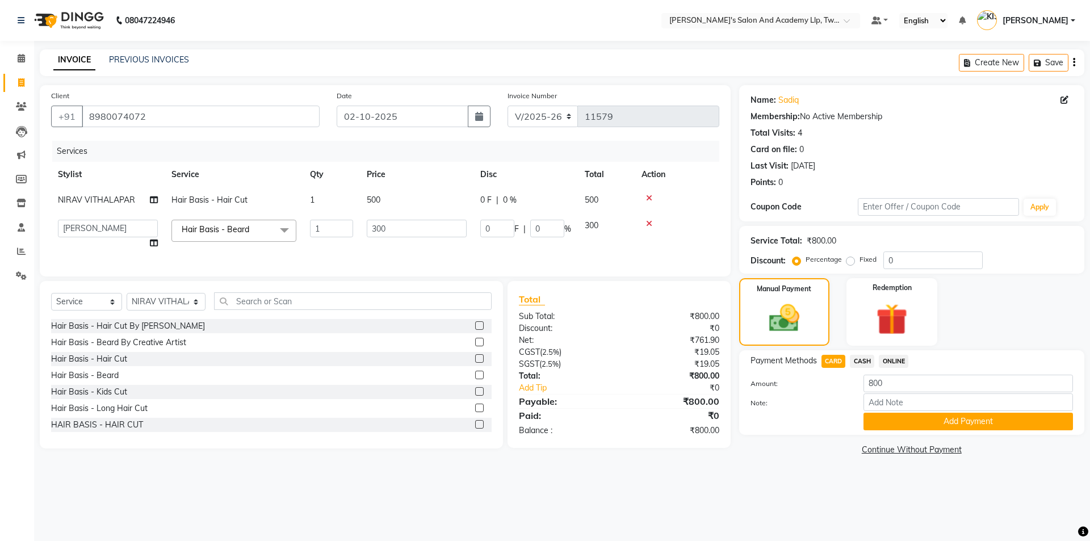
click at [877, 415] on button "Add Payment" at bounding box center [967, 422] width 209 height 18
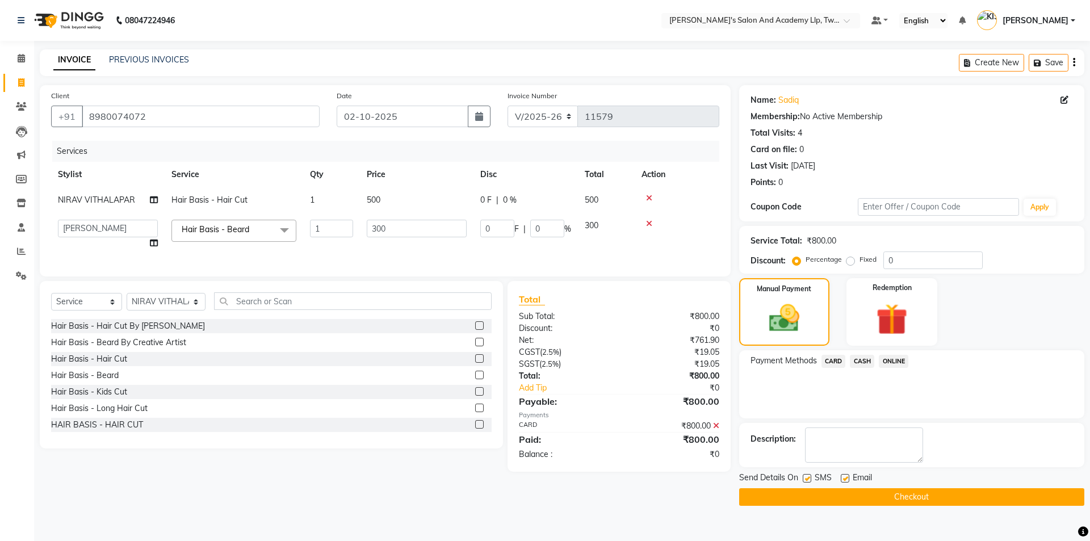
drag, startPoint x: 847, startPoint y: 476, endPoint x: 823, endPoint y: 480, distance: 24.1
click at [846, 476] on label at bounding box center [844, 478] width 9 height 9
click at [846, 476] on input "checkbox" at bounding box center [843, 478] width 7 height 7
checkbox input "false"
drag, startPoint x: 805, startPoint y: 479, endPoint x: 804, endPoint y: 501, distance: 22.2
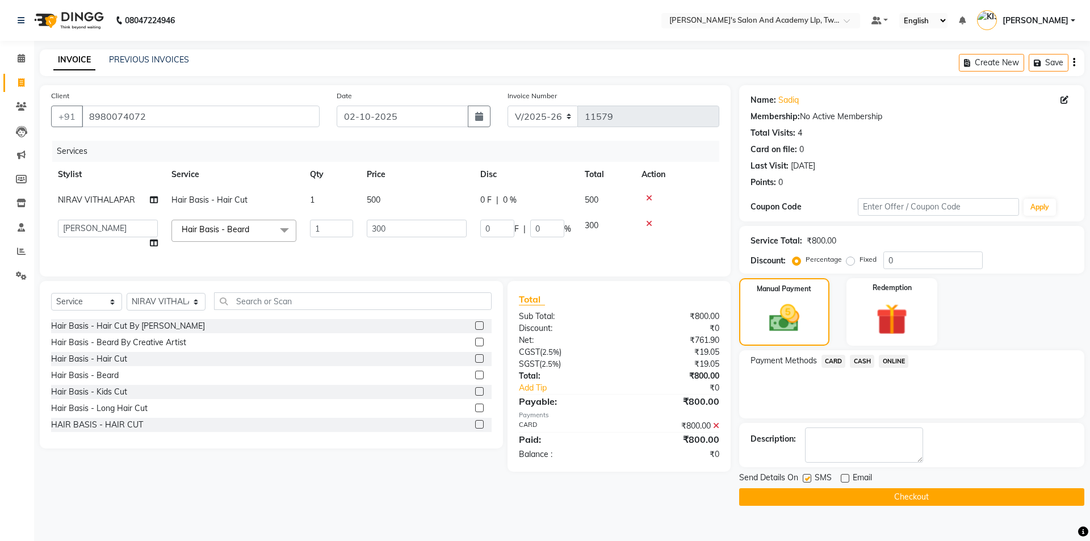
click at [805, 481] on label at bounding box center [806, 478] width 9 height 9
click at [805, 481] on input "checkbox" at bounding box center [805, 478] width 7 height 7
checkbox input "false"
click at [804, 501] on button "Checkout" at bounding box center [911, 497] width 345 height 18
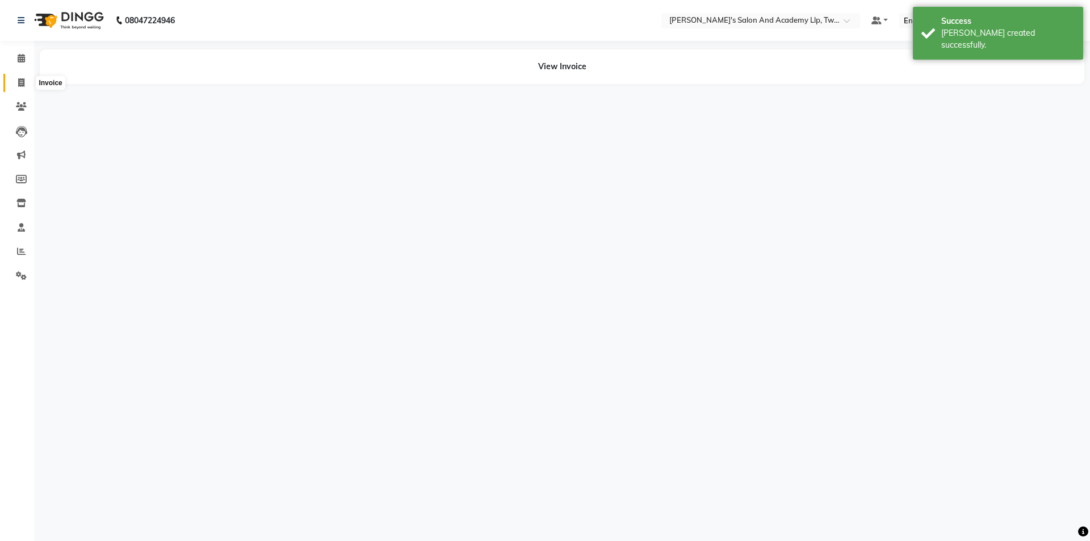
click at [20, 85] on icon at bounding box center [21, 82] width 6 height 9
select select "service"
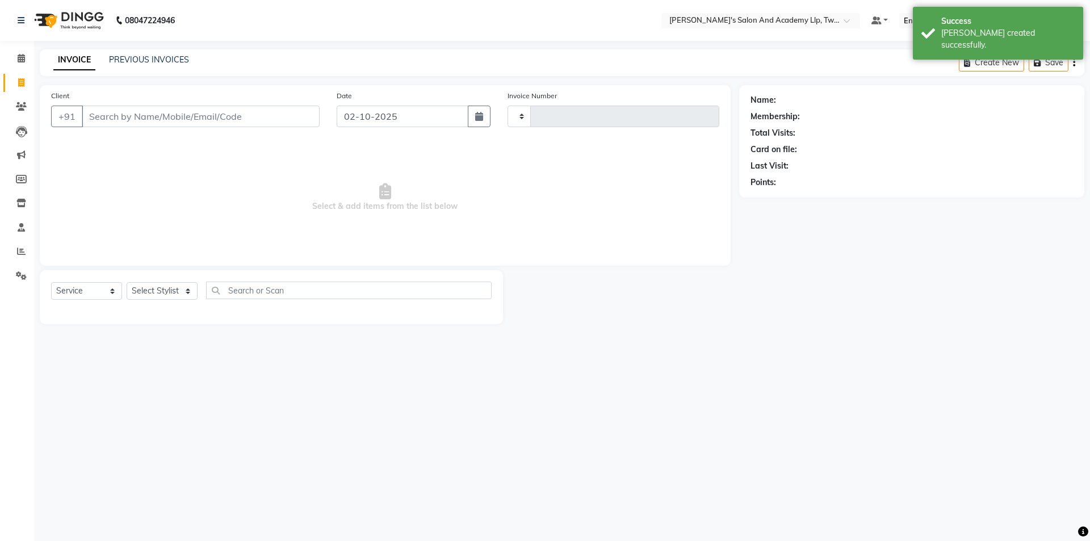
type input "11580"
select select "6985"
drag, startPoint x: 149, startPoint y: 115, endPoint x: 150, endPoint y: 131, distance: 15.4
click at [149, 115] on input "Client" at bounding box center [201, 117] width 238 height 22
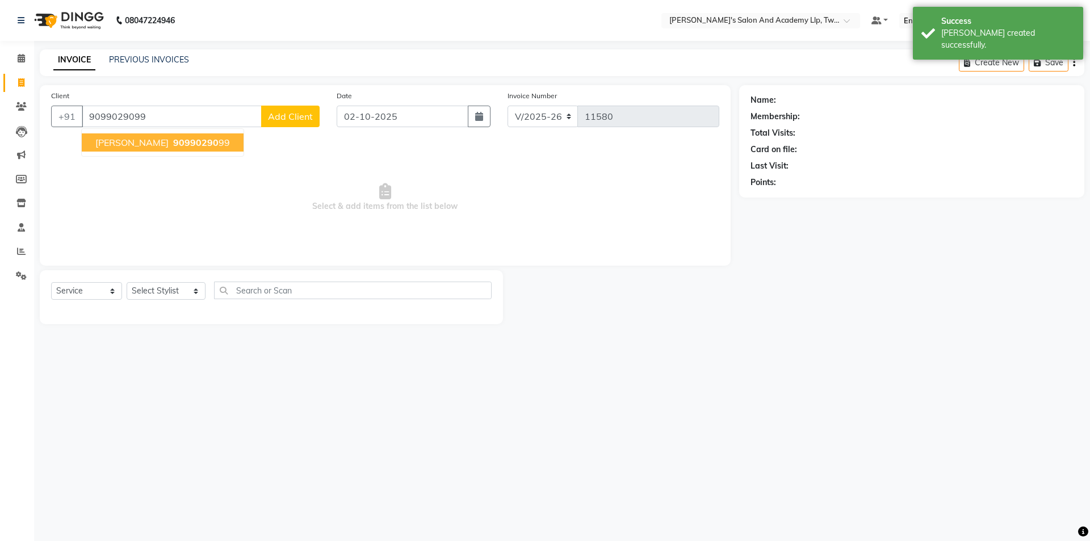
type input "9099029099"
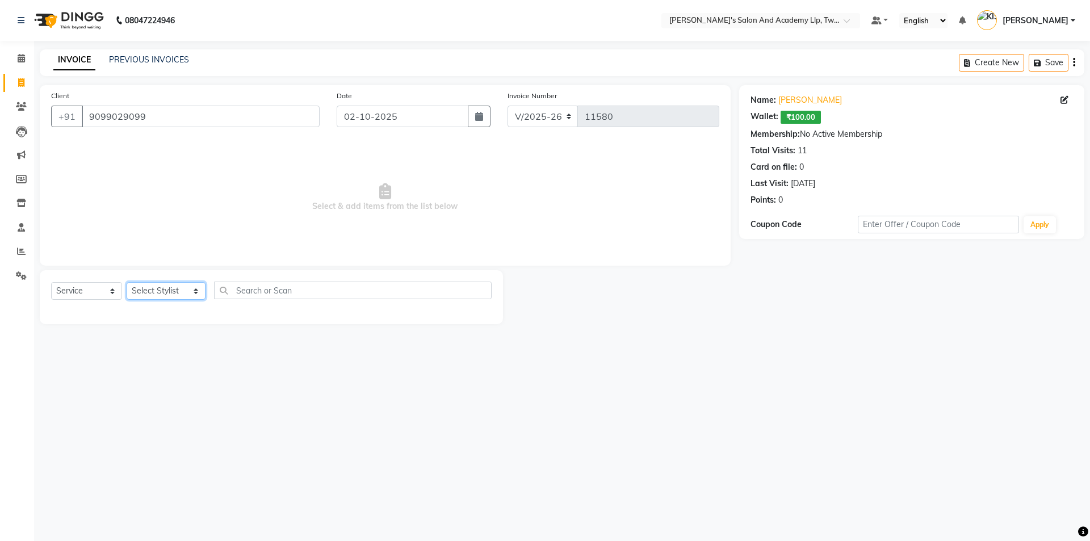
click at [152, 294] on select "Select Stylist AADARSH AAKASH SOLANKI ABHISHEK CHAUHAN AMIT BAGTHARIYA ANKUSH S…" at bounding box center [166, 291] width 79 height 18
click at [127, 282] on select "Select Stylist AADARSH AAKASH SOLANKI ABHISHEK CHAUHAN AMIT BAGTHARIYA ANKUSH S…" at bounding box center [166, 291] width 79 height 18
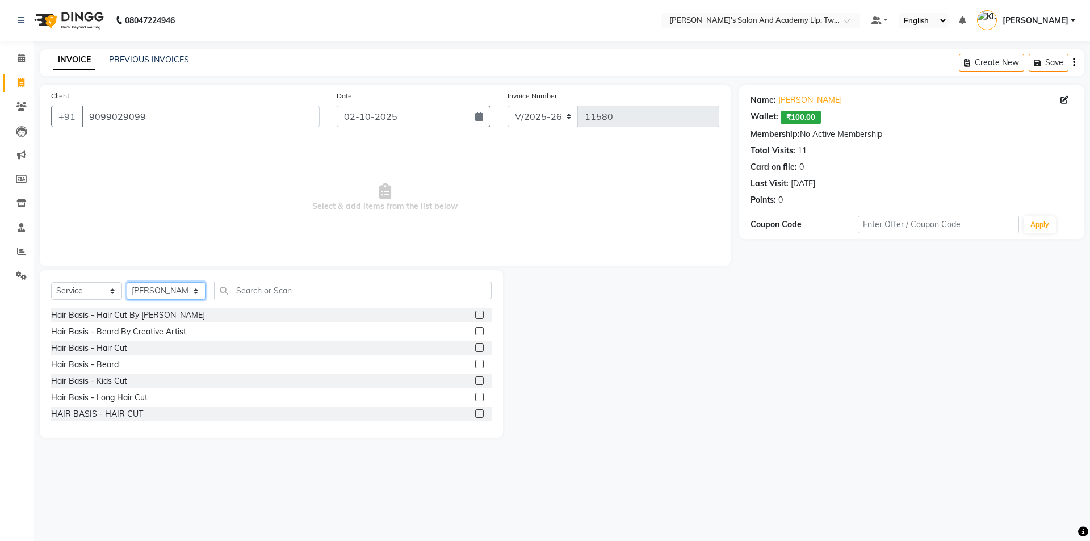
select select "52734"
click at [475, 346] on label at bounding box center [479, 347] width 9 height 9
click at [475, 346] on input "checkbox" at bounding box center [478, 347] width 7 height 7
checkbox input "true"
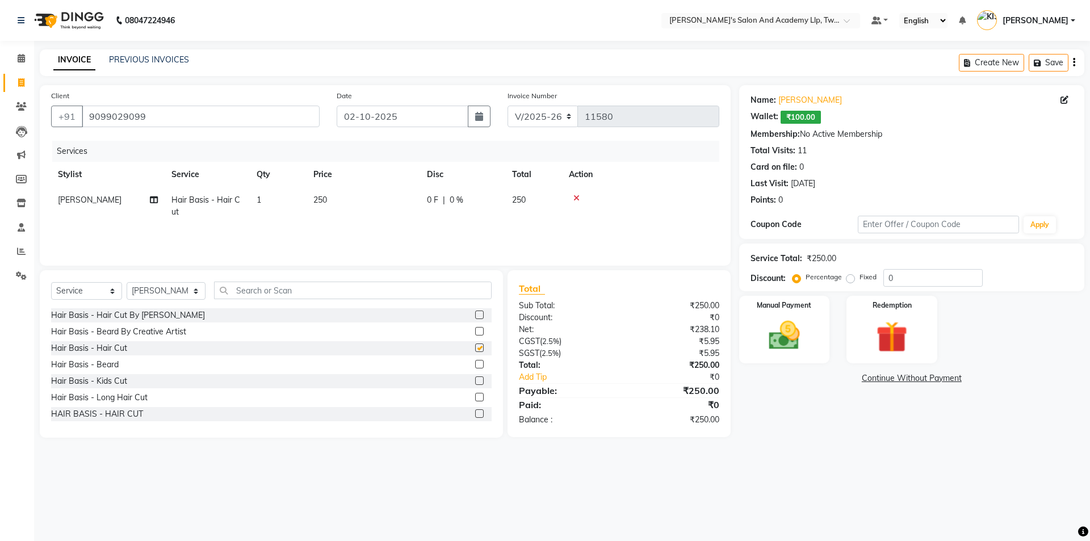
click at [475, 362] on label at bounding box center [479, 364] width 9 height 9
click at [475, 362] on input "checkbox" at bounding box center [478, 364] width 7 height 7
checkbox input "true"
checkbox input "false"
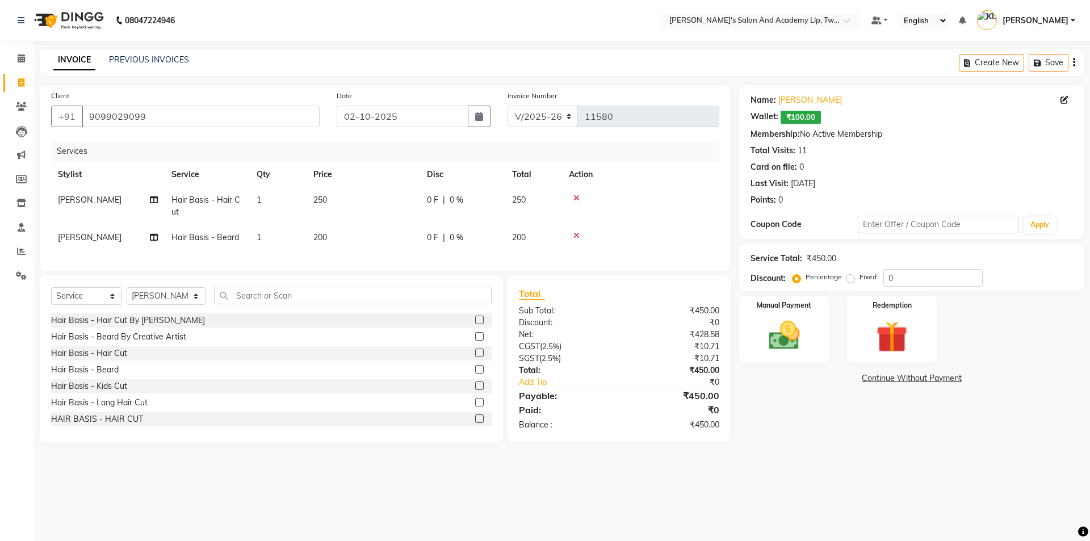
click at [397, 200] on td "250" at bounding box center [363, 205] width 114 height 37
checkbox input "false"
select select "52734"
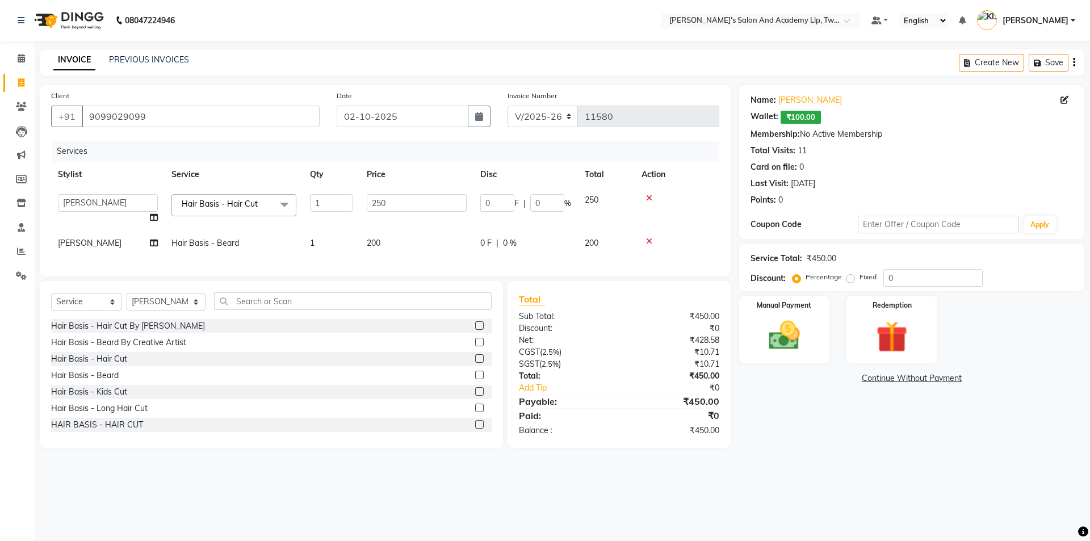
click at [397, 200] on input "250" at bounding box center [417, 203] width 100 height 18
type input "2"
type input "300"
click at [94, 235] on td "[PERSON_NAME]" at bounding box center [108, 243] width 114 height 26
select select "52734"
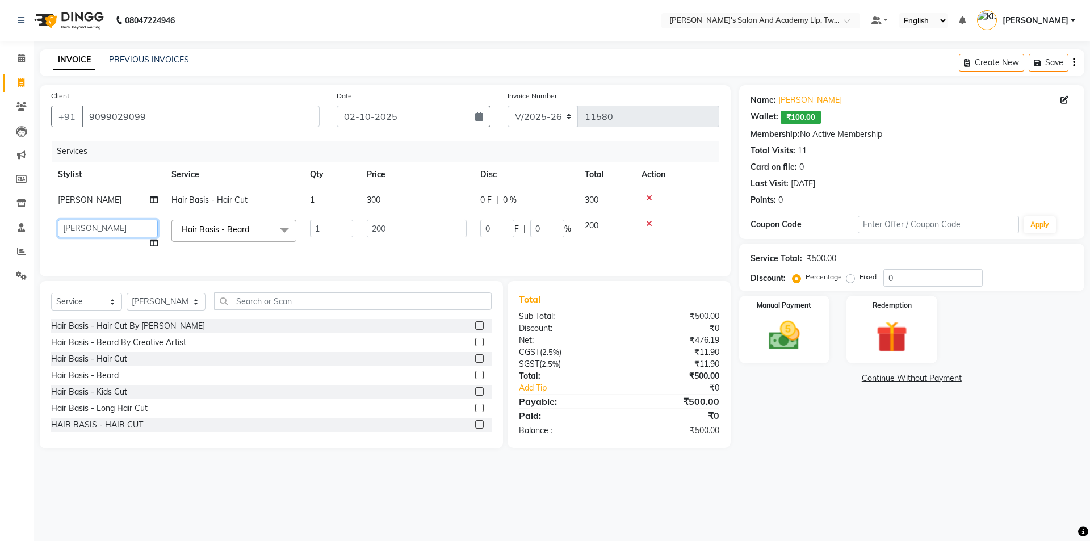
click at [95, 232] on select "AADARSH AAKASH SOLANKI ABHISHEK CHAUHAN AMIT BAGTHARIYA ANKUSH SEN BHUSHAN PADH…" at bounding box center [108, 229] width 100 height 18
select select "91325"
click at [788, 334] on img at bounding box center [784, 335] width 53 height 37
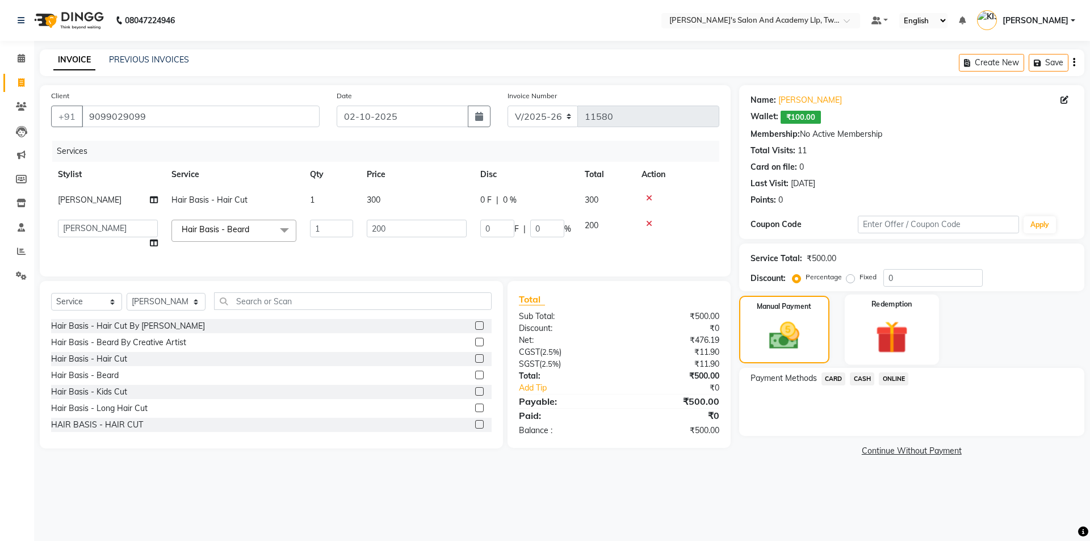
click at [886, 341] on img at bounding box center [891, 337] width 53 height 40
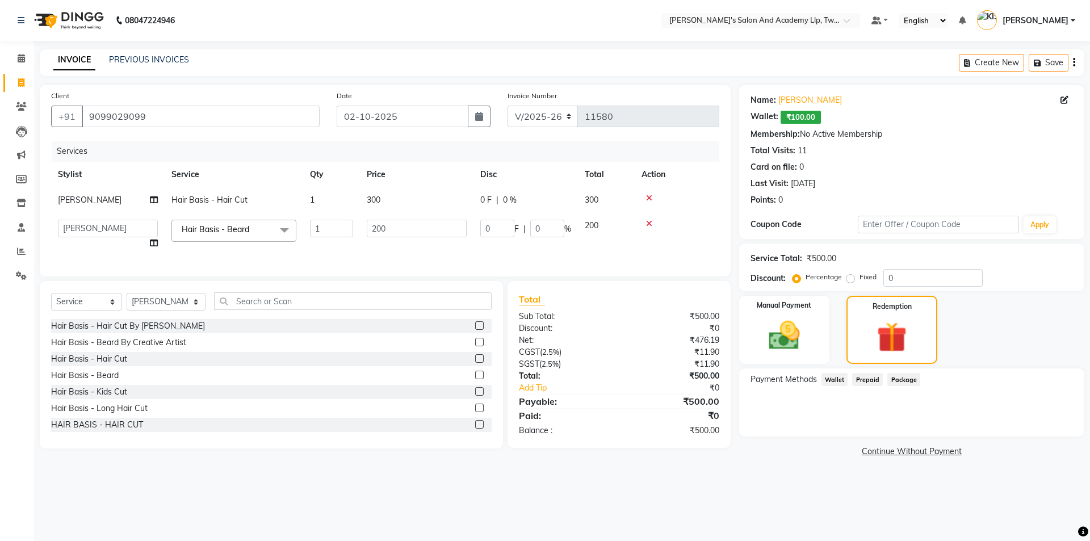
click at [830, 380] on span "Wallet" at bounding box center [834, 379] width 27 height 13
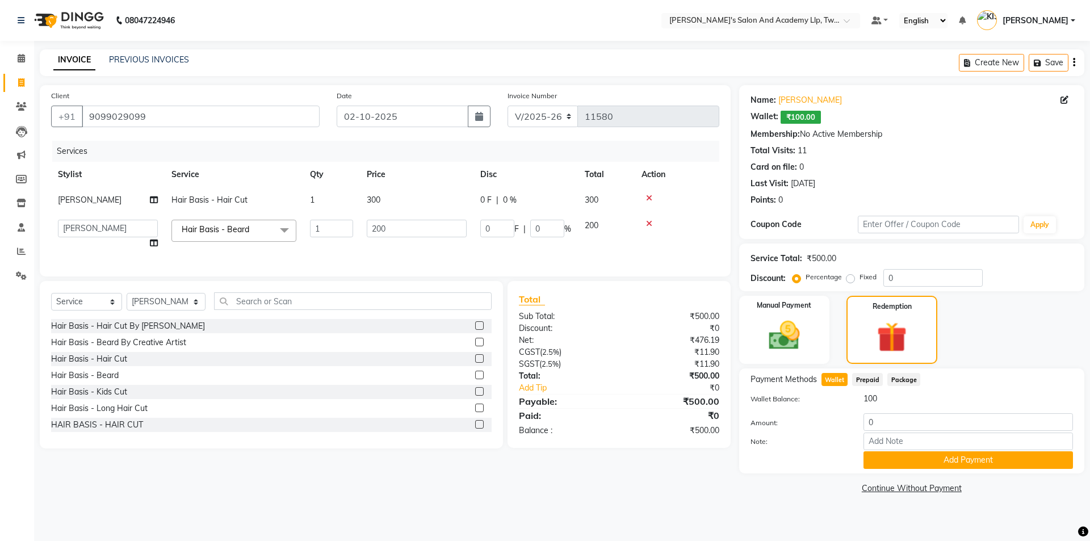
click at [438, 199] on td "300" at bounding box center [417, 200] width 114 height 26
select select "52734"
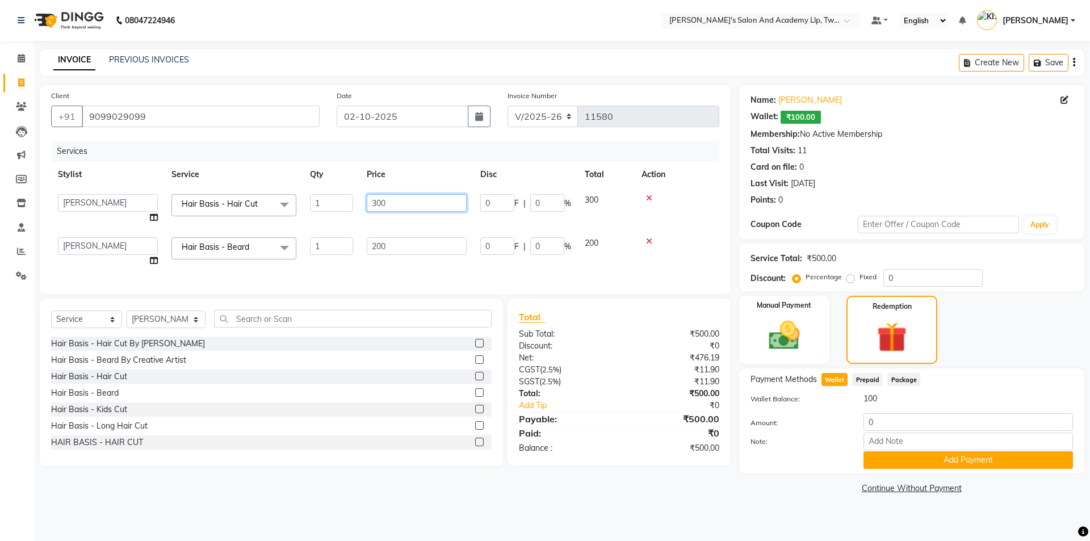
click at [438, 199] on input "300" at bounding box center [417, 203] width 100 height 18
type input "3"
type input "400"
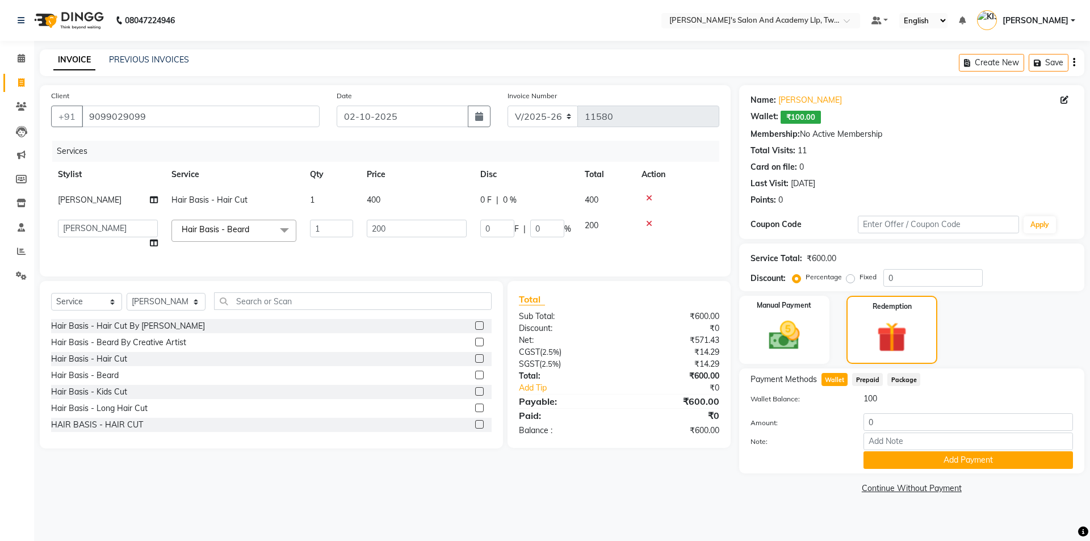
click at [444, 221] on tbody "RAJ DASADIYA Hair Basis - Hair Cut 1 400 0 F | 0 % 400 AADARSH AAKASH SOLANKI A…" at bounding box center [385, 221] width 668 height 69
click at [888, 417] on input "0" at bounding box center [967, 422] width 209 height 18
type input "100"
click at [877, 463] on button "Add Payment" at bounding box center [967, 460] width 209 height 18
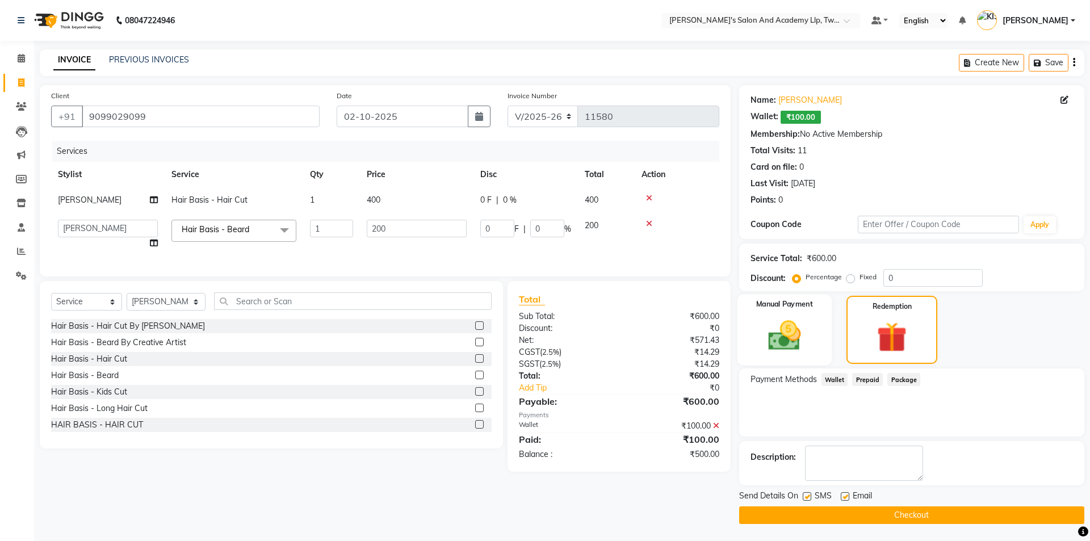
click at [771, 318] on img at bounding box center [784, 335] width 53 height 37
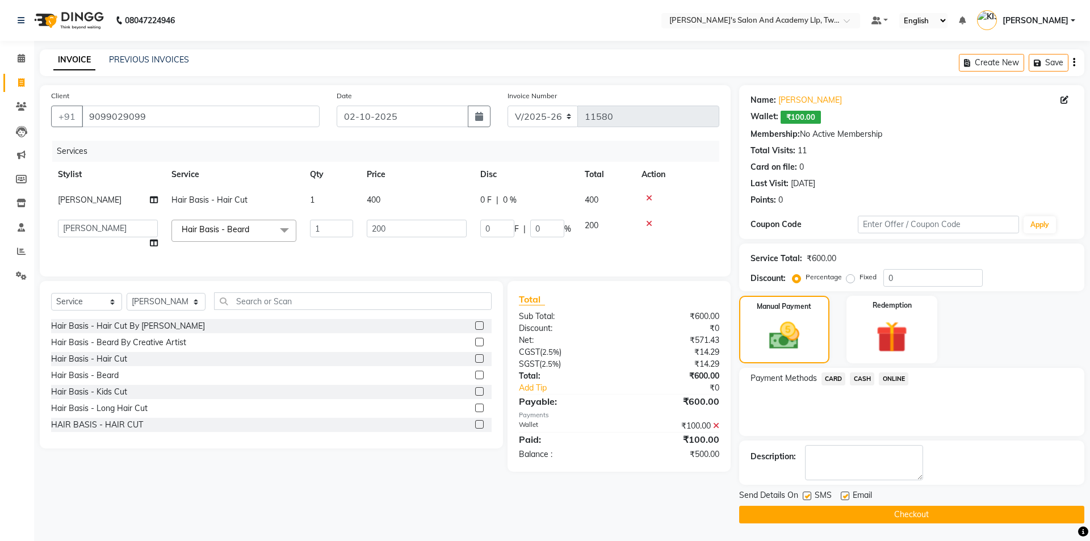
click at [859, 379] on span "CASH" at bounding box center [862, 378] width 24 height 13
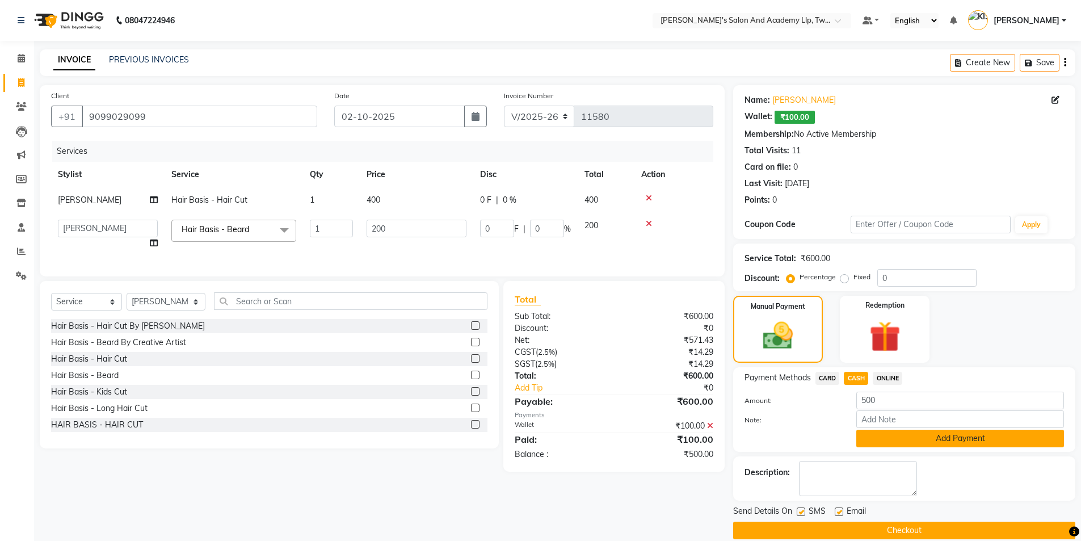
click at [882, 441] on button "Add Payment" at bounding box center [960, 439] width 208 height 18
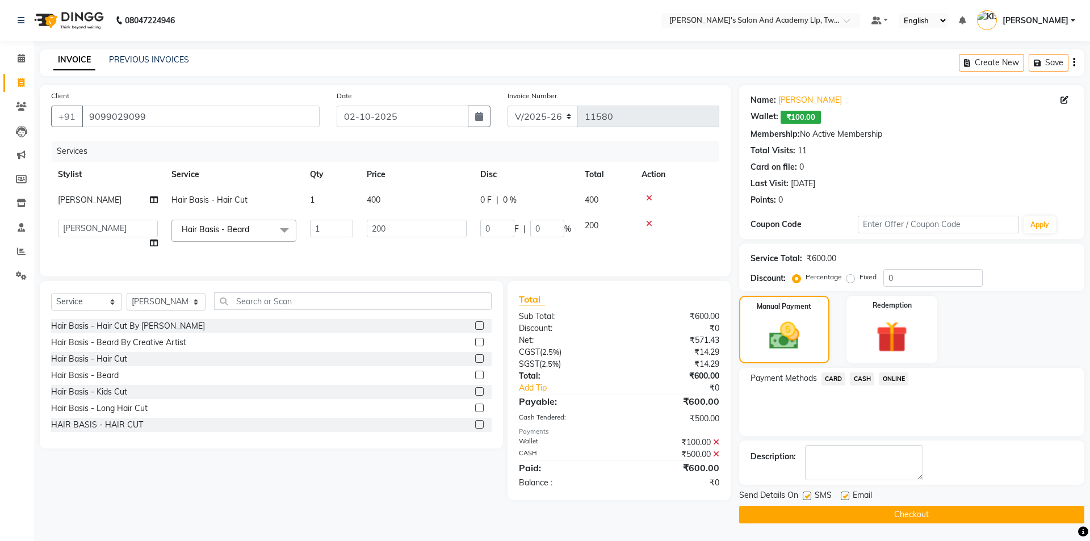
click at [843, 496] on label at bounding box center [844, 495] width 9 height 9
click at [843, 496] on input "checkbox" at bounding box center [843, 496] width 7 height 7
checkbox input "false"
click at [804, 494] on label at bounding box center [806, 495] width 9 height 9
click at [804, 494] on input "checkbox" at bounding box center [805, 496] width 7 height 7
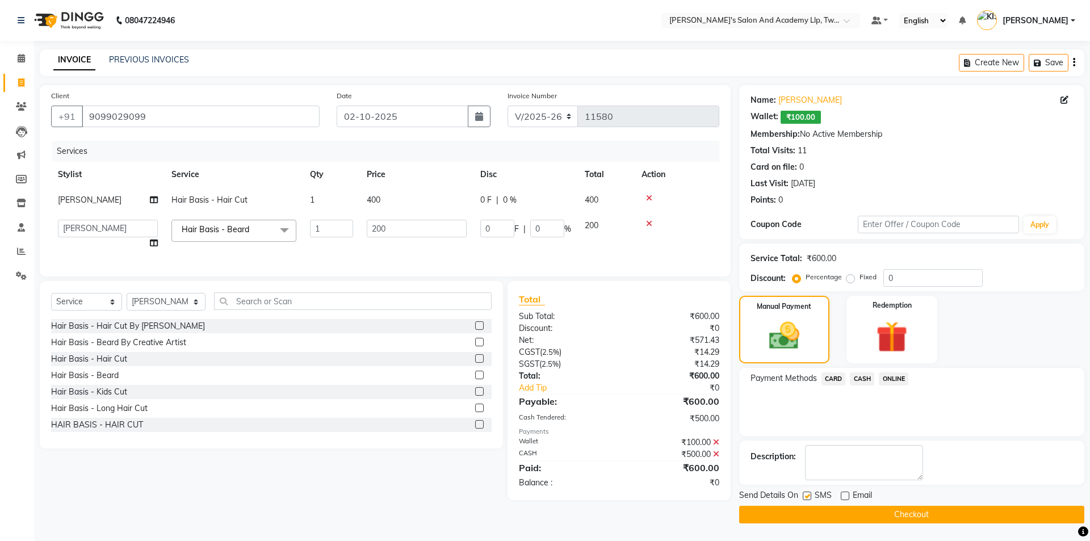
checkbox input "false"
click at [817, 510] on button "Checkout" at bounding box center [911, 515] width 345 height 18
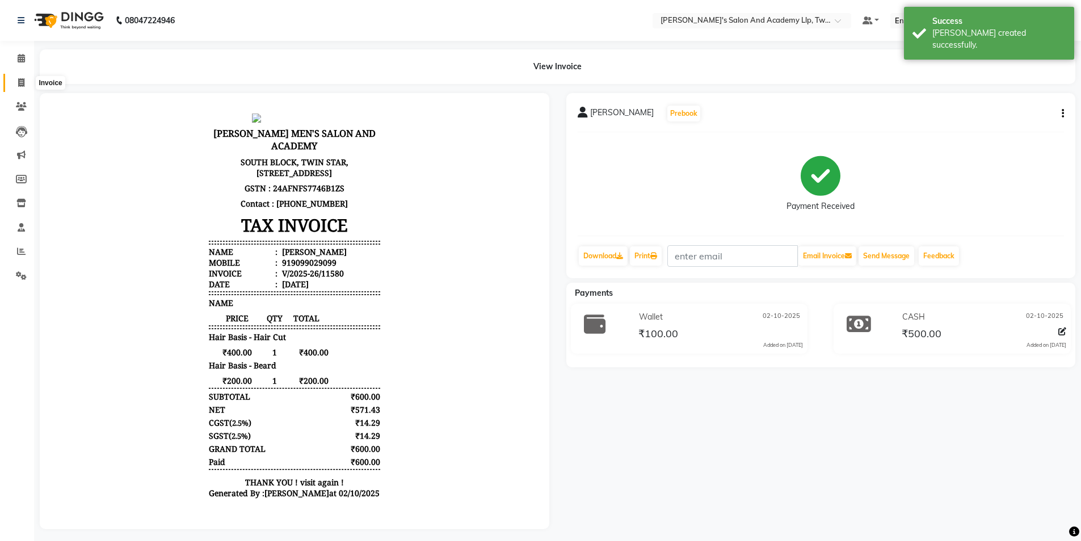
click at [19, 85] on icon at bounding box center [21, 82] width 6 height 9
select select "6985"
select select "service"
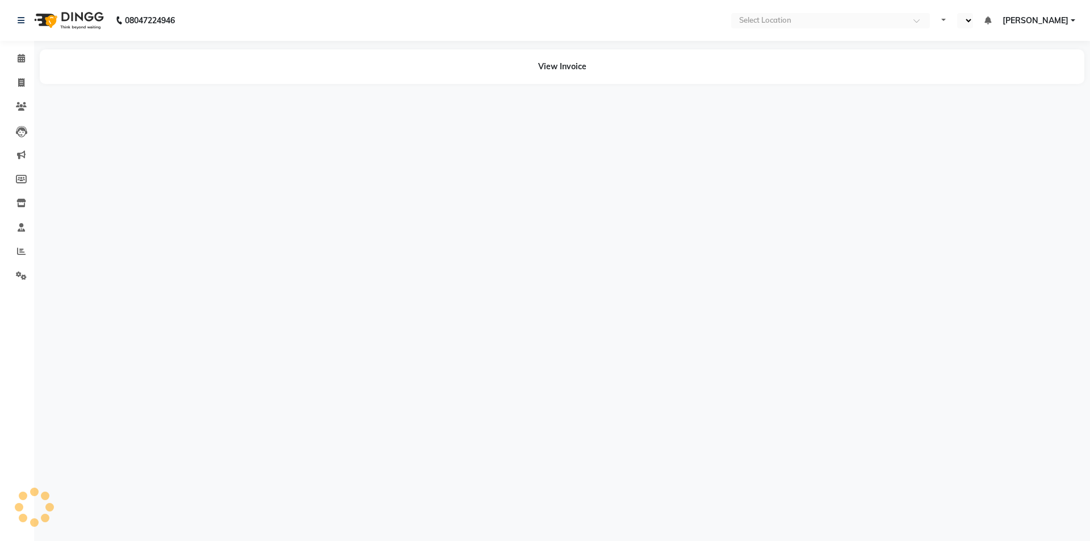
select select "en"
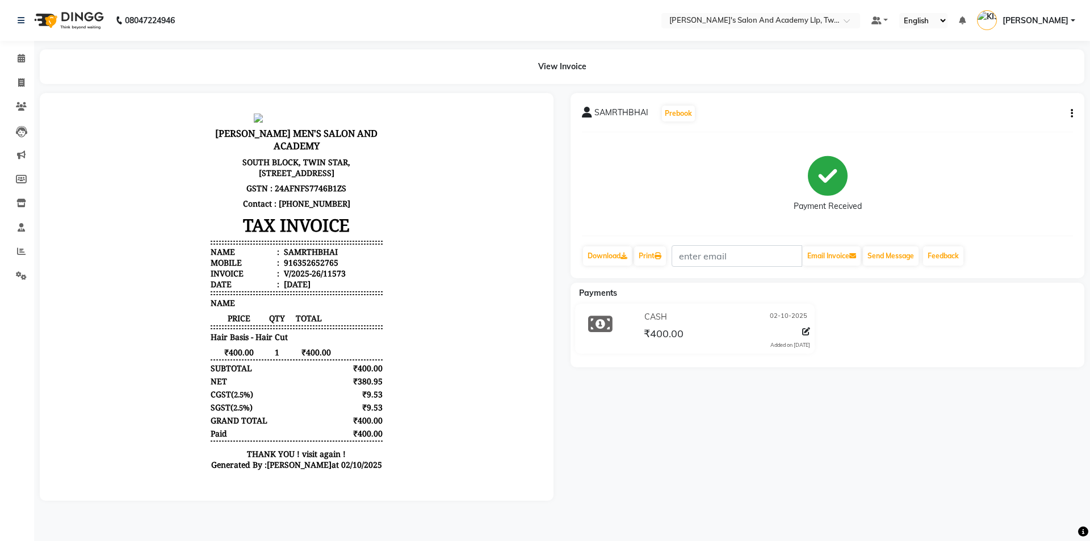
click at [1072, 114] on icon "button" at bounding box center [1071, 114] width 2 height 1
click at [1054, 119] on div "Cancel Invoice Split Service Amount Edit Item Staff Print Settings" at bounding box center [1014, 114] width 91 height 66
click at [1071, 114] on icon "button" at bounding box center [1071, 114] width 2 height 1
click at [1035, 124] on div "Edit Item Staff" at bounding box center [1015, 121] width 78 height 14
select select
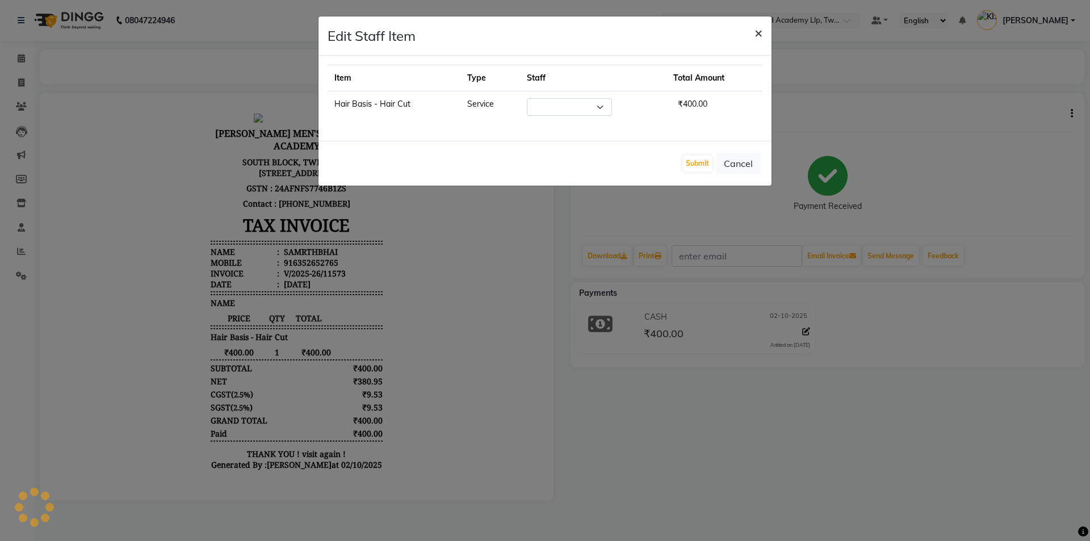
click at [758, 33] on span "×" at bounding box center [758, 32] width 8 height 17
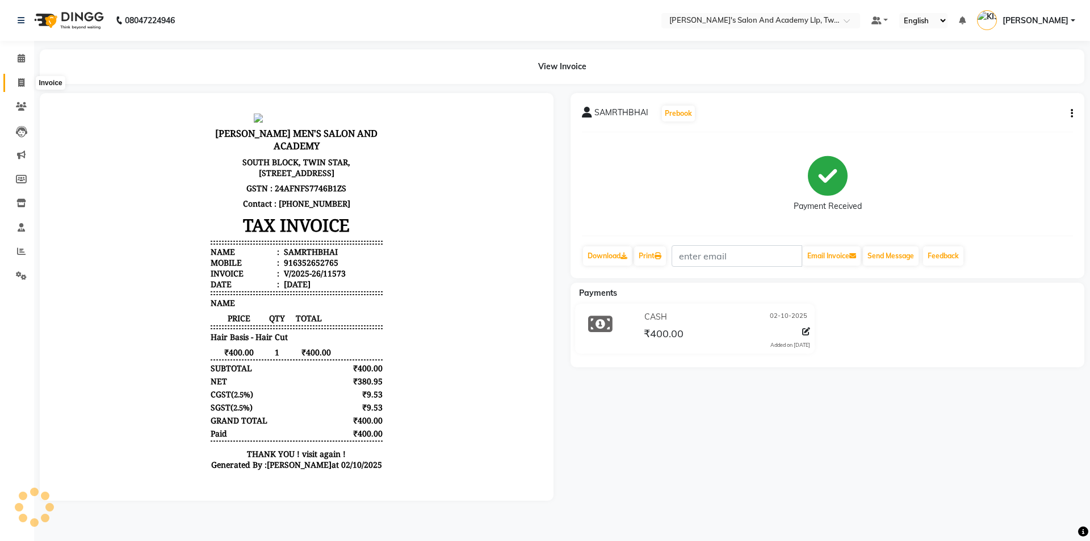
click at [20, 79] on icon at bounding box center [21, 82] width 6 height 9
select select "service"
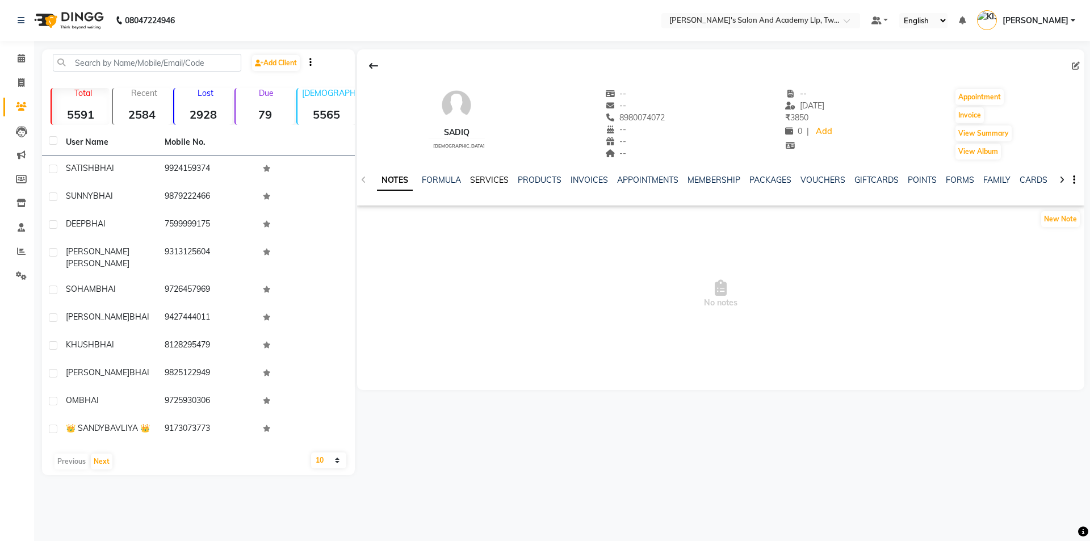
click at [494, 179] on link "SERVICES" at bounding box center [489, 180] width 39 height 10
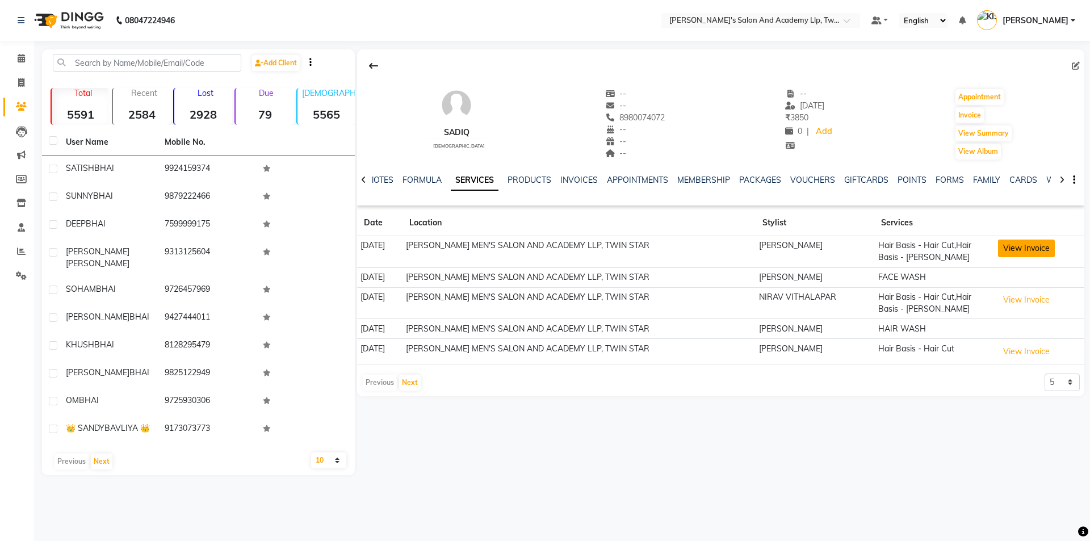
click at [1045, 248] on button "View Invoice" at bounding box center [1026, 248] width 57 height 18
click at [1020, 301] on button "View Invoice" at bounding box center [1026, 300] width 57 height 18
